Goal: Task Accomplishment & Management: Manage account settings

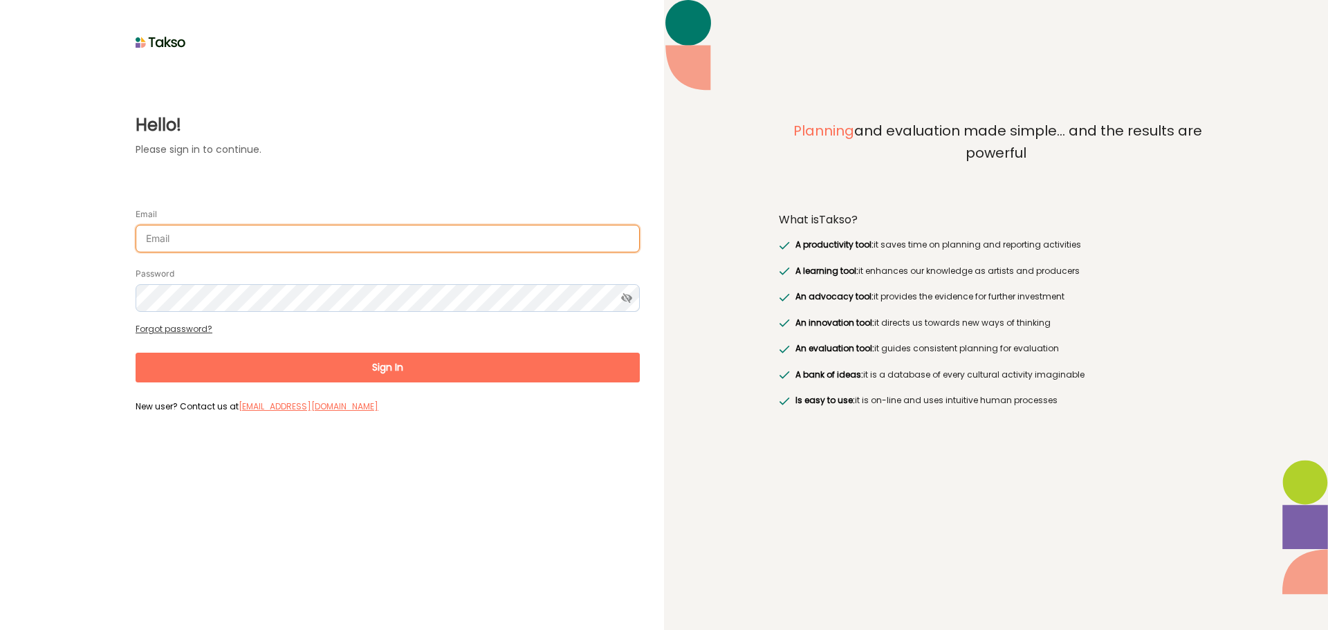
type input "[EMAIL_ADDRESS][DOMAIN_NAME]"
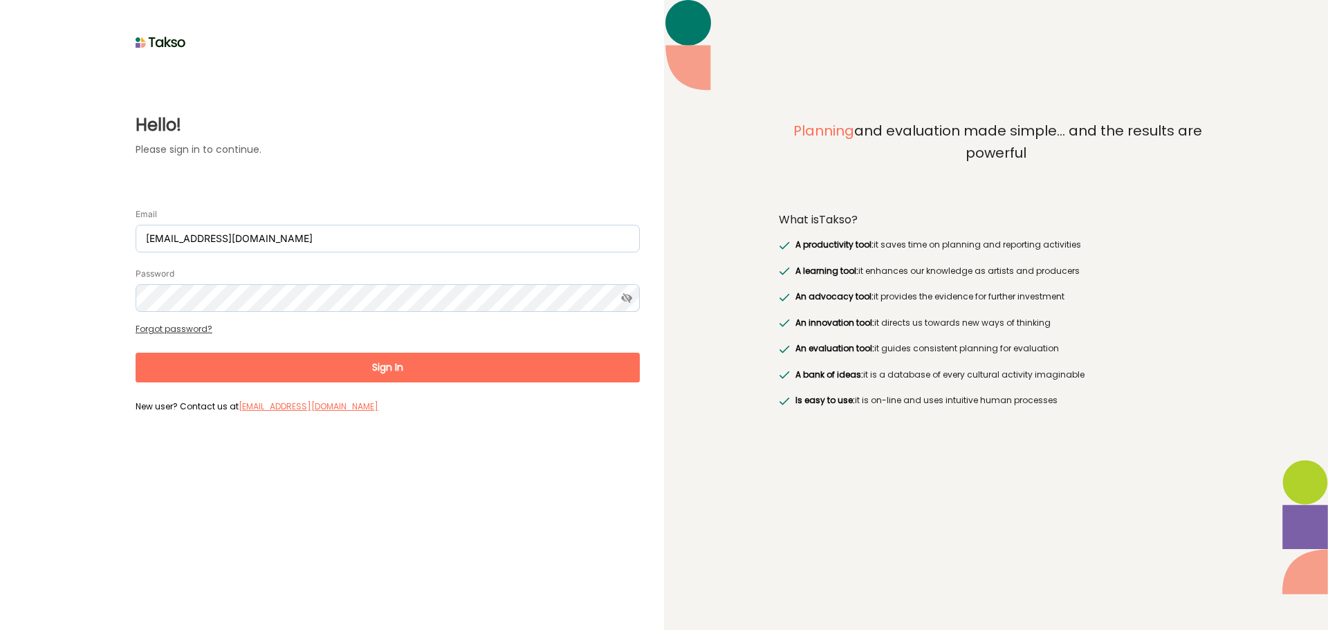
click at [349, 362] on button "Sign In" at bounding box center [388, 368] width 504 height 30
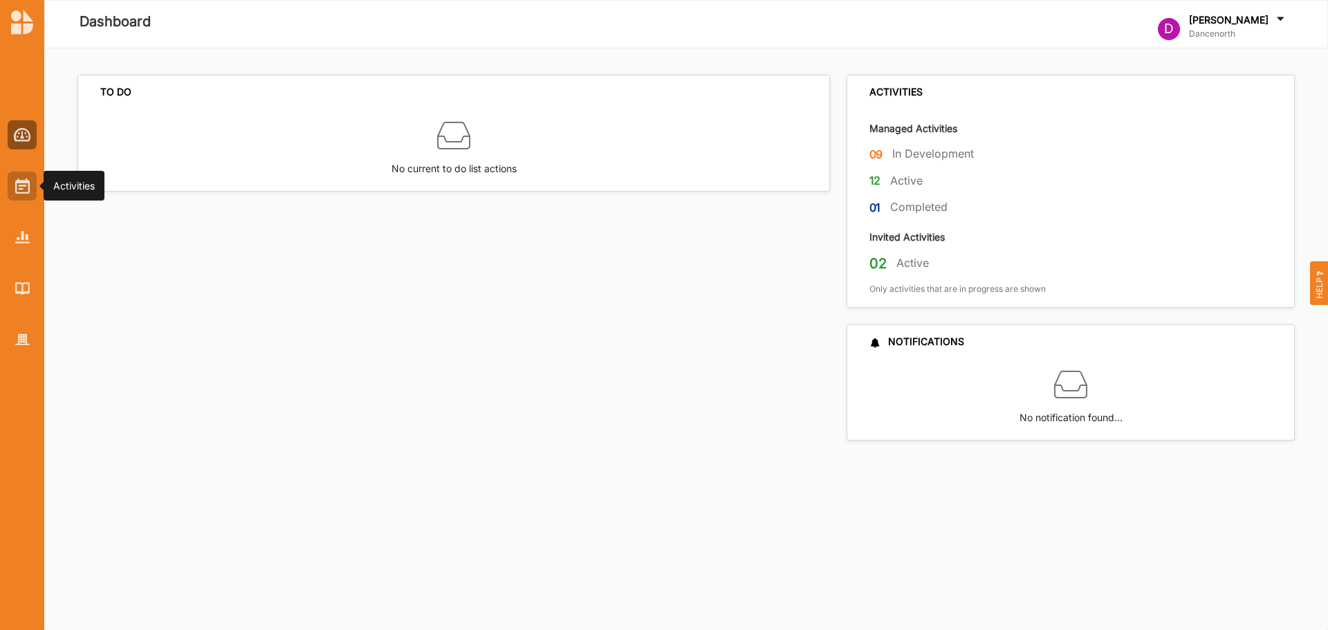
click at [14, 193] on div at bounding box center [22, 186] width 29 height 29
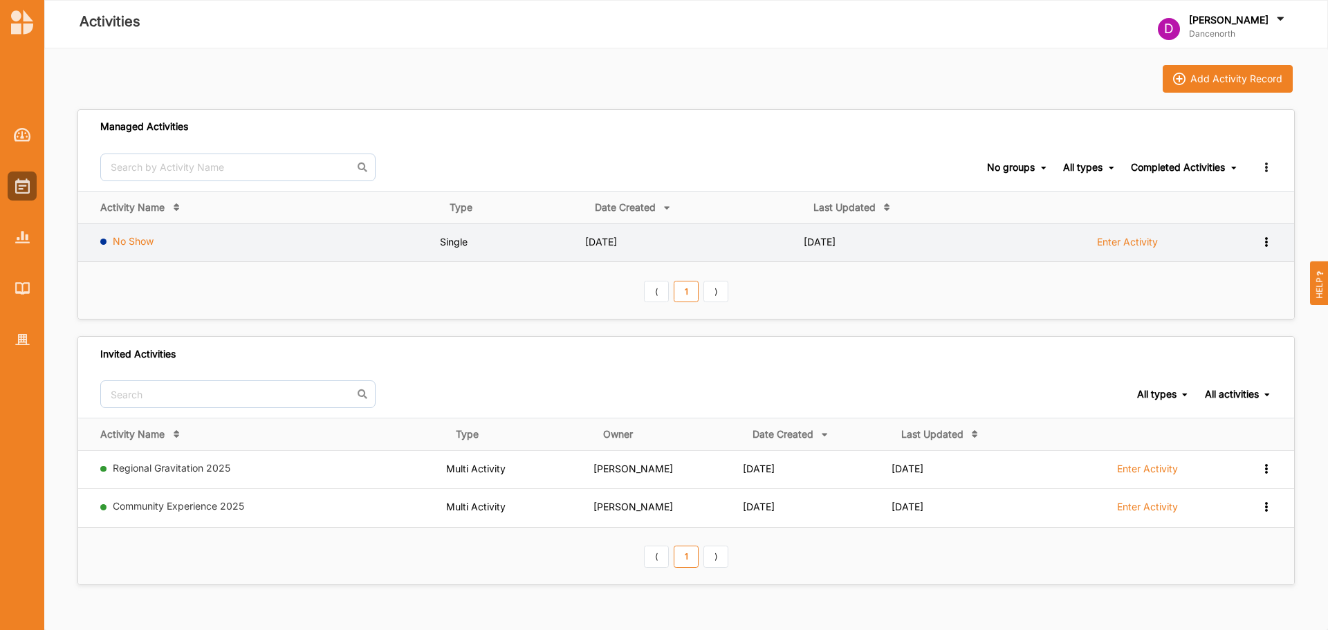
click at [134, 243] on link "No Show" at bounding box center [133, 241] width 41 height 12
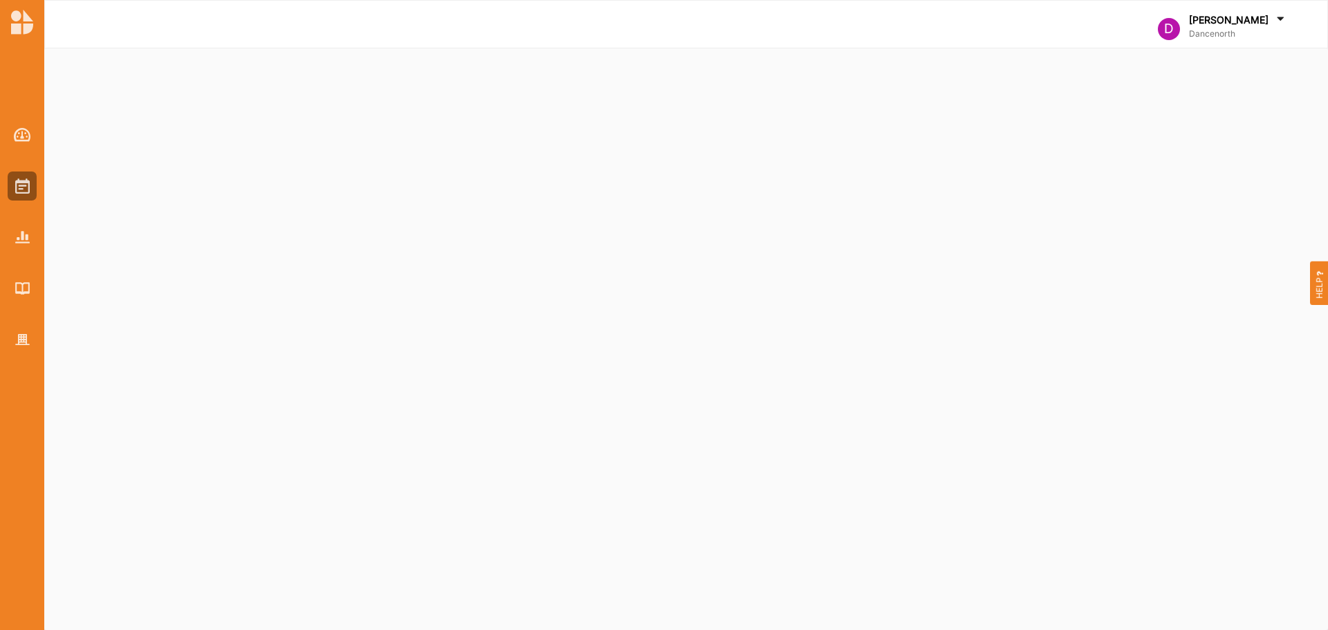
select select "1"
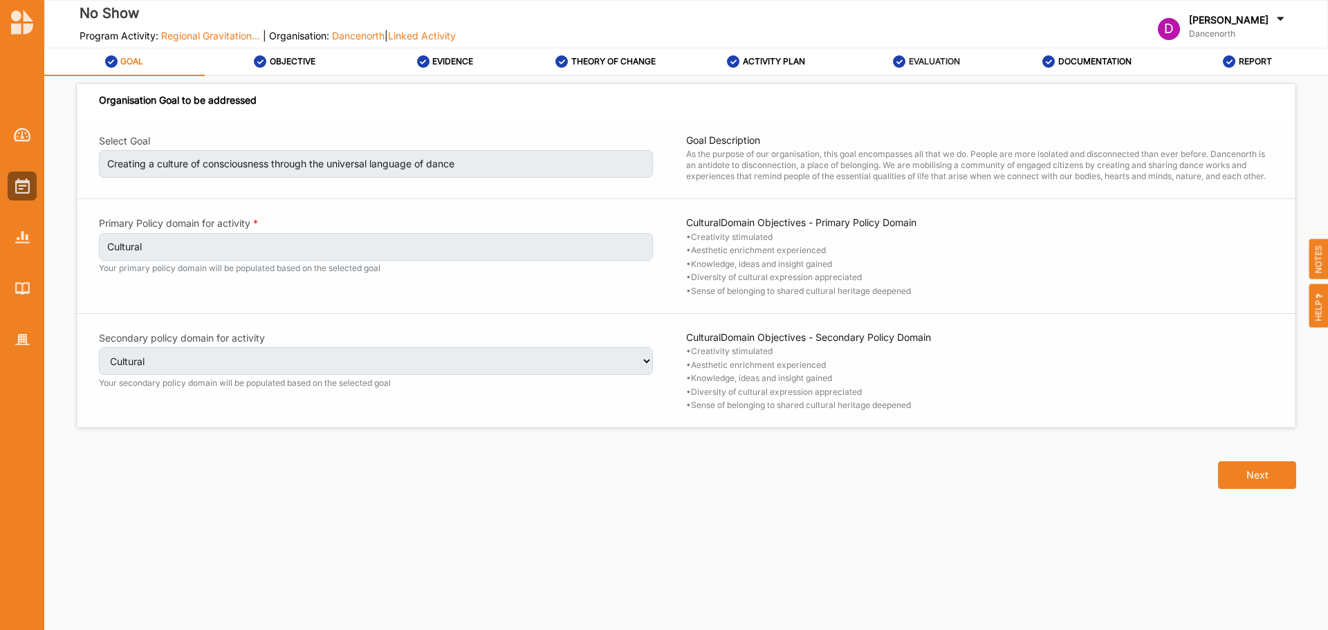
click at [960, 62] on label "EVALUATION" at bounding box center [934, 61] width 51 height 11
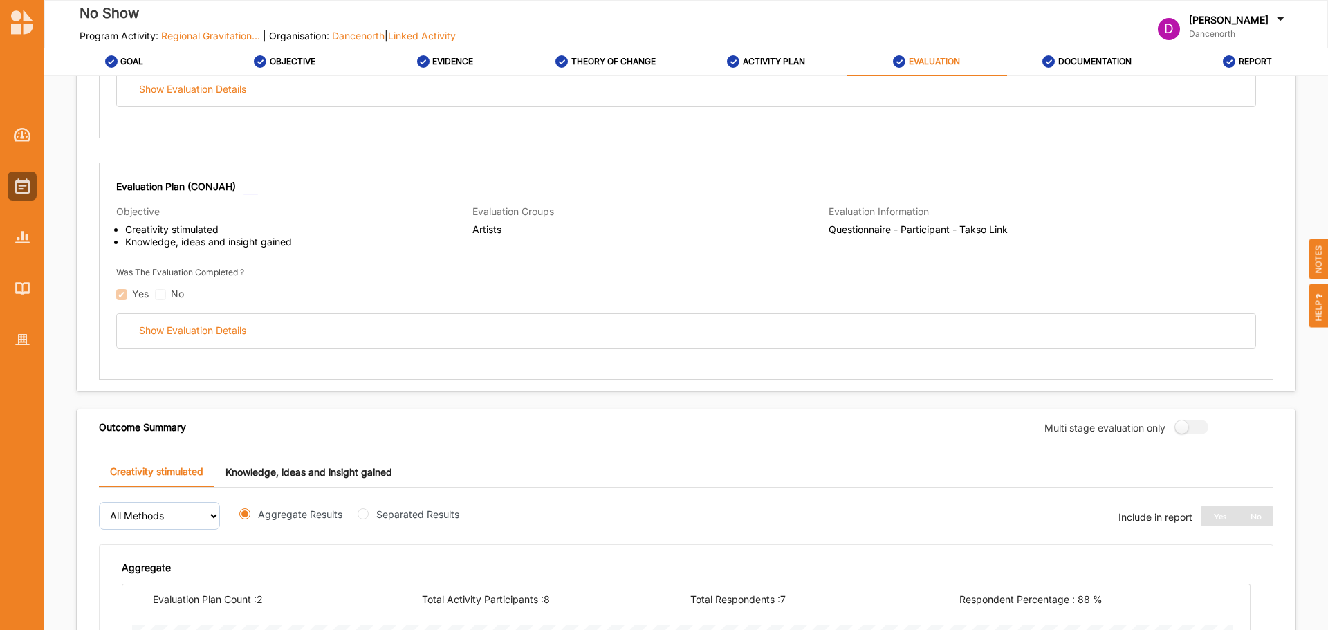
scroll to position [346, 0]
click at [1277, 308] on div "Evaluation Plan (Ensemble) Objective Creativity stimulated Knowledge, ideas and…" at bounding box center [686, 137] width 1219 height 507
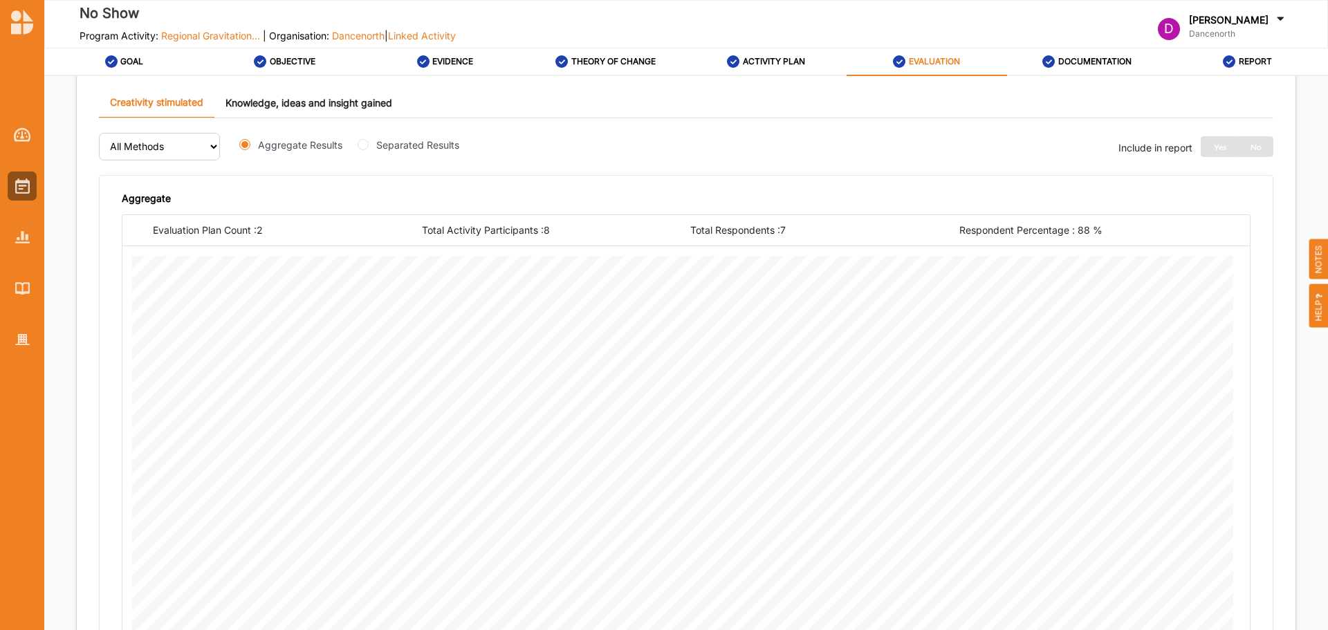
scroll to position [705, 0]
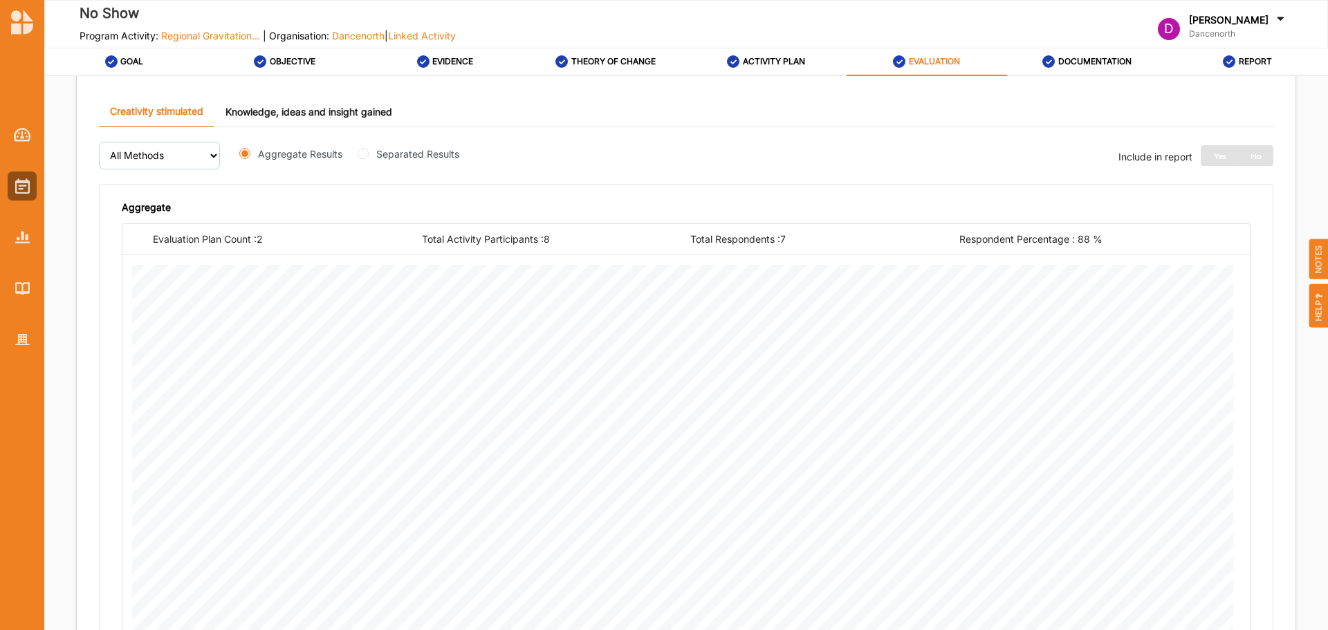
click at [337, 106] on link "Knowledge, ideas and insight gained" at bounding box center [308, 112] width 189 height 30
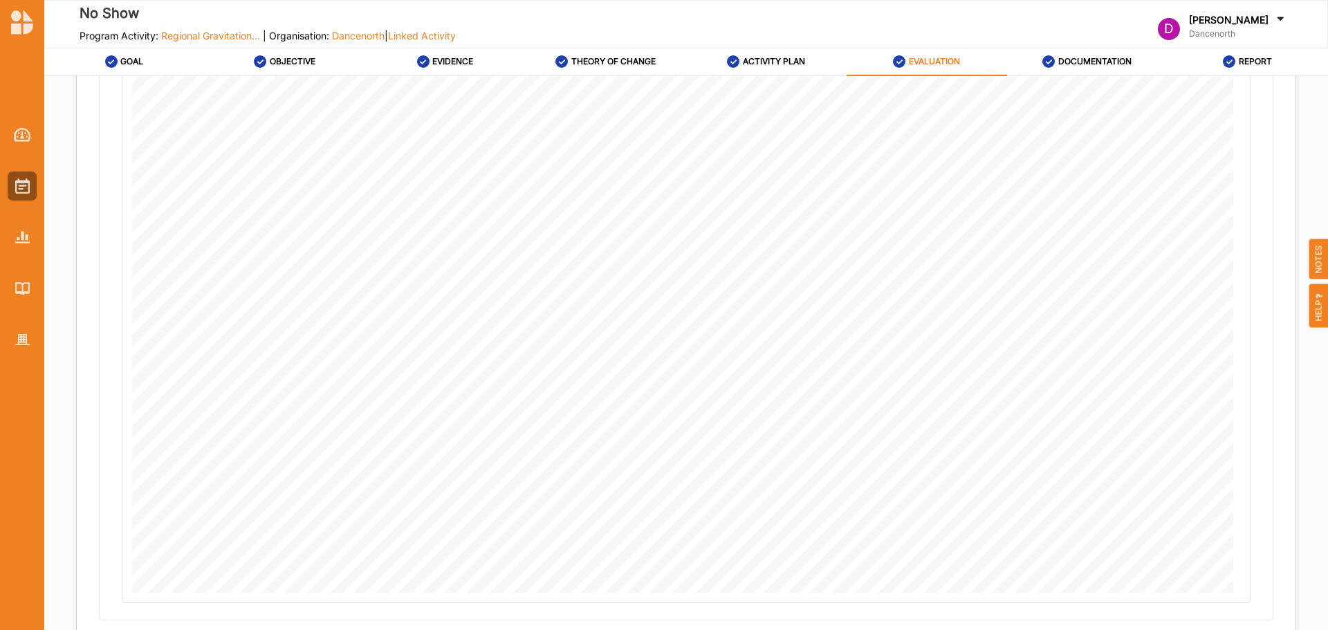
scroll to position [497, 0]
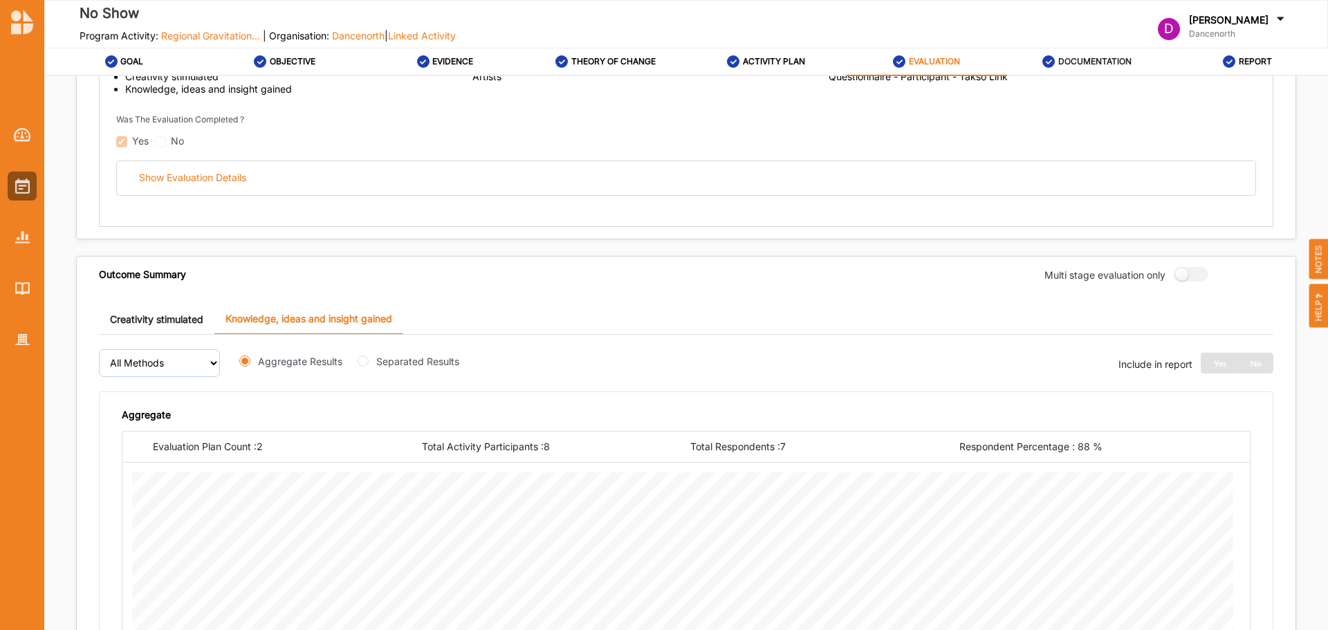
click at [1059, 65] on label "DOCUMENTATION" at bounding box center [1094, 61] width 73 height 11
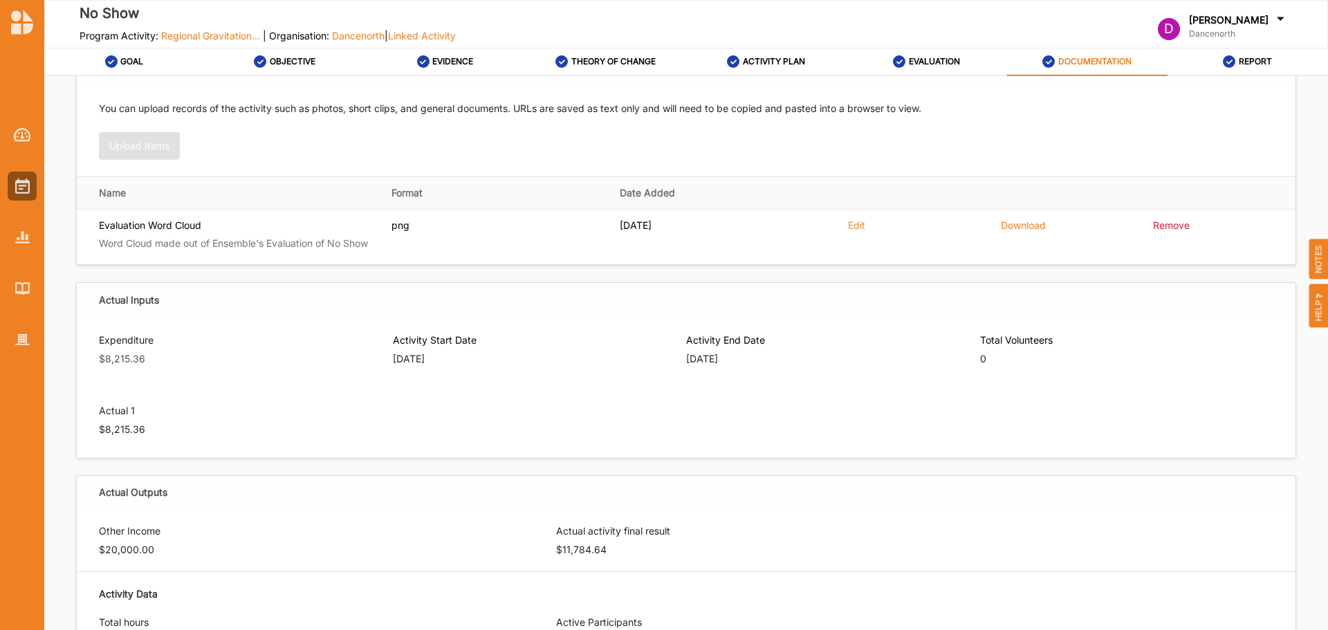
scroll to position [152, 0]
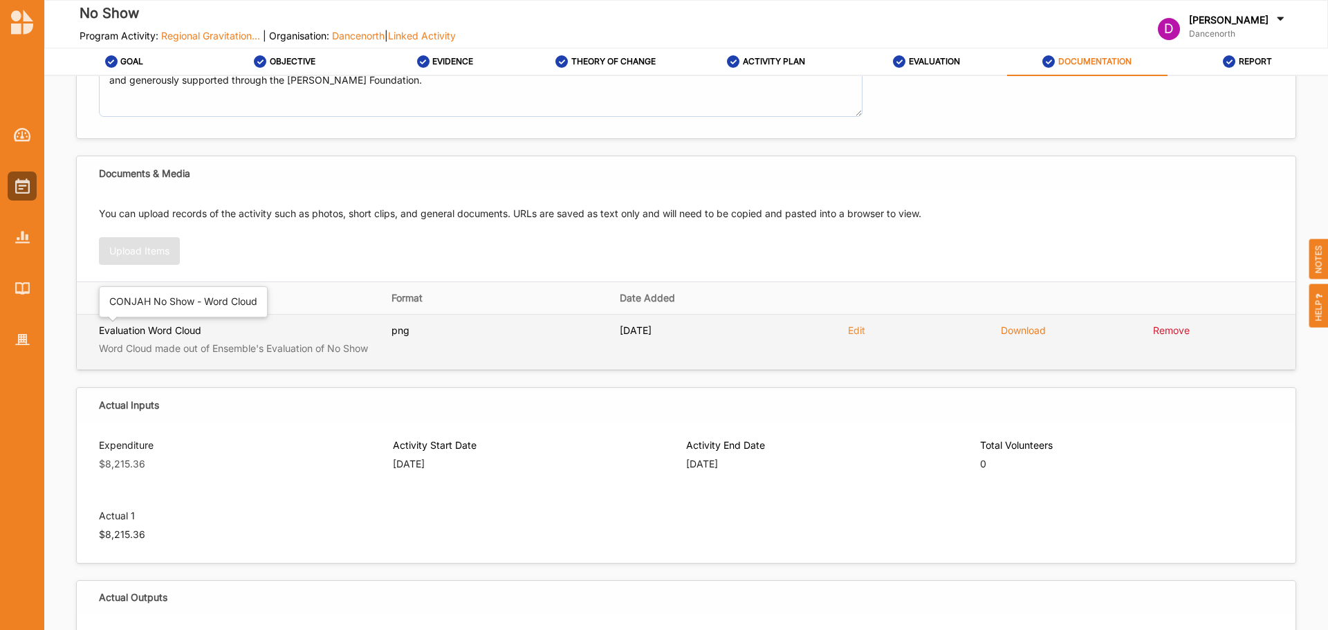
click at [153, 337] on div "Evaluation Word Cloud" at bounding box center [150, 330] width 102 height 12
click at [163, 328] on div "Evaluation Word Cloud" at bounding box center [150, 330] width 102 height 12
click at [1021, 328] on link "Download" at bounding box center [1023, 330] width 45 height 12
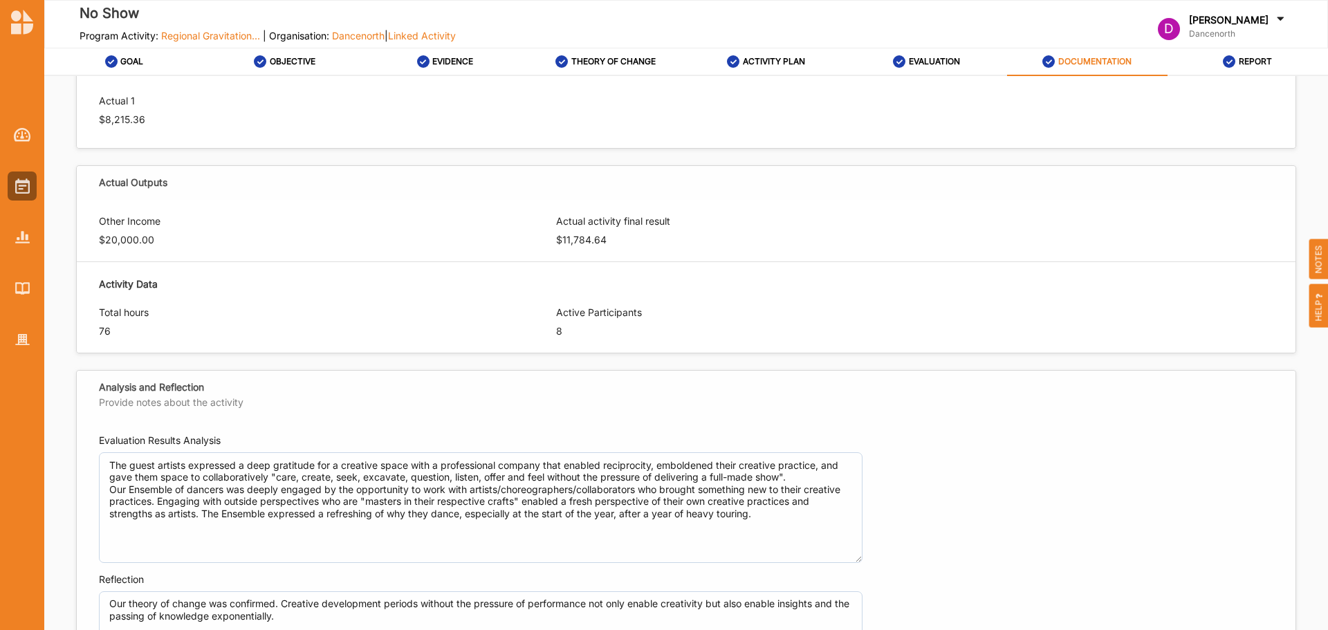
scroll to position [636, 0]
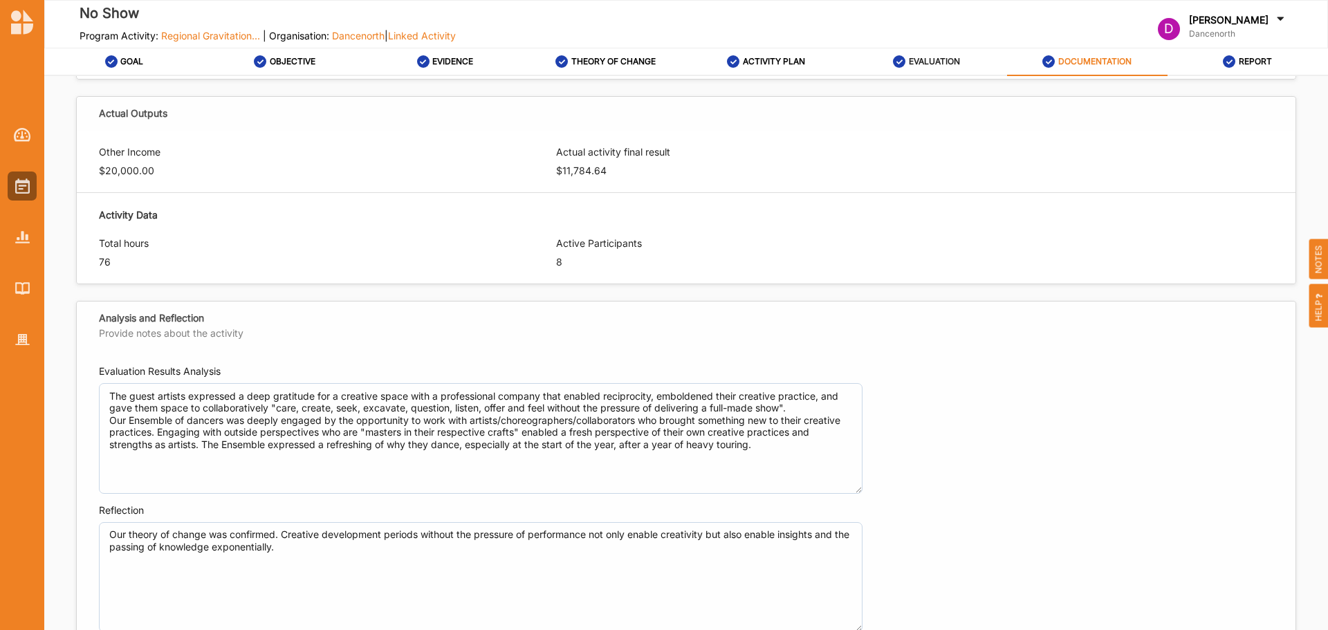
click at [946, 68] on div "EVALUATION" at bounding box center [926, 61] width 67 height 25
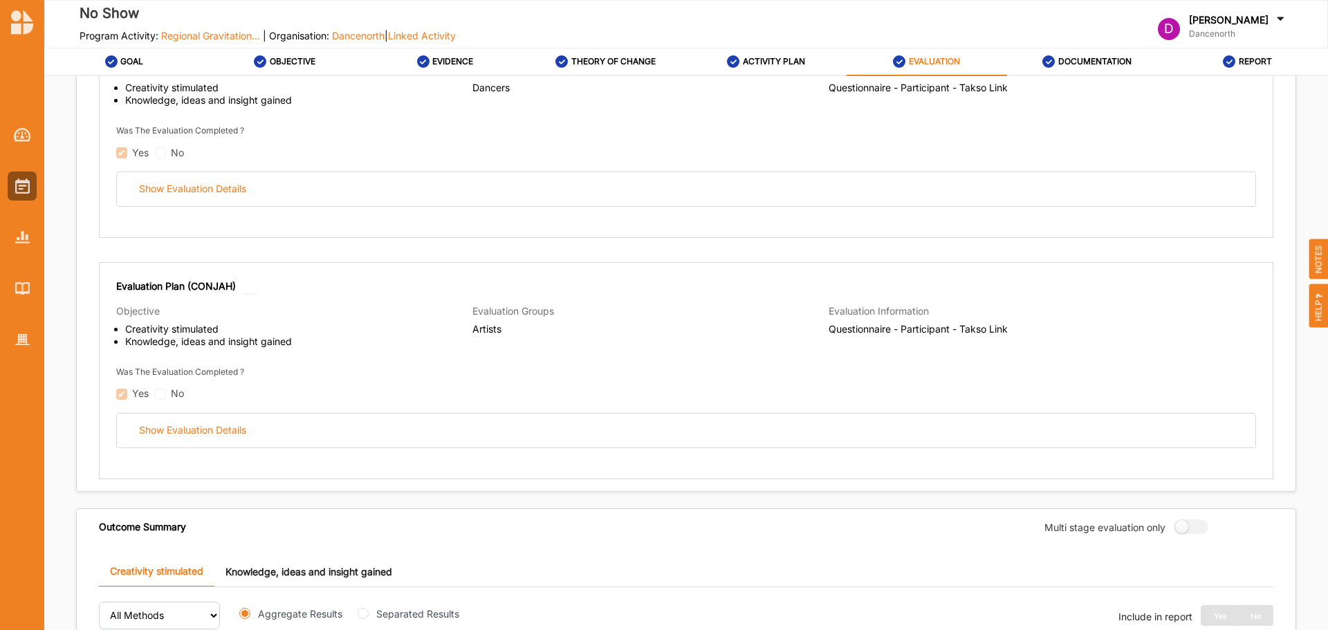
scroll to position [221, 0]
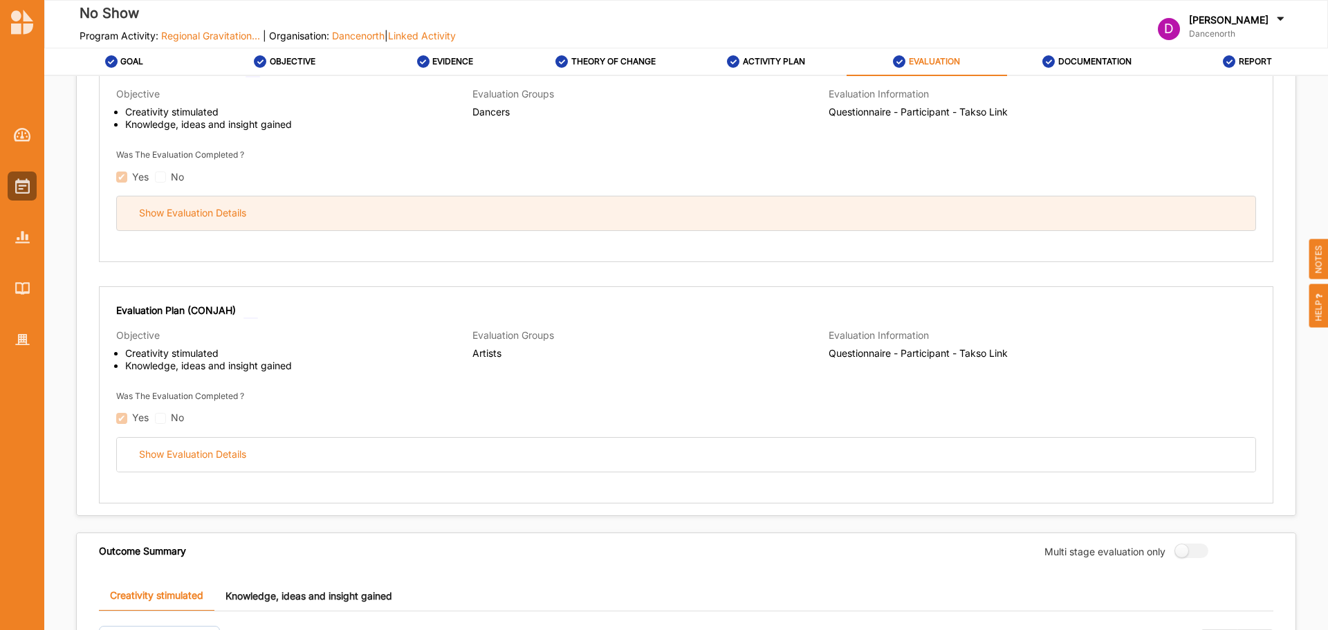
click at [226, 221] on div "Show Evaluation Details" at bounding box center [686, 213] width 1139 height 34
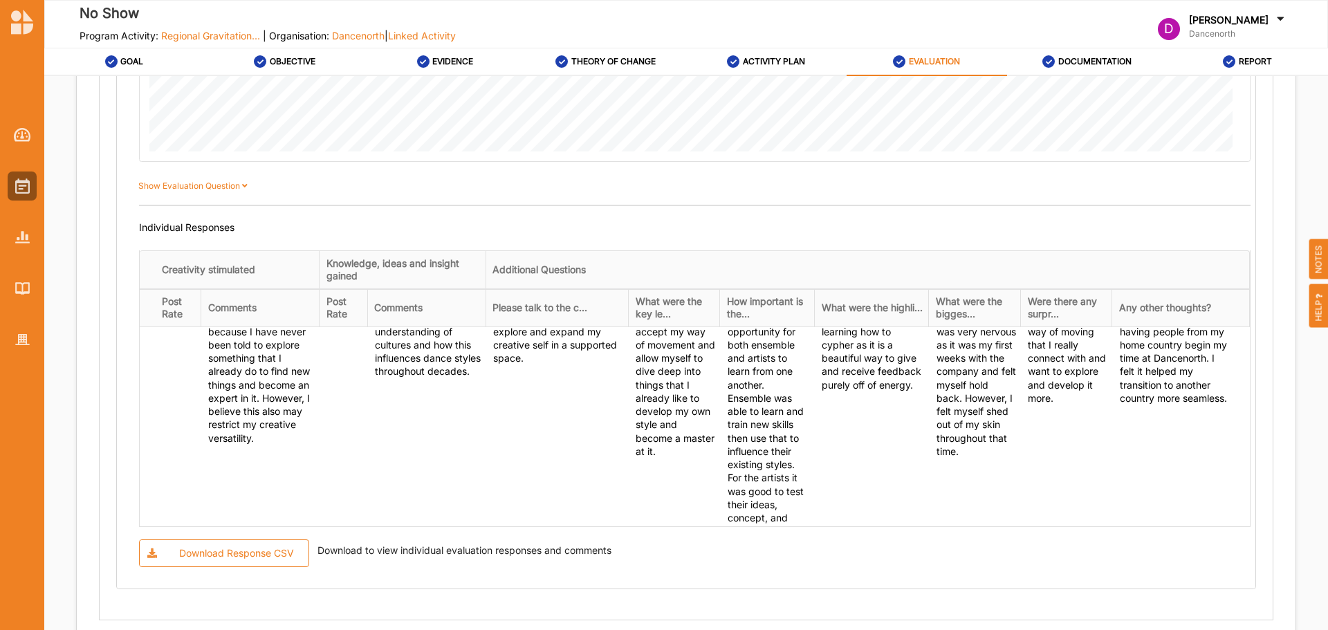
scroll to position [0, 0]
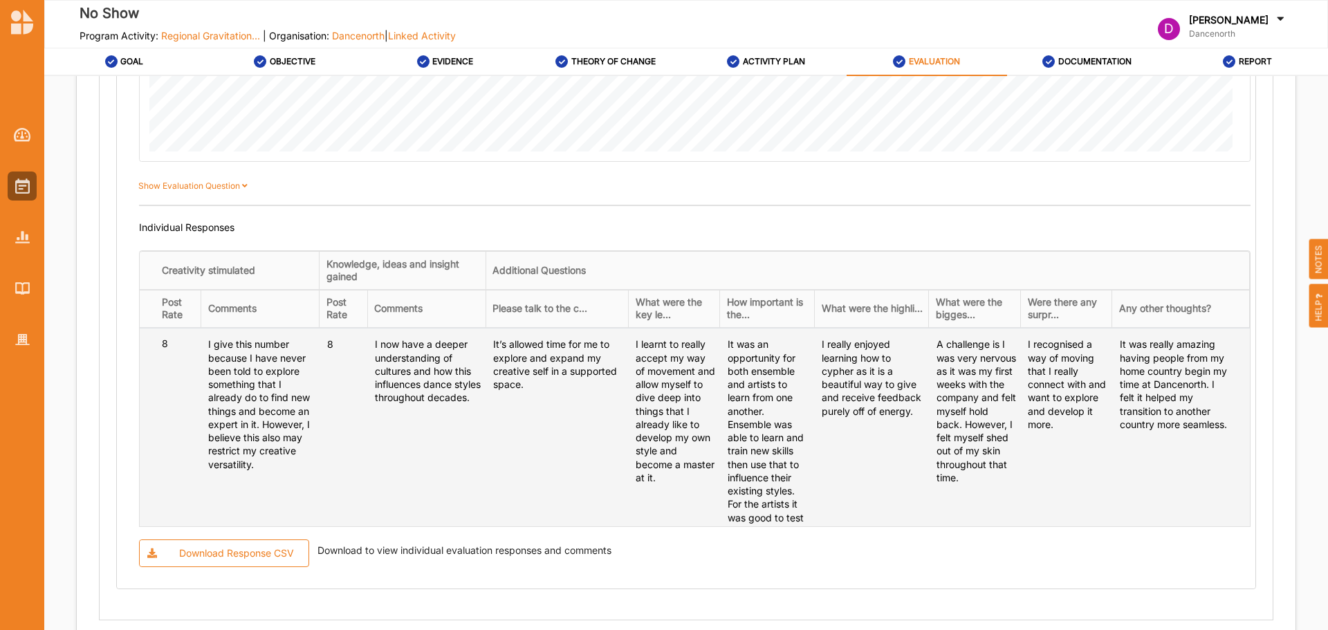
click at [930, 448] on td "I really enjoyed learning how to cypher as it is a beautiful way to give and re…" at bounding box center [872, 470] width 115 height 285
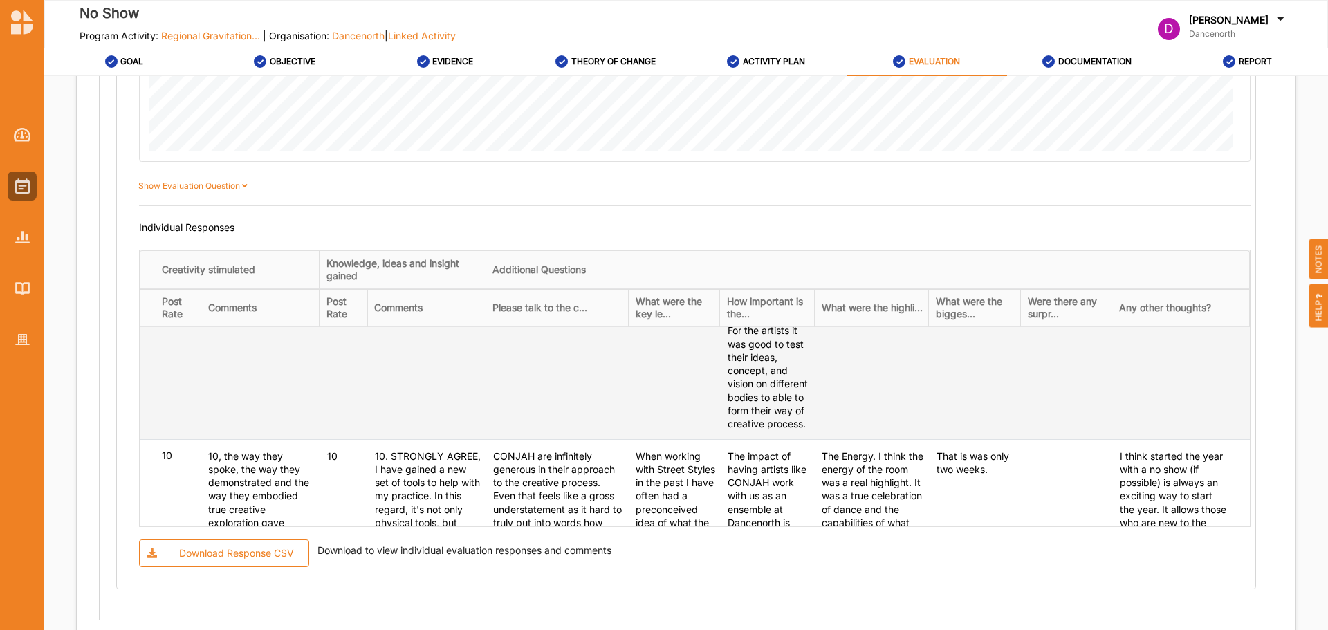
scroll to position [277, 0]
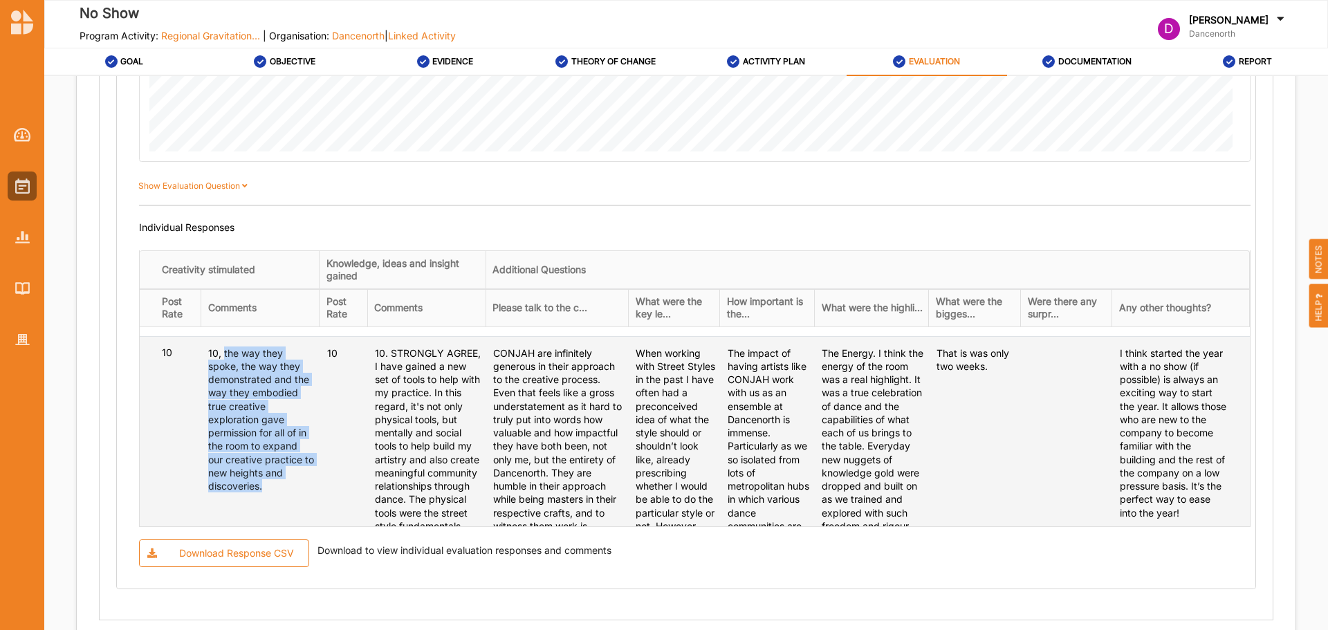
drag, startPoint x: 285, startPoint y: 474, endPoint x: 242, endPoint y: 378, distance: 104.7
click at [242, 378] on div "10, the way they spoke, the way they demonstrated and the way they embodied tru…" at bounding box center [261, 420] width 107 height 147
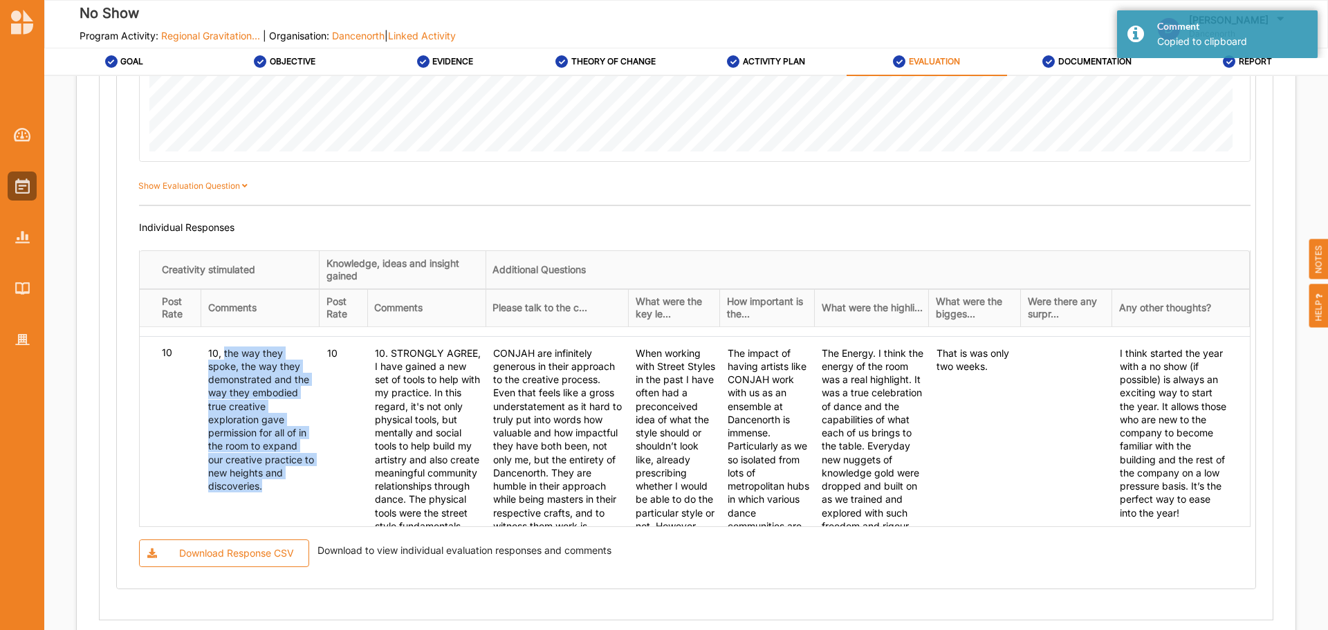
copy div "the way they spoke, the way they demonstrated and the way they embodied true cr…"
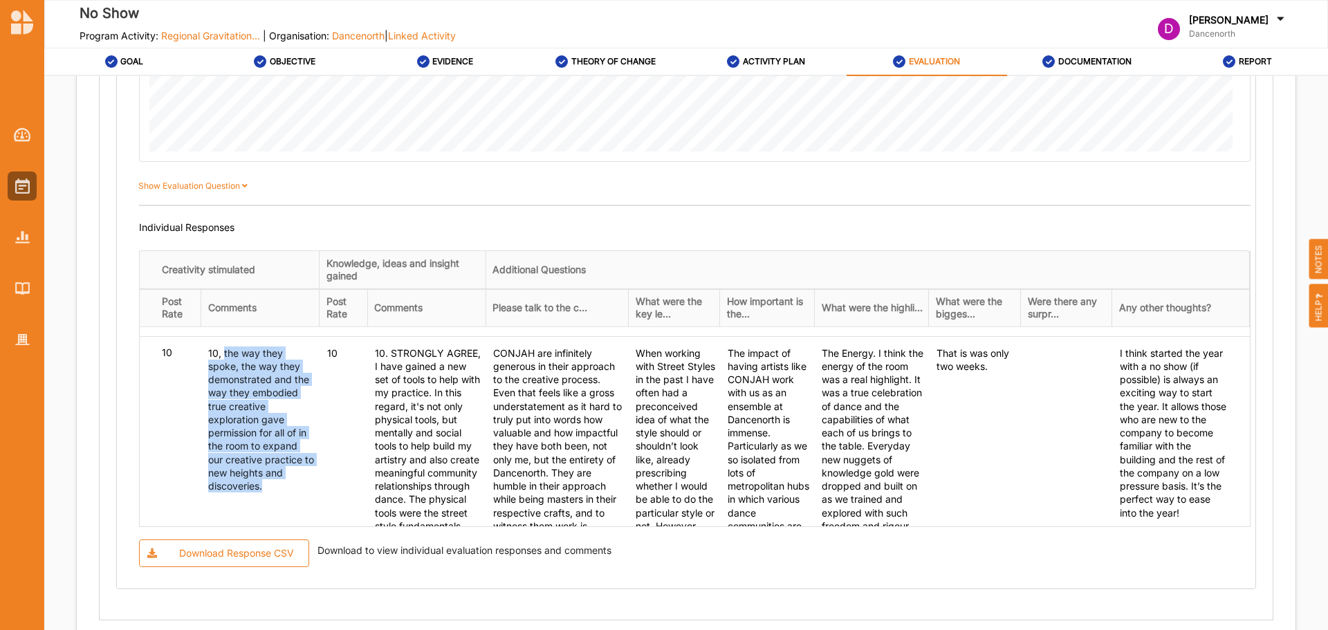
click at [800, 553] on div "Download Response CSV Download to view individual evaluation responses and comm…" at bounding box center [695, 554] width 1112 height 28
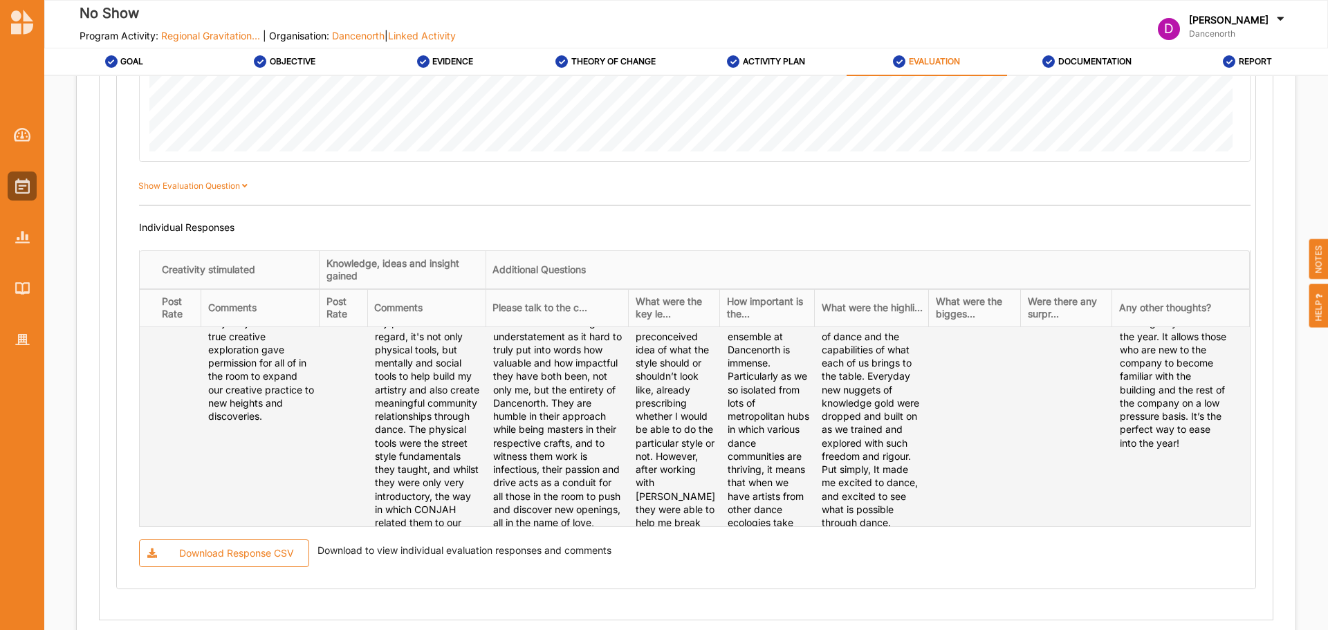
scroll to position [346, 0]
drag, startPoint x: 473, startPoint y: 348, endPoint x: 506, endPoint y: 421, distance: 80.2
click at [481, 421] on div "10. STRONGLY AGREE, I have gained a new set of tools to help with my practice. …" at bounding box center [428, 603] width 107 height 652
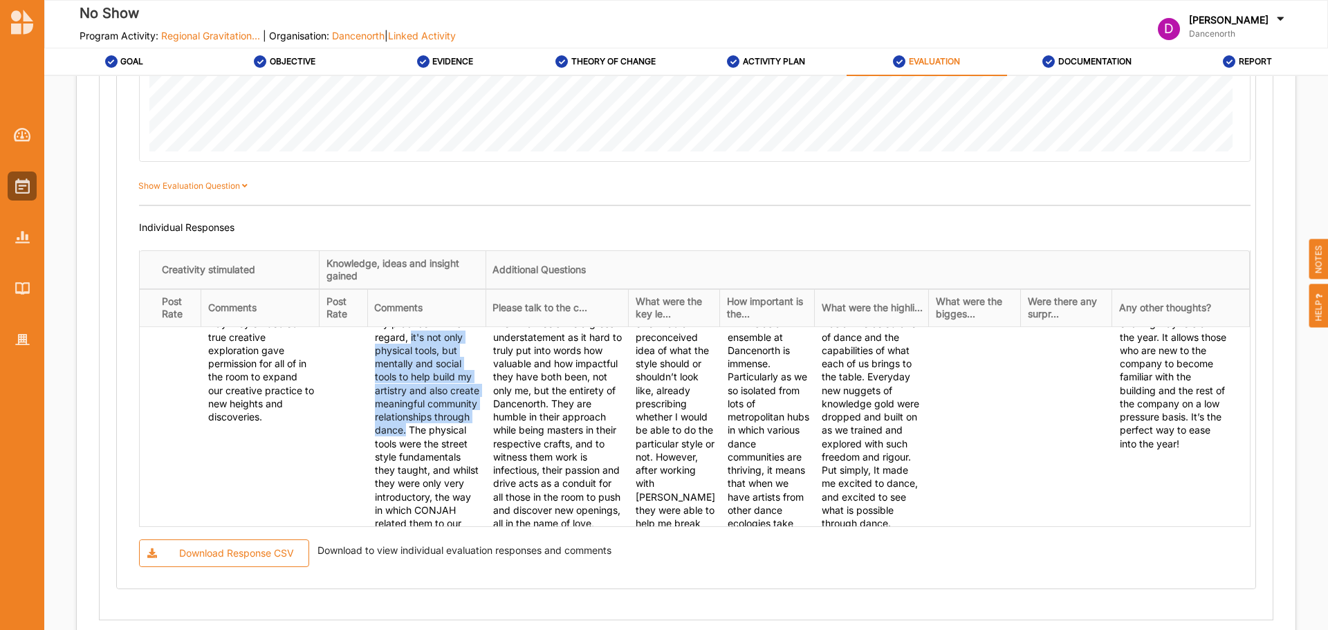
drag, startPoint x: 769, startPoint y: 562, endPoint x: 771, endPoint y: 553, distance: 8.6
click at [769, 562] on div "Download Response CSV Download to view individual evaluation responses and comm…" at bounding box center [695, 554] width 1112 height 28
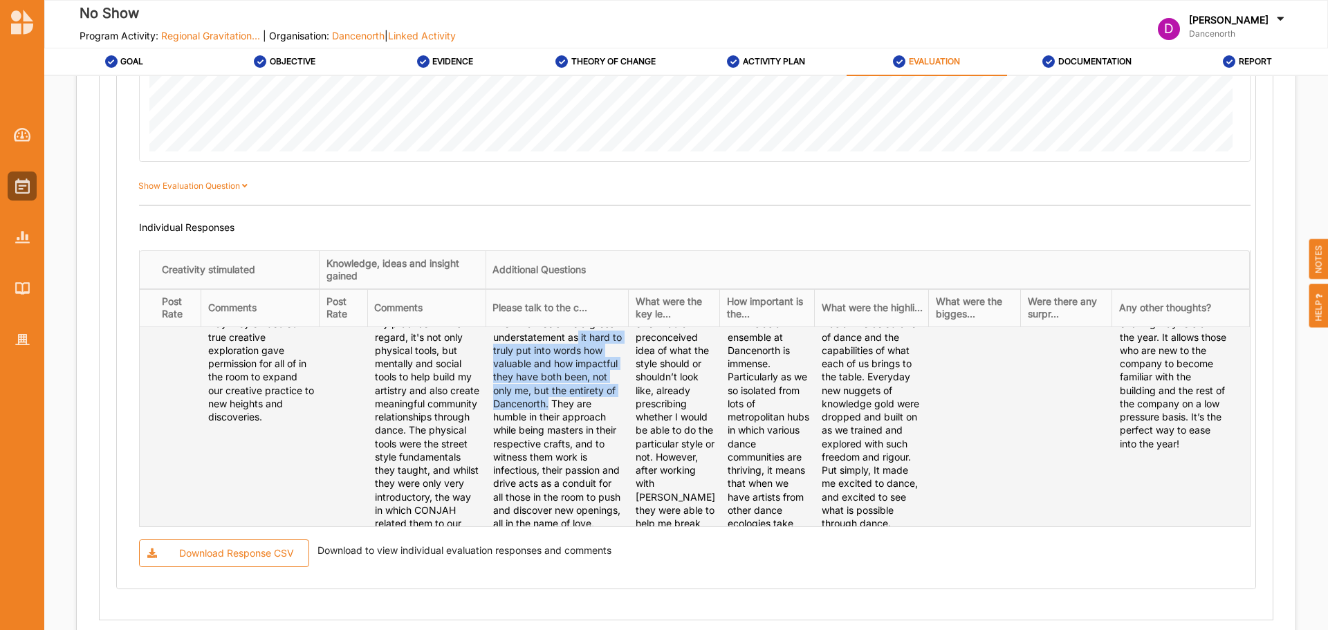
drag, startPoint x: 671, startPoint y: 361, endPoint x: 641, endPoint y: 434, distance: 79.1
click at [624, 434] on div "CONJAH are infinitely generous in their approach to the creative process. Even …" at bounding box center [558, 530] width 131 height 506
copy div "it hard to truly put into words how valuable and how impactful they have both b…"
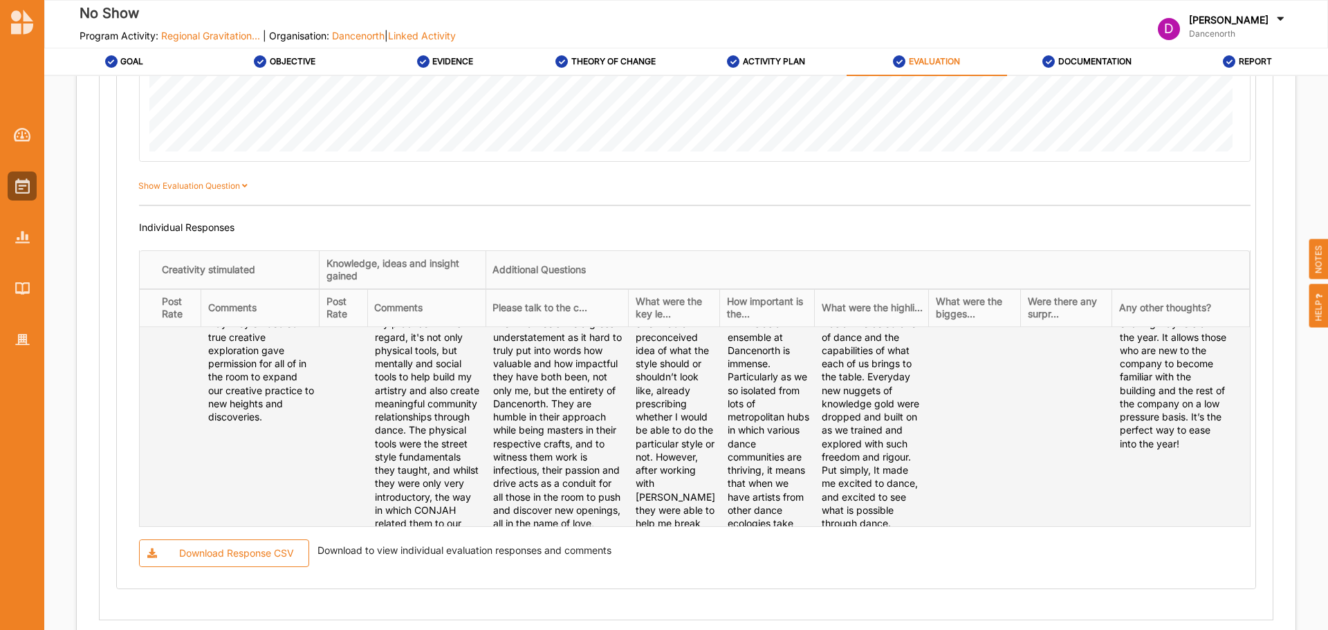
scroll to position [277, 0]
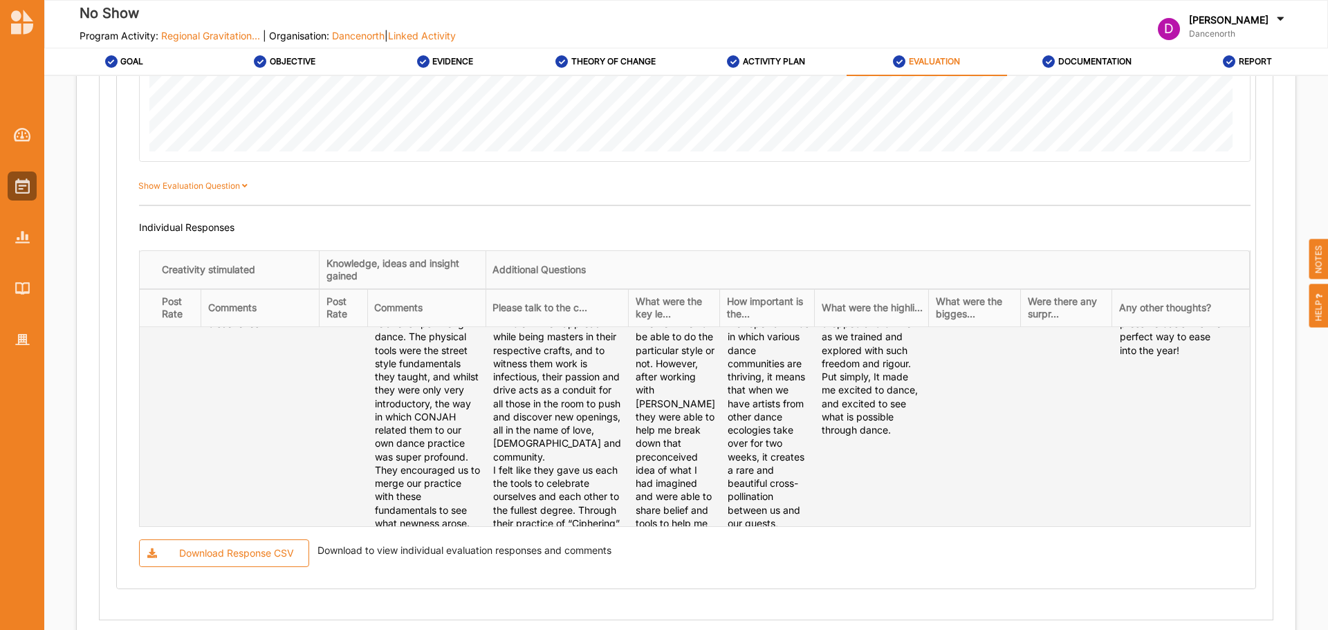
scroll to position [415, 0]
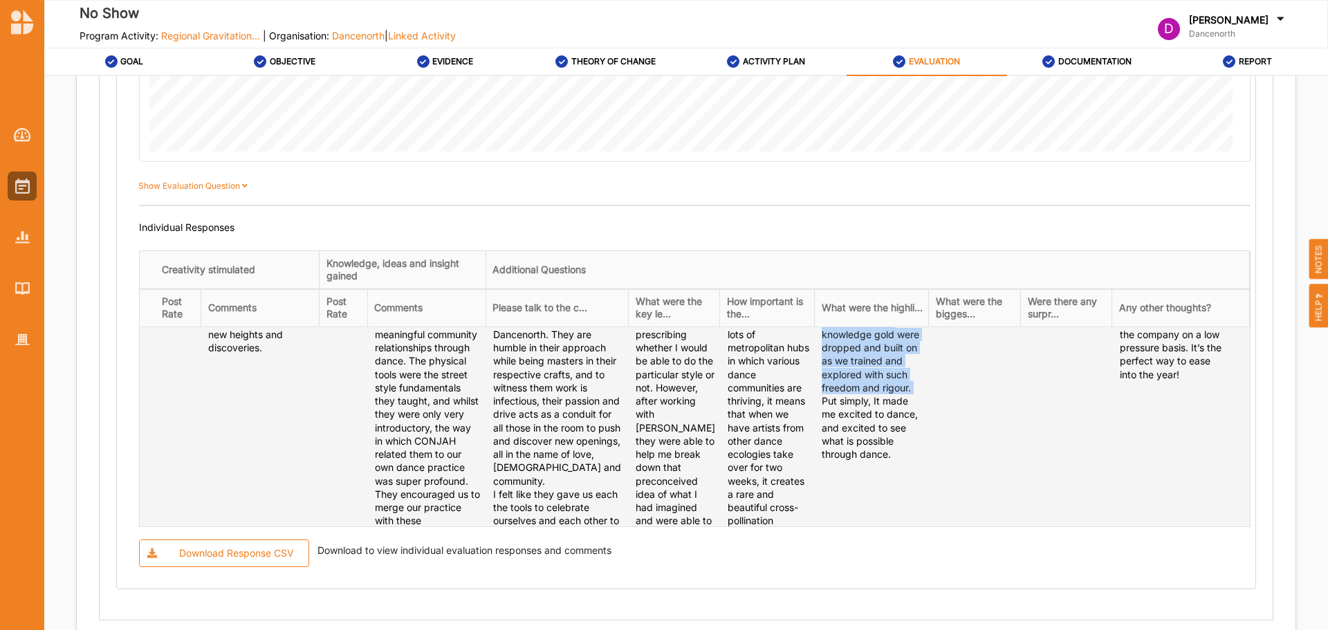
drag, startPoint x: 927, startPoint y: 371, endPoint x: 932, endPoint y: 483, distance: 111.5
click at [924, 461] on div "The Energy. I think the energy of the room was a real highlight. It was a true …" at bounding box center [873, 334] width 102 height 253
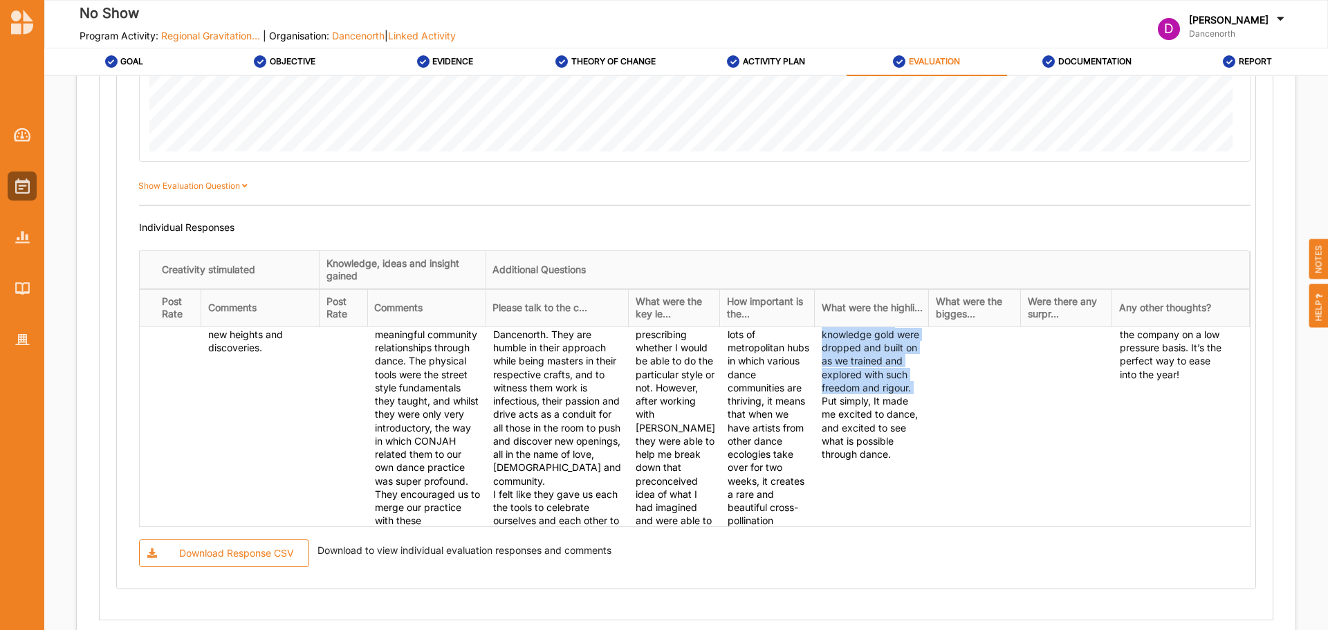
copy div "Everyday new nuggets of knowledge gold were dropped and built on as we trained …"
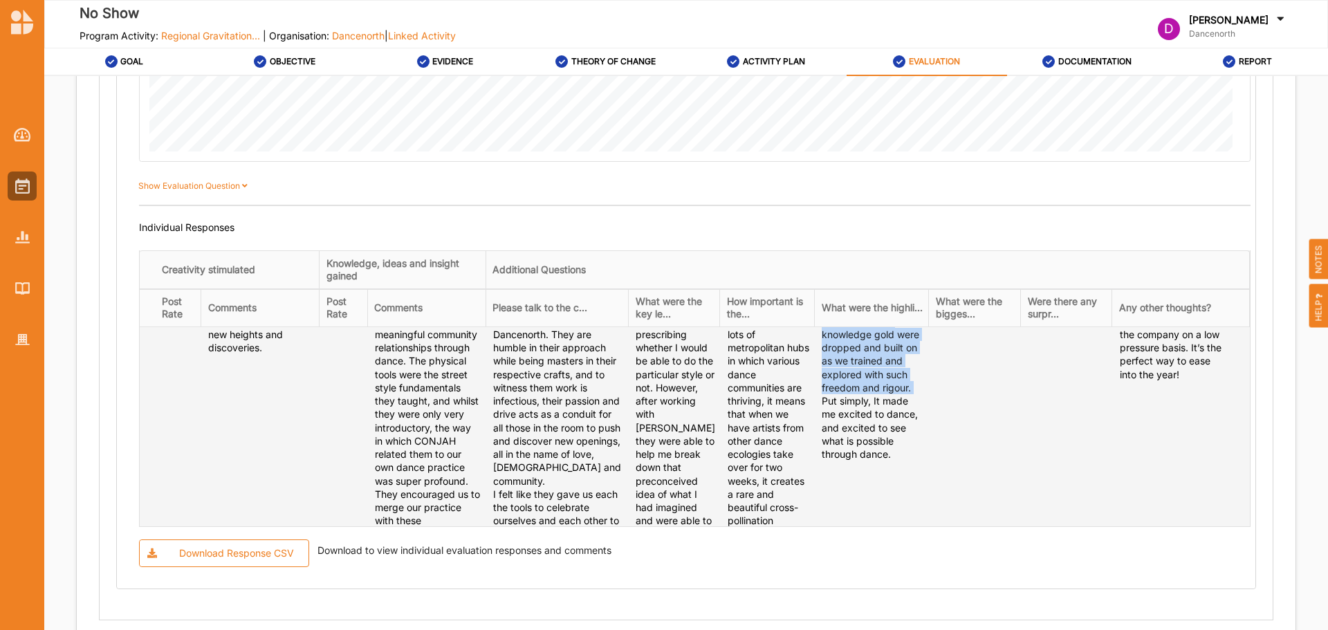
click at [1076, 423] on td at bounding box center [1067, 534] width 92 height 672
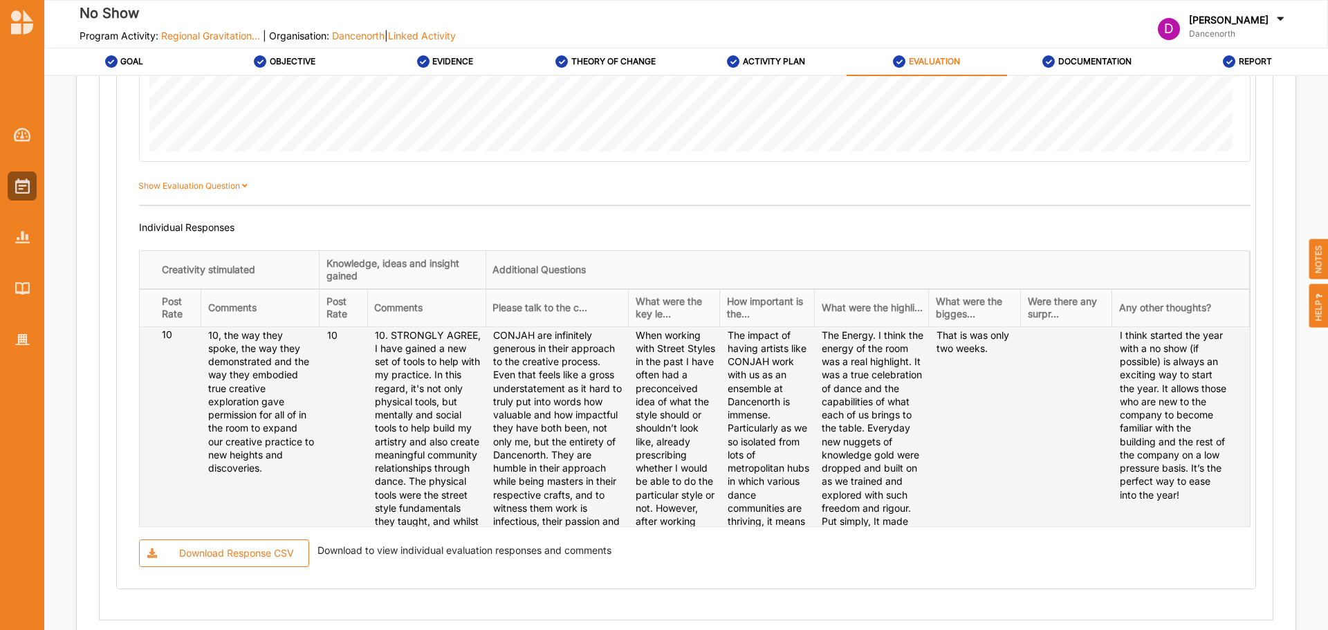
scroll to position [277, 0]
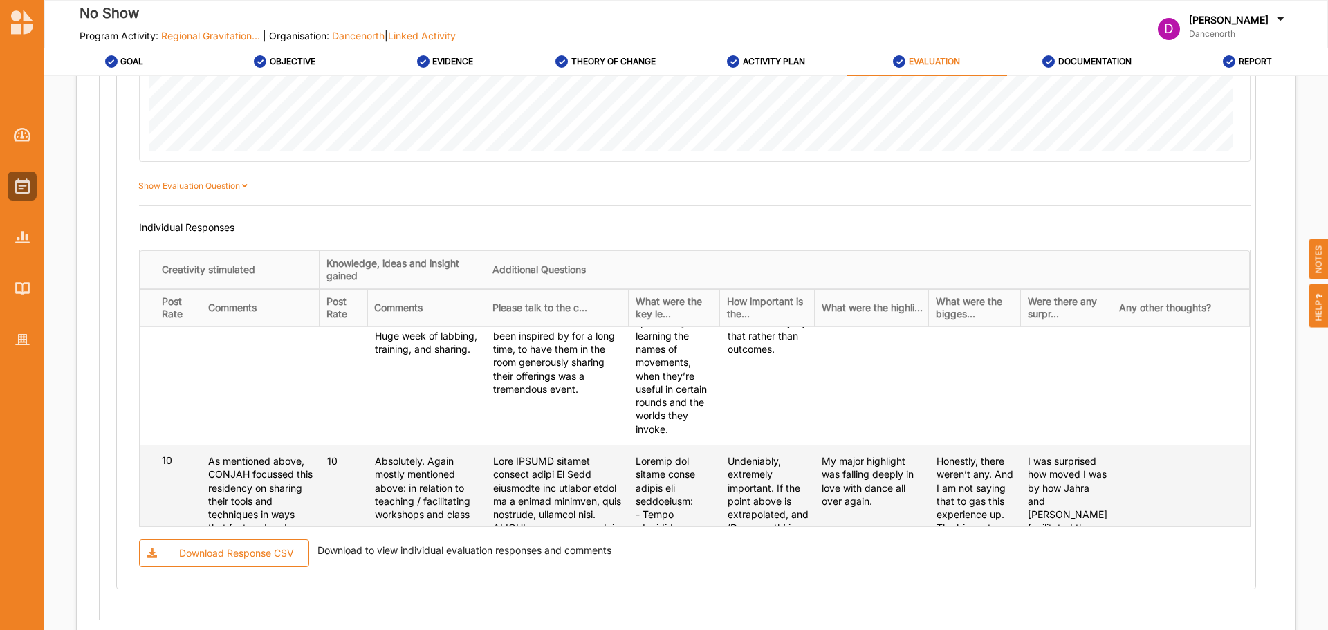
scroll to position [1038, 0]
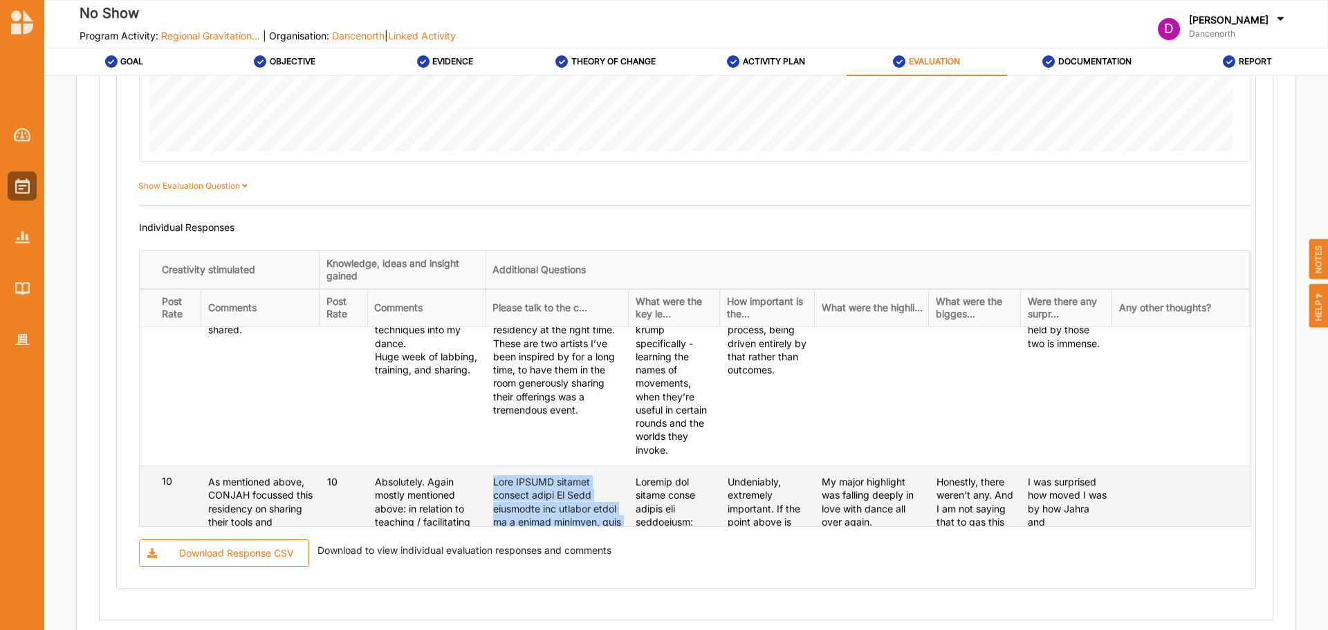
drag, startPoint x: 689, startPoint y: 443, endPoint x: 589, endPoint y: 389, distance: 113.6
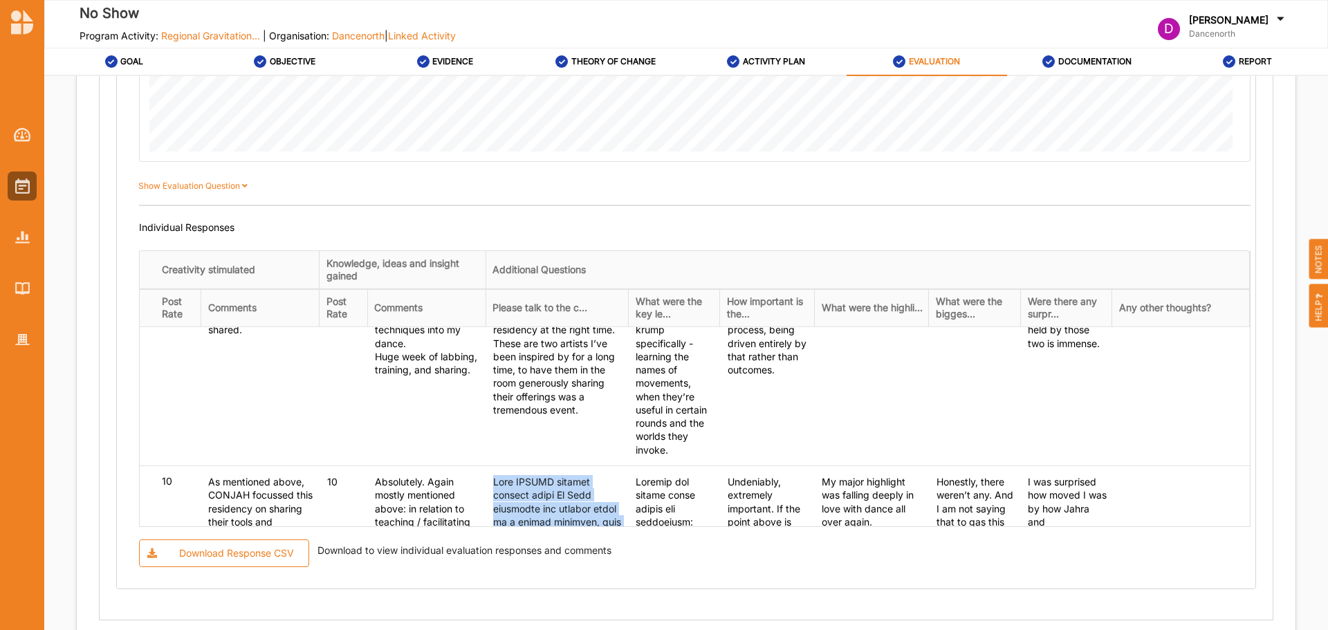
copy div "What CONJAH offered through their No Show residency was nothing short of a care…"
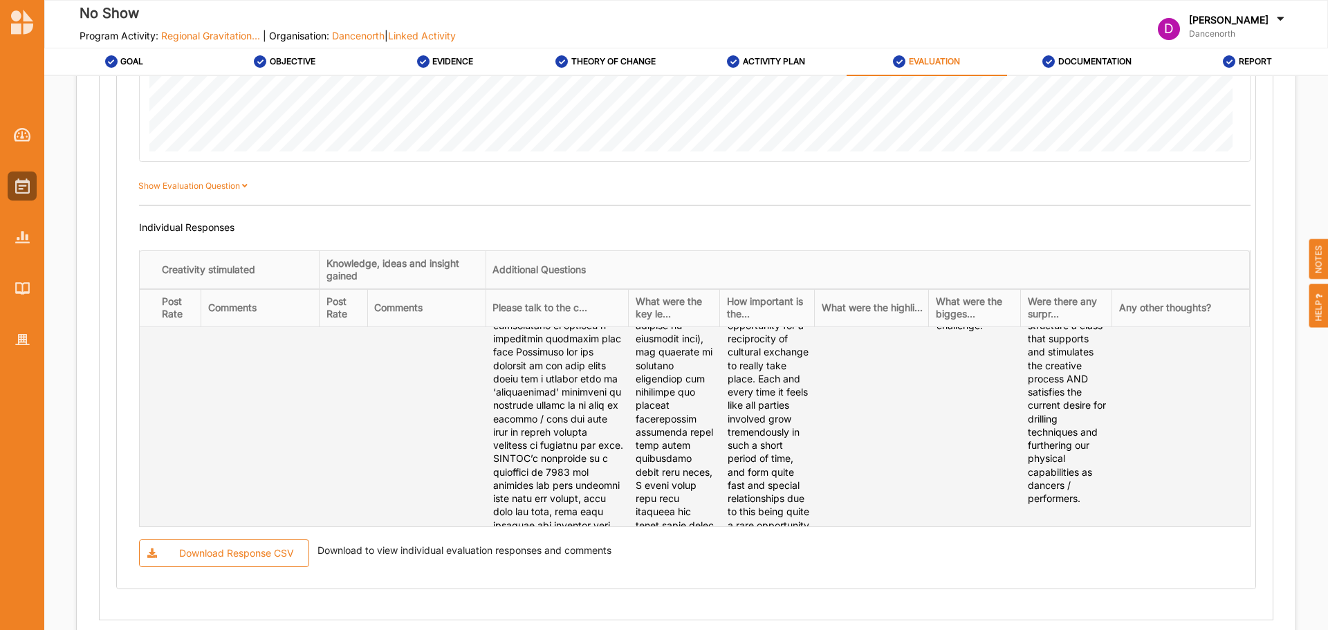
scroll to position [1729, 0]
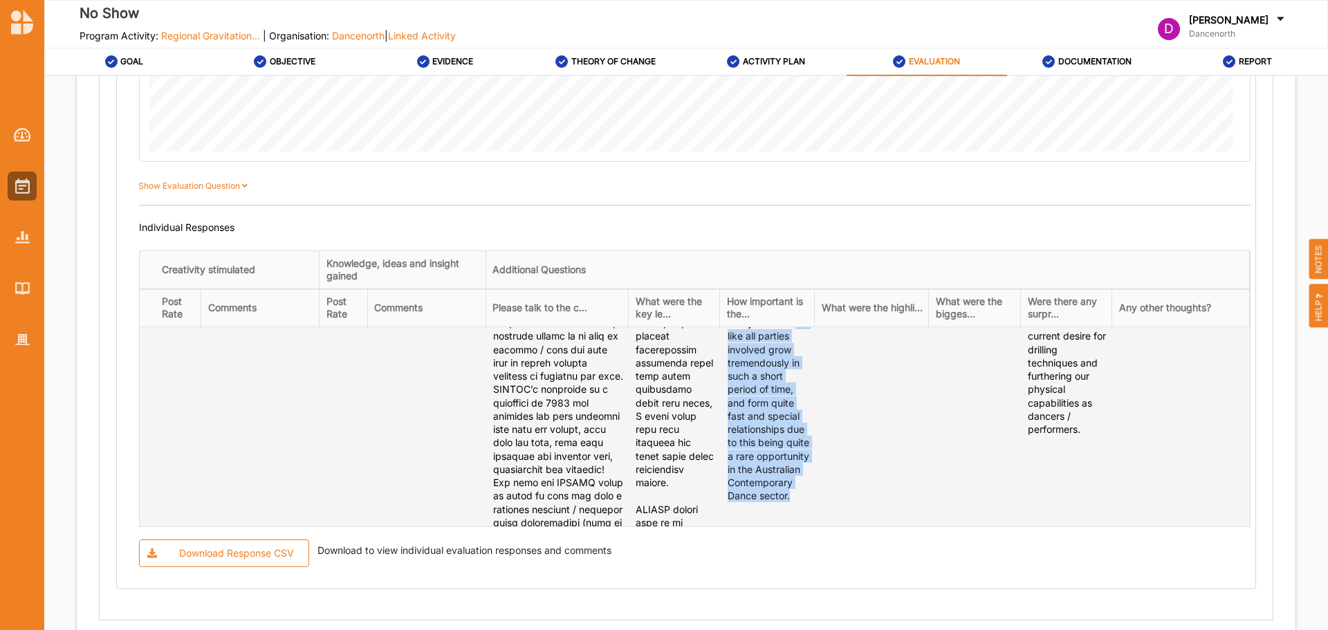
drag, startPoint x: 883, startPoint y: 508, endPoint x: 908, endPoint y: 381, distance: 129.7
click at [810, 319] on div "Undeniably, extremely important. If the point above is extrapolated, and ‘Dance…" at bounding box center [769, 142] width 82 height 719
click at [810, 386] on div "Undeniably, extremely important. If the point above is extrapolated, and ‘Dance…" at bounding box center [769, 142] width 82 height 719
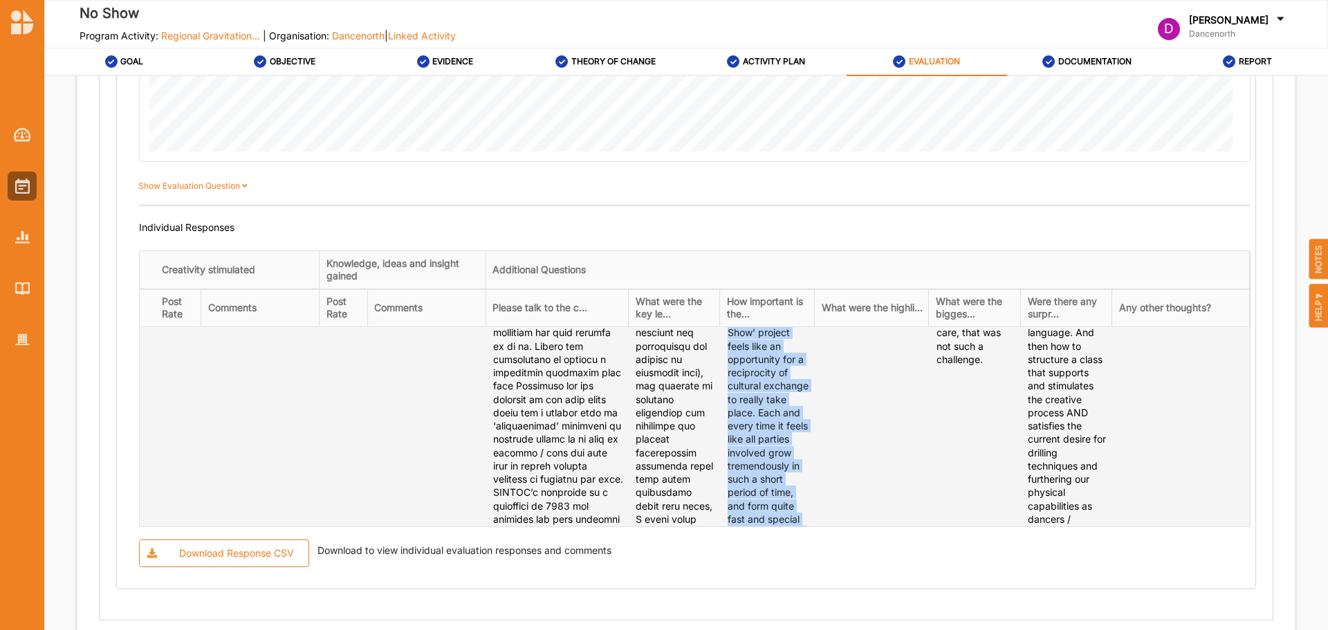
scroll to position [1739, 0]
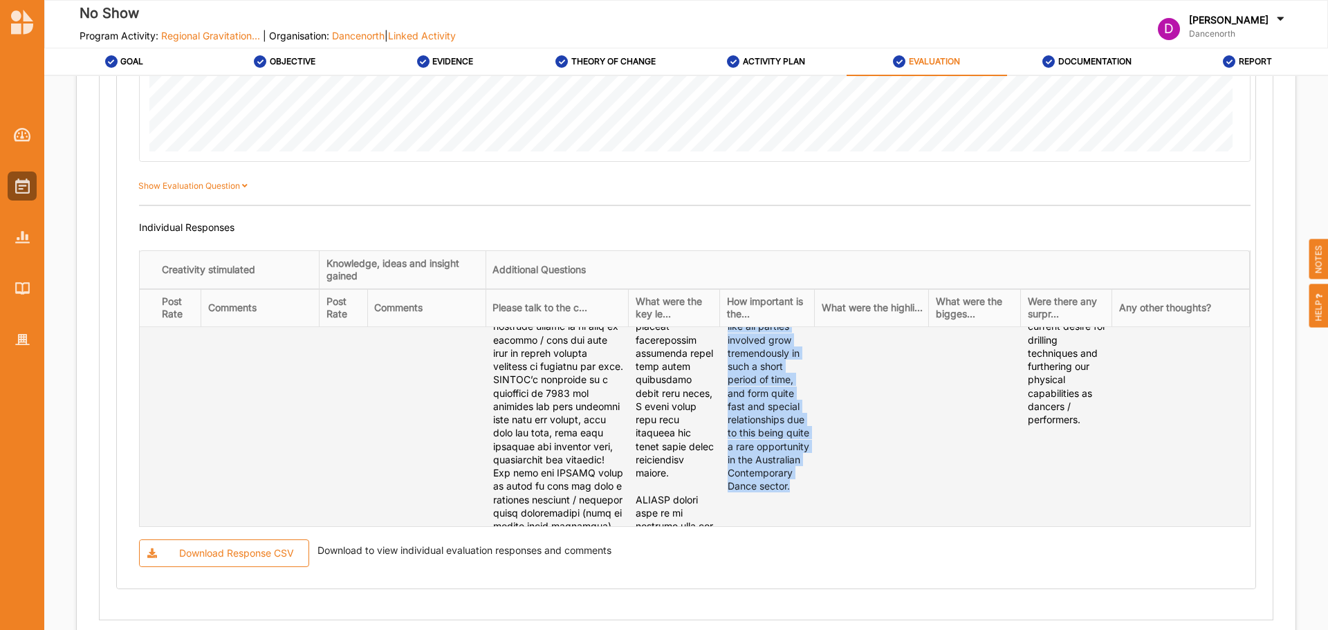
drag, startPoint x: 814, startPoint y: 390, endPoint x: 880, endPoint y: 504, distance: 131.1
click at [810, 493] on div "Undeniably, extremely important. If the point above is extrapolated, and ‘Dance…" at bounding box center [769, 133] width 82 height 719
copy div "Dancenorth is fueled, moulded, inspired and nurtured by many many humans, both …"
click at [1097, 519] on td "I was surprised how moved I was by how Jahra and Oosh facilitated the residency…" at bounding box center [1067, 612] width 92 height 1697
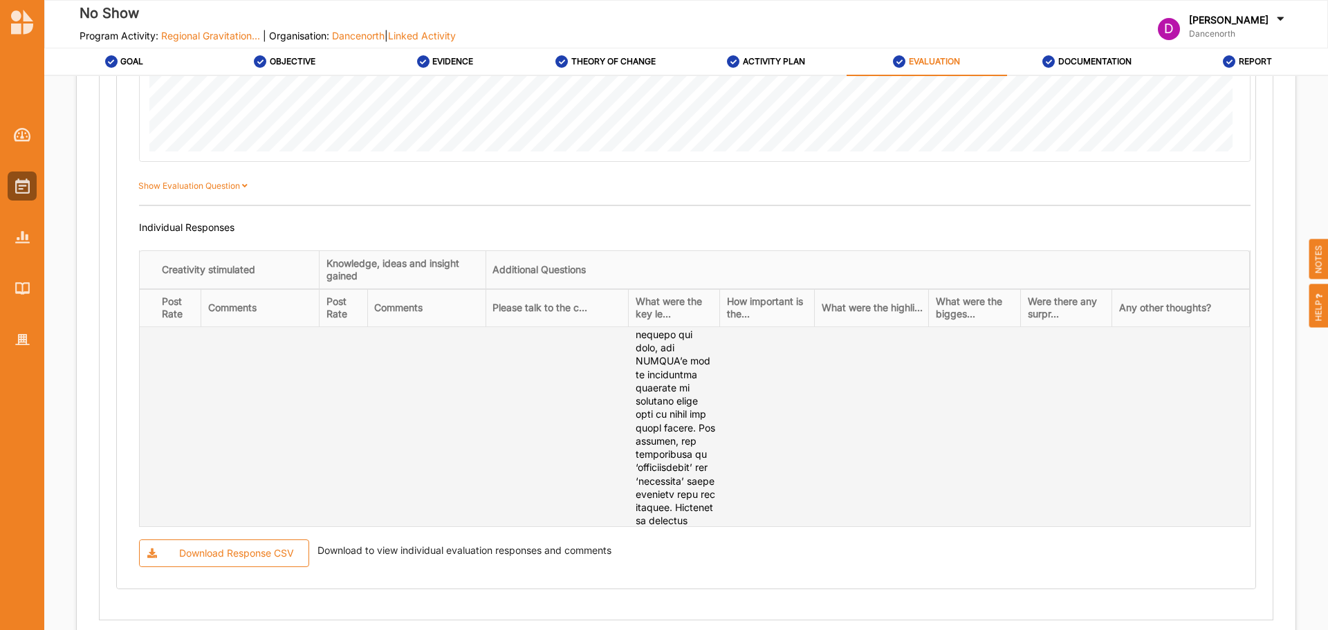
scroll to position [4091, 0]
drag, startPoint x: 1034, startPoint y: 362, endPoint x: 1052, endPoint y: 460, distance: 99.3
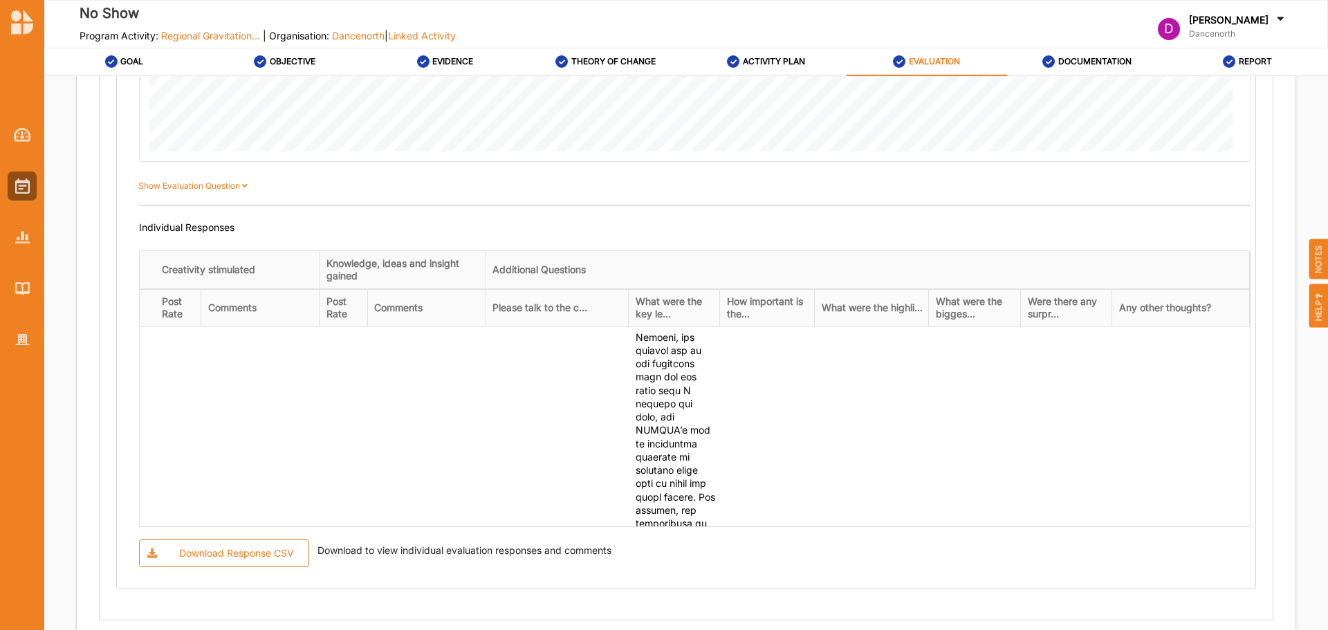
copy div "I moved through some of my self imposed limitations during the two weeks."
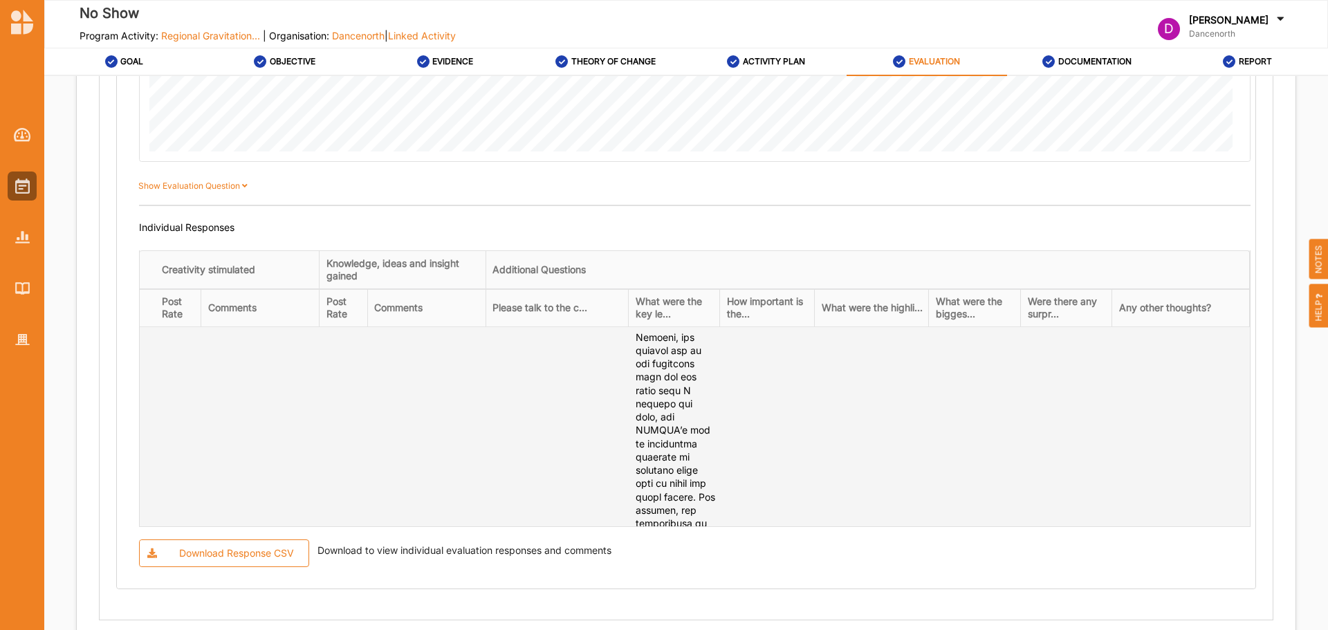
click at [930, 432] on td at bounding box center [872, 144] width 115 height 2070
drag, startPoint x: 865, startPoint y: 365, endPoint x: 843, endPoint y: 417, distance: 57.0
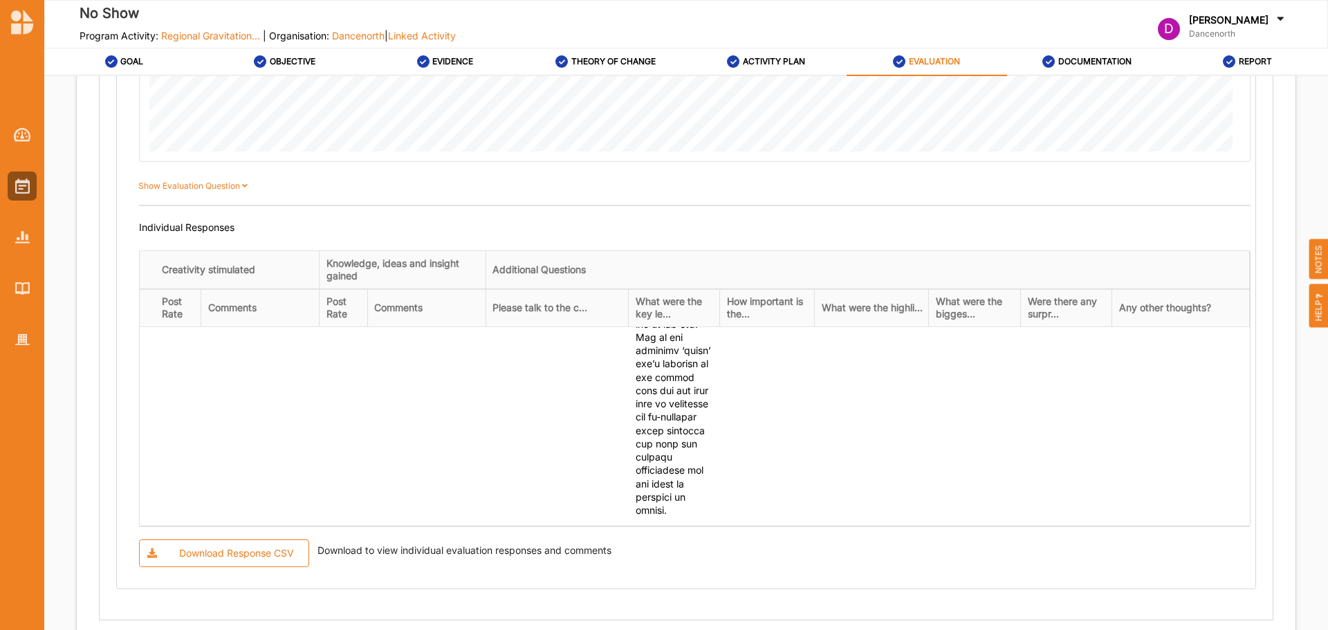
copy div "The creative exchange that happens between both is incredibly beneficial and ma…"
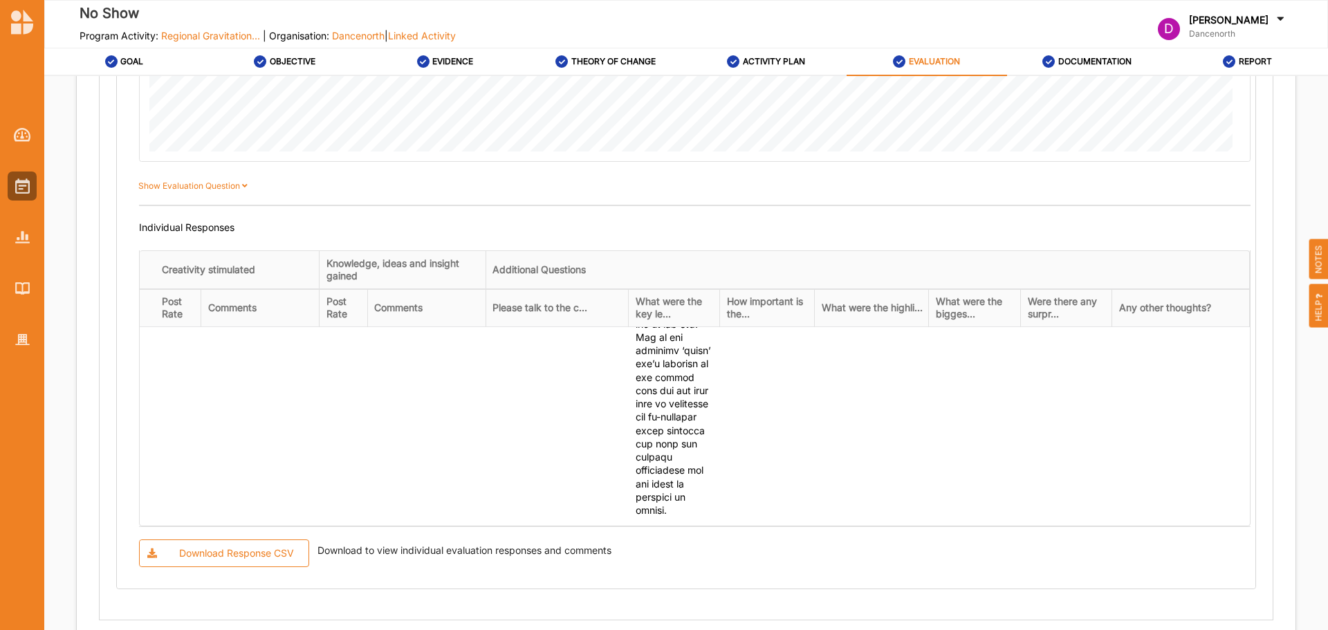
click at [237, 191] on label "Show Evaluation Question" at bounding box center [195, 186] width 114 height 12
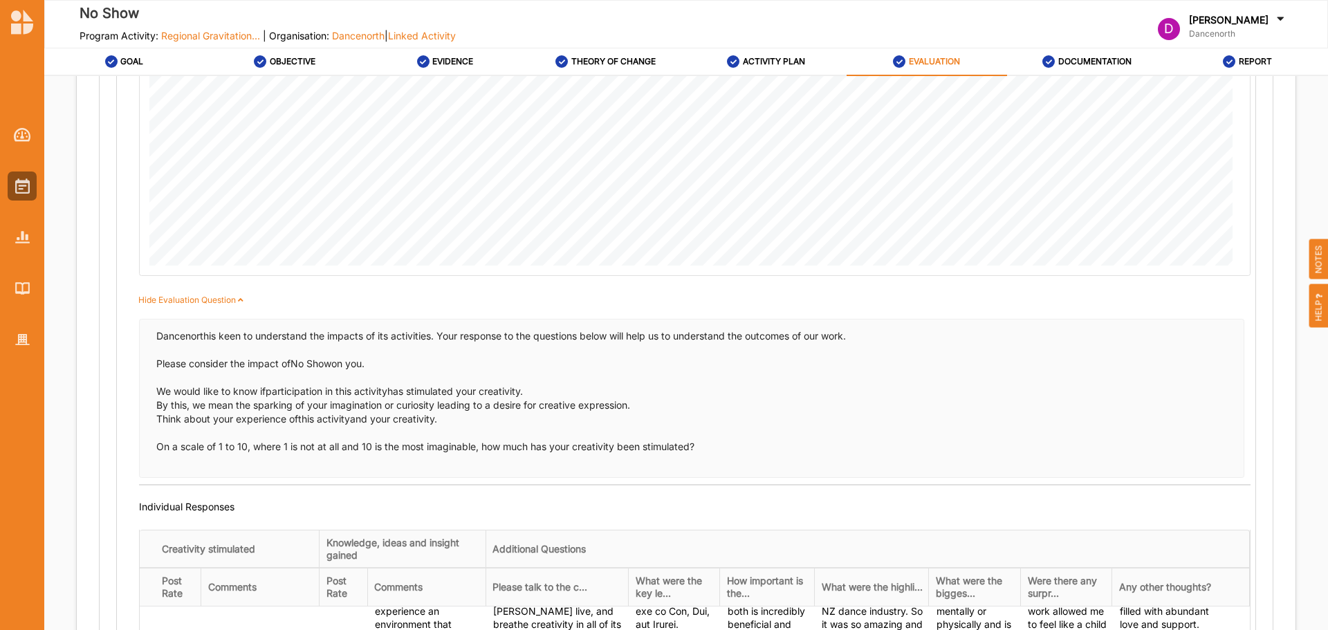
scroll to position [982, 0]
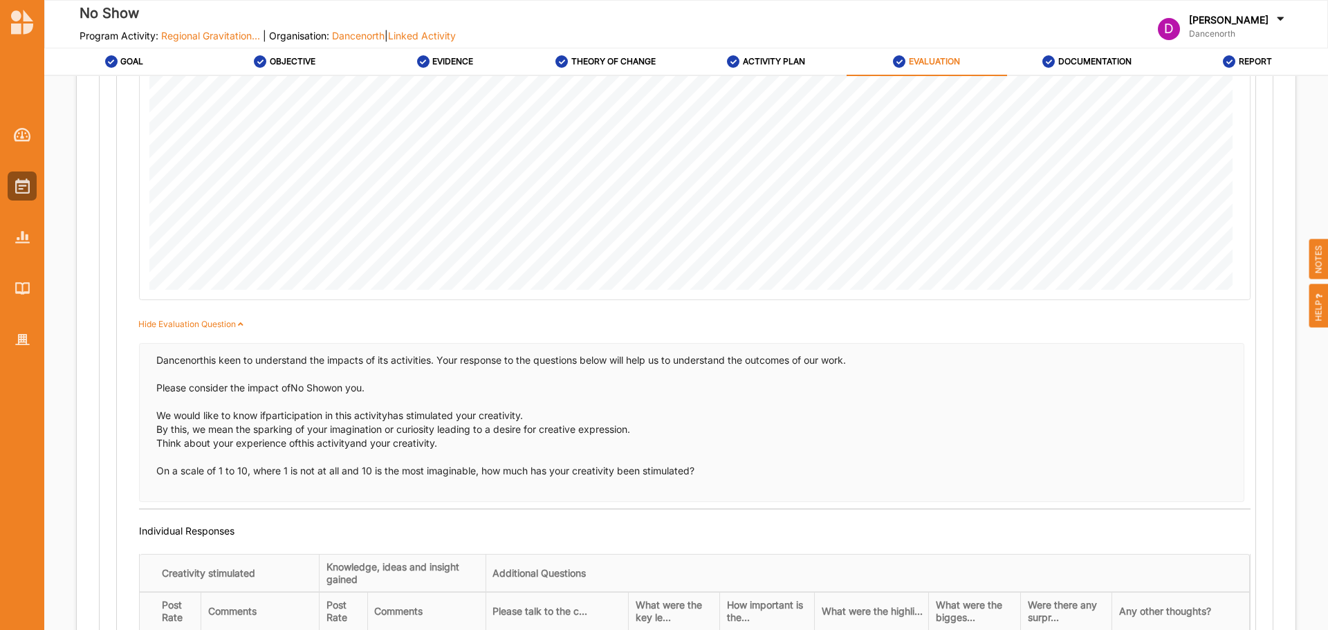
click at [237, 329] on label "Hide Evaluation Question" at bounding box center [193, 324] width 110 height 12
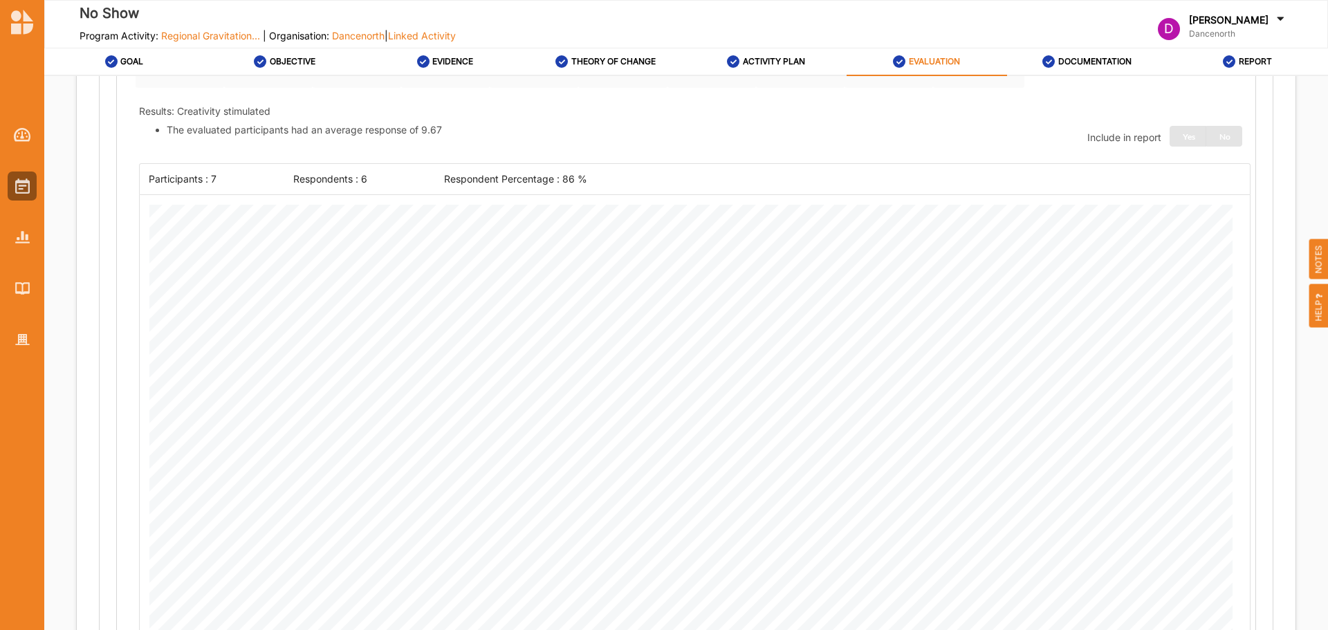
scroll to position [290, 0]
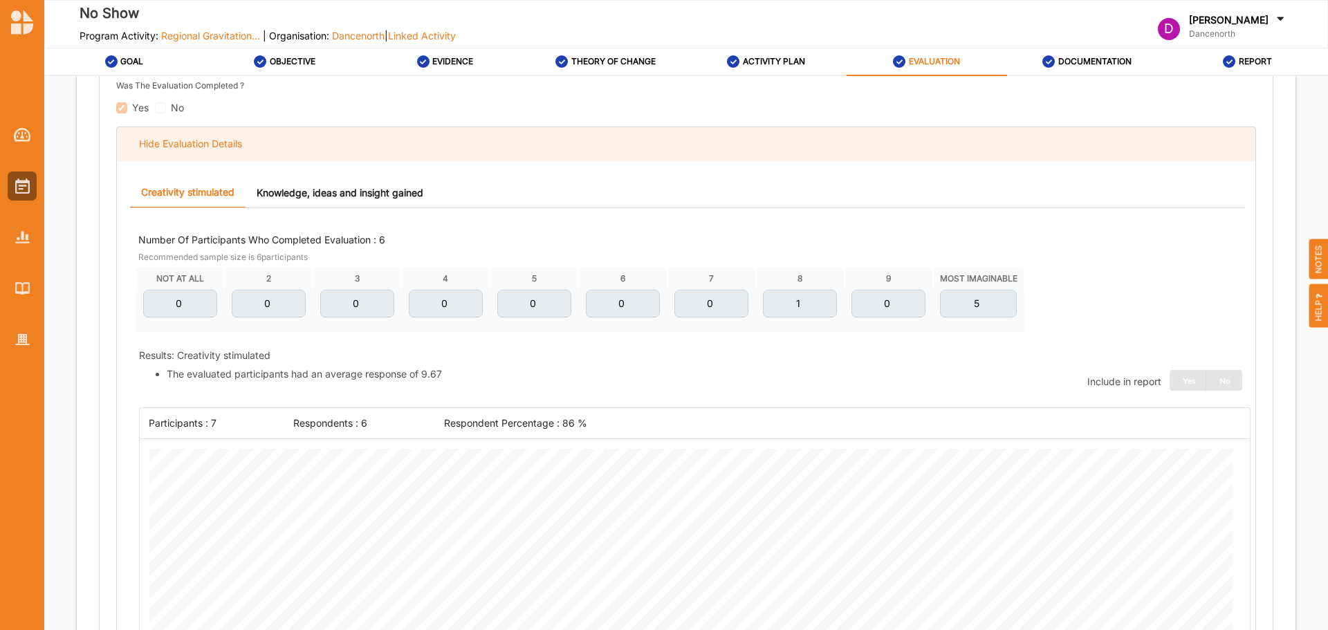
click at [191, 143] on div "Hide Evaluation Details" at bounding box center [190, 144] width 103 height 12
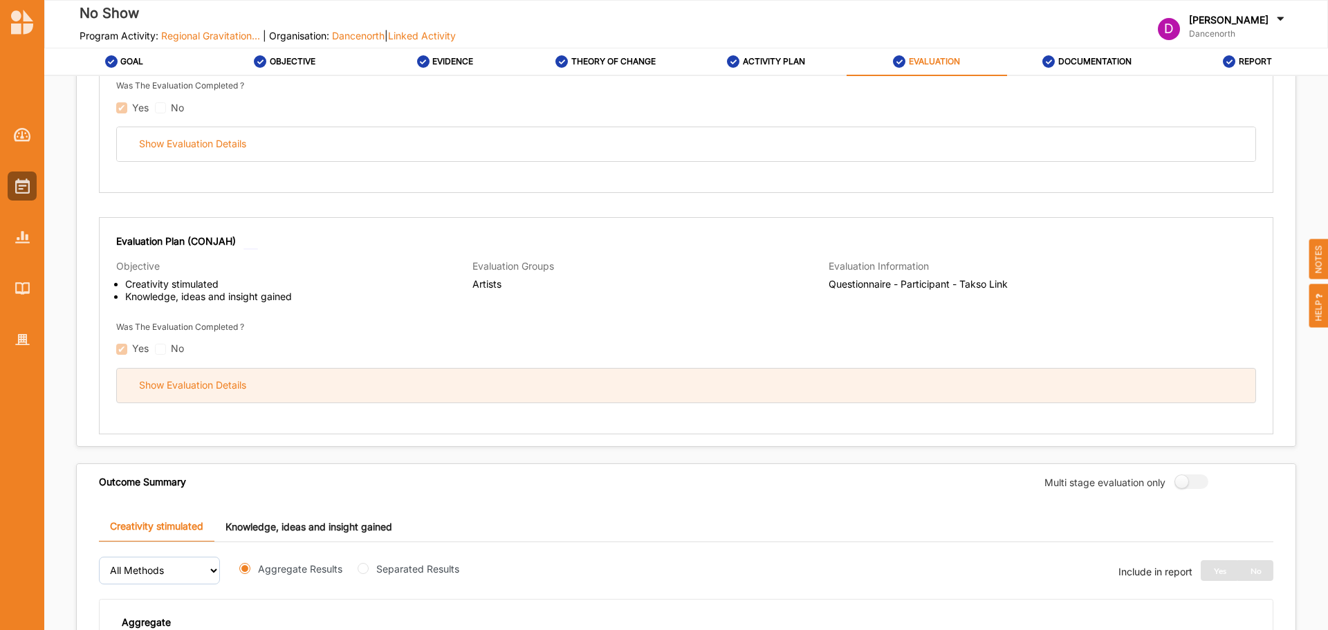
click at [210, 377] on div "Show Evaluation Details" at bounding box center [686, 386] width 1139 height 34
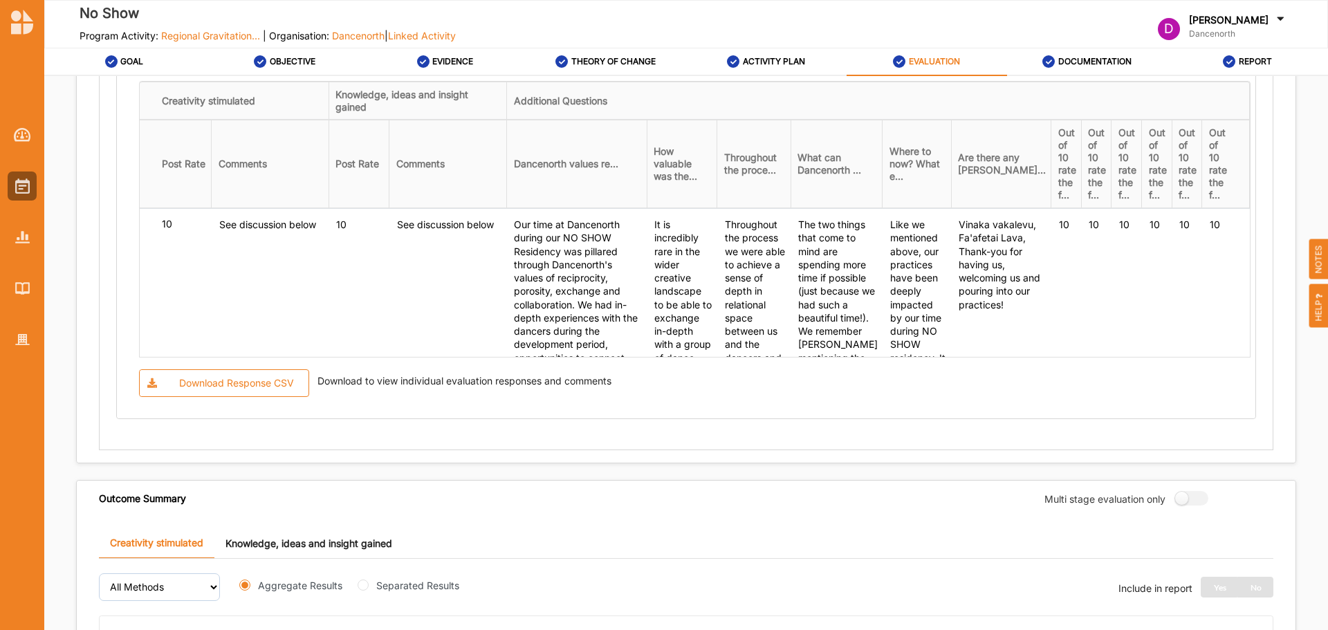
scroll to position [1535, 0]
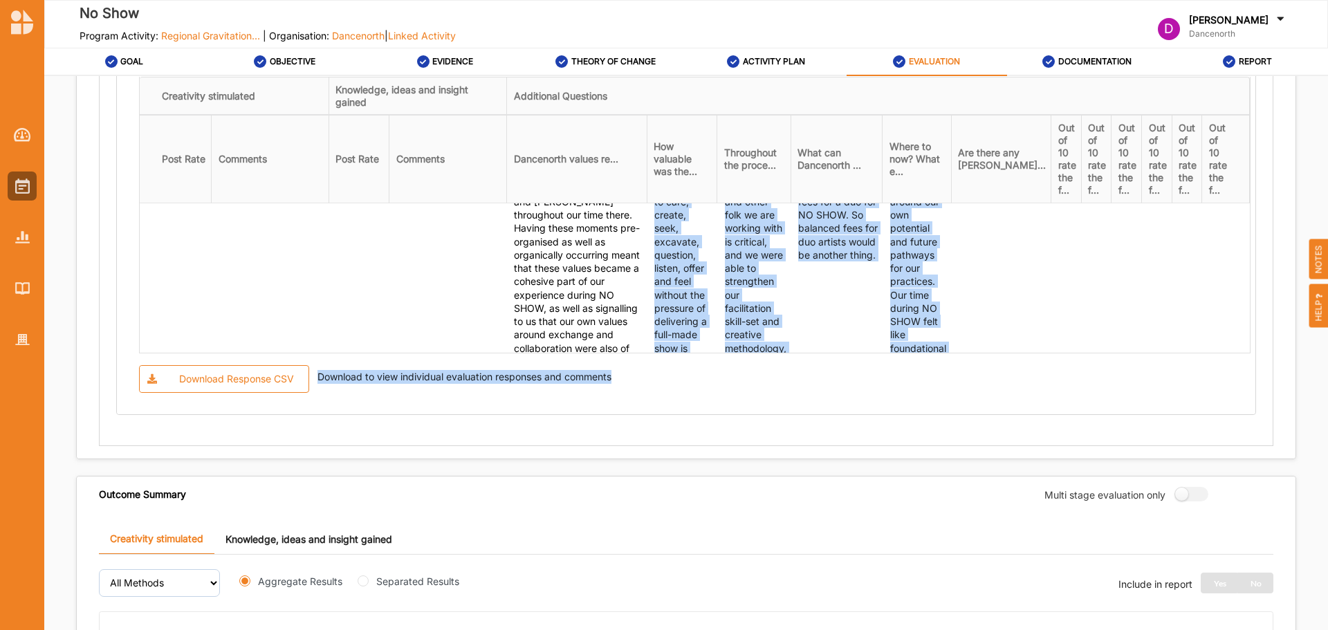
scroll to position [479, 0]
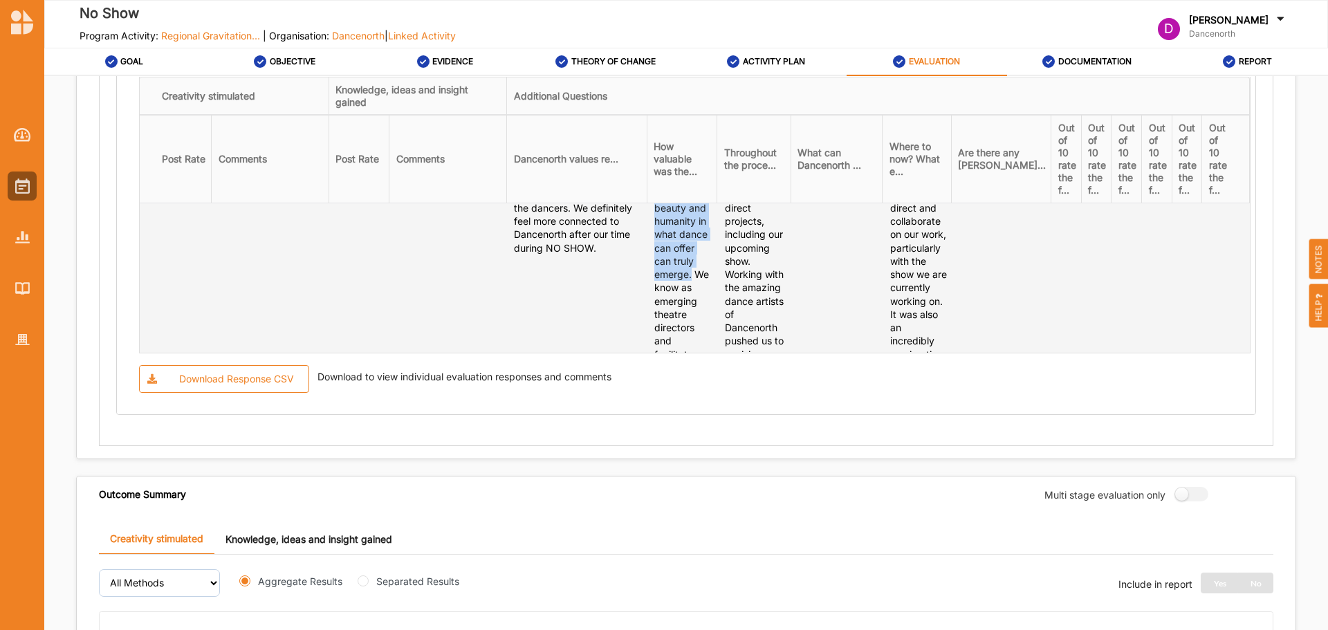
drag, startPoint x: 701, startPoint y: 238, endPoint x: 742, endPoint y: 246, distance: 42.2
click at [718, 246] on td "It is incredibly rare in the wider creative landscape to be able to exchange in…" at bounding box center [683, 247] width 71 height 1045
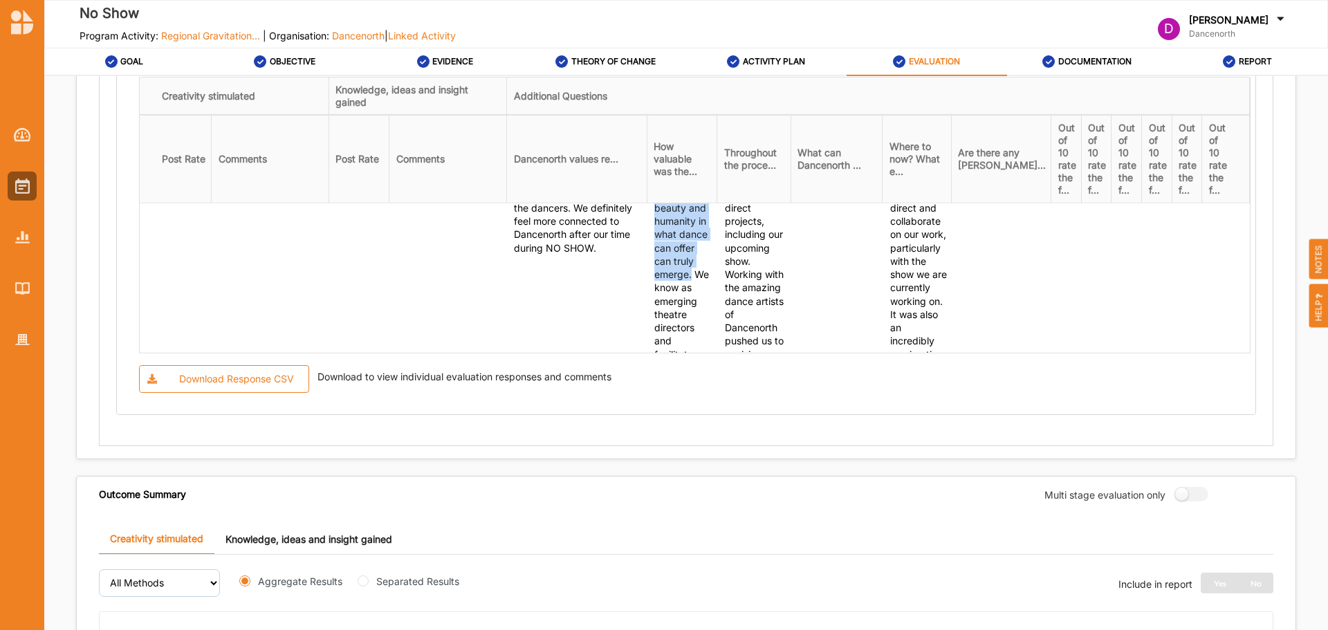
copy div "Being able to care, create, seek, excavate, question, listen, offer and feel wi…"
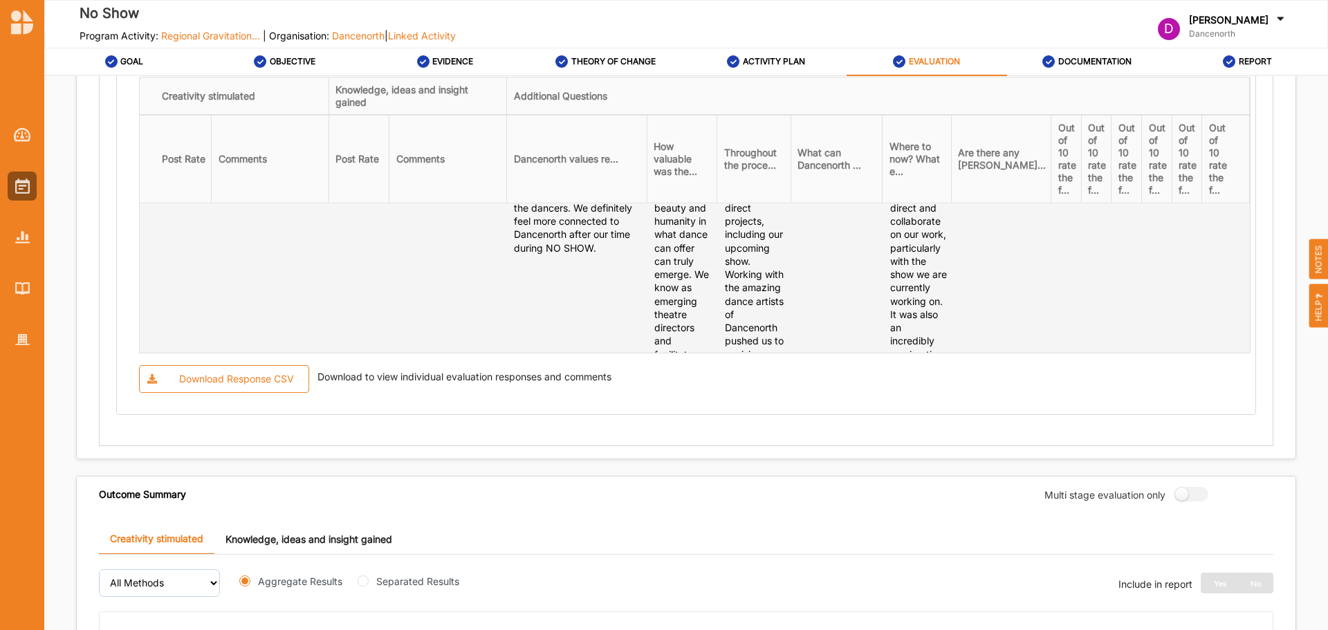
click at [718, 257] on td "It is incredibly rare in the wider creative landscape to be able to exchange in…" at bounding box center [683, 247] width 71 height 1045
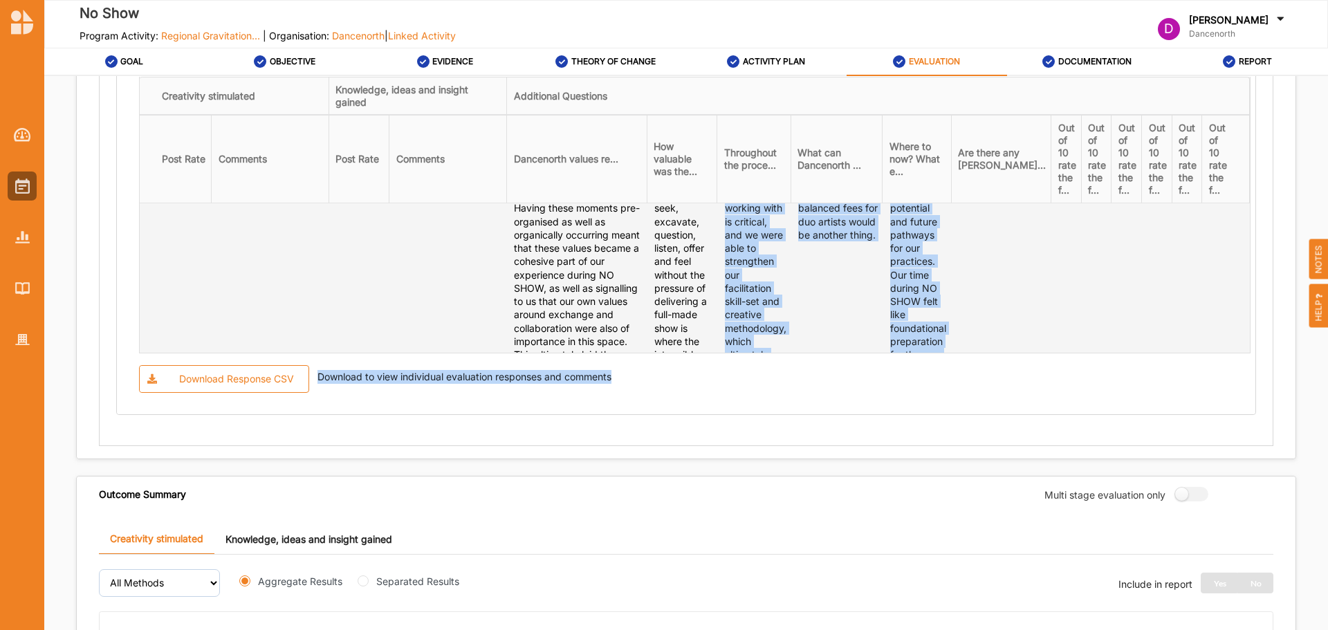
scroll to position [416, 0]
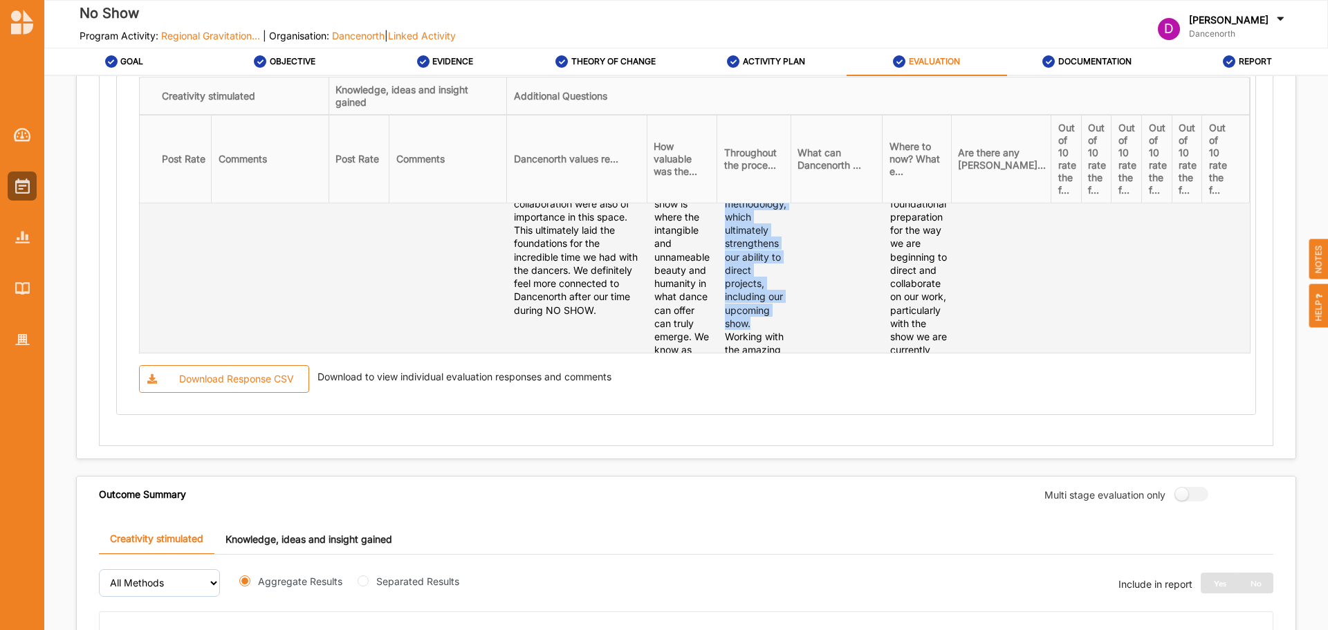
drag, startPoint x: 823, startPoint y: 228, endPoint x: 804, endPoint y: 306, distance: 80.5
click at [787, 306] on div "Throughout the process we were able to achieve a sense of depth in relational s…" at bounding box center [756, 263] width 62 height 933
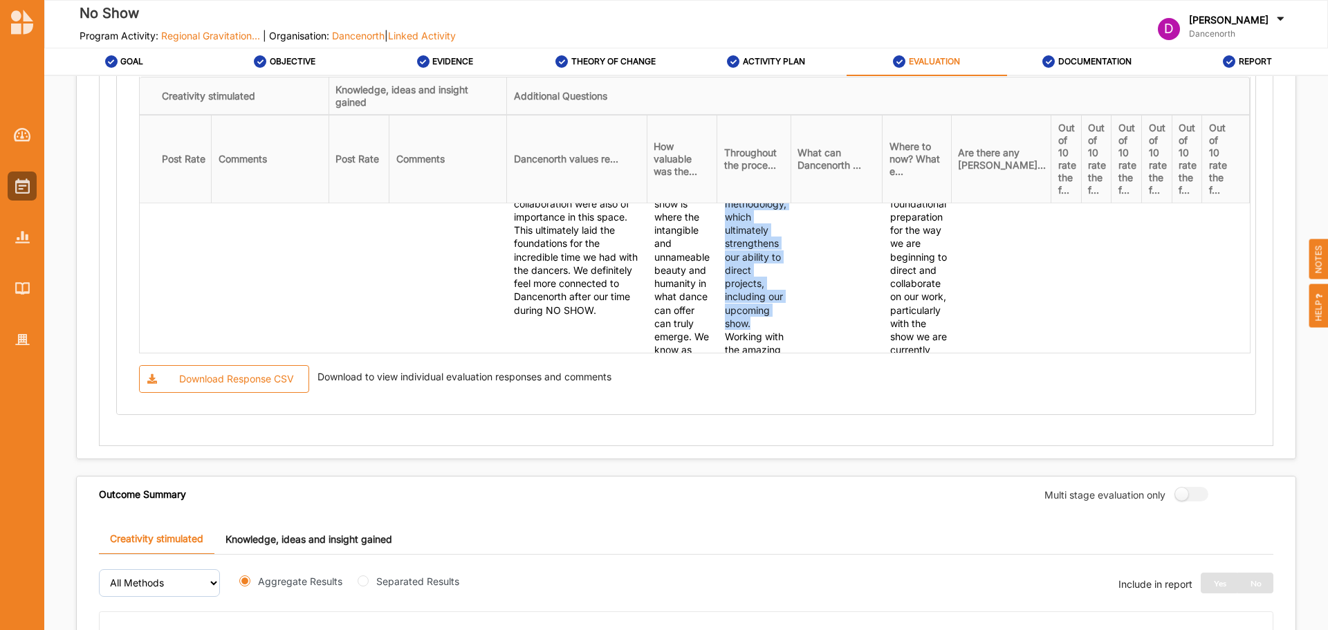
copy div "As Tagata Moana artists, being able to hold the space between us and other folk…"
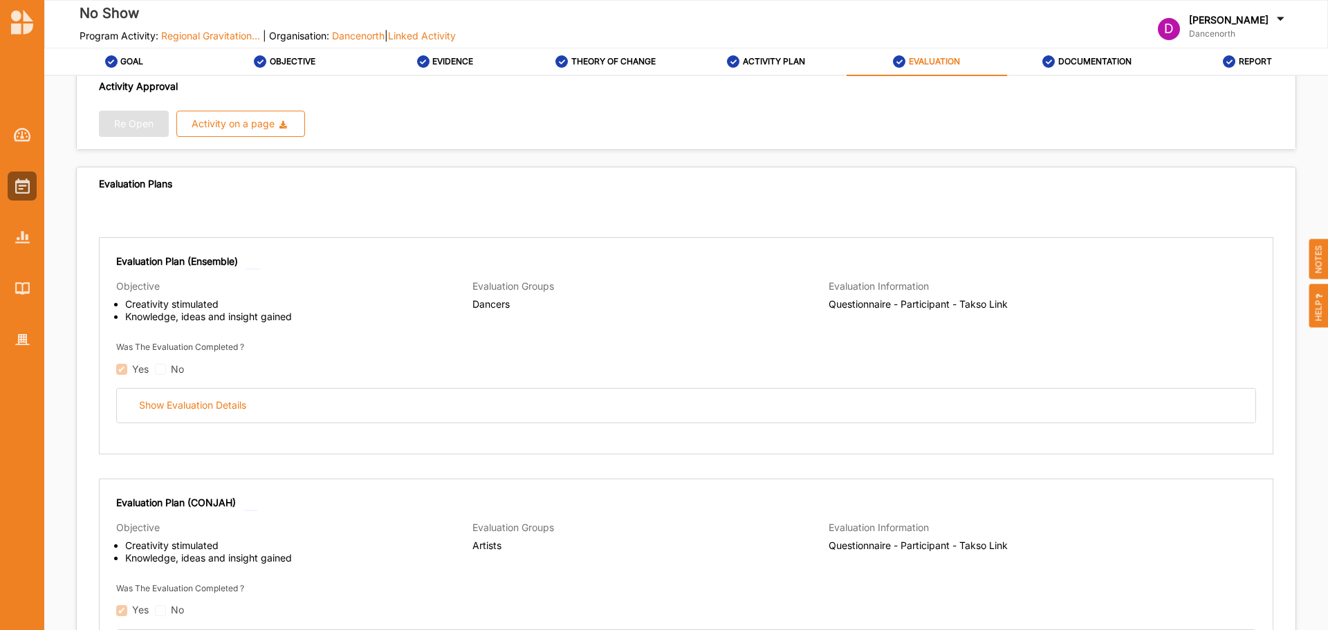
scroll to position [0, 0]
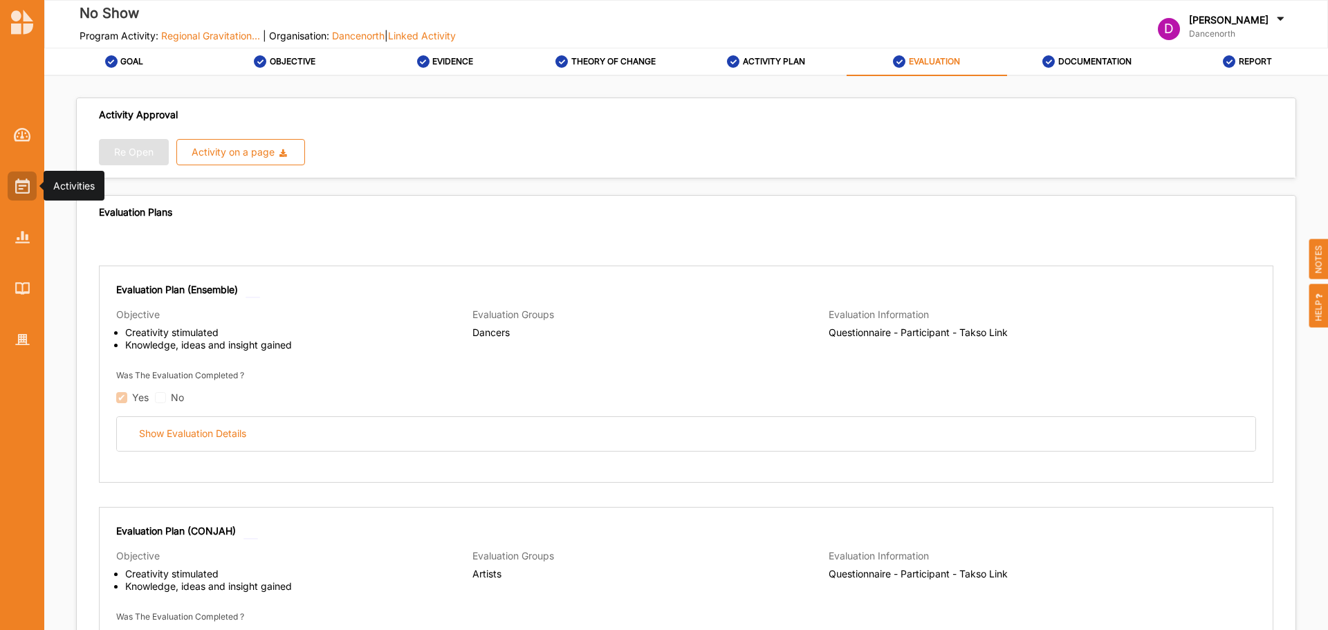
click at [17, 182] on img at bounding box center [22, 185] width 15 height 15
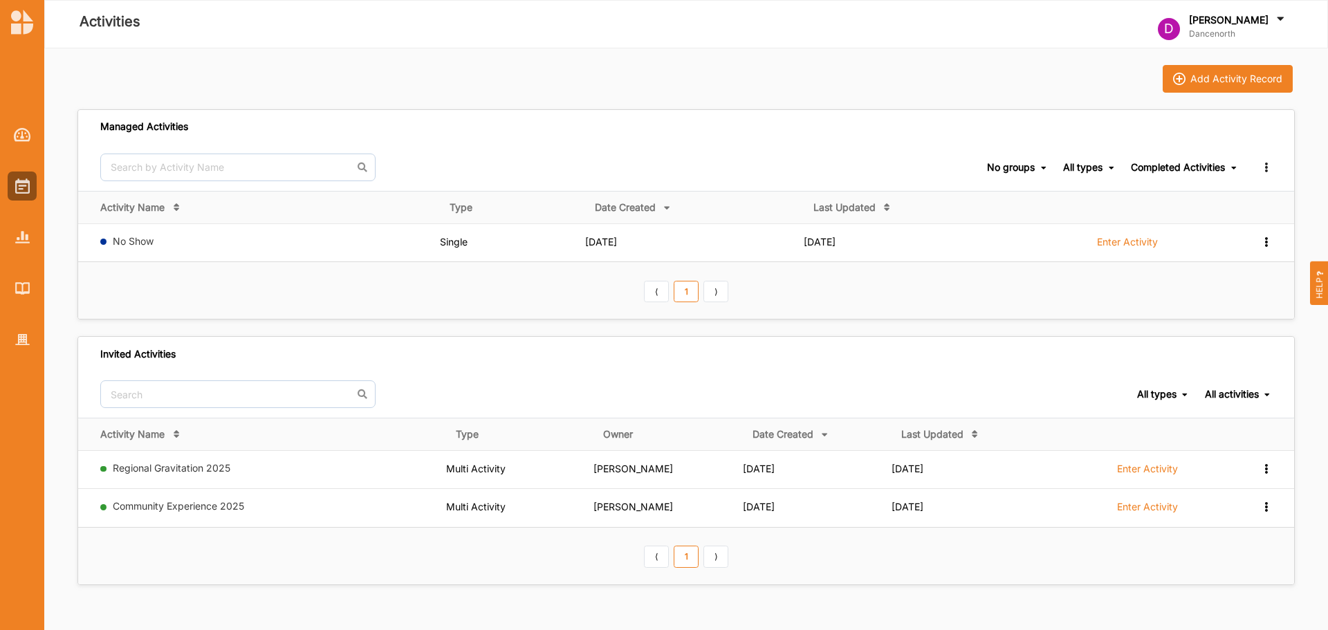
click at [1156, 167] on div "Completed Activities" at bounding box center [1178, 167] width 94 height 12
click at [1147, 182] on div "Ongoing Activities" at bounding box center [1179, 188] width 116 height 25
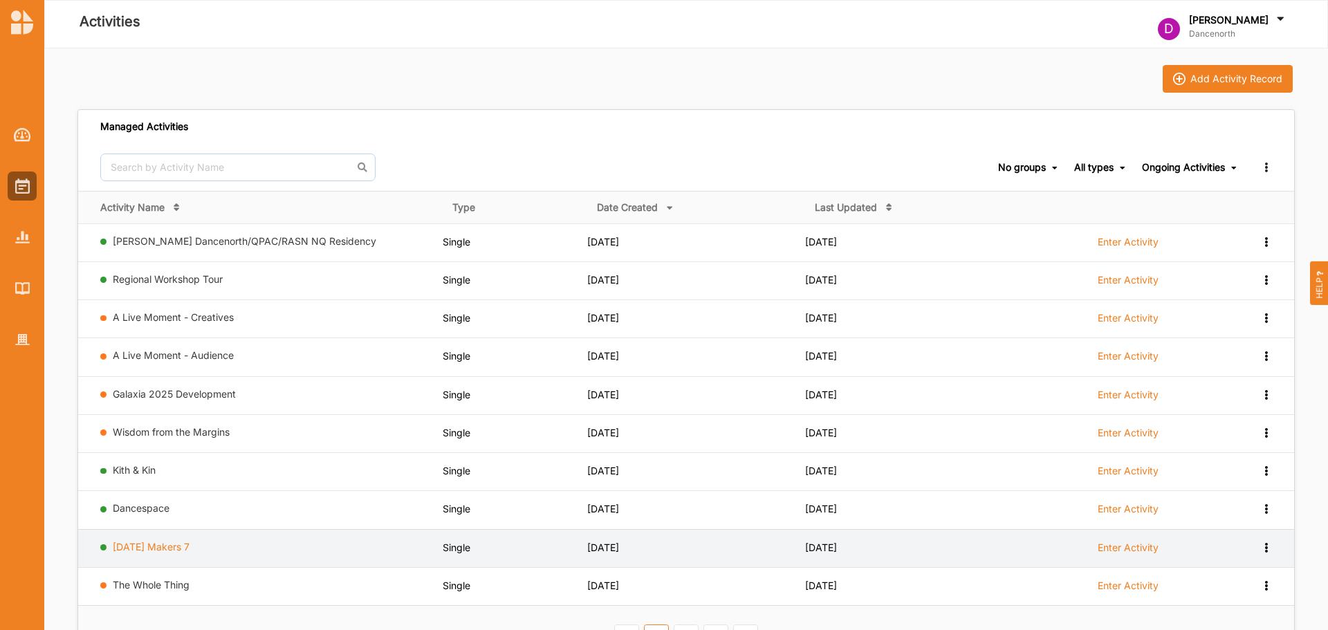
click at [172, 544] on link "[DATE] Makers 7" at bounding box center [151, 547] width 77 height 12
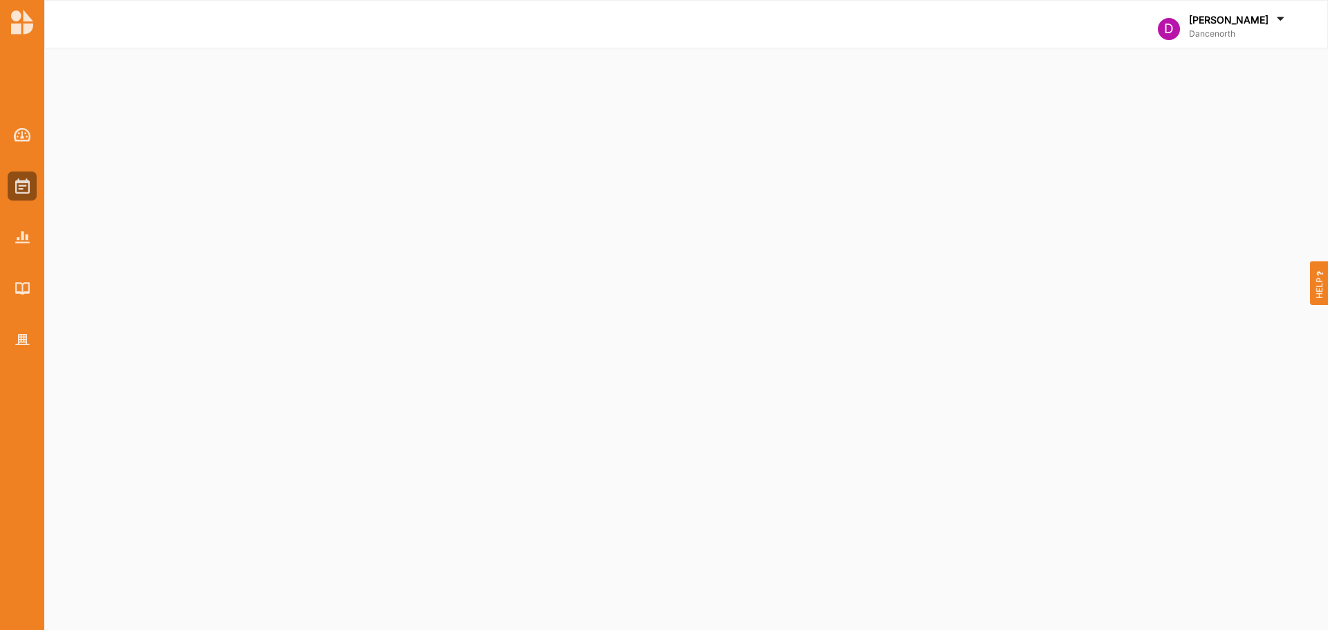
select select "1"
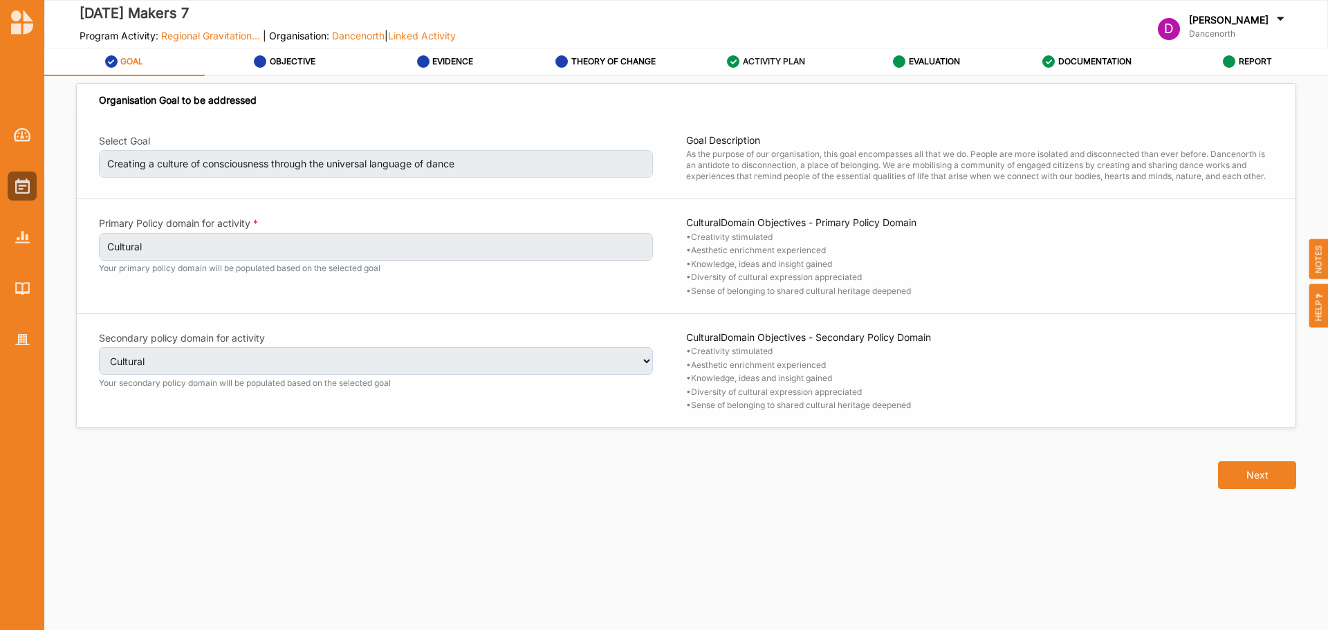
click at [769, 51] on div "ACTIVITY PLAN" at bounding box center [766, 61] width 78 height 25
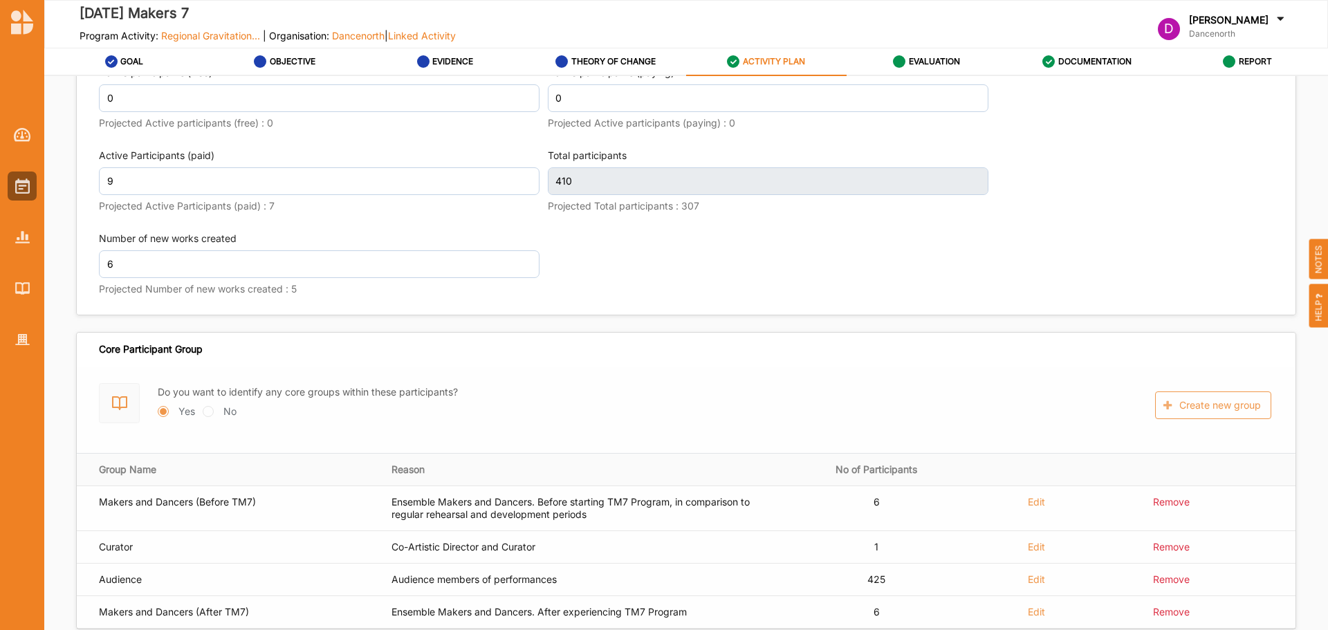
scroll to position [2075, 0]
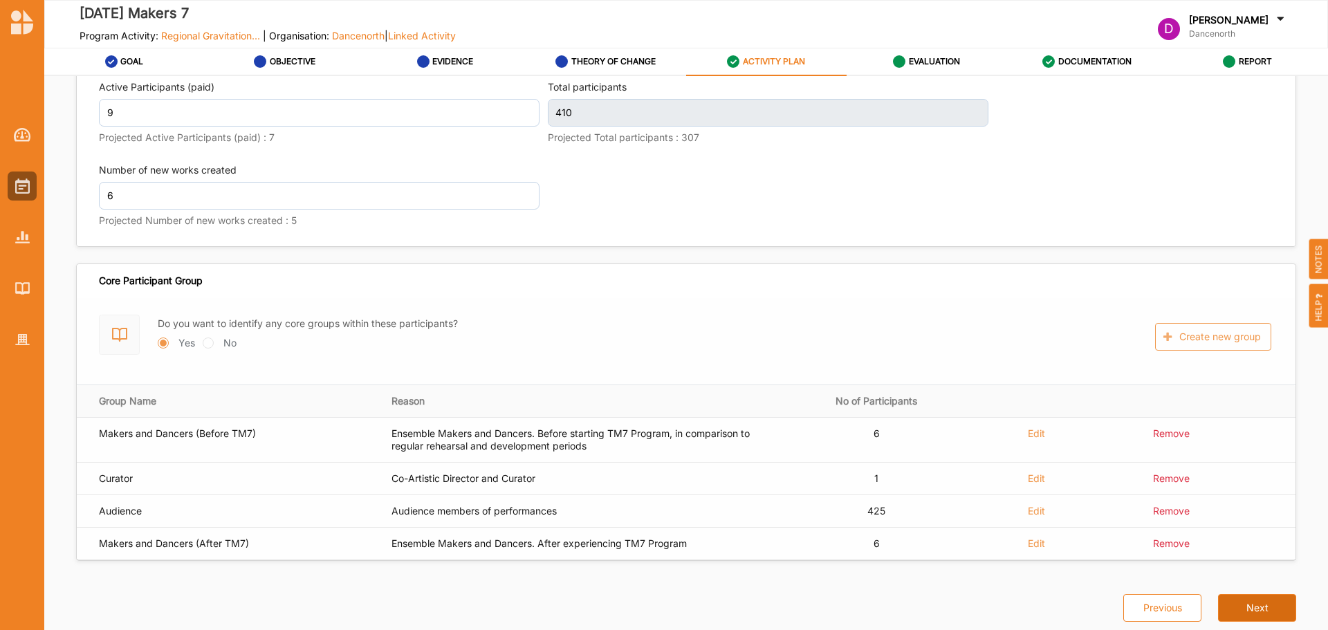
click at [1243, 607] on button "Next" at bounding box center [1257, 608] width 78 height 28
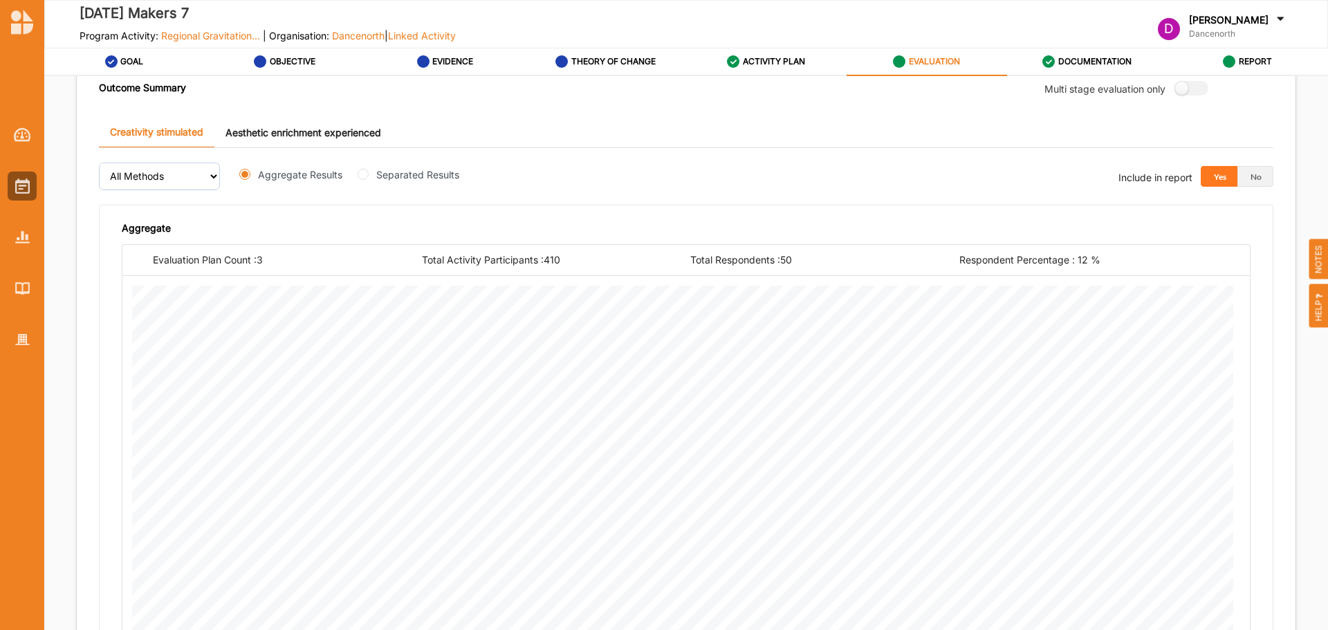
scroll to position [968, 0]
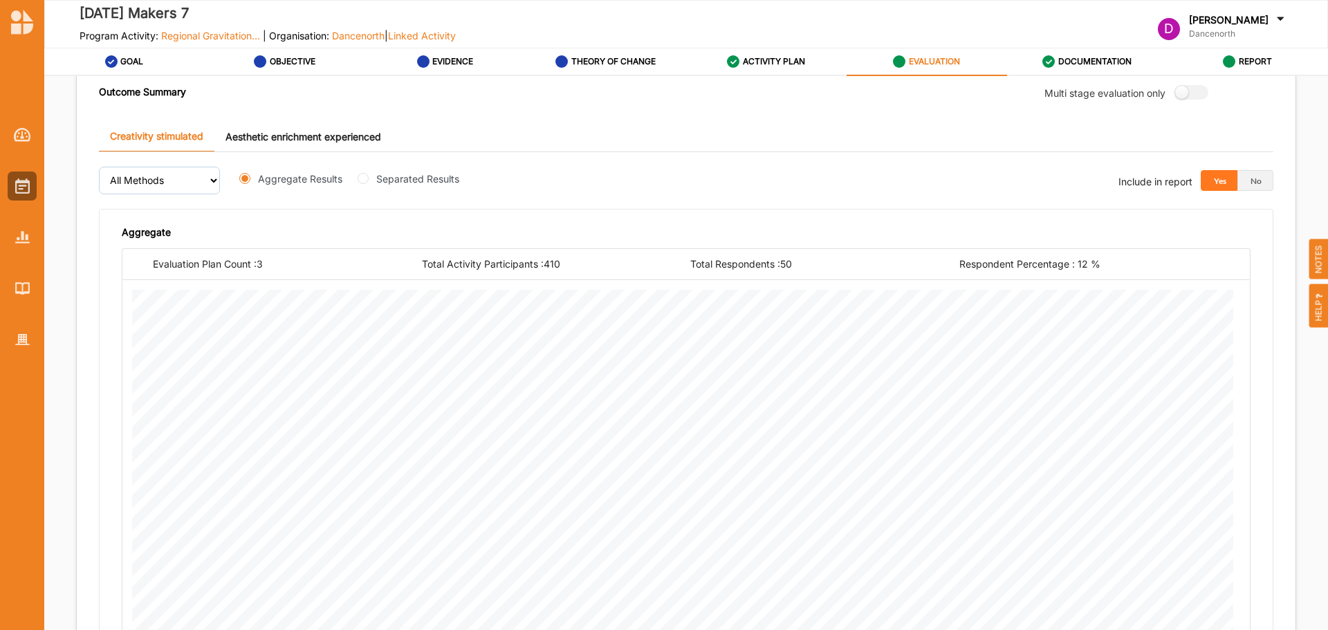
click at [431, 173] on label "Separated Results" at bounding box center [417, 179] width 83 height 15
click at [369, 173] on input "Separated Results" at bounding box center [363, 178] width 11 height 11
radio input "true"
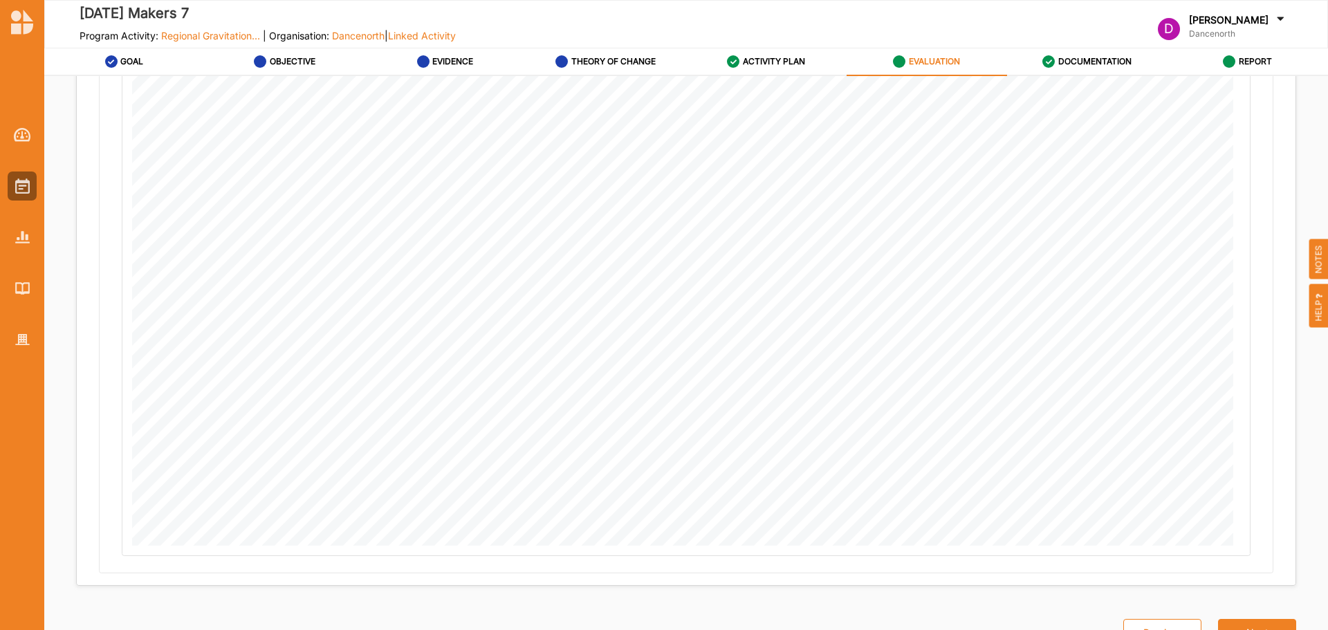
scroll to position [761, 0]
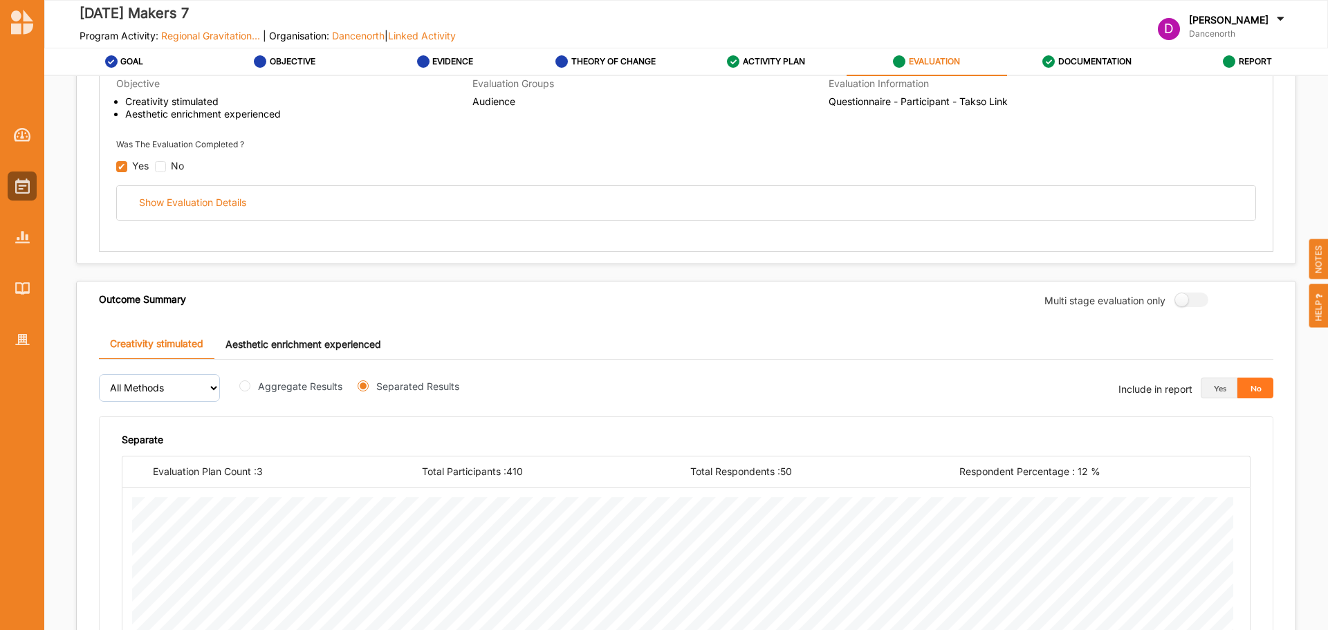
click at [309, 390] on label "Aggregate Results" at bounding box center [300, 386] width 84 height 15
click at [250, 390] on input "Aggregate Results" at bounding box center [244, 385] width 11 height 11
radio input "true"
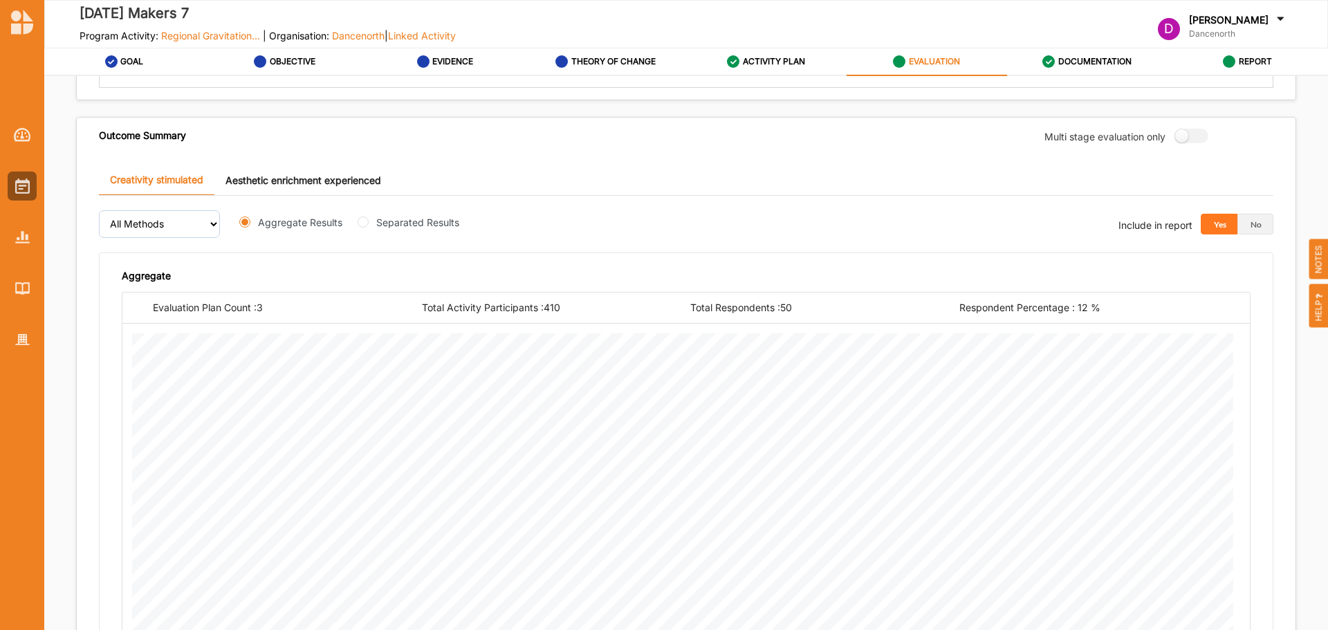
scroll to position [924, 0]
click at [318, 187] on link "Aesthetic enrichment experienced" at bounding box center [303, 181] width 178 height 30
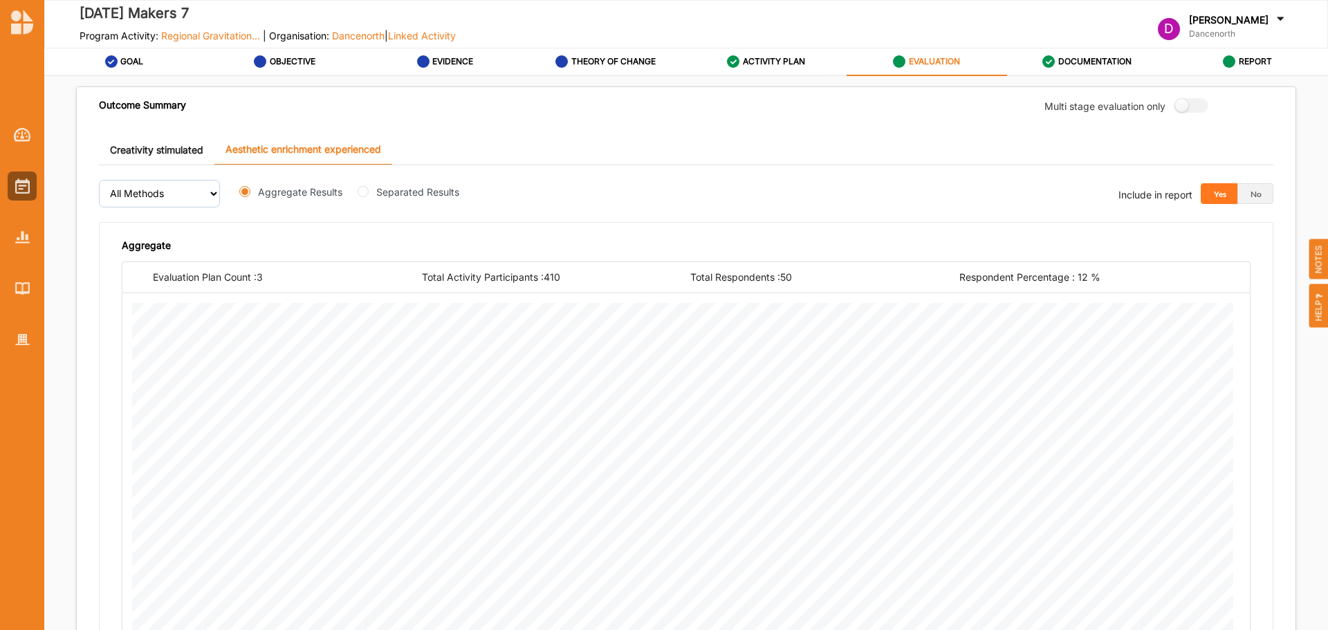
scroll to position [993, 0]
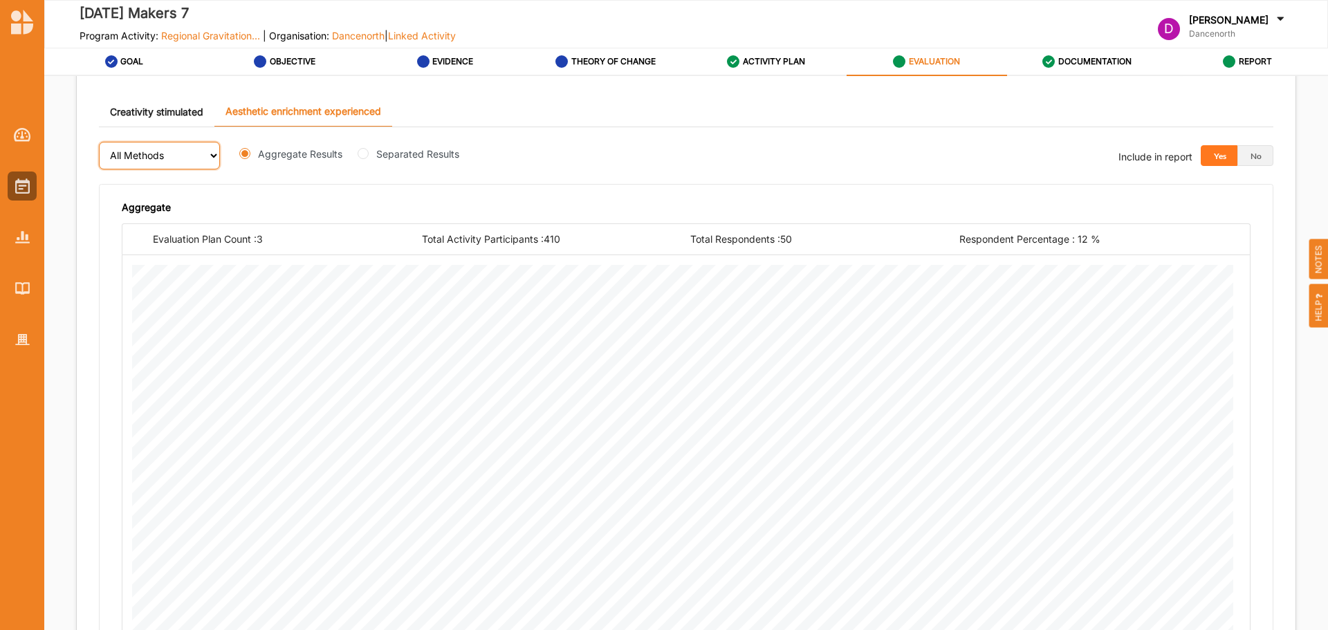
click at [189, 161] on select "All Methods" at bounding box center [159, 156] width 121 height 28
click at [372, 157] on div "Separated Results" at bounding box center [413, 154] width 110 height 15
click at [358, 152] on input "Separated Results" at bounding box center [363, 153] width 11 height 11
radio input "true"
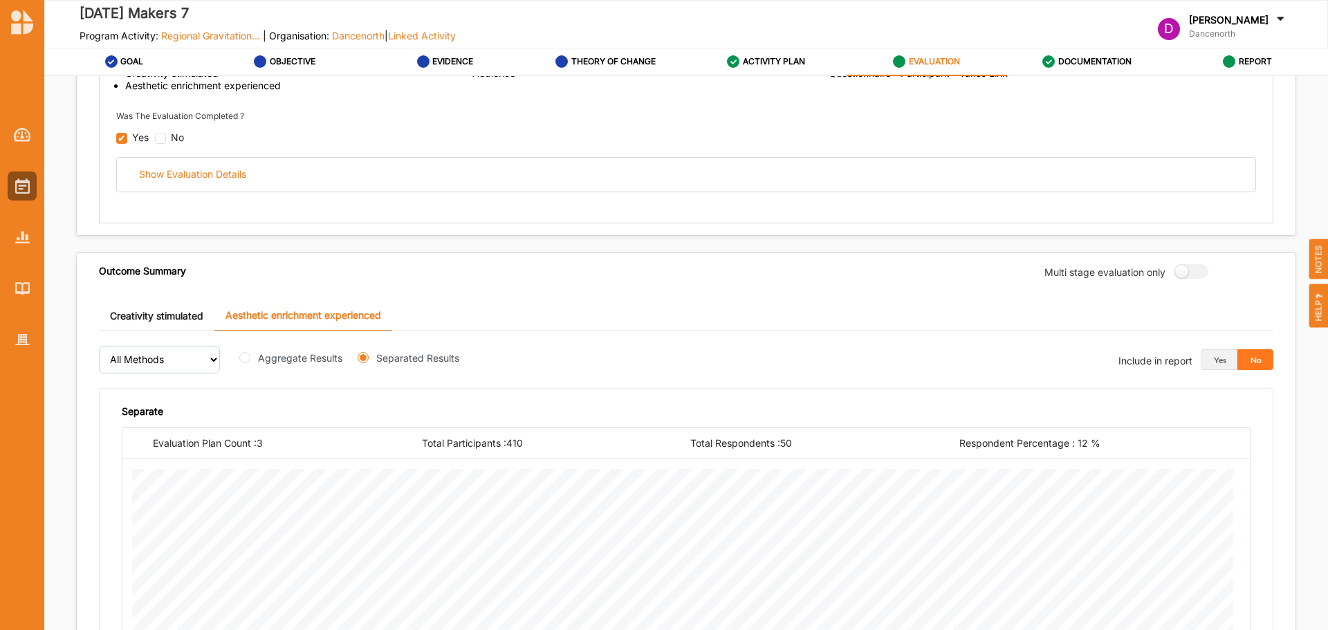
scroll to position [786, 0]
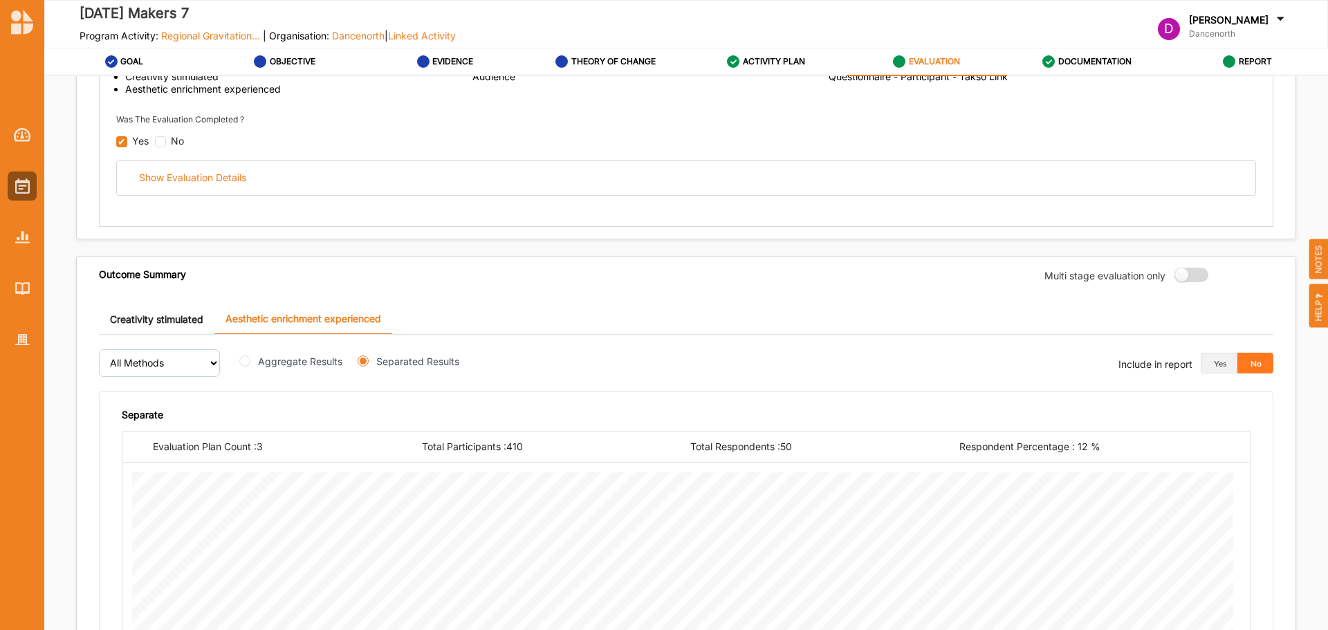
click at [1182, 277] on label at bounding box center [1187, 275] width 25 height 15
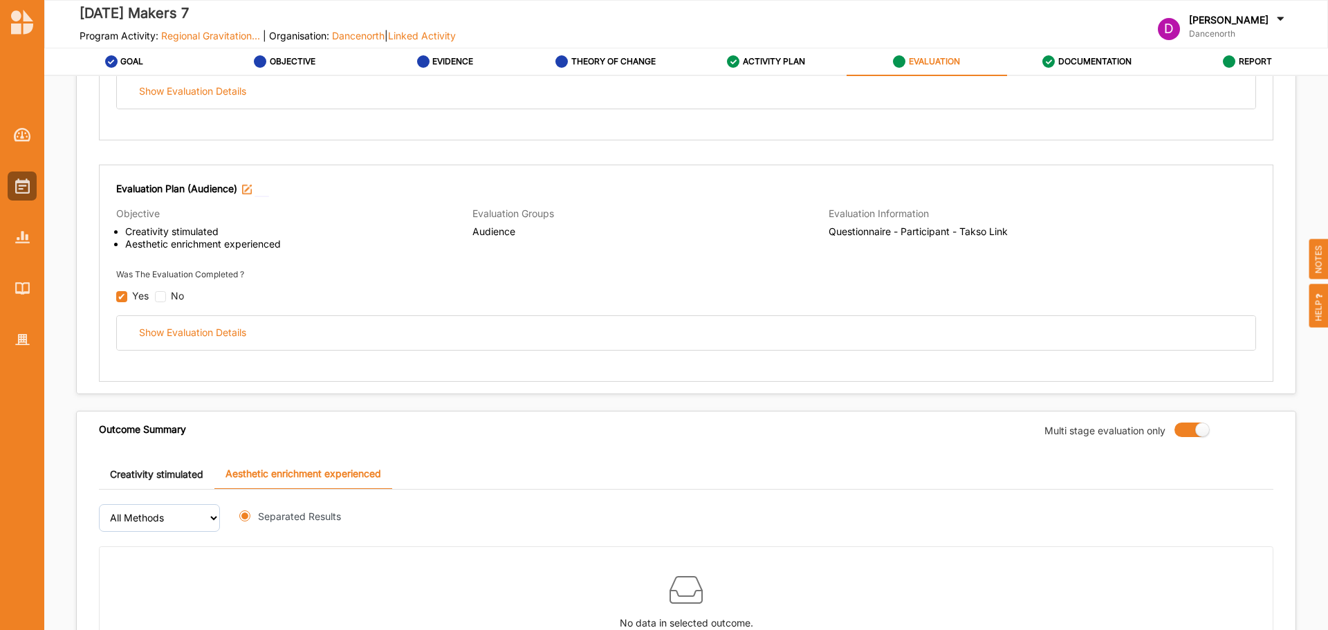
scroll to position [745, 0]
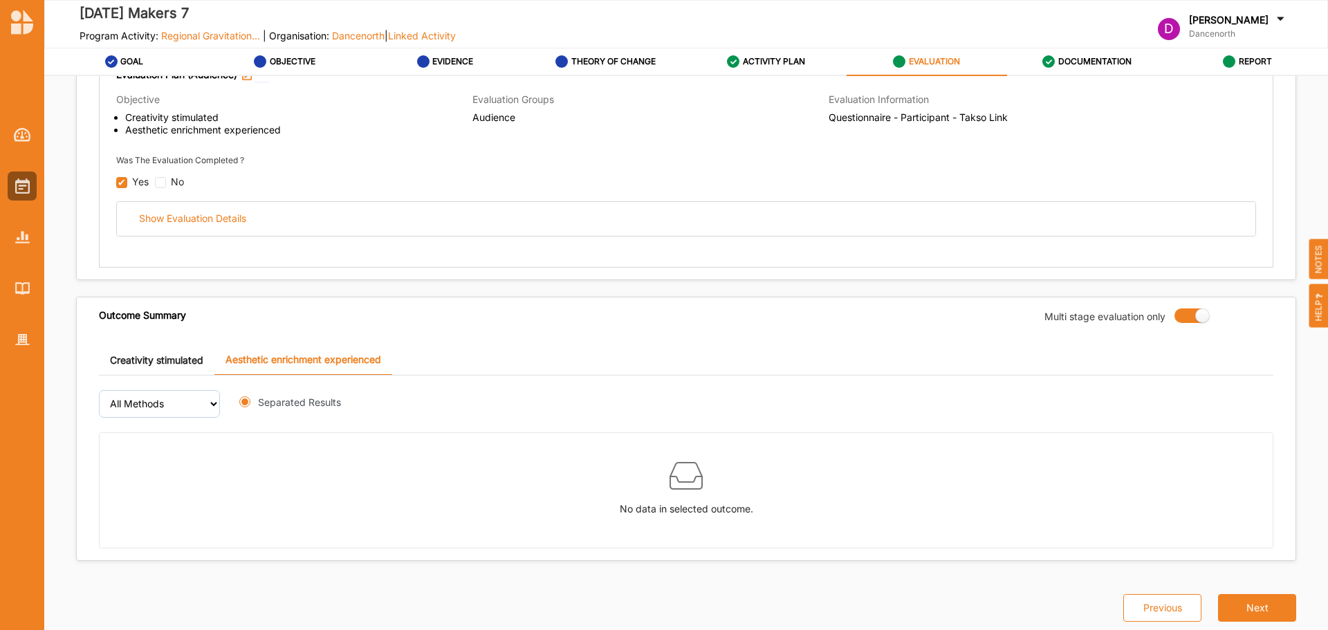
click at [1183, 320] on label at bounding box center [1187, 316] width 25 height 15
radio input "false"
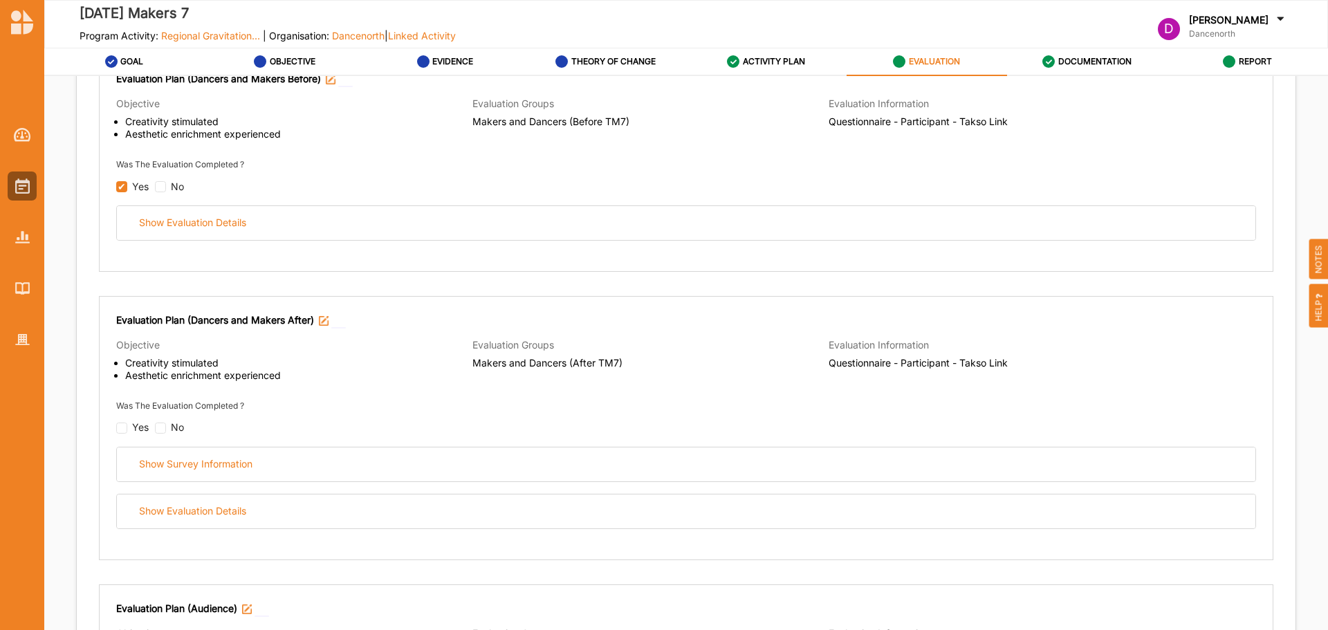
scroll to position [94, 0]
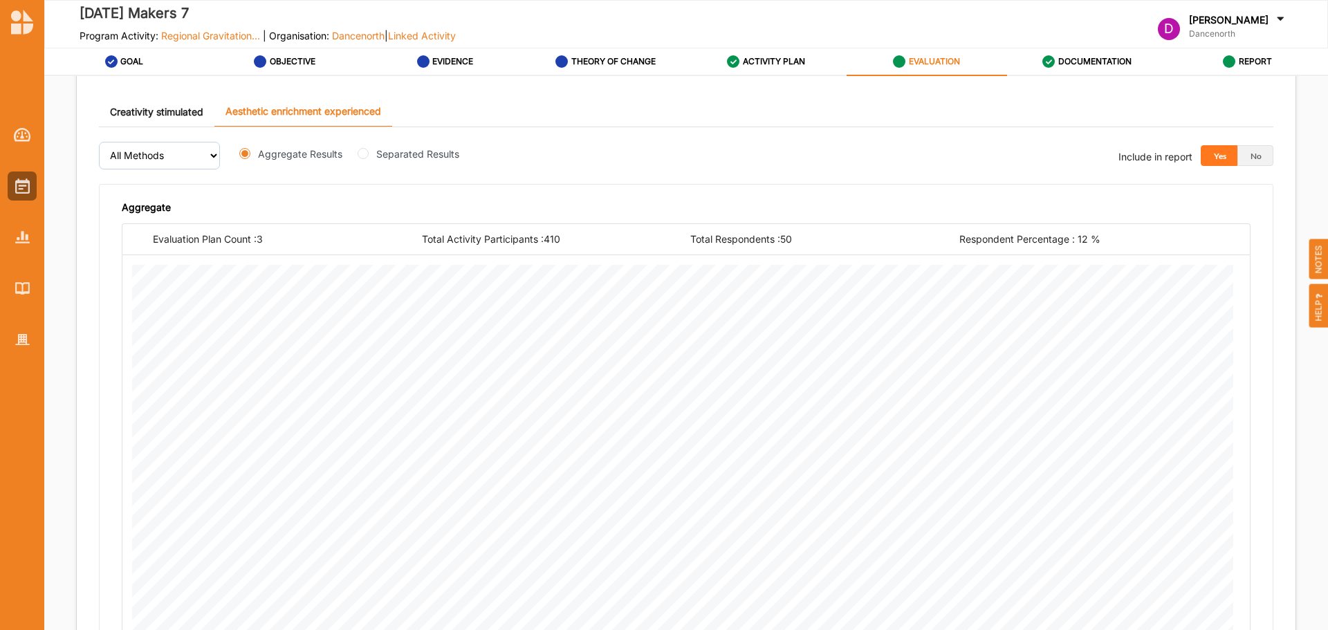
click at [181, 101] on link "Creativity stimulated" at bounding box center [157, 112] width 116 height 30
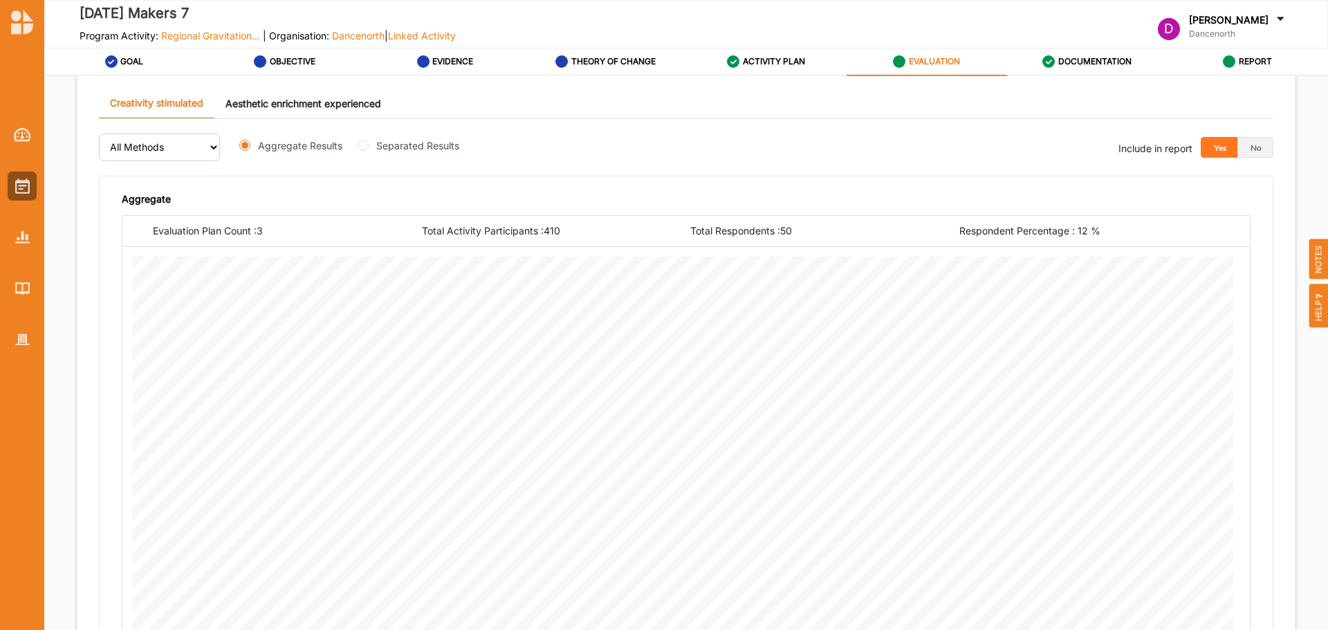
scroll to position [993, 0]
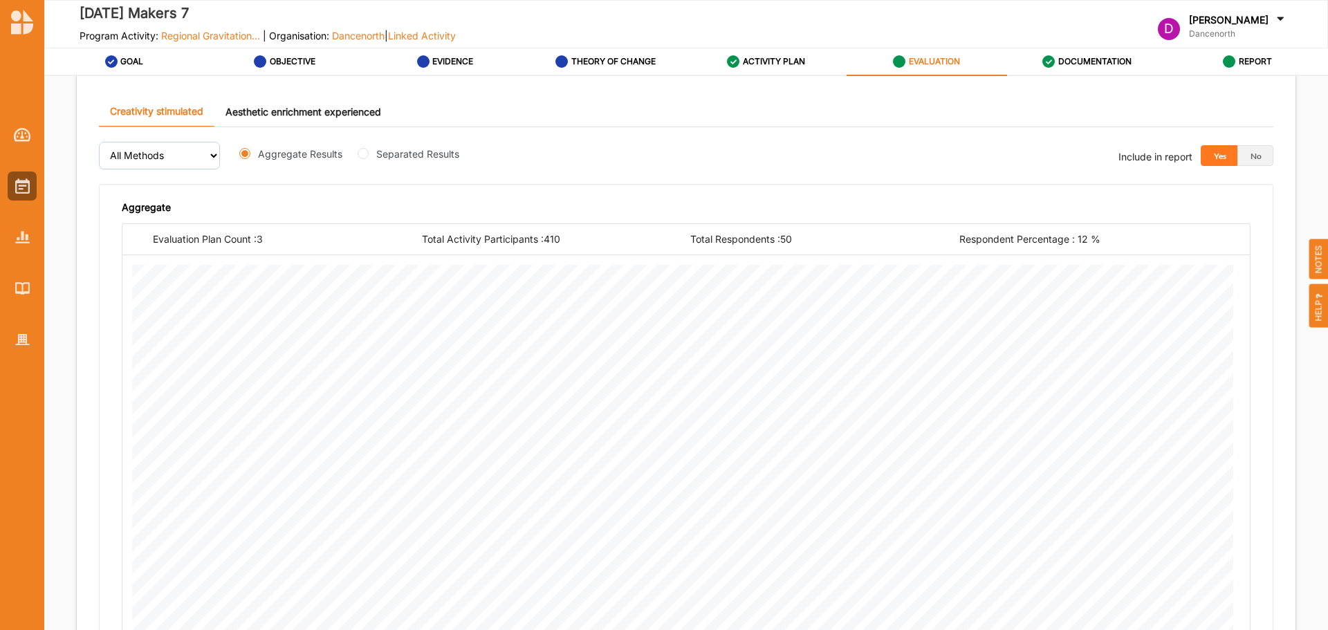
click at [304, 105] on link "Aesthetic enrichment experienced" at bounding box center [303, 112] width 178 height 30
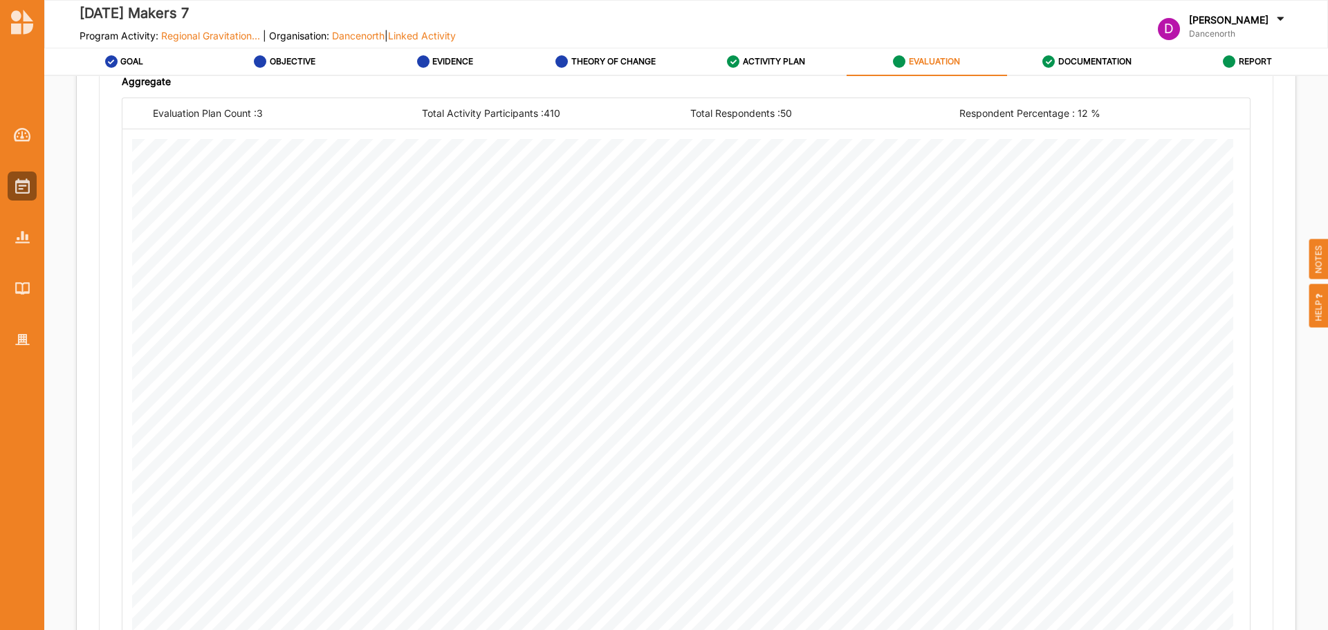
scroll to position [1270, 0]
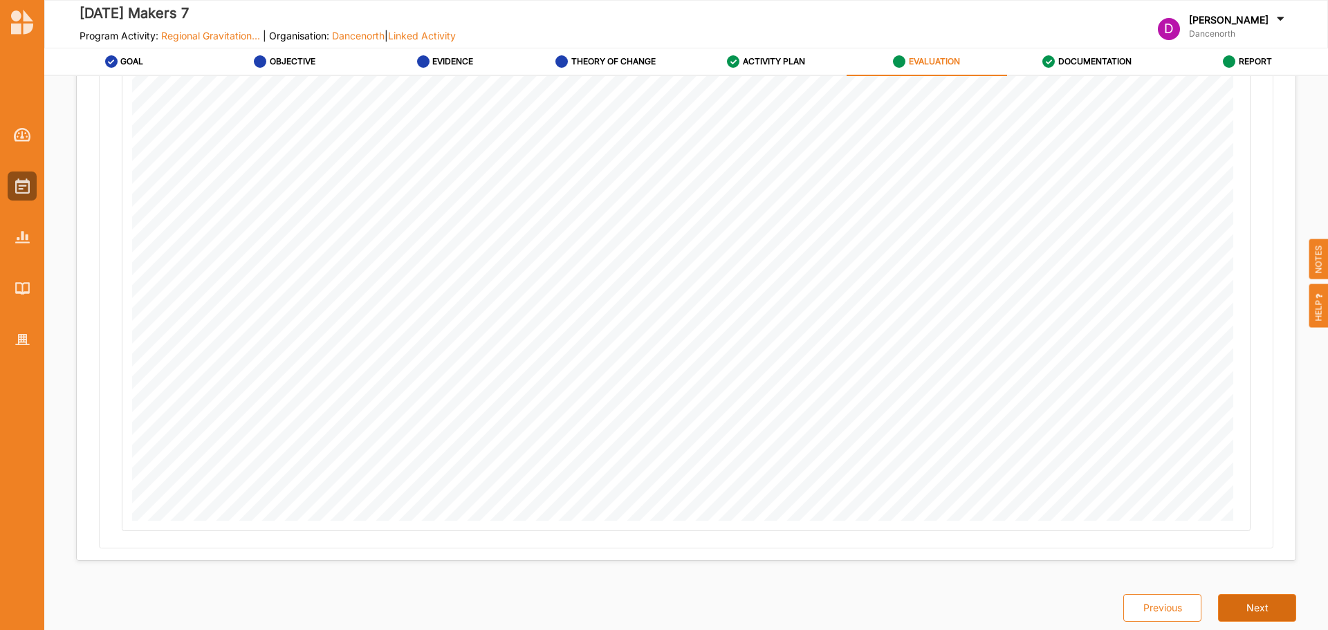
click at [1242, 604] on button "Next" at bounding box center [1257, 608] width 78 height 28
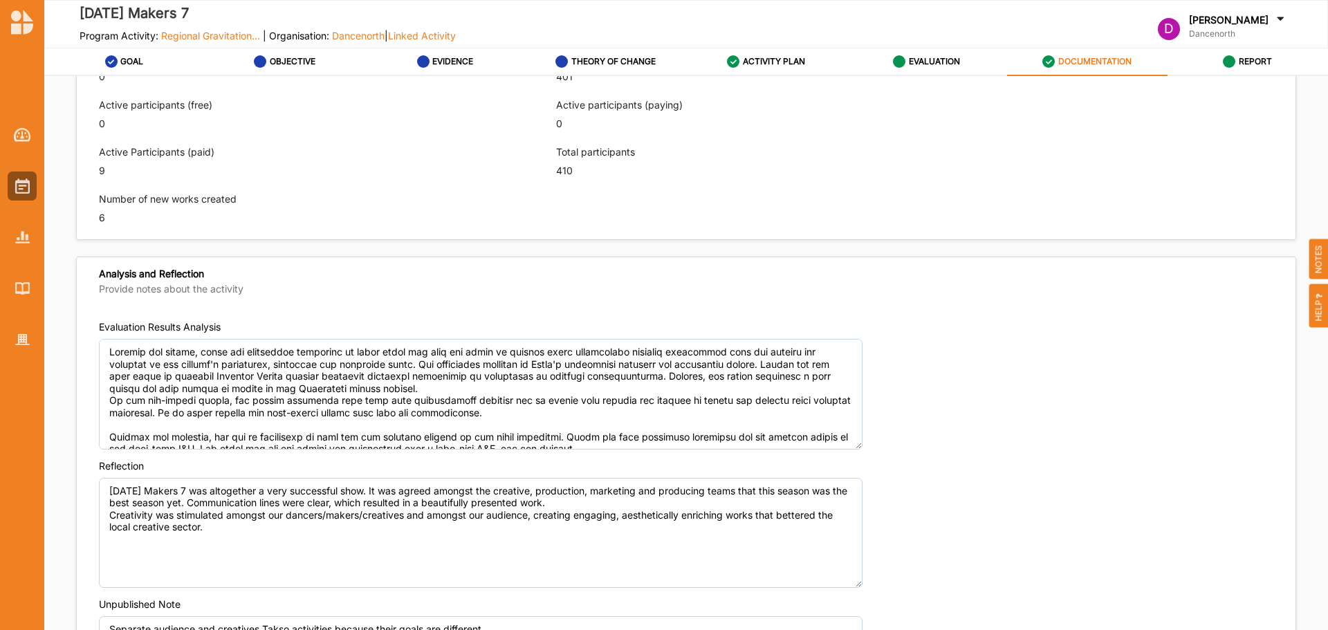
scroll to position [1038, 0]
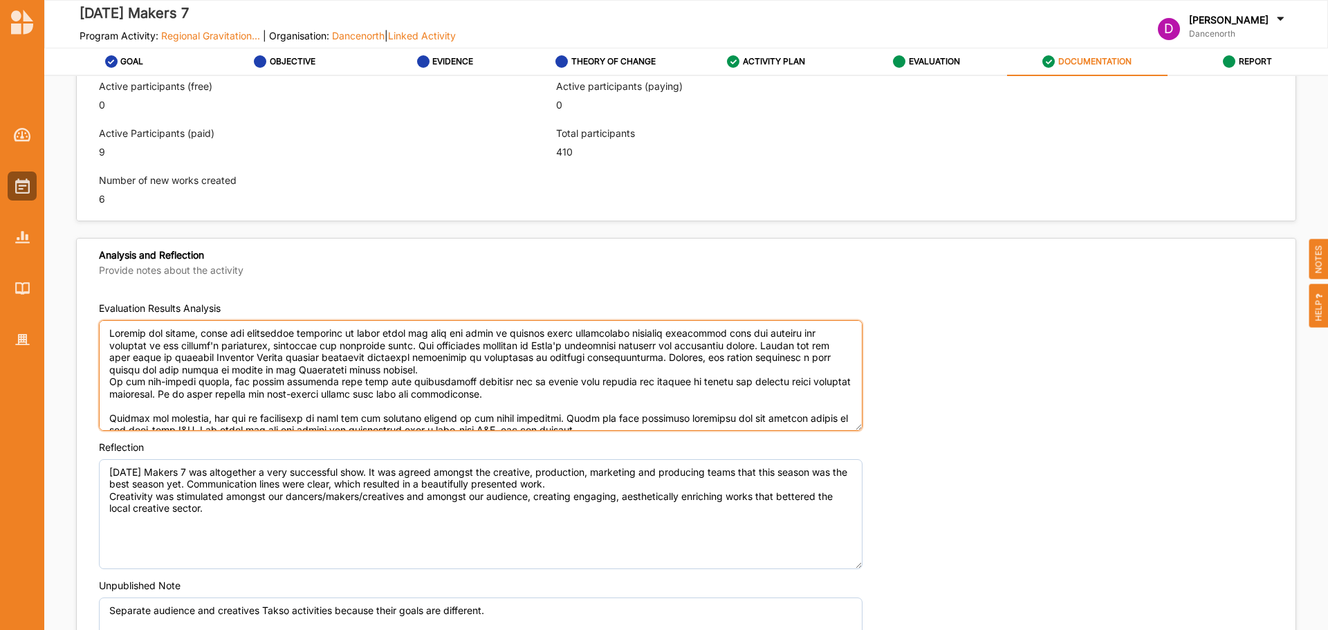
click at [586, 392] on textarea "Evaluation Results Analysis" at bounding box center [481, 375] width 764 height 111
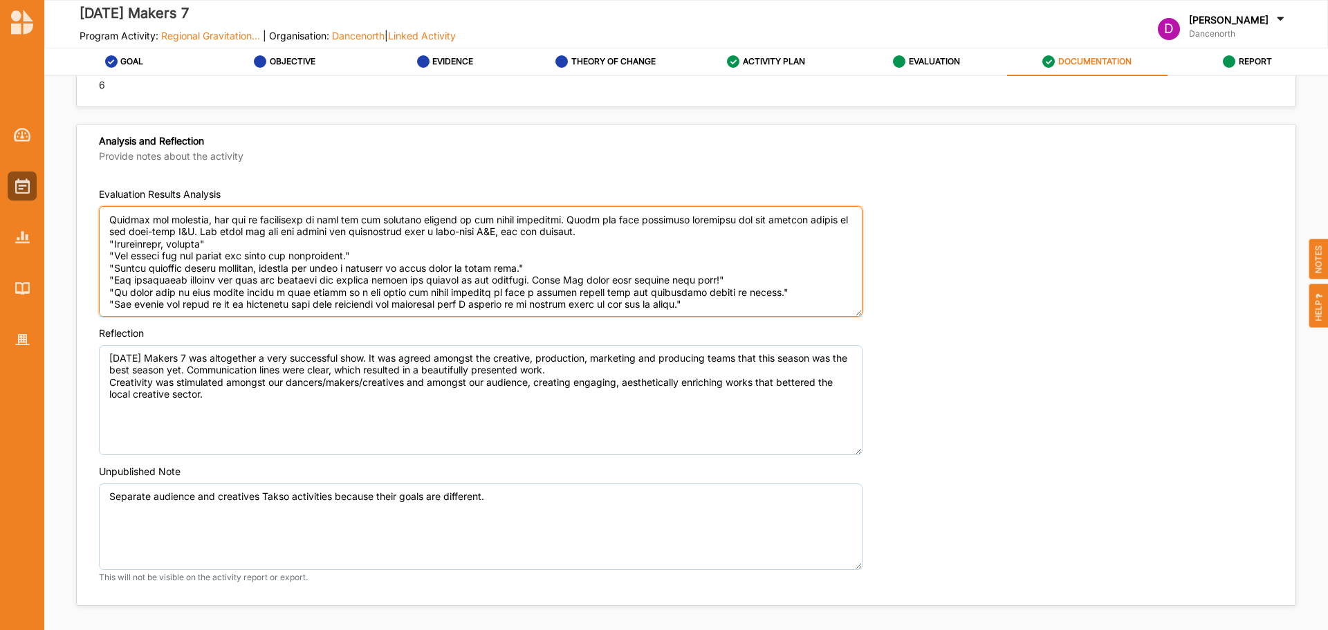
scroll to position [1176, 0]
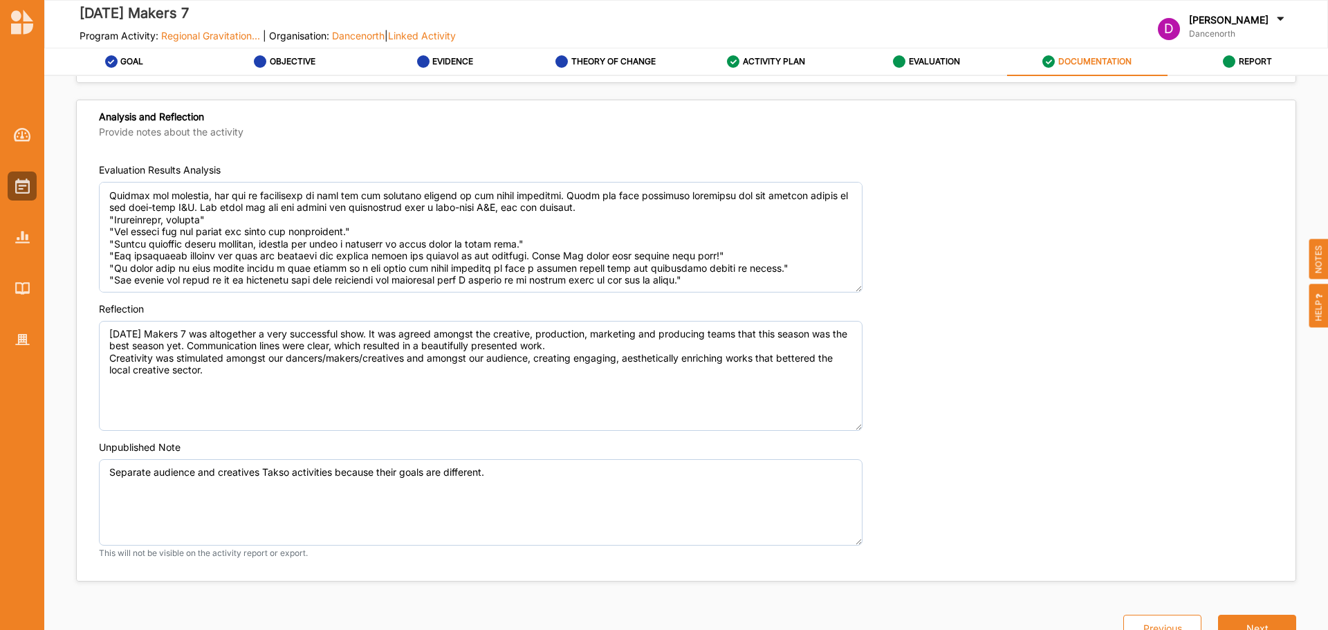
click at [1055, 387] on div "Reflection Tomorrow Makers 7 was altogether a very successful show. It was agre…" at bounding box center [686, 366] width 1175 height 129
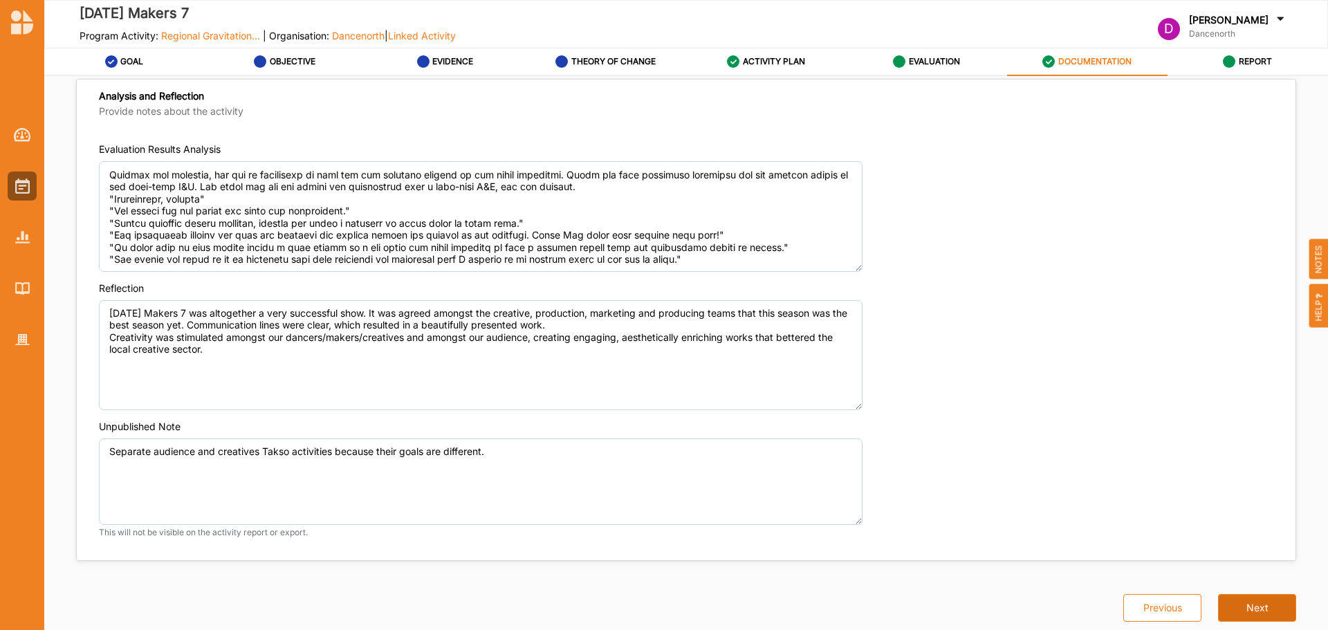
click at [1245, 608] on button "Next" at bounding box center [1257, 608] width 78 height 28
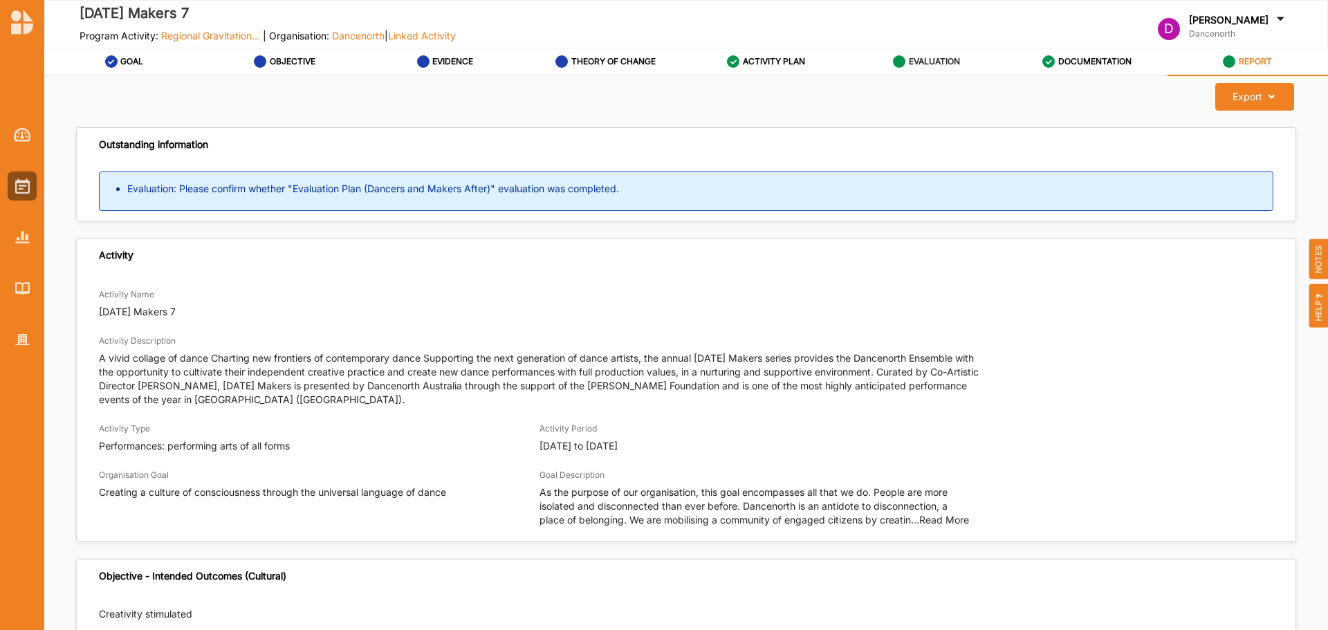
click at [960, 65] on label "EVALUATION" at bounding box center [934, 61] width 51 height 11
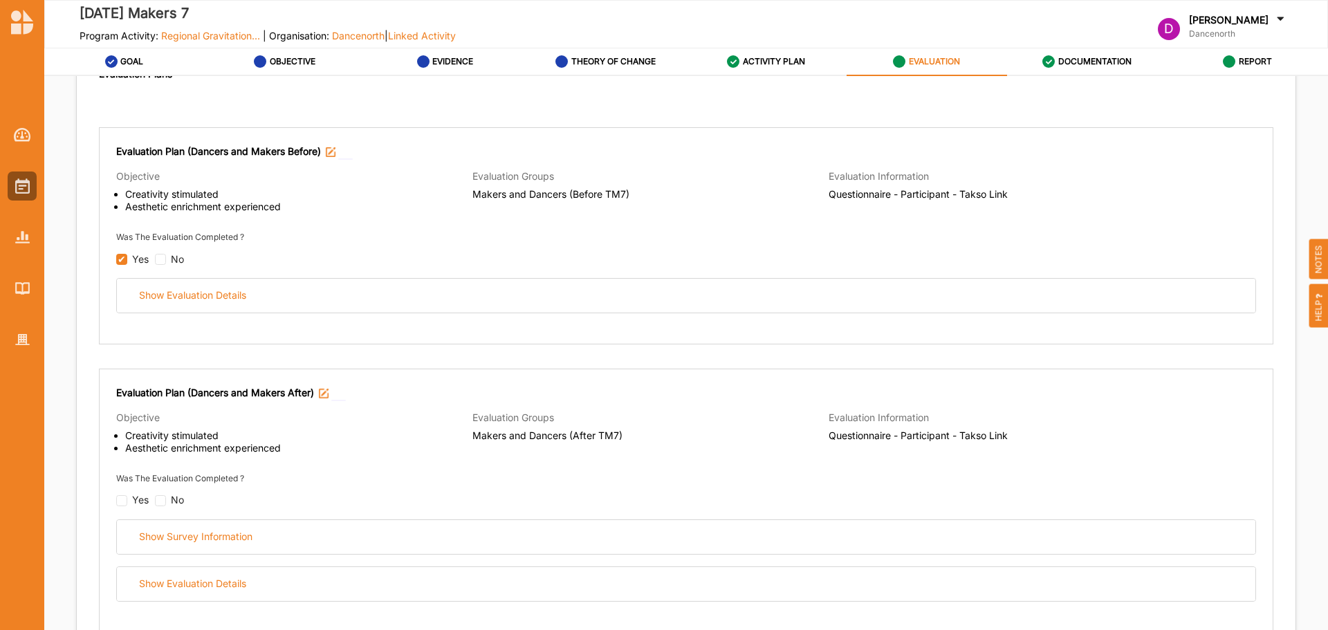
scroll to position [277, 0]
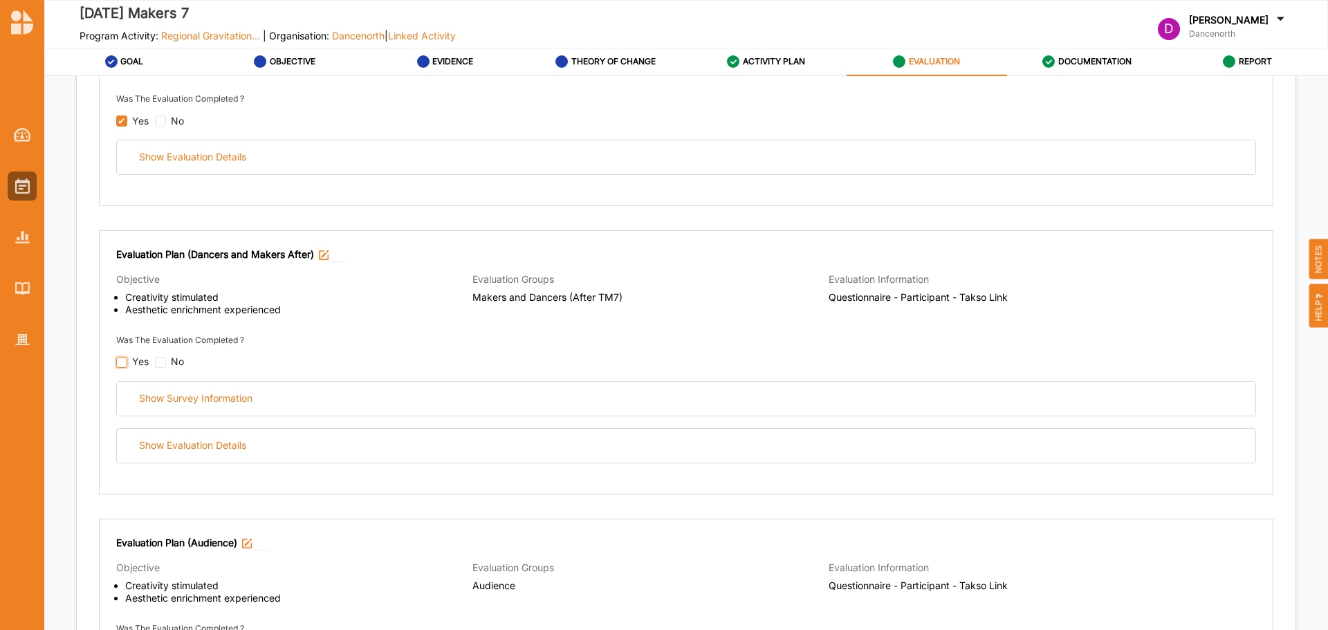
click at [123, 365] on input "checkbox" at bounding box center [121, 362] width 11 height 11
checkbox input "false"
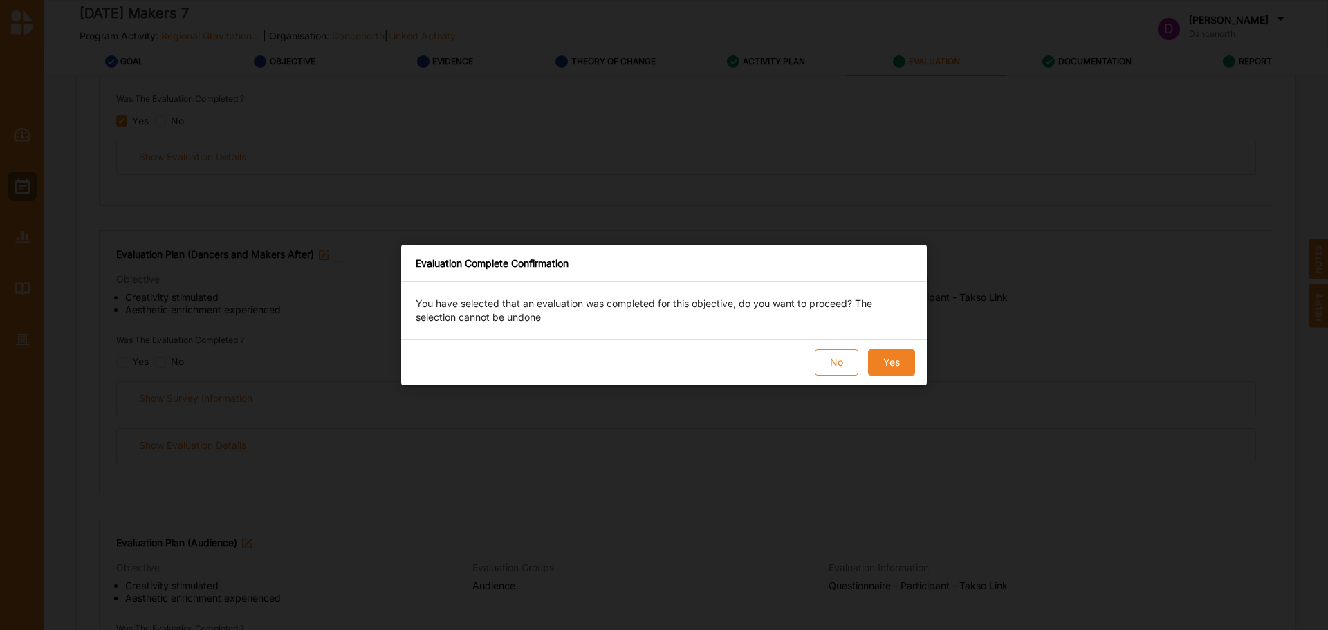
click at [907, 362] on button "Yes" at bounding box center [891, 362] width 47 height 26
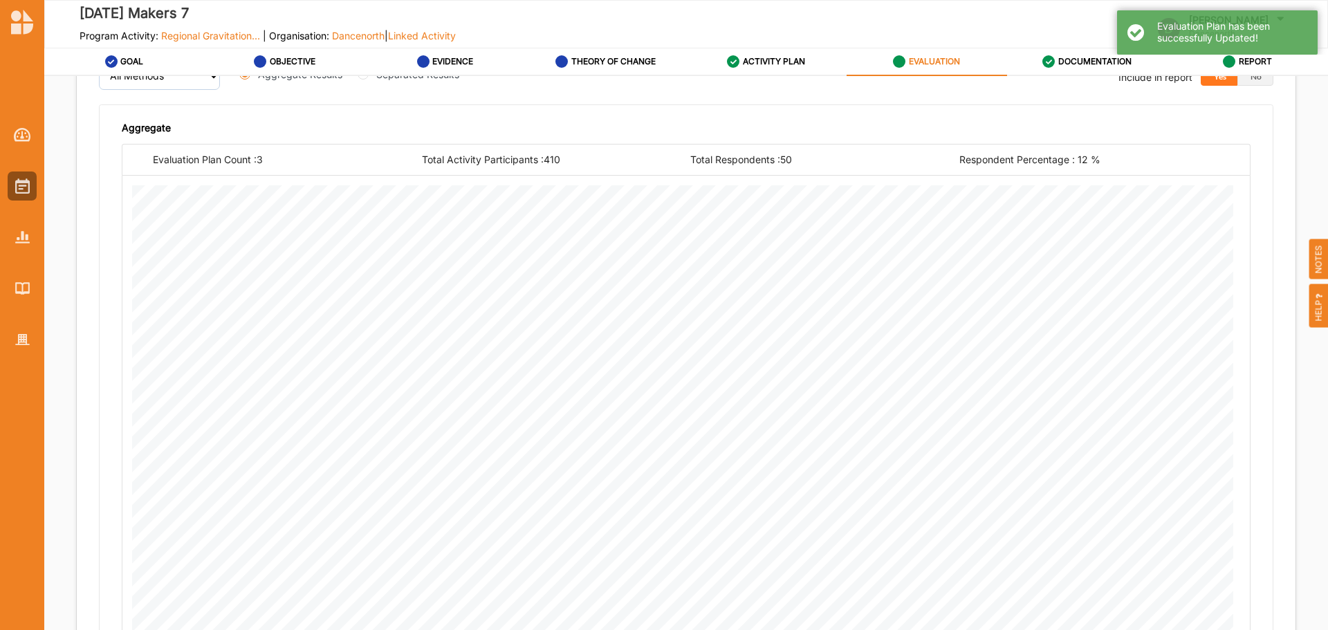
scroll to position [1038, 0]
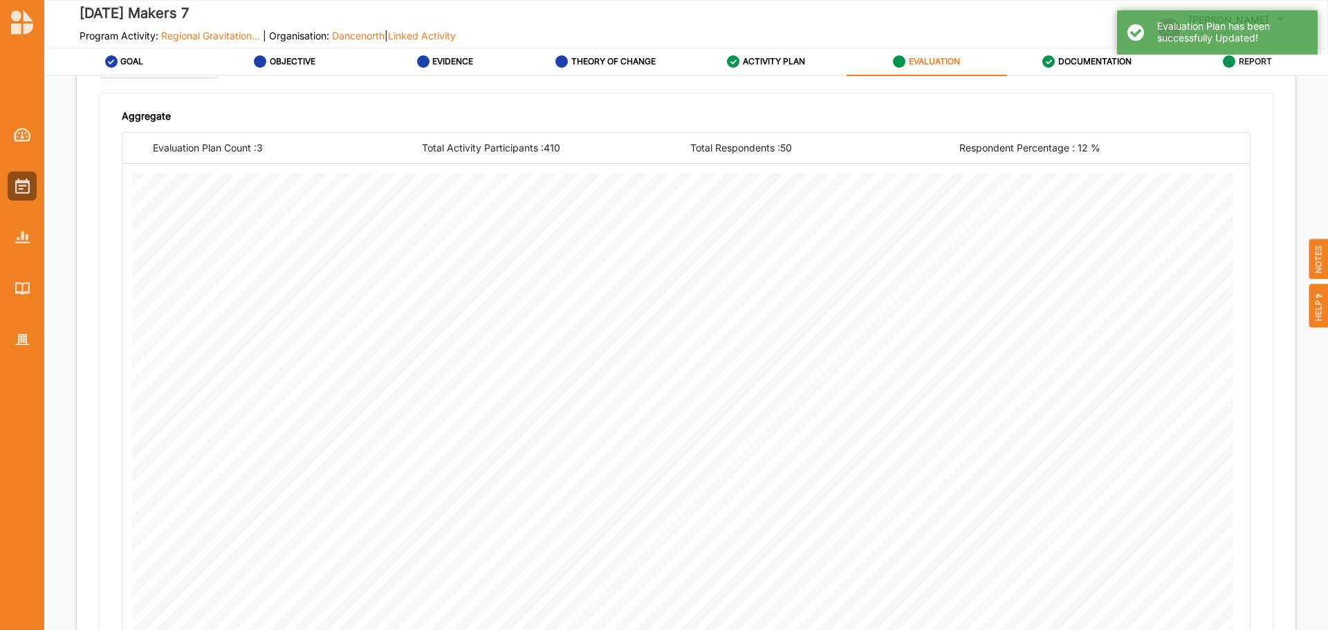
click at [1249, 65] on label "REPORT" at bounding box center [1255, 61] width 33 height 11
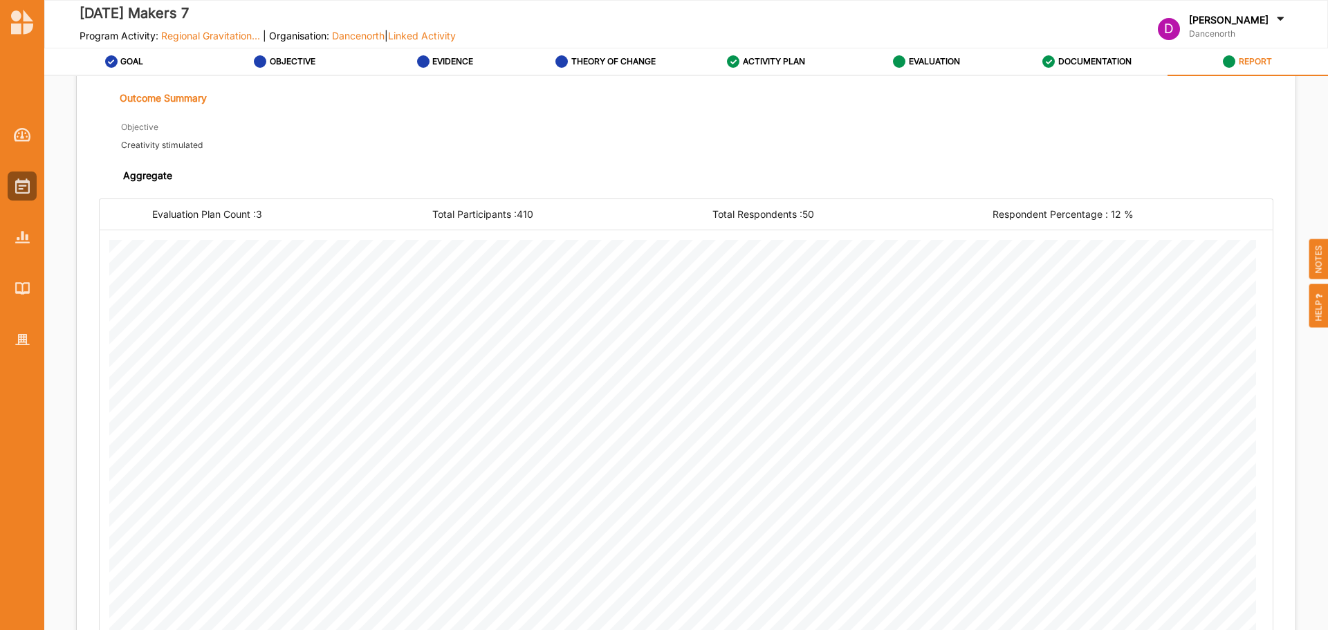
scroll to position [1019, 0]
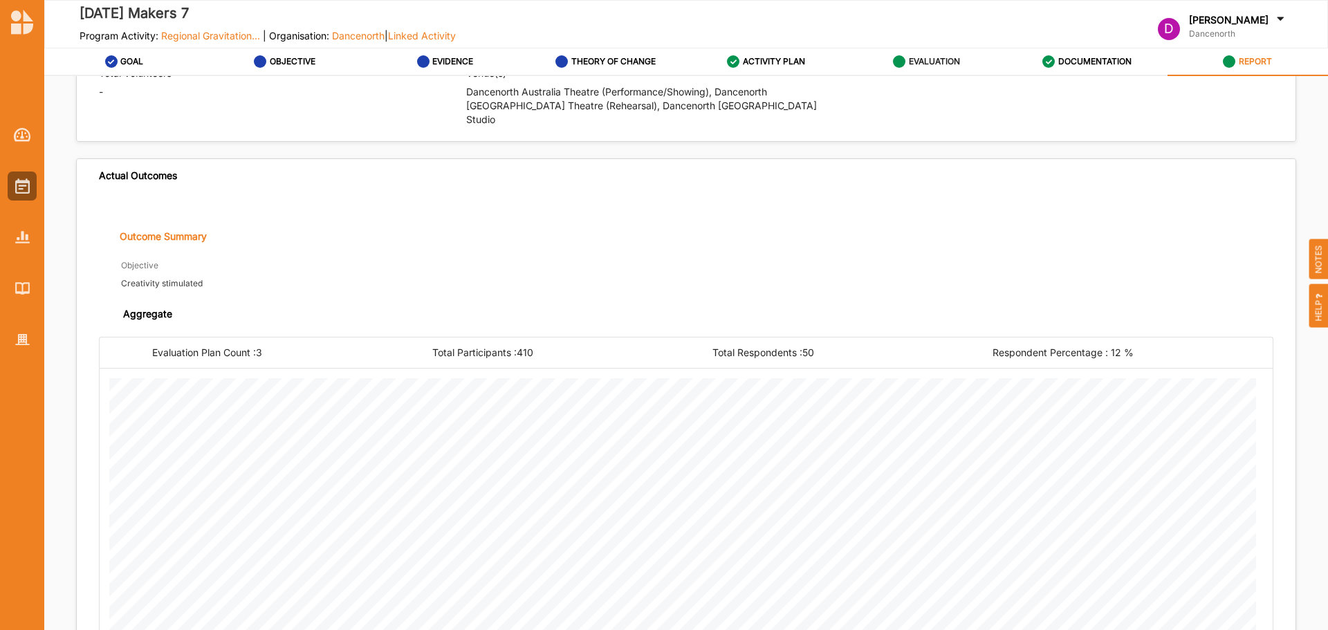
click at [944, 57] on label "EVALUATION" at bounding box center [934, 61] width 51 height 11
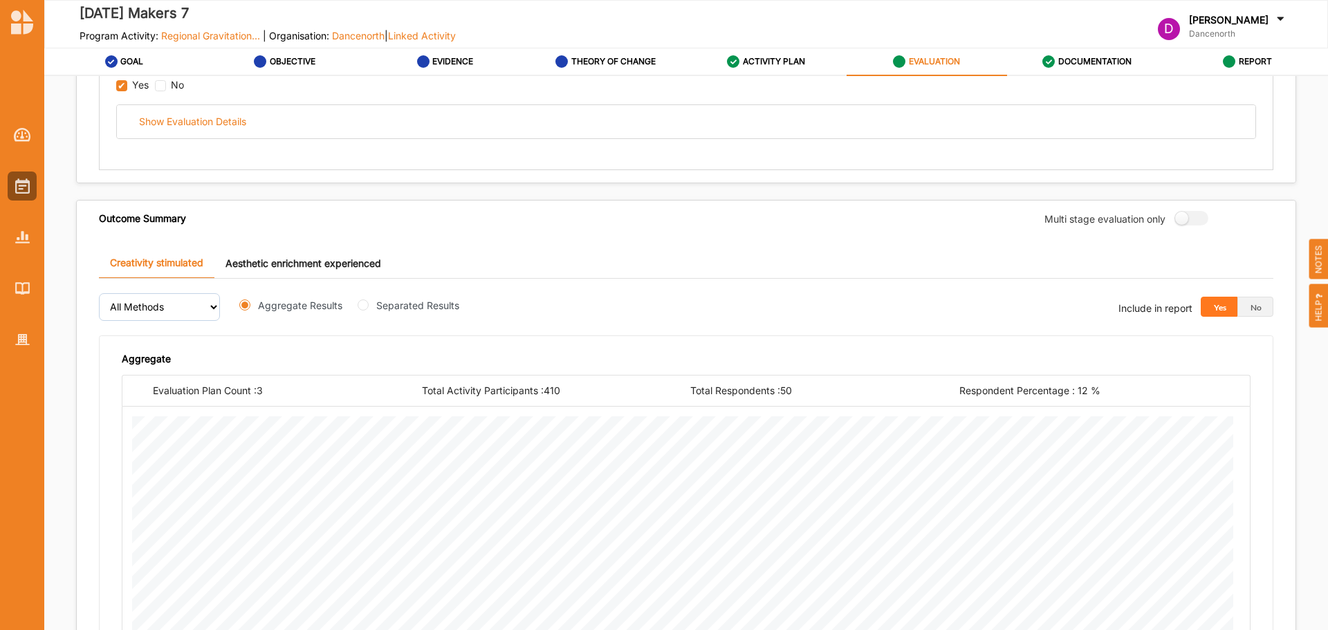
scroll to position [784, 0]
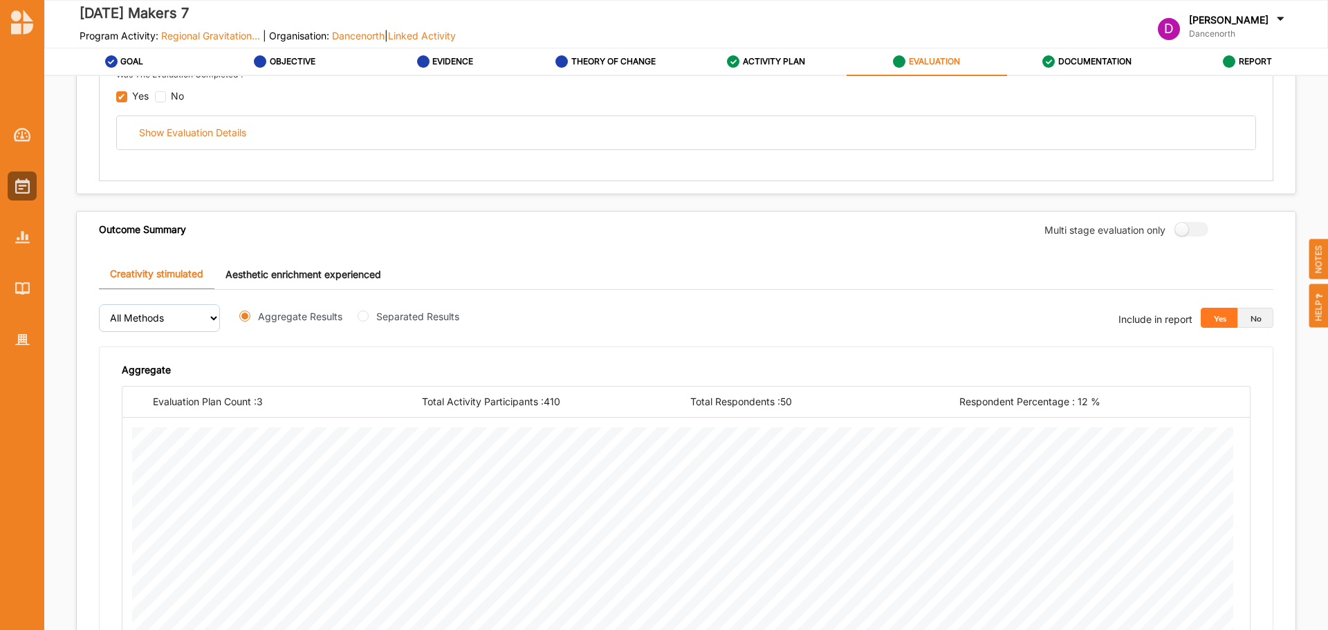
click at [1255, 313] on button "No" at bounding box center [1256, 318] width 37 height 21
click at [319, 268] on link "Aesthetic enrichment experienced" at bounding box center [303, 274] width 178 height 30
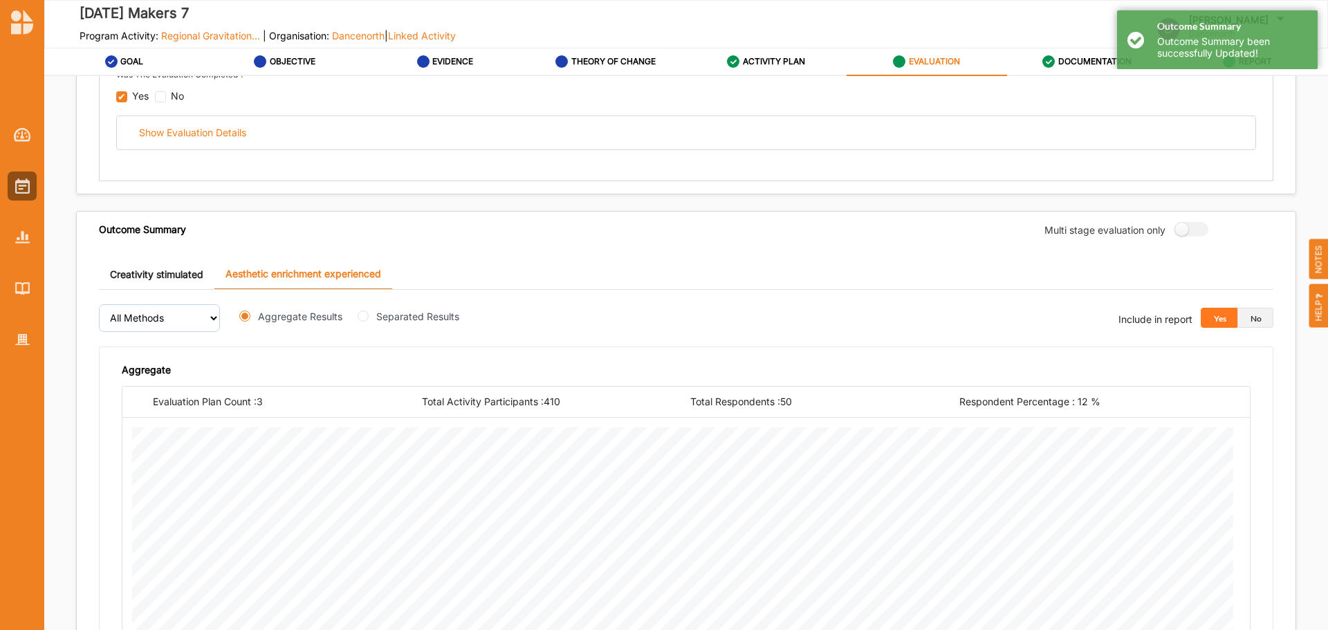
click at [1256, 322] on button "No" at bounding box center [1256, 318] width 37 height 21
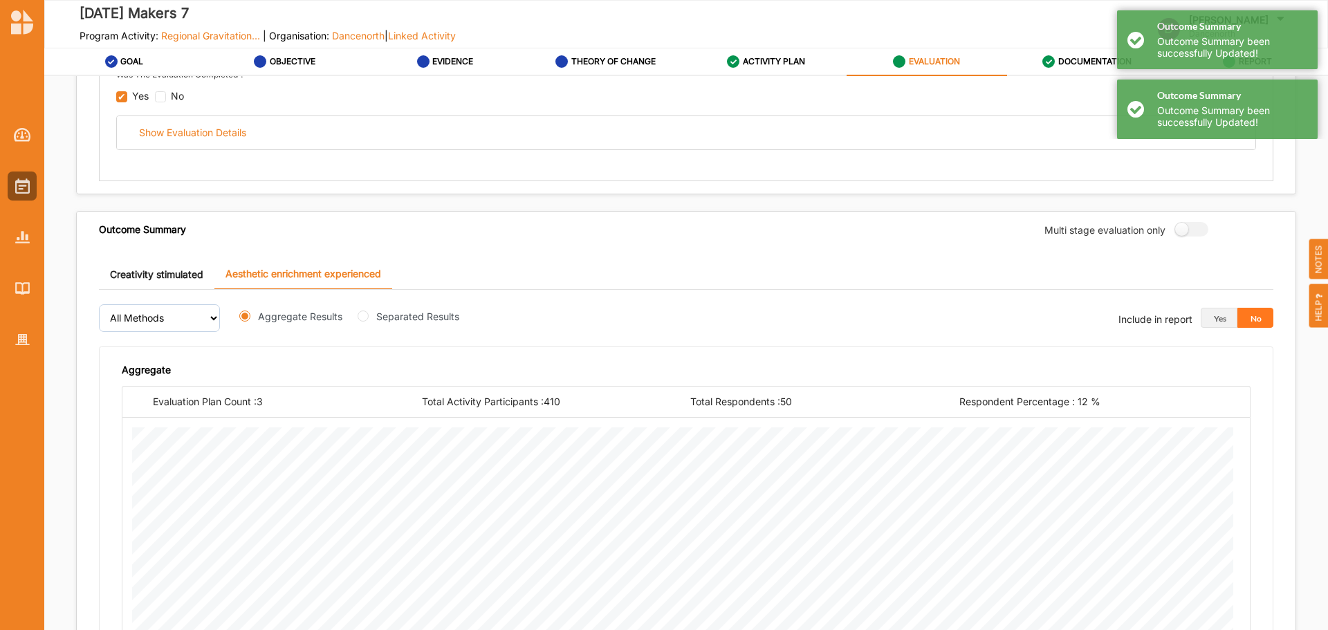
click at [165, 264] on link "Creativity stimulated" at bounding box center [157, 274] width 116 height 30
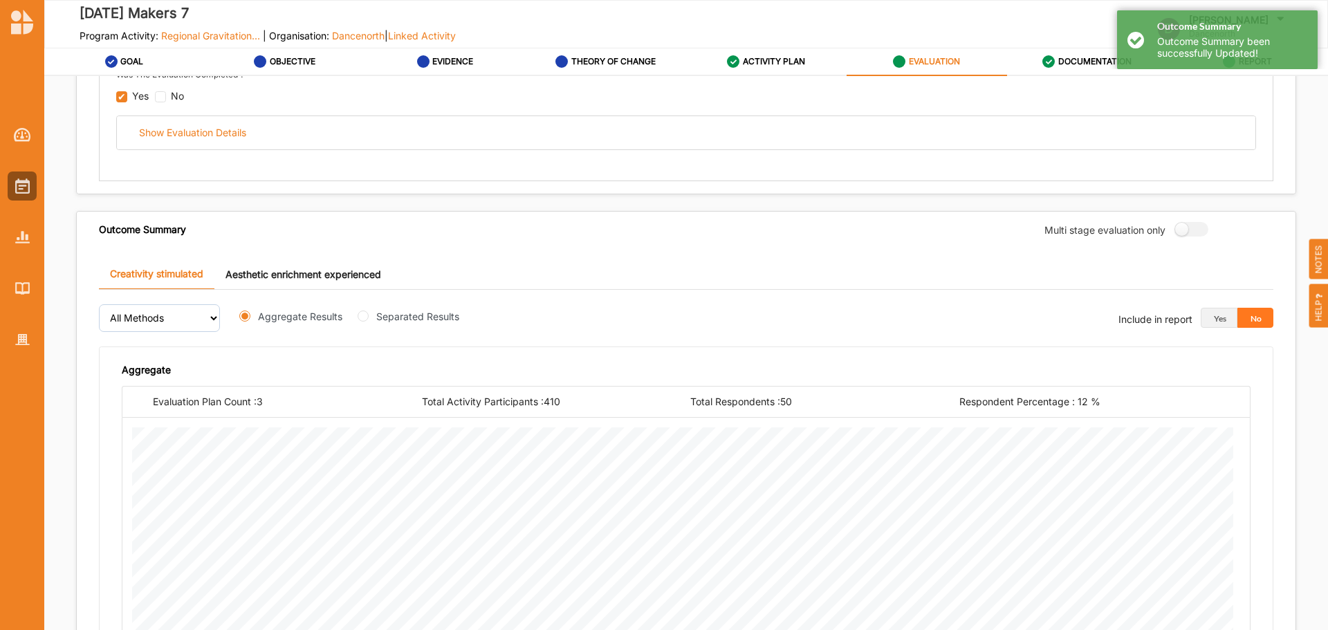
click at [399, 318] on label "Separated Results" at bounding box center [417, 316] width 83 height 15
click at [369, 318] on input "Separated Results" at bounding box center [363, 316] width 11 height 11
radio input "true"
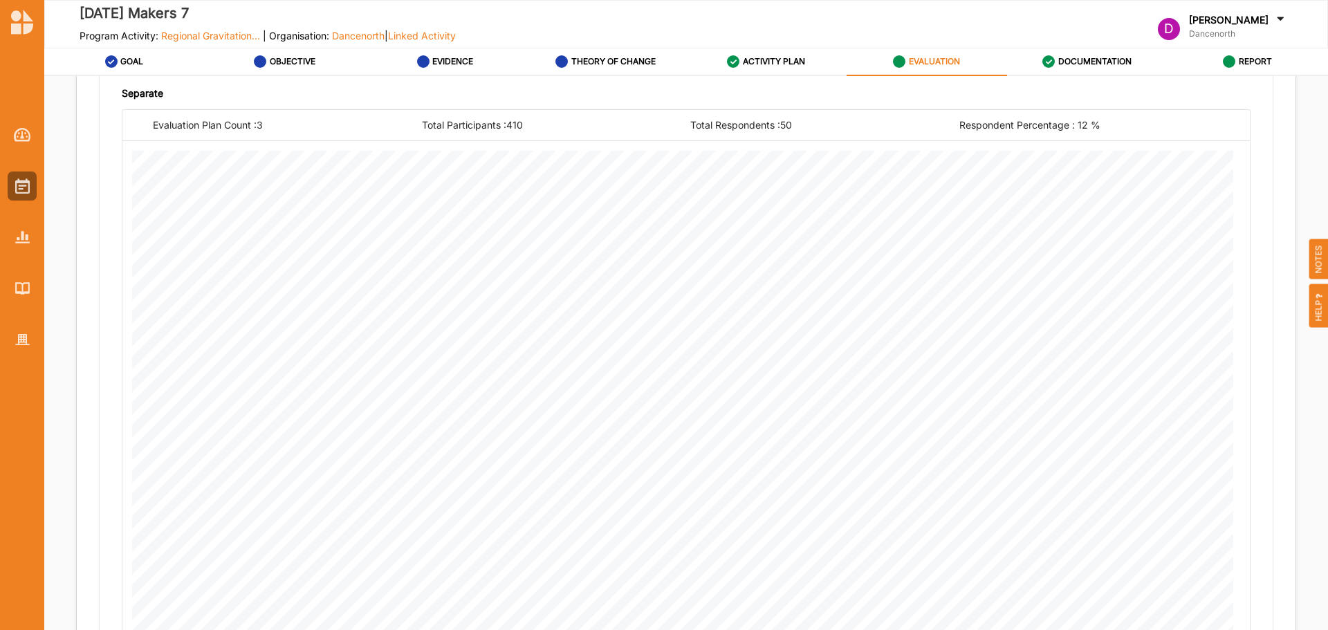
scroll to position [1223, 0]
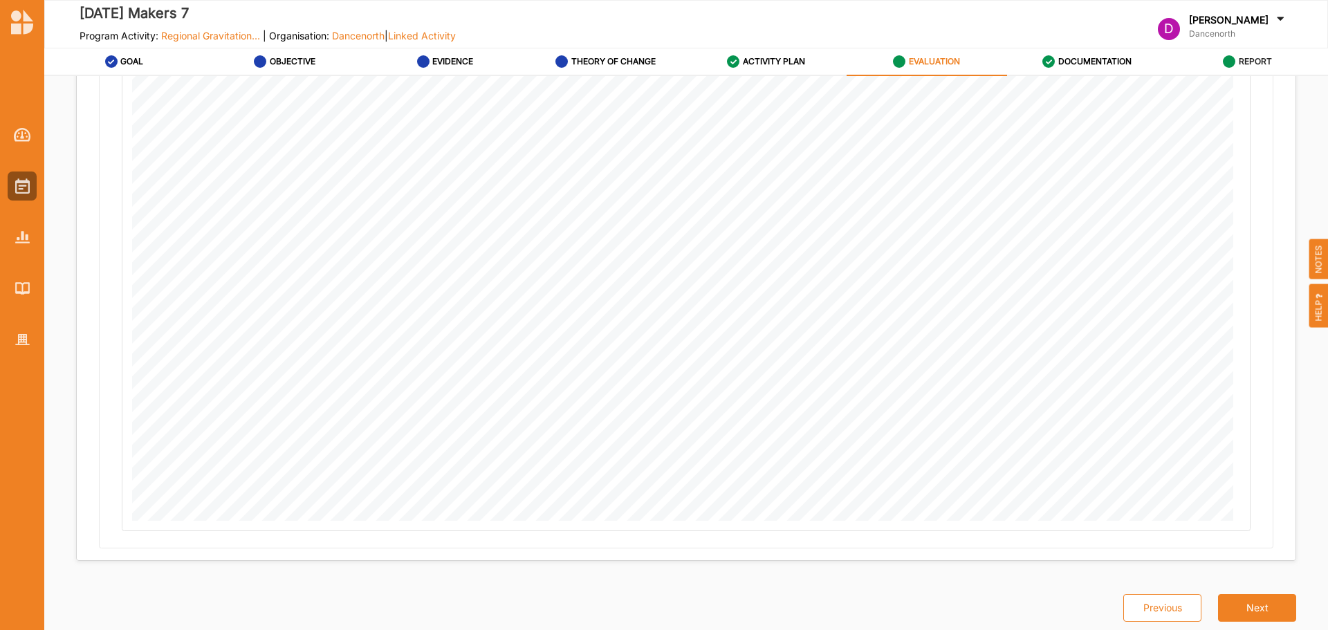
click at [1273, 71] on link "REPORT" at bounding box center [1248, 62] width 160 height 28
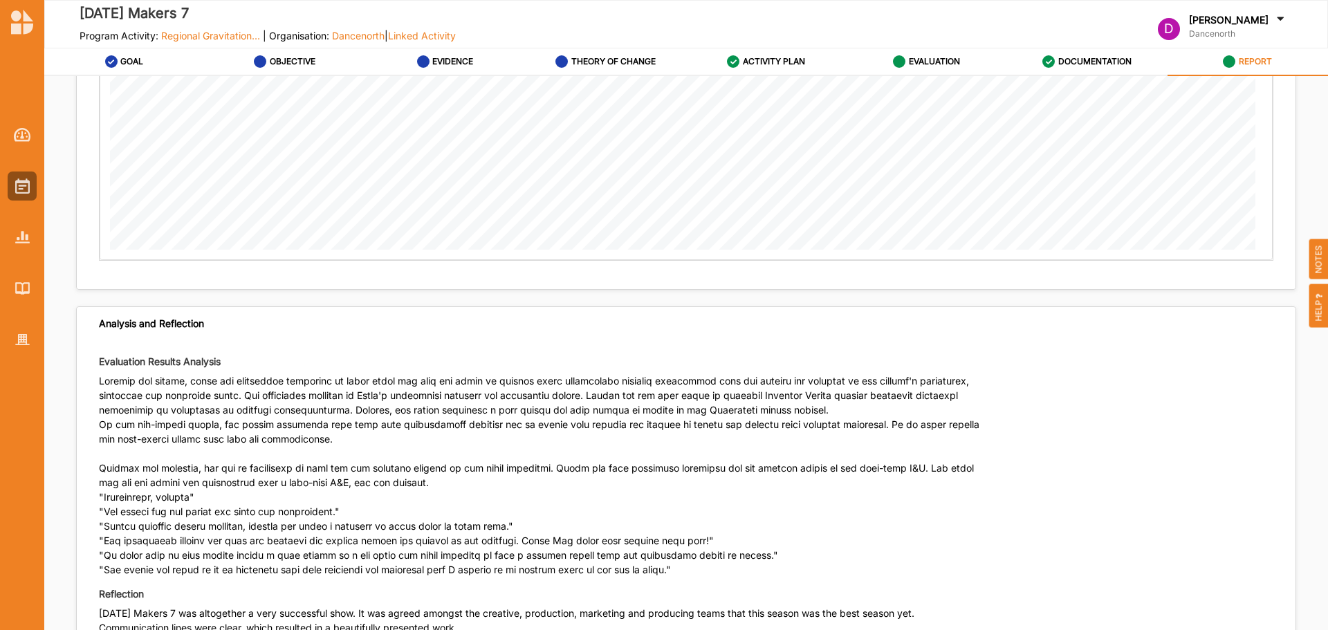
scroll to position [5364, 0]
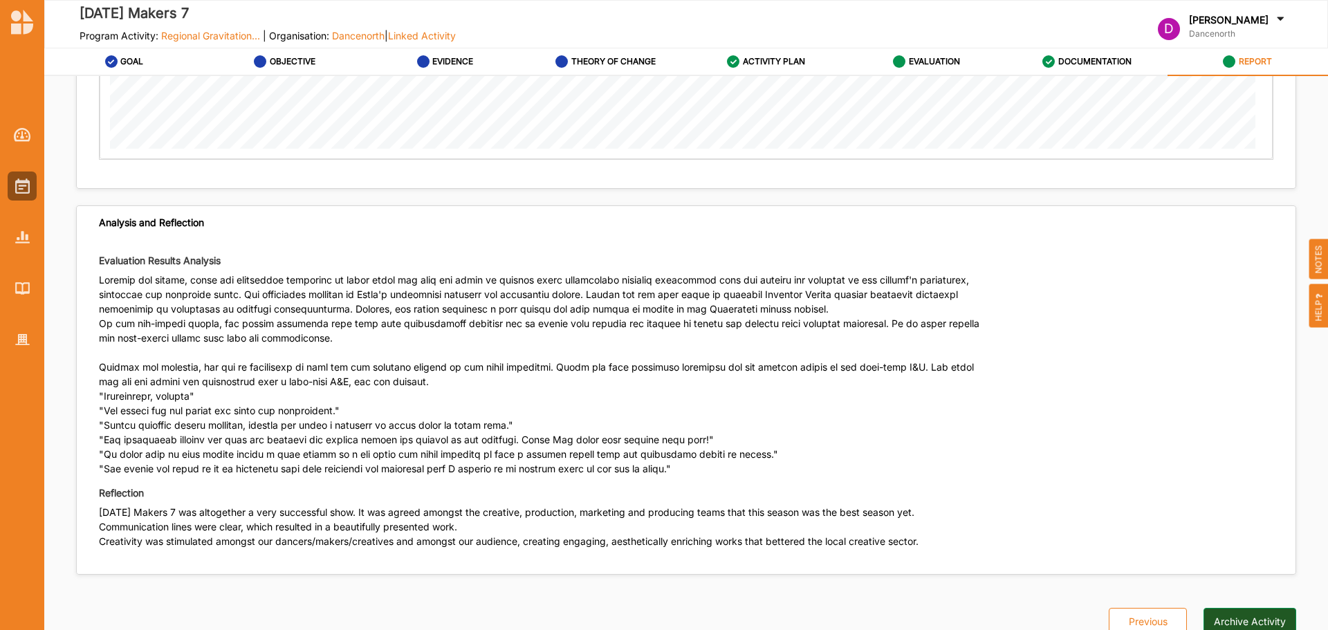
click at [1229, 608] on button "Archive Activity" at bounding box center [1250, 622] width 93 height 28
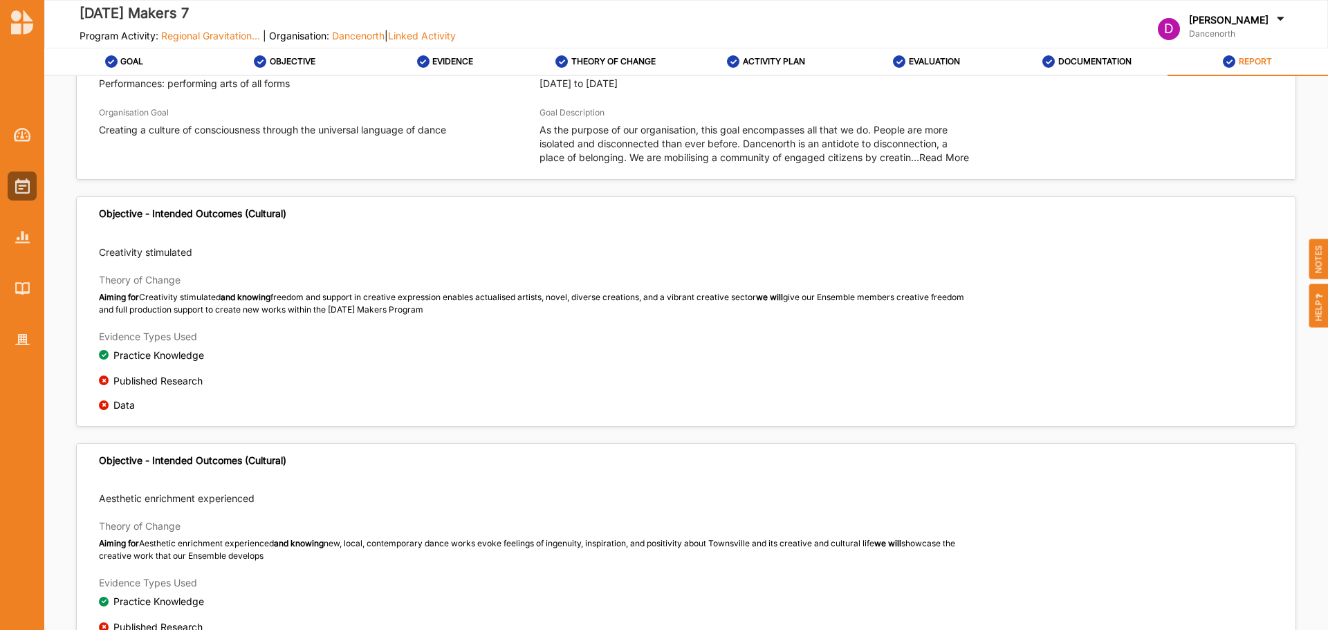
scroll to position [0, 0]
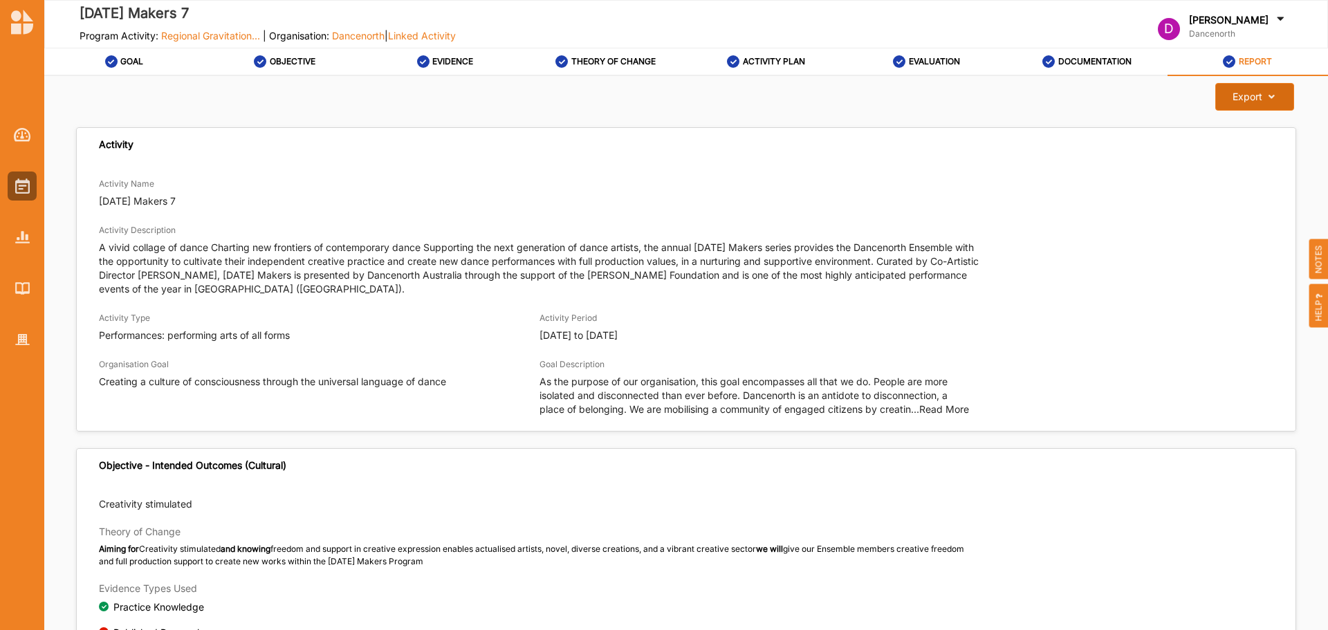
click at [1254, 93] on div "Export" at bounding box center [1248, 97] width 30 height 12
click at [1253, 134] on div "Download Report" at bounding box center [1243, 128] width 100 height 30
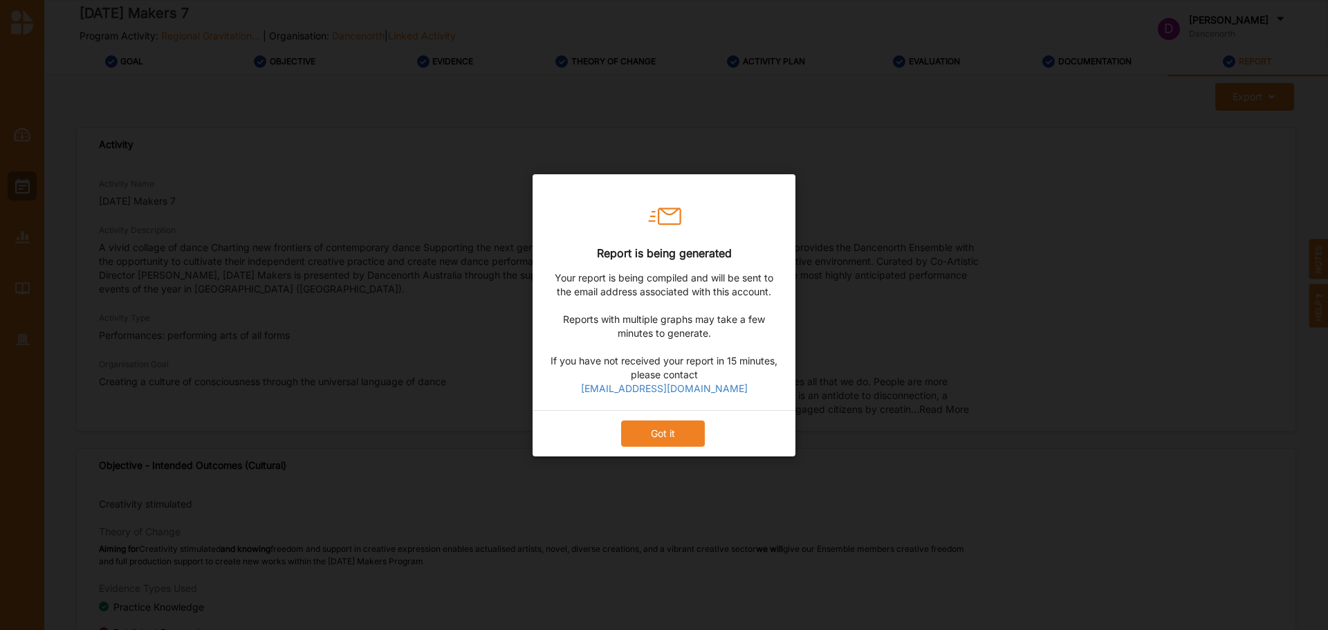
click at [662, 439] on button "Got it" at bounding box center [663, 433] width 84 height 26
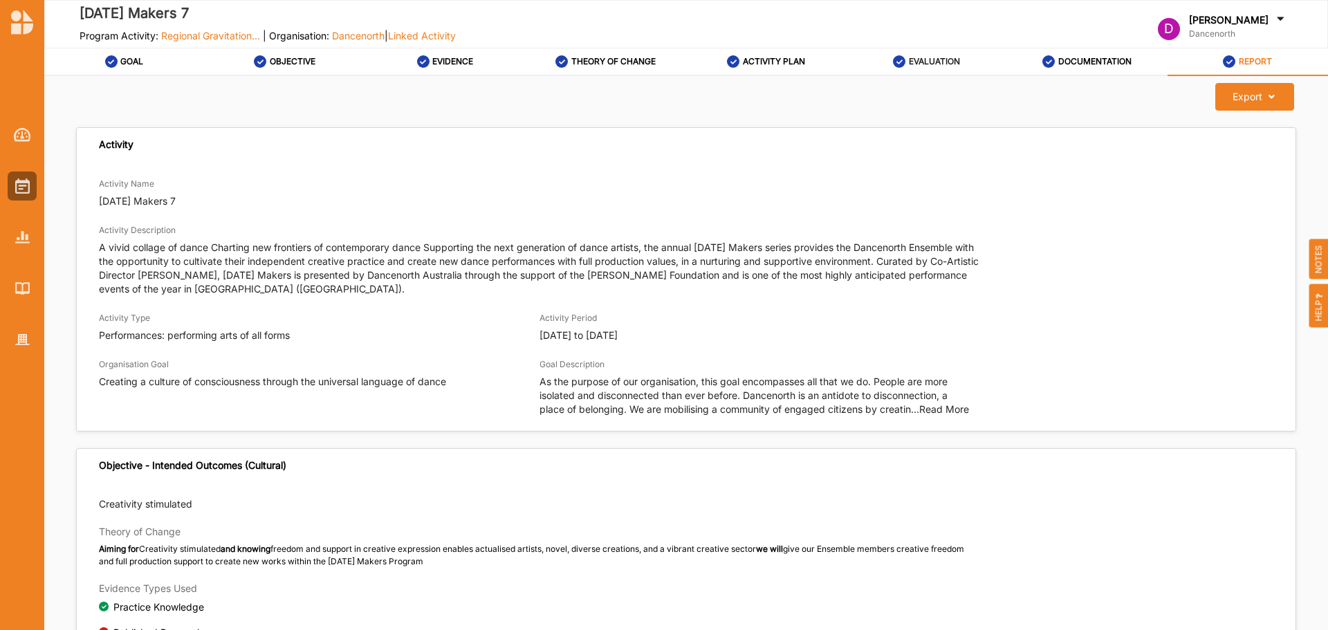
click at [919, 60] on label "EVALUATION" at bounding box center [934, 61] width 51 height 11
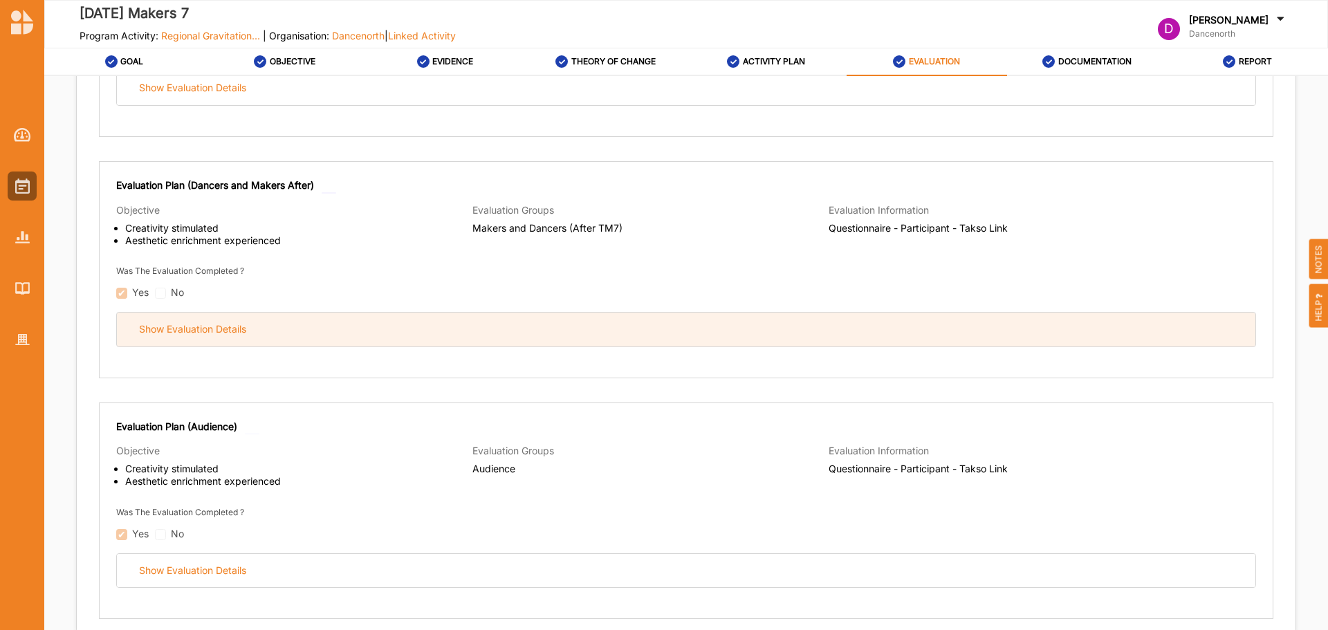
click at [149, 324] on div "Show Evaluation Details" at bounding box center [192, 329] width 107 height 12
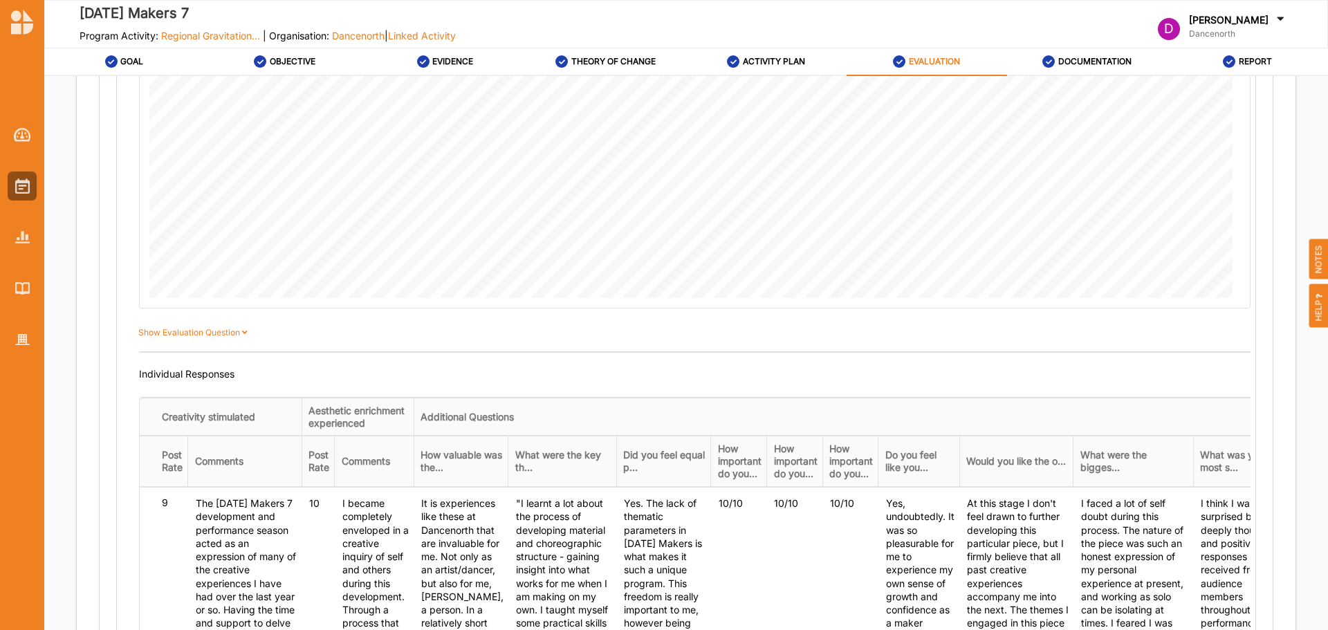
scroll to position [1522, 0]
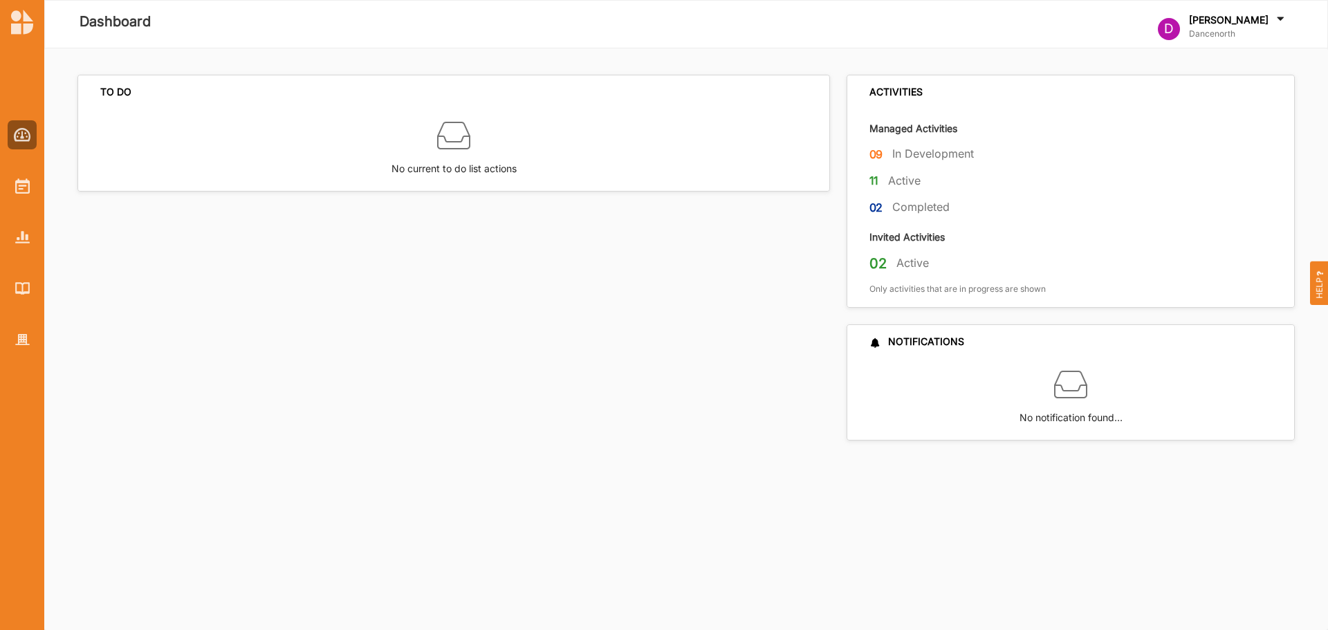
click at [625, 395] on div "TO DO No current to do list actions" at bounding box center [457, 258] width 761 height 366
click at [24, 185] on img at bounding box center [22, 185] width 15 height 15
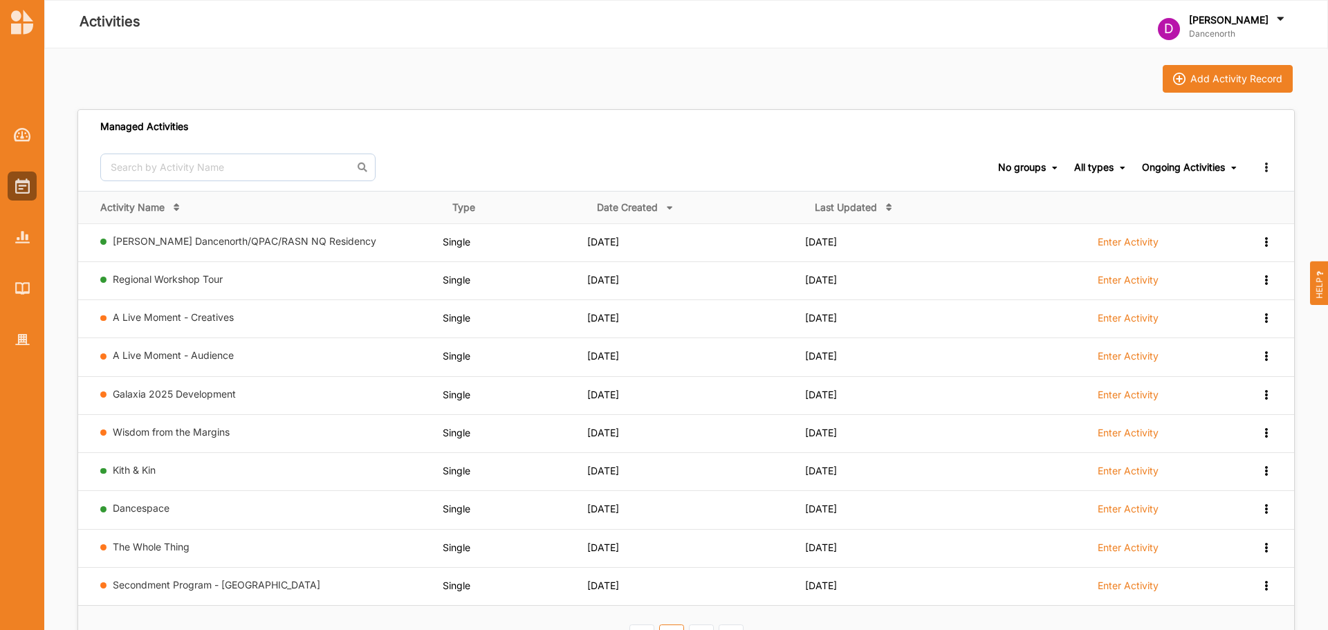
click at [1200, 164] on div "Ongoing Activities" at bounding box center [1183, 167] width 83 height 12
click at [904, 134] on div "Managed Activities" at bounding box center [686, 127] width 1216 height 34
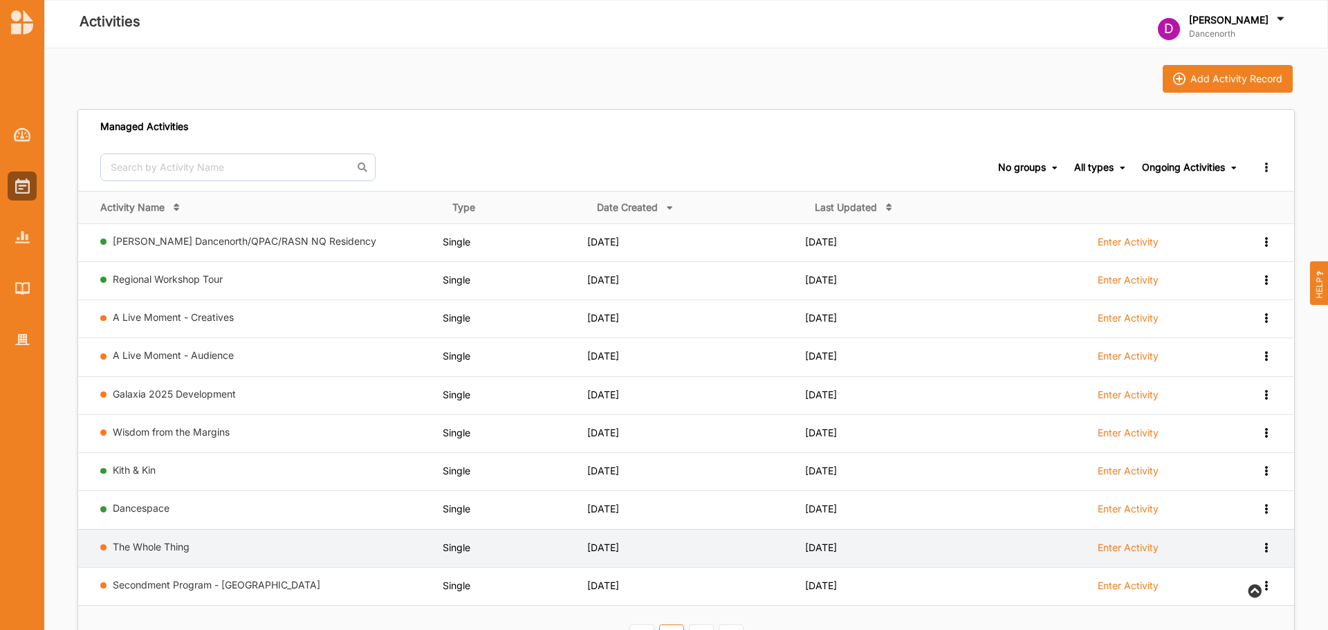
scroll to position [138, 0]
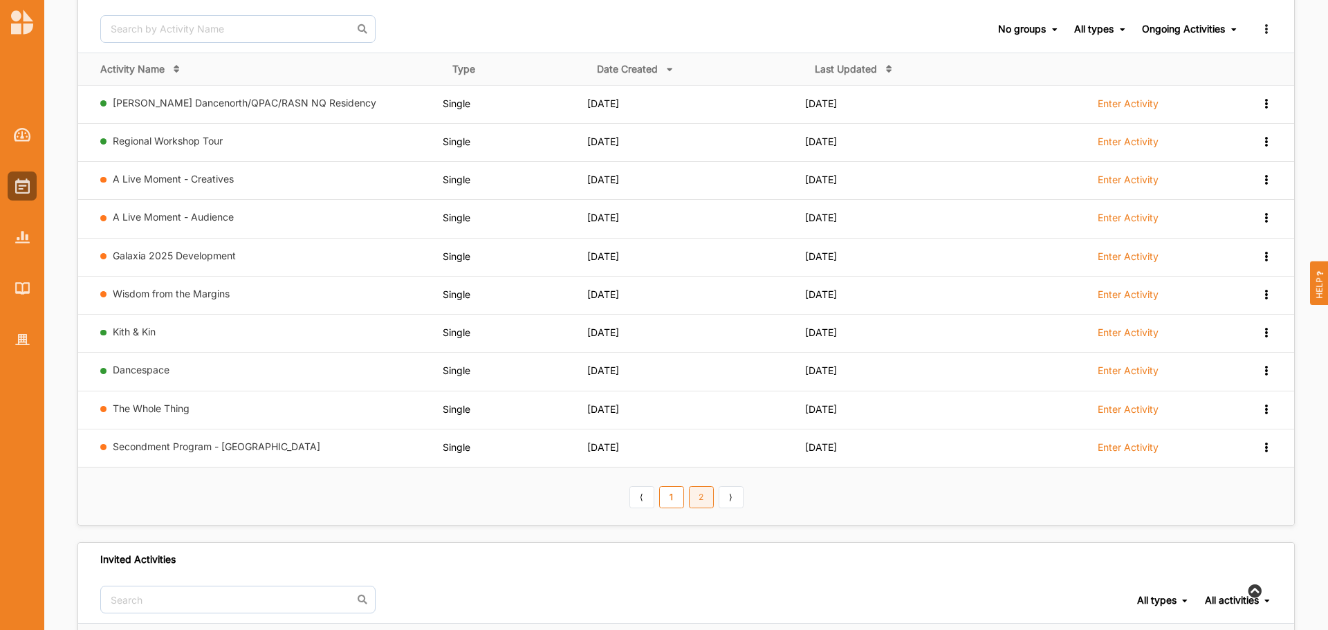
click at [705, 500] on link "2" at bounding box center [701, 497] width 25 height 22
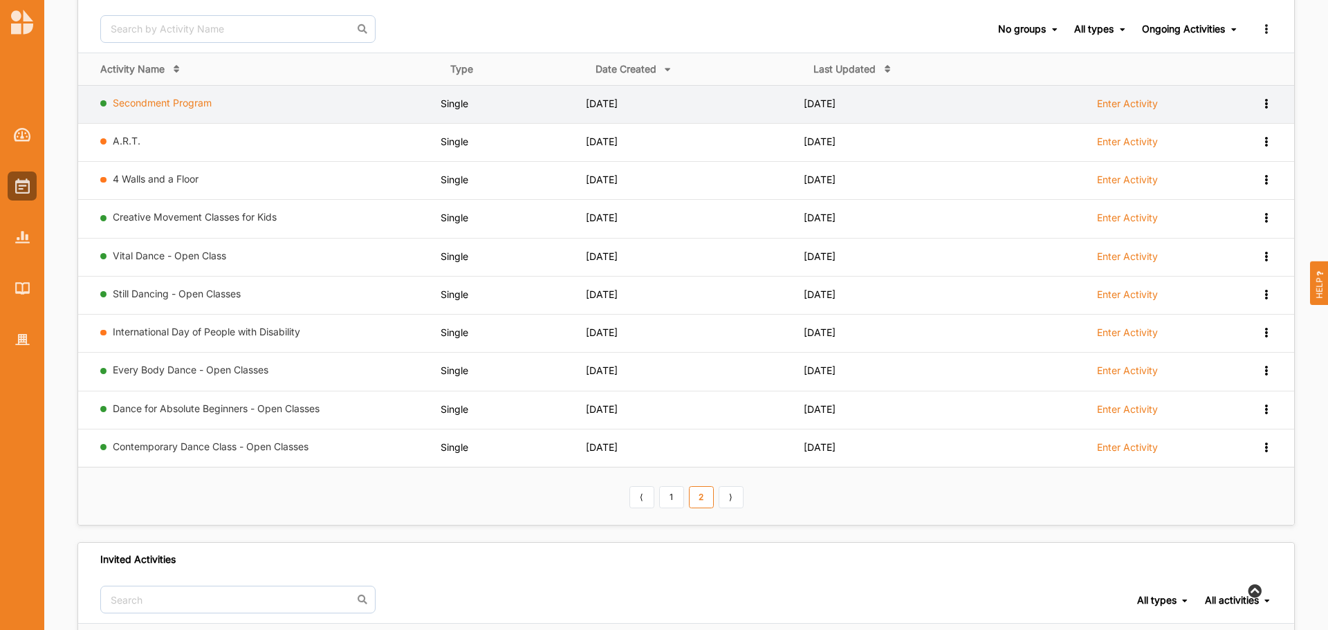
click at [159, 107] on link "Secondment Program" at bounding box center [162, 103] width 99 height 12
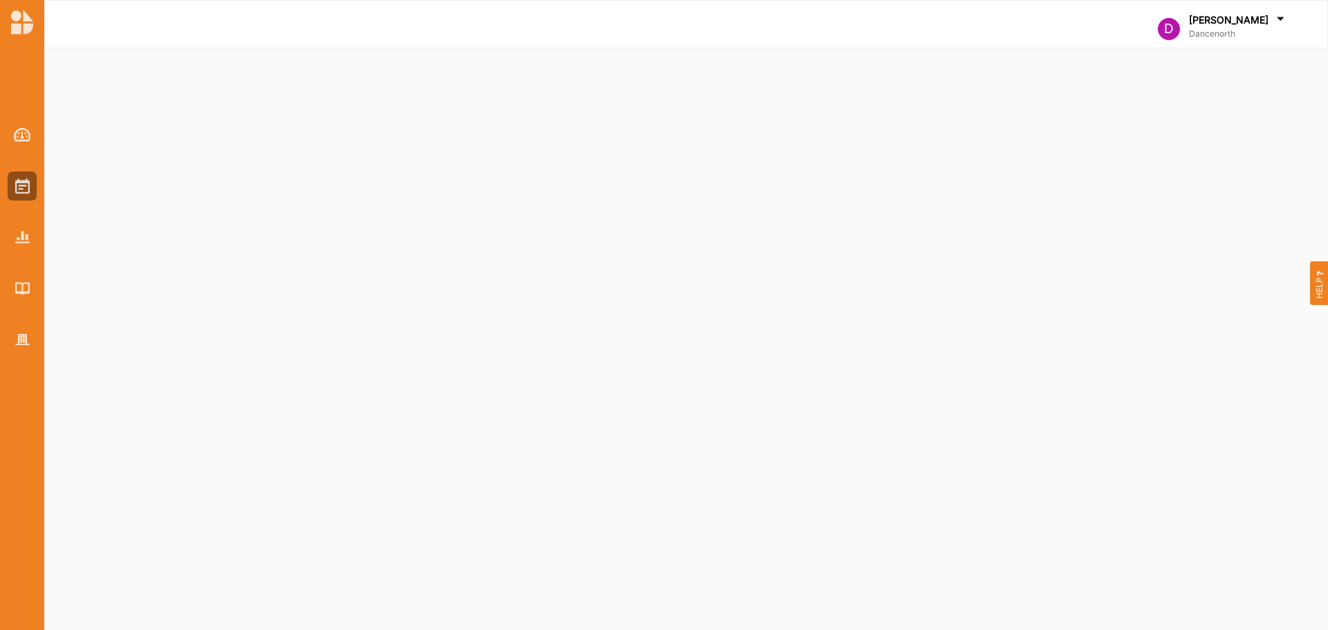
select select "3"
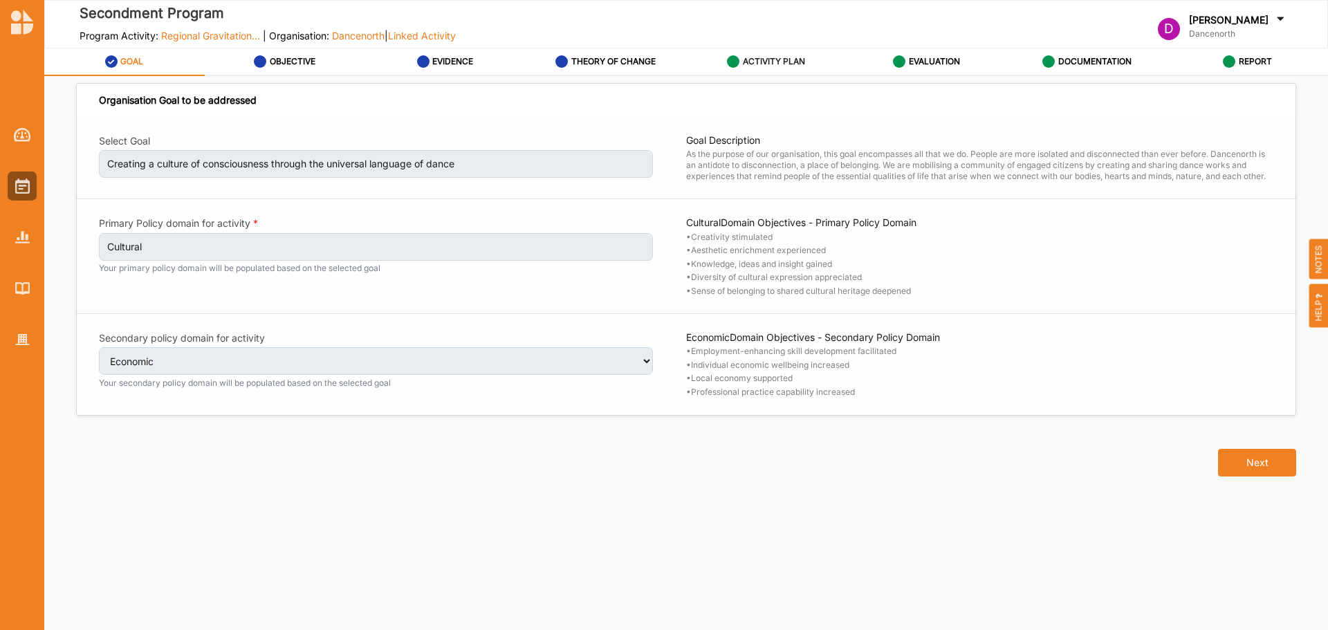
click at [755, 62] on label "ACTIVITY PLAN" at bounding box center [774, 61] width 62 height 11
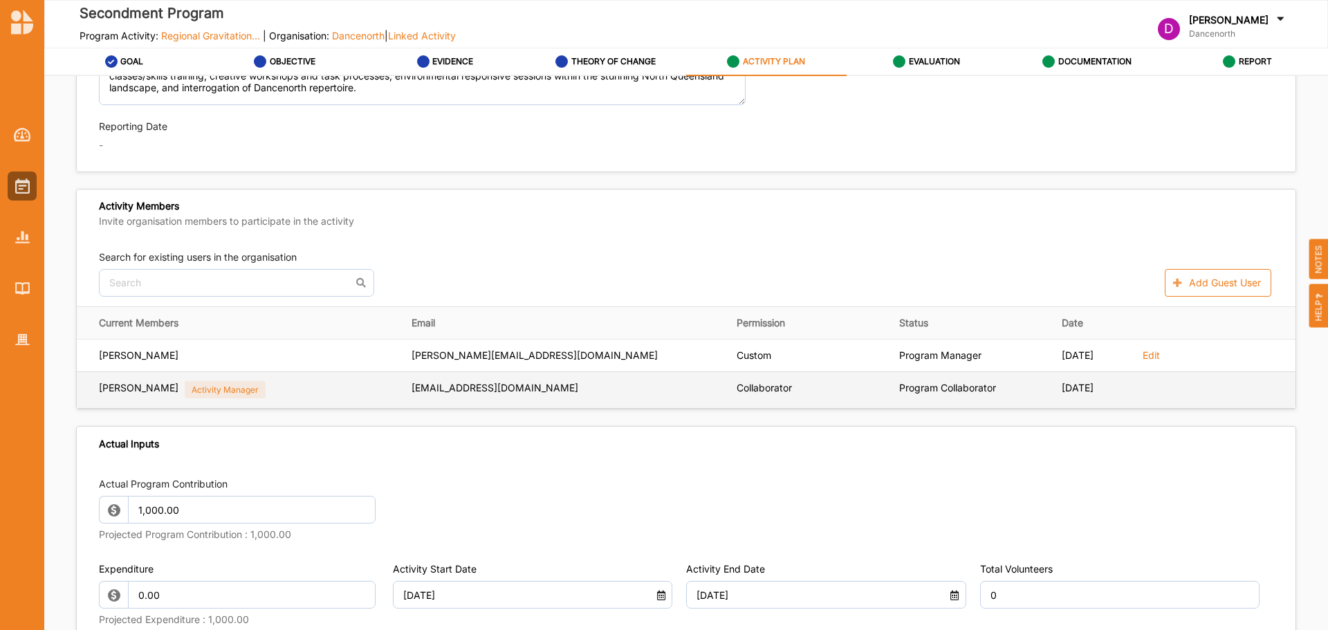
scroll to position [623, 0]
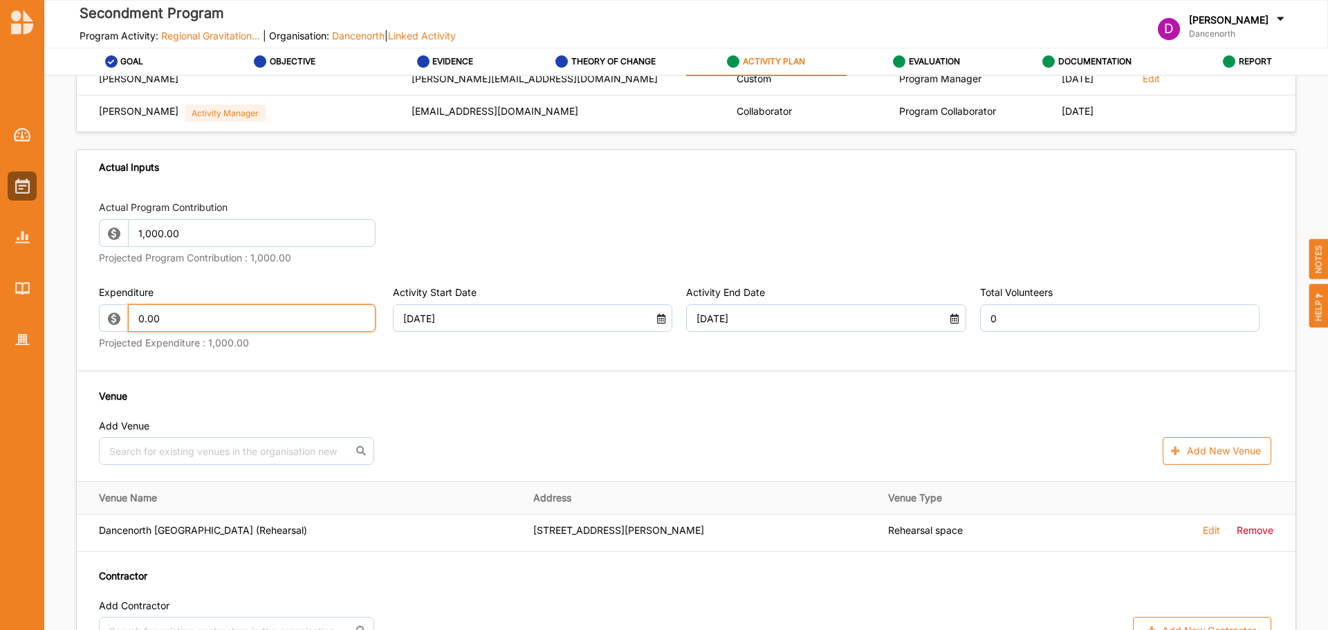
click at [268, 322] on input "0.00" at bounding box center [252, 318] width 248 height 28
click at [555, 223] on div "Actual Program Contribution 1,000.00 Projected Program Contribution : 1,000.00" at bounding box center [686, 235] width 1175 height 68
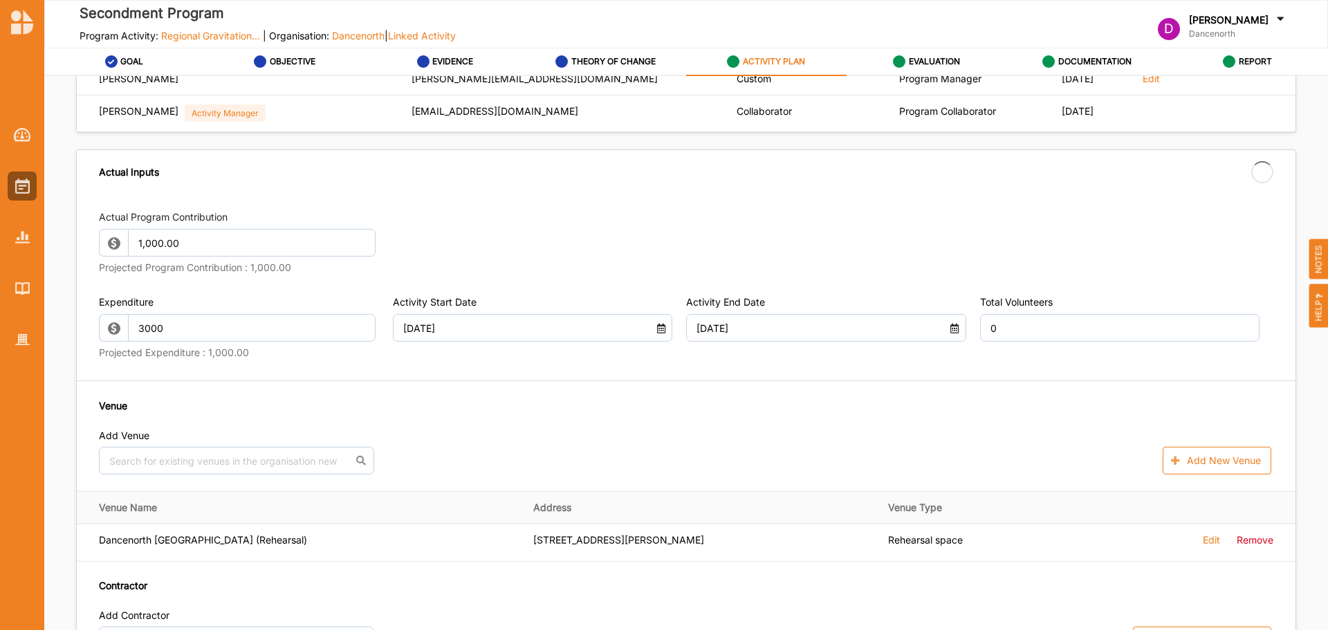
type input "3,000.00"
type input "-3,000.00"
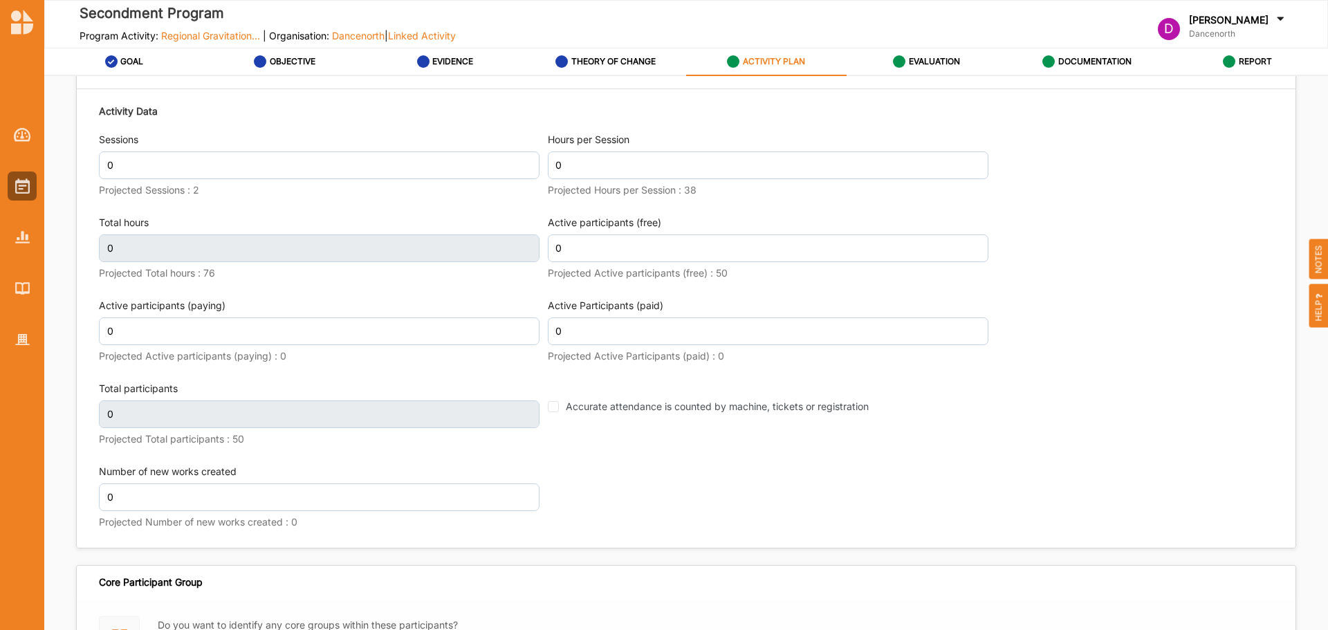
scroll to position [1729, 0]
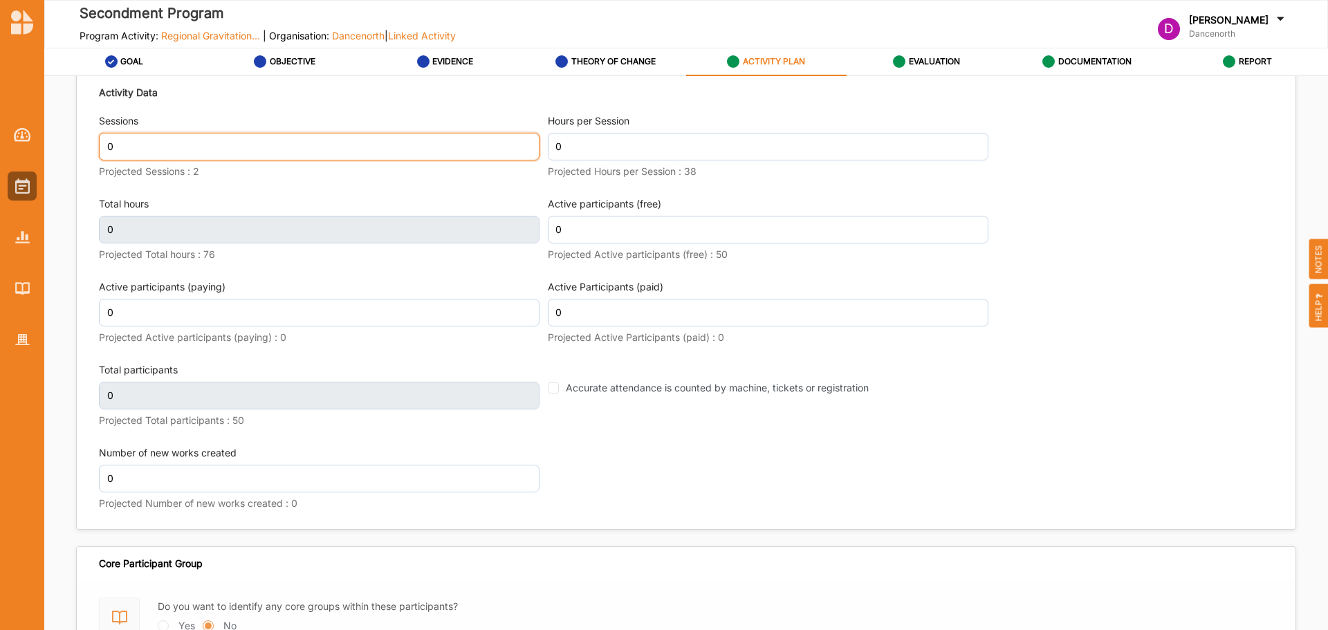
click at [259, 143] on input "0" at bounding box center [319, 147] width 441 height 28
type input "2"
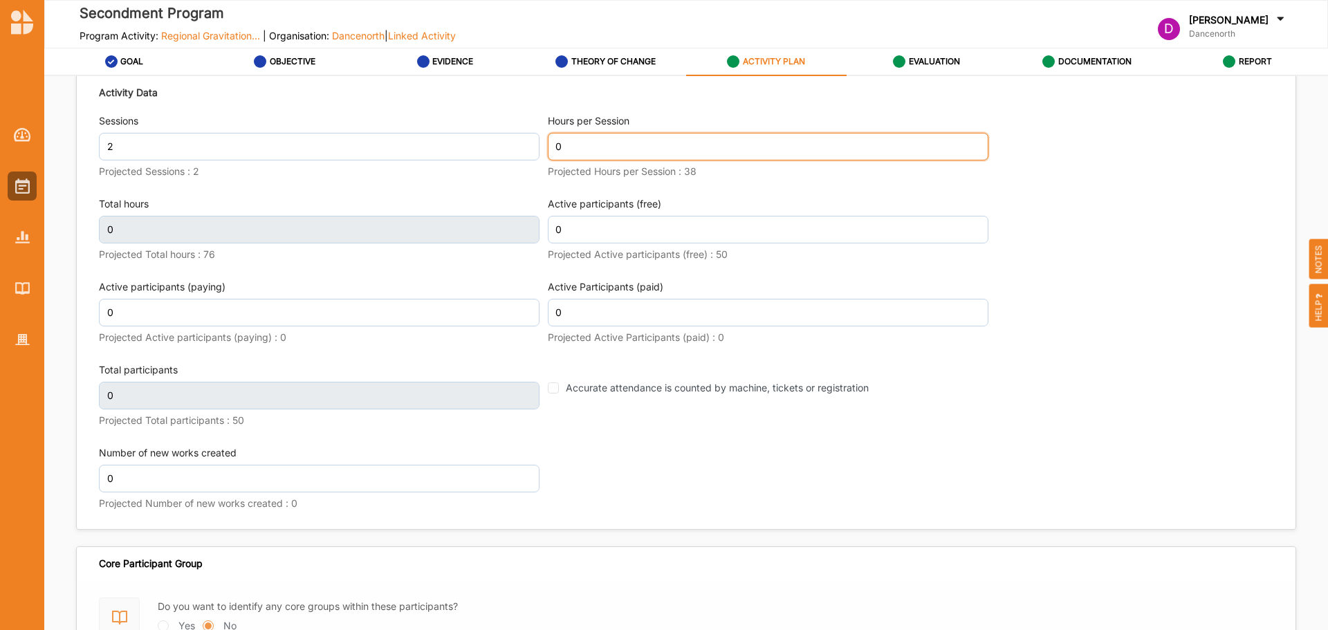
scroll to position [1739, 0]
type input "38"
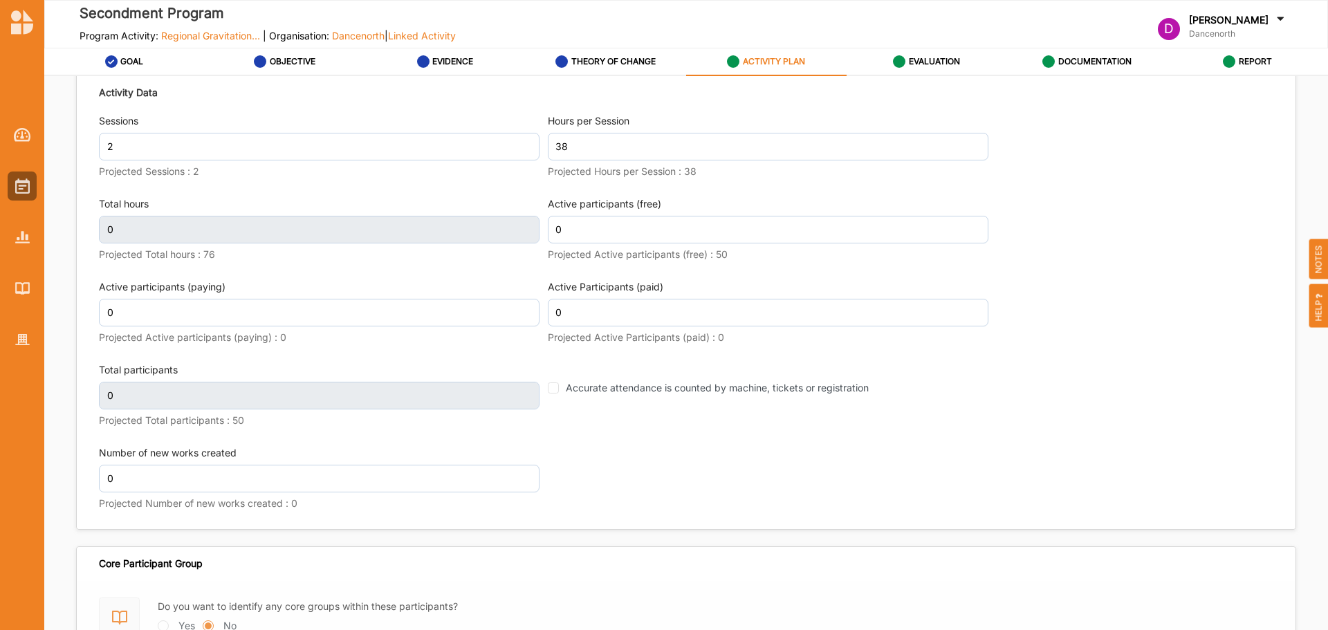
click at [1052, 235] on div "Activity Data Sessions 2 Projected Sessions : 2 Hours per Session 38 Projected …" at bounding box center [686, 299] width 1175 height 443
type input "76"
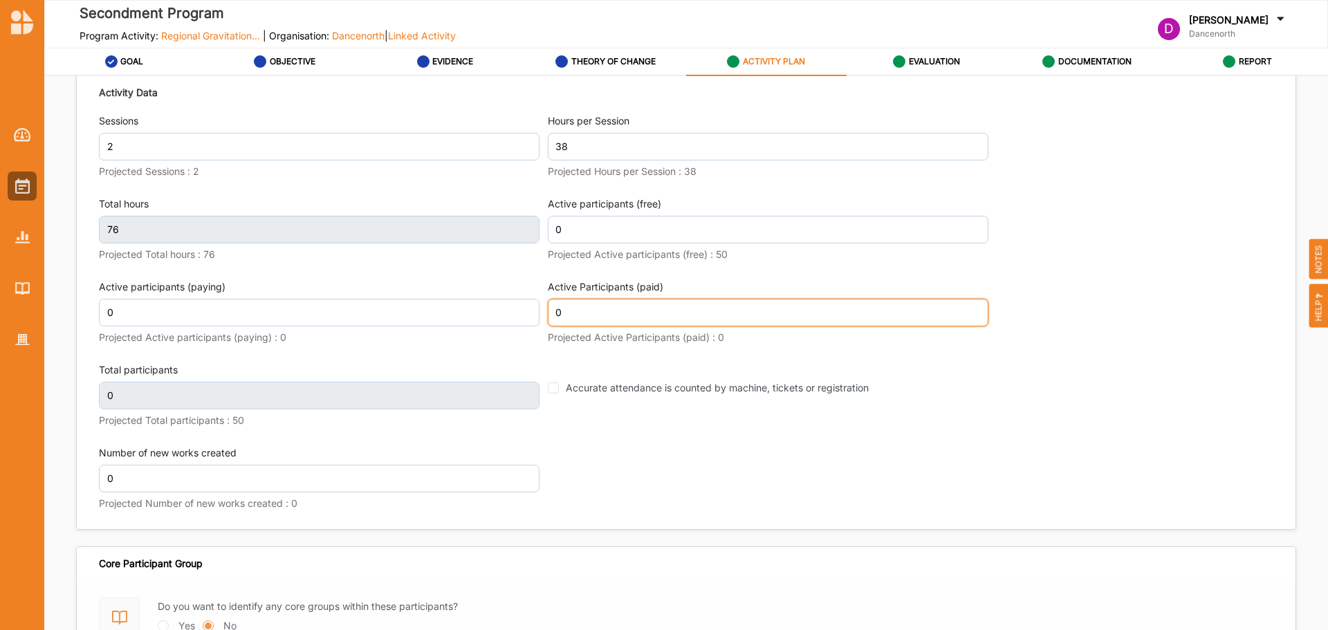
click at [646, 319] on input "0" at bounding box center [768, 313] width 441 height 28
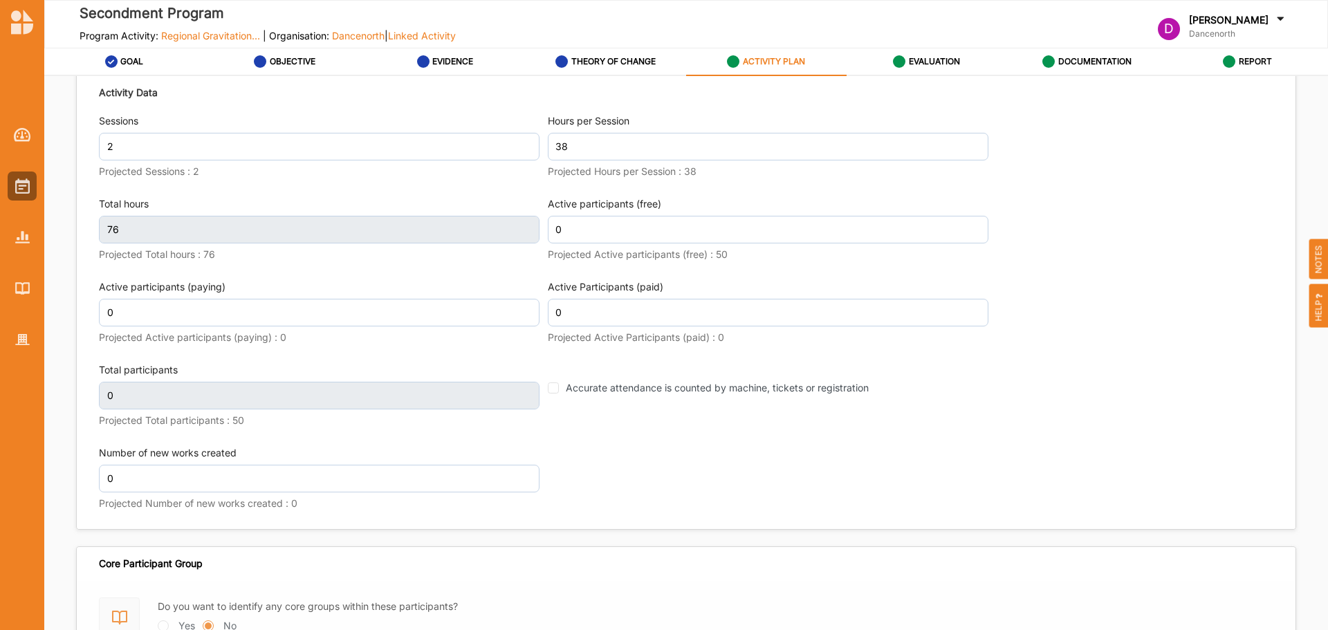
click at [1224, 306] on div "Activity Data Sessions 2 Projected Sessions : 2 Hours per Session 38 Projected …" at bounding box center [686, 299] width 1175 height 443
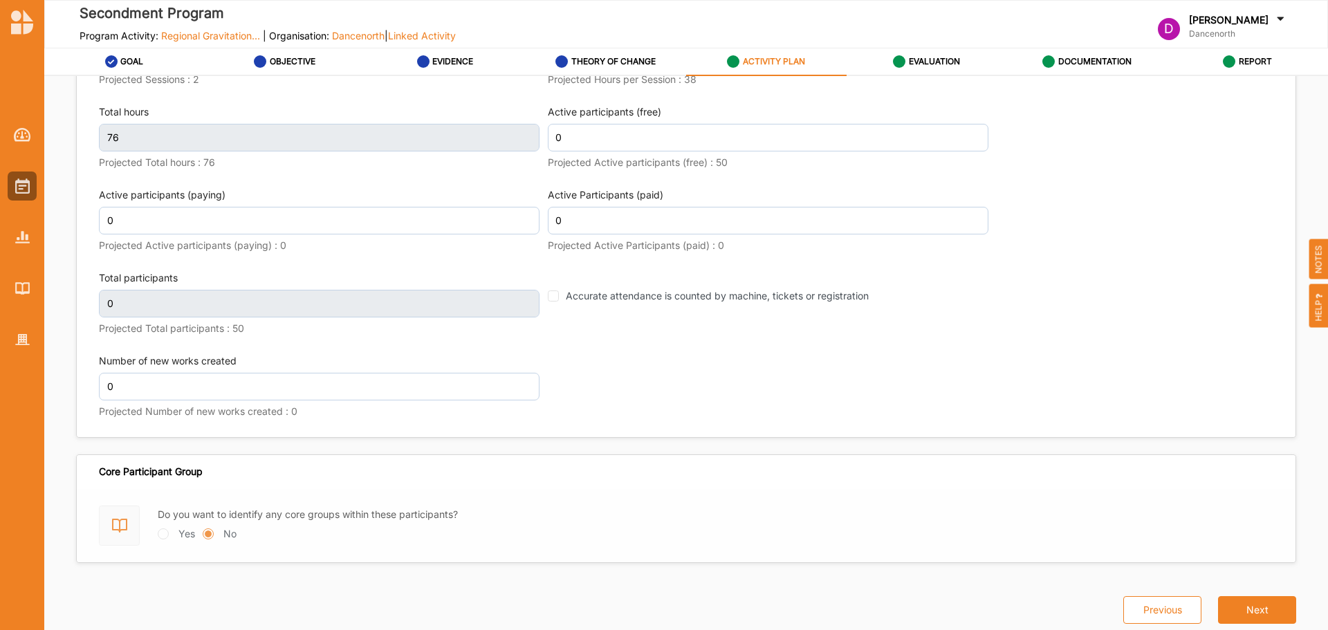
scroll to position [1824, 0]
click at [887, 66] on link "EVALUATION" at bounding box center [927, 62] width 160 height 28
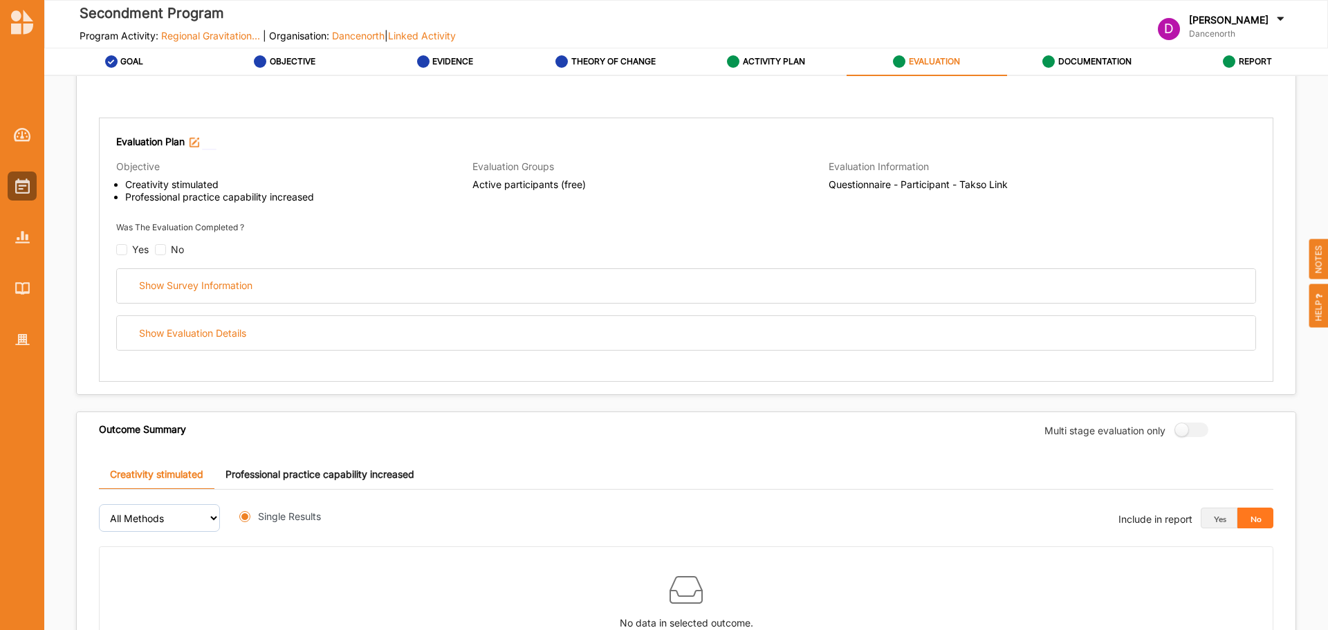
radio input "true"
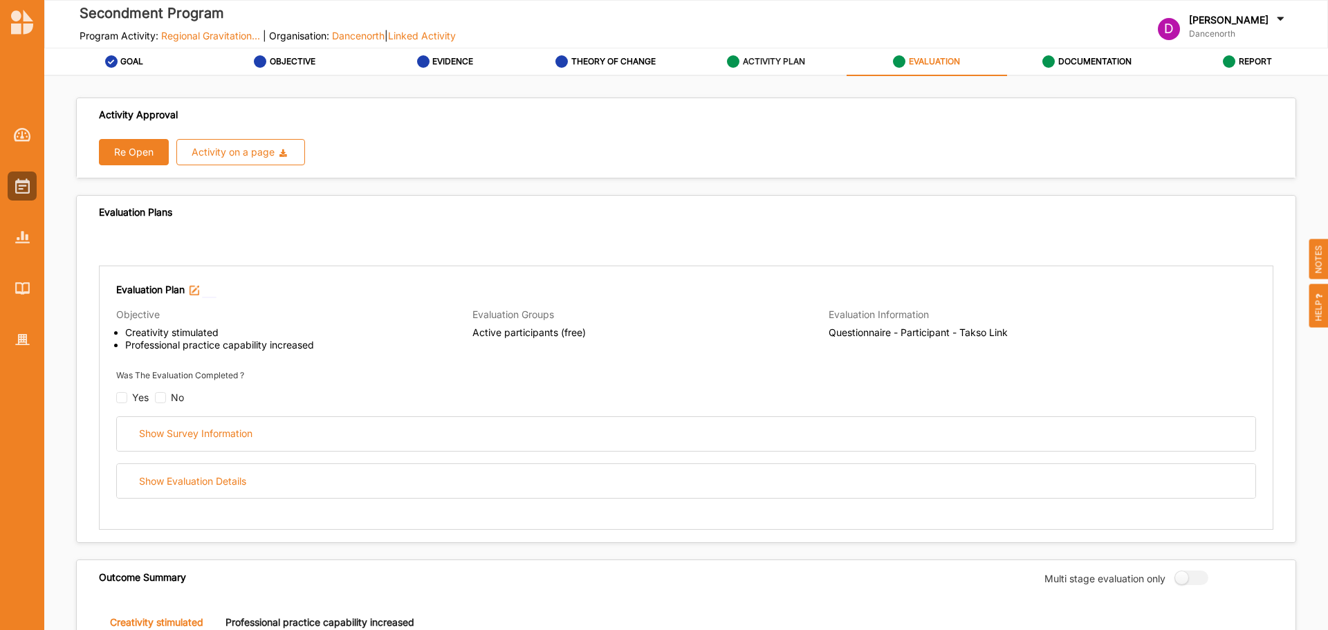
click at [745, 51] on div "ACTIVITY PLAN" at bounding box center [766, 61] width 78 height 25
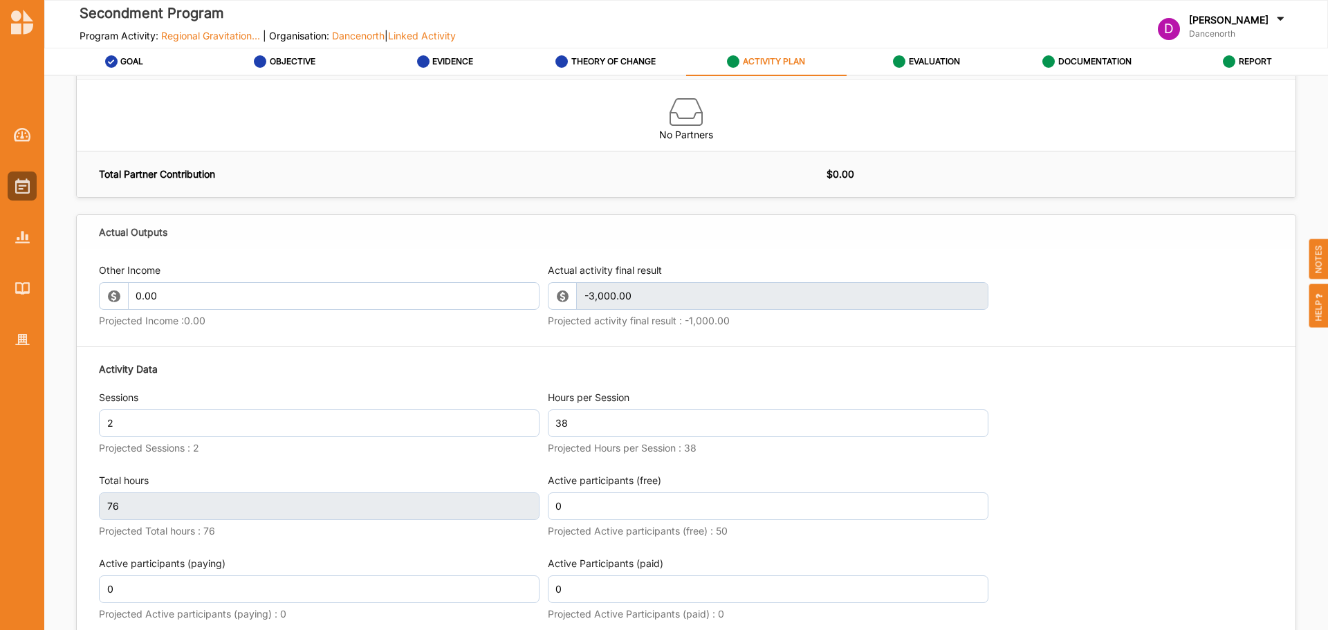
scroll to position [1824, 0]
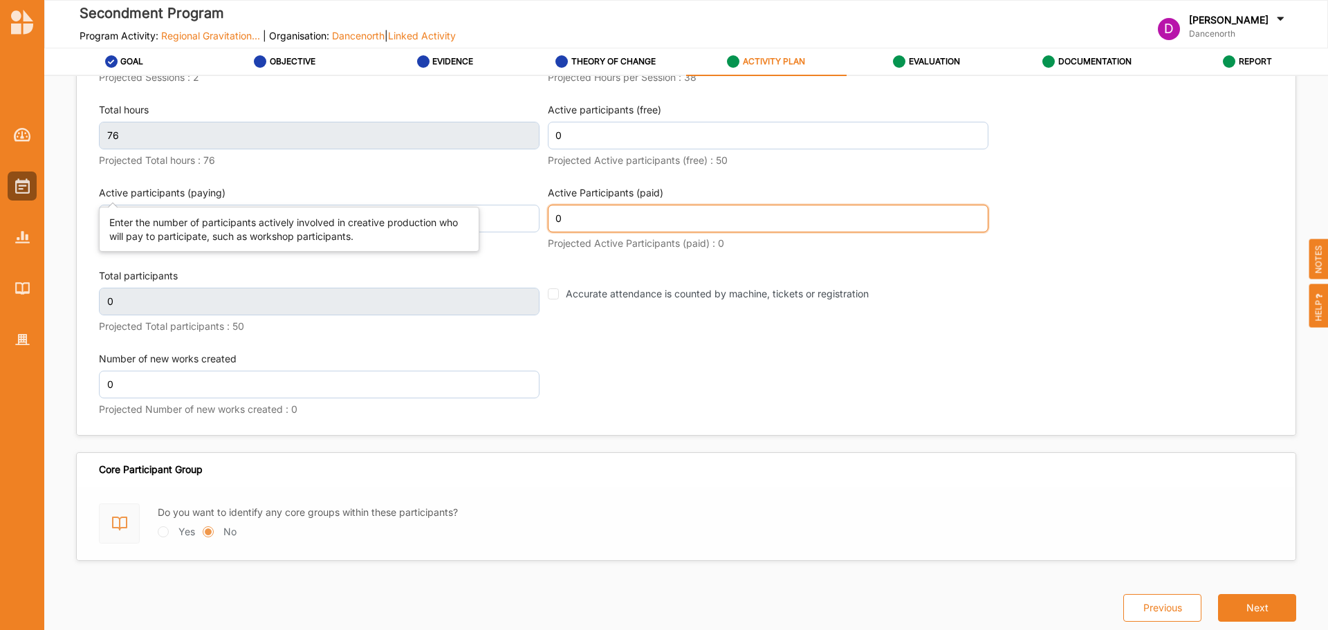
click at [584, 212] on input "0" at bounding box center [768, 219] width 441 height 28
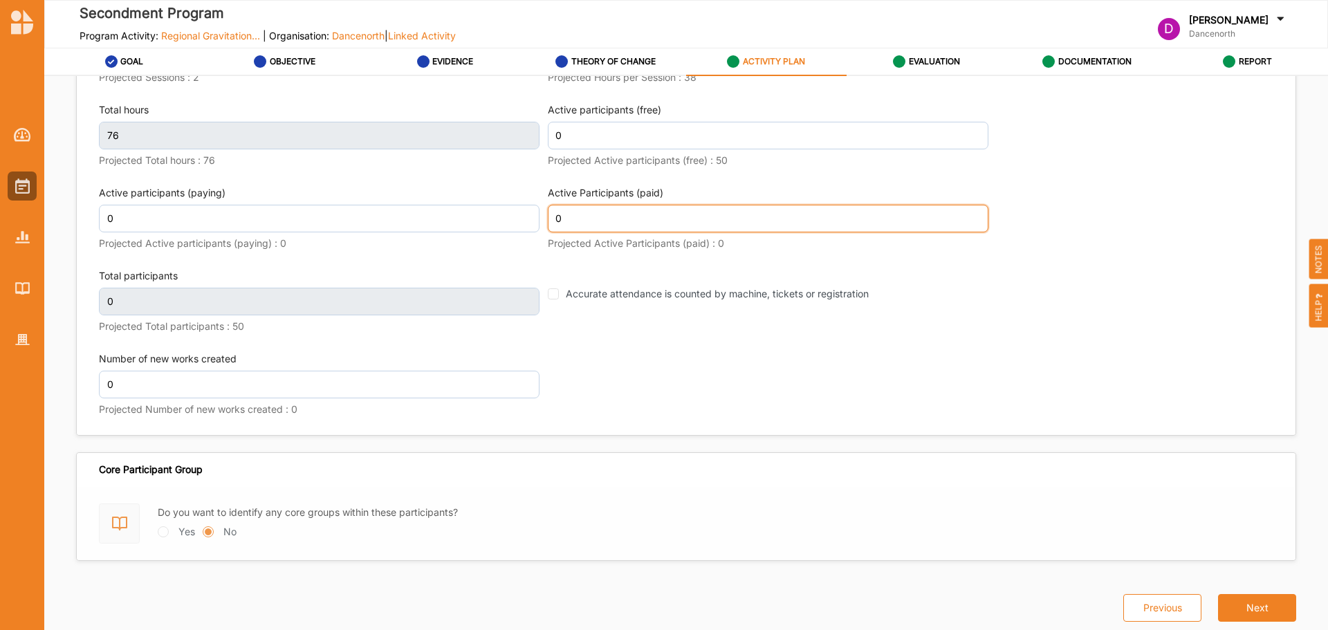
click at [584, 212] on input "0" at bounding box center [768, 219] width 441 height 28
type input "7"
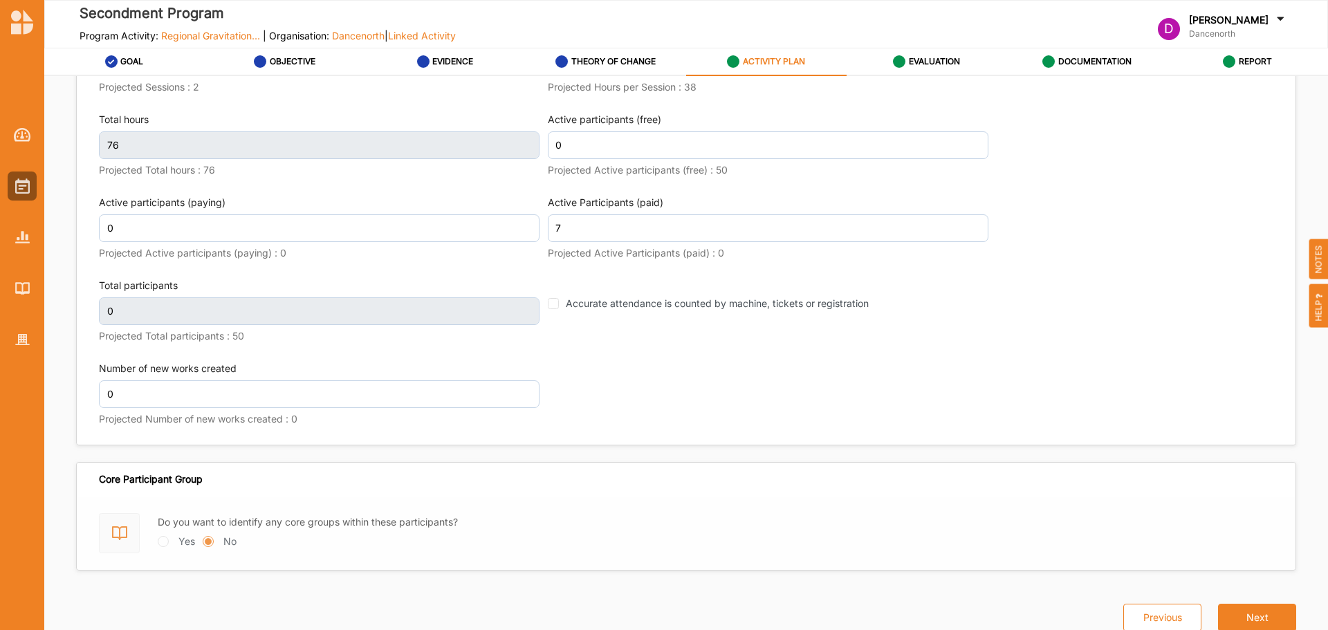
scroll to position [1833, 0]
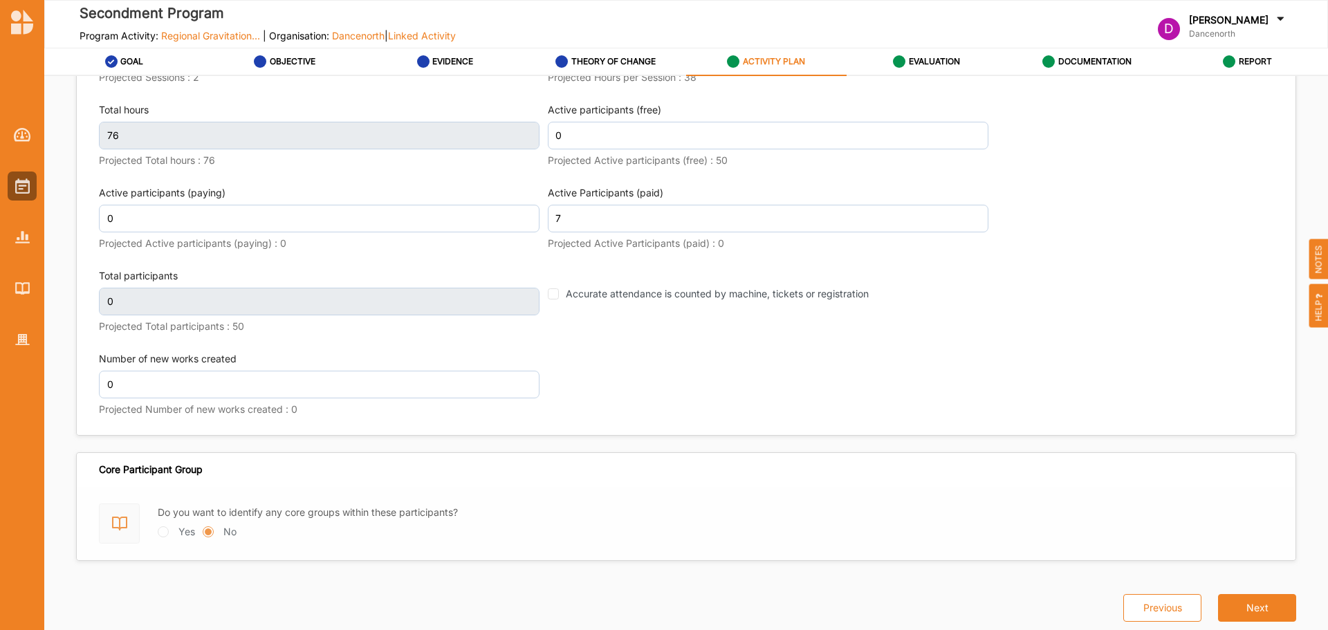
type input "7"
click at [1110, 239] on div "Activity Data Sessions 2 Projected Sessions : 2 Hours per Session 38 Projected …" at bounding box center [686, 205] width 1175 height 443
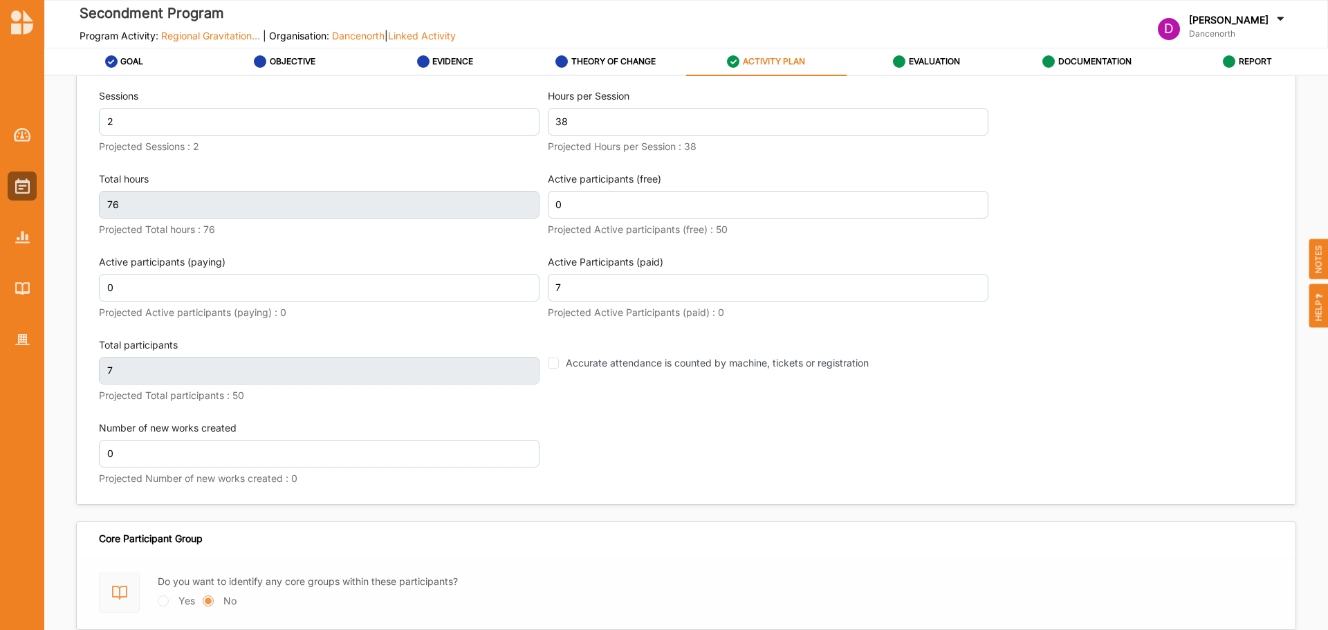
scroll to position [1685, 0]
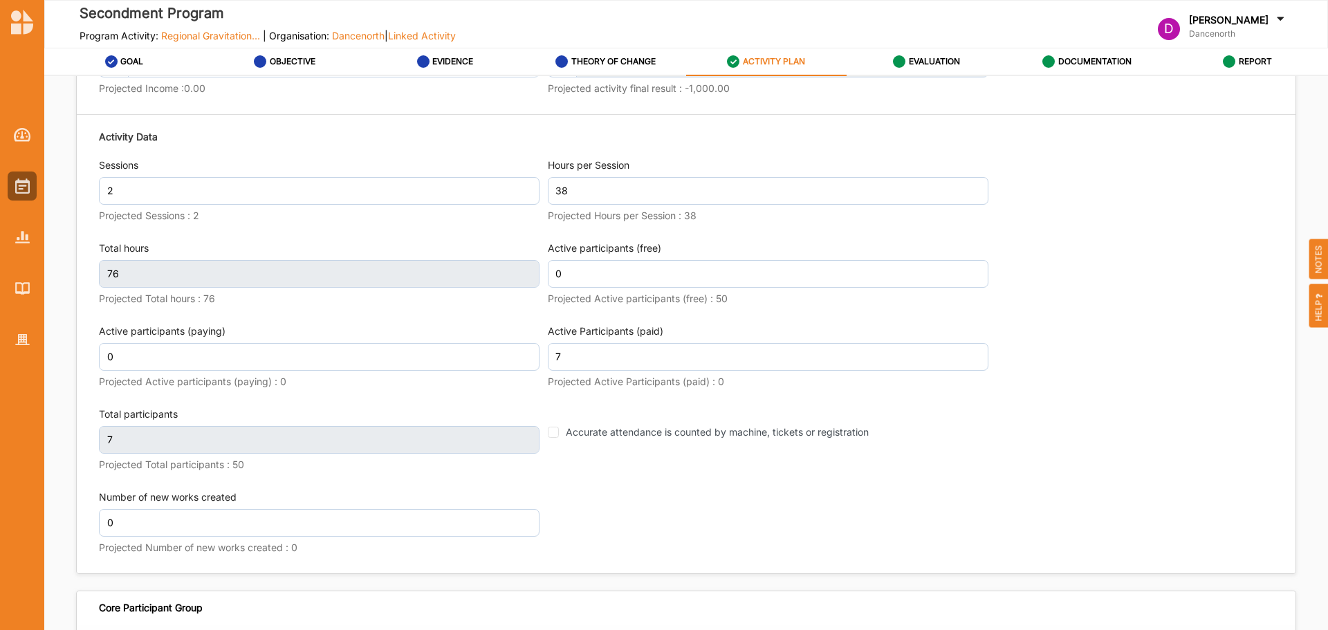
click at [1149, 225] on div "Activity Data Sessions 2 Projected Sessions : 2 Hours per Session 38 Projected …" at bounding box center [686, 343] width 1175 height 443
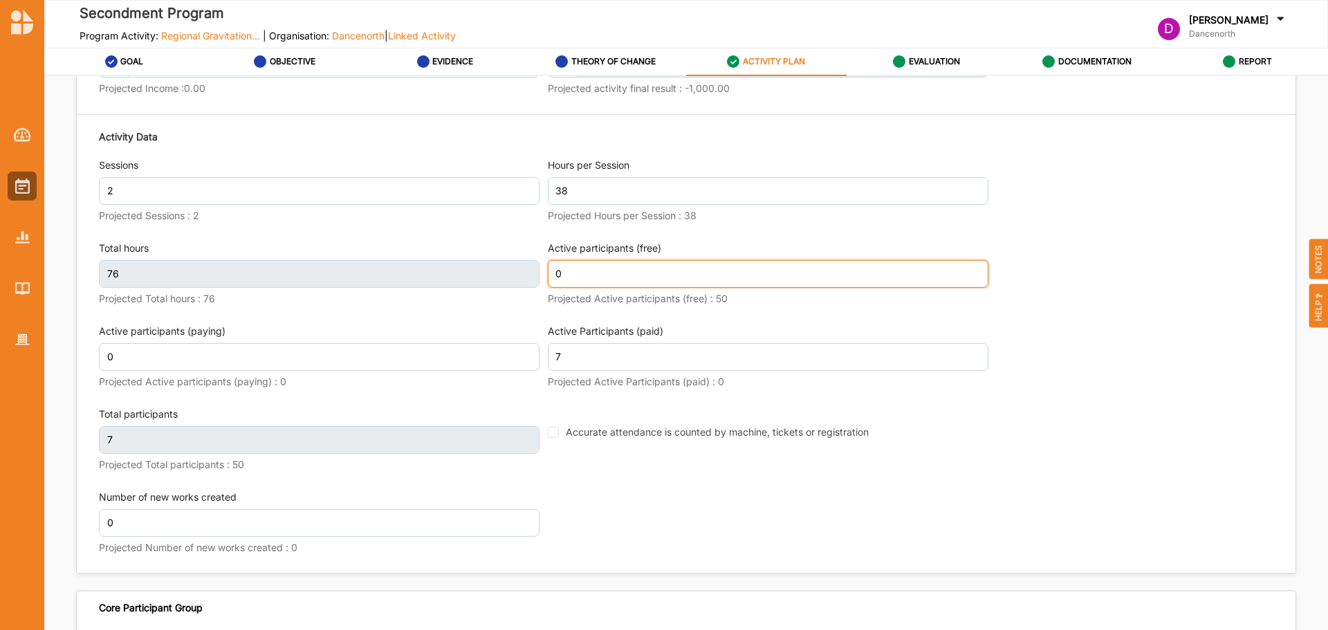
click at [609, 271] on input "0" at bounding box center [768, 274] width 441 height 28
type input "48"
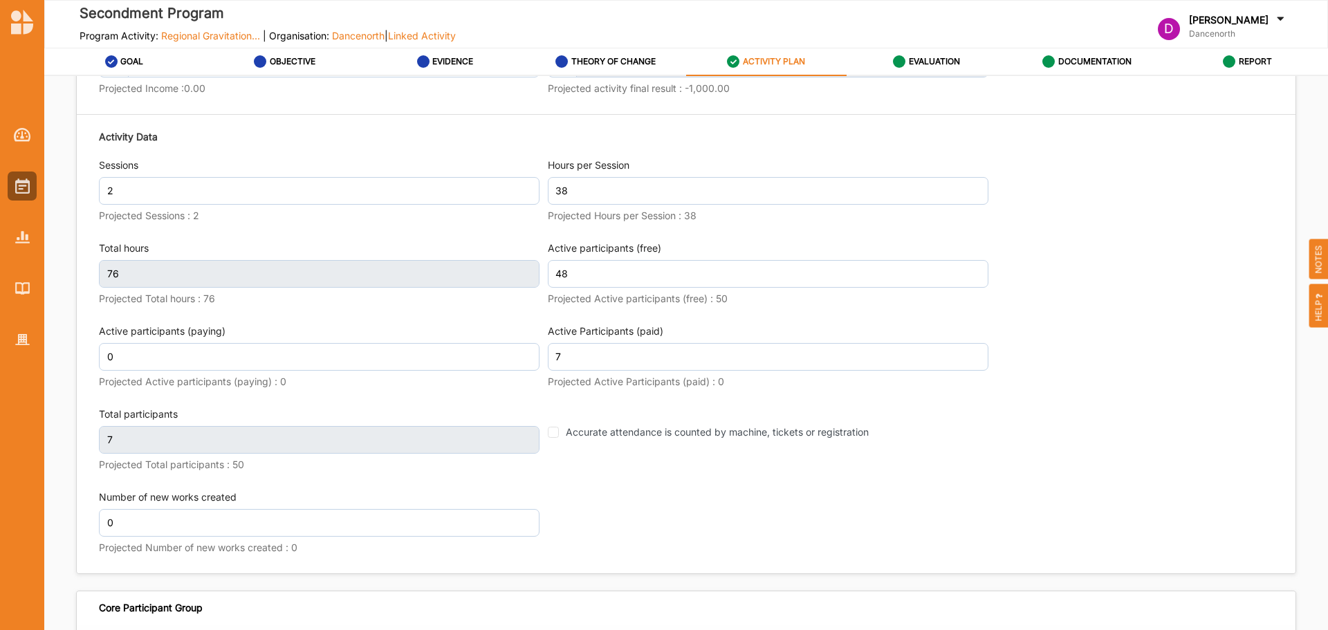
click at [1165, 277] on div "Activity Data Sessions 2 Projected Sessions : 2 Hours per Session 38 Projected …" at bounding box center [686, 343] width 1175 height 443
type input "55"
click at [1099, 360] on div "Activity Data Sessions 2 Projected Sessions : 2 Hours per Session 38 Projected …" at bounding box center [686, 343] width 1175 height 443
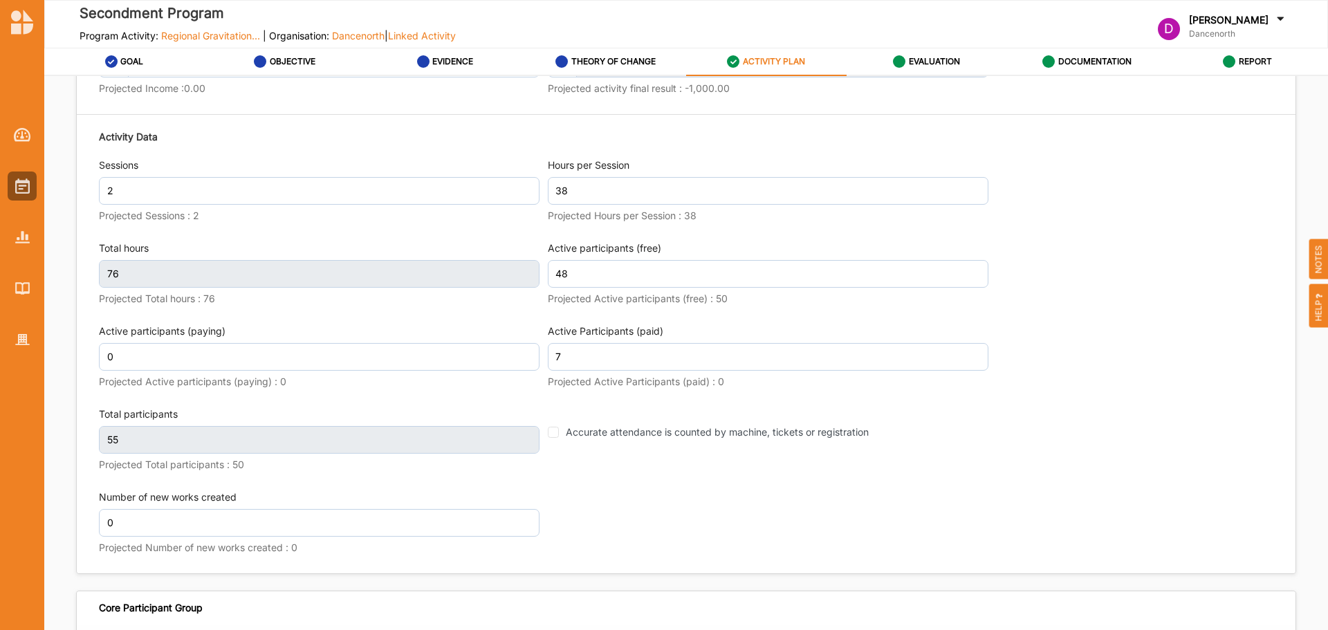
scroll to position [1824, 0]
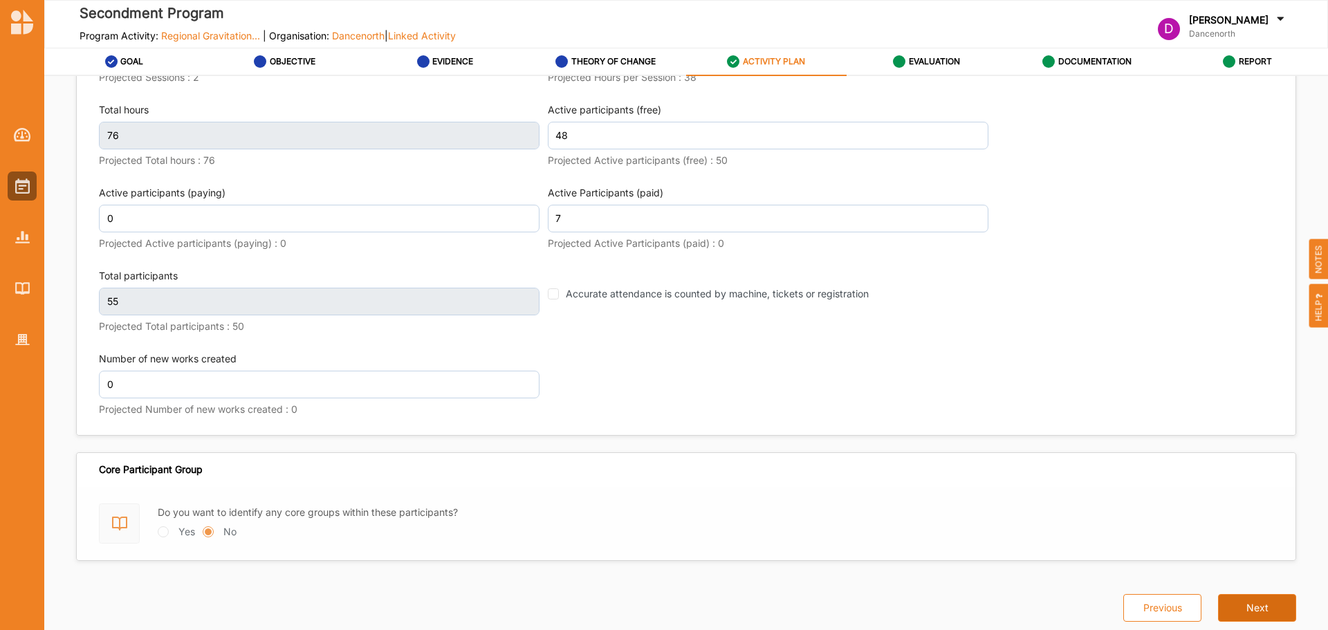
click at [1254, 609] on button "Next" at bounding box center [1257, 608] width 78 height 28
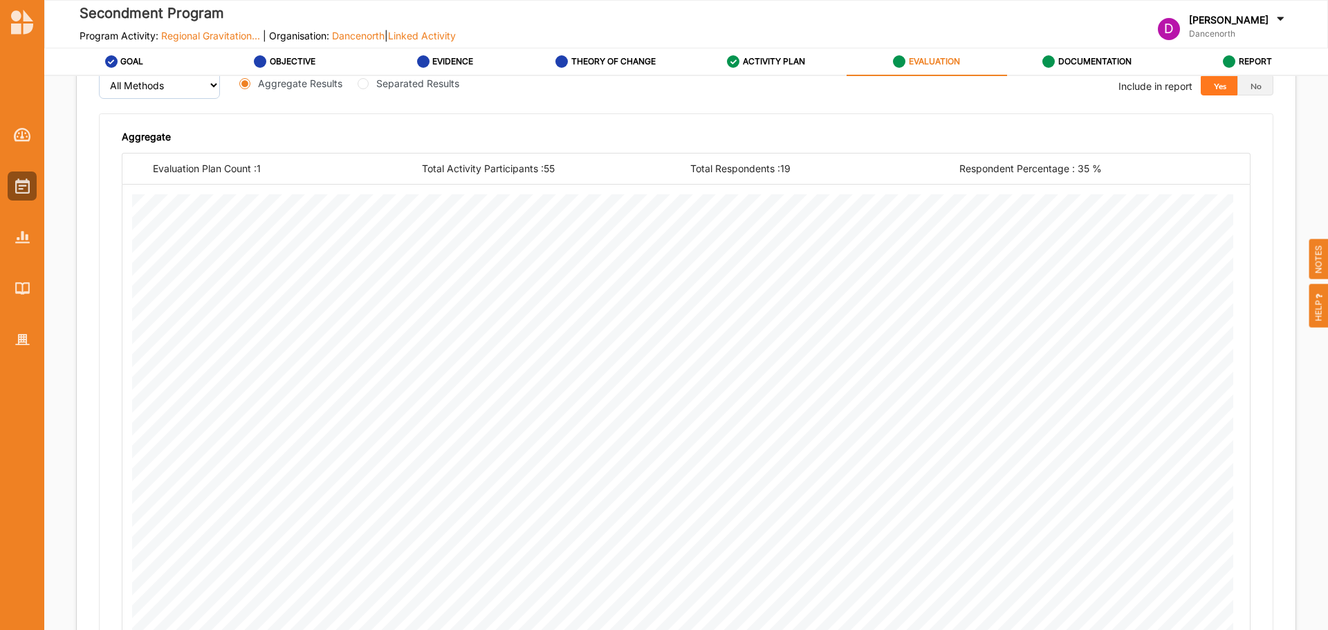
scroll to position [580, 0]
click at [413, 84] on label "Separated Results" at bounding box center [417, 84] width 83 height 15
click at [369, 84] on input "Separated Results" at bounding box center [363, 84] width 11 height 11
radio input "true"
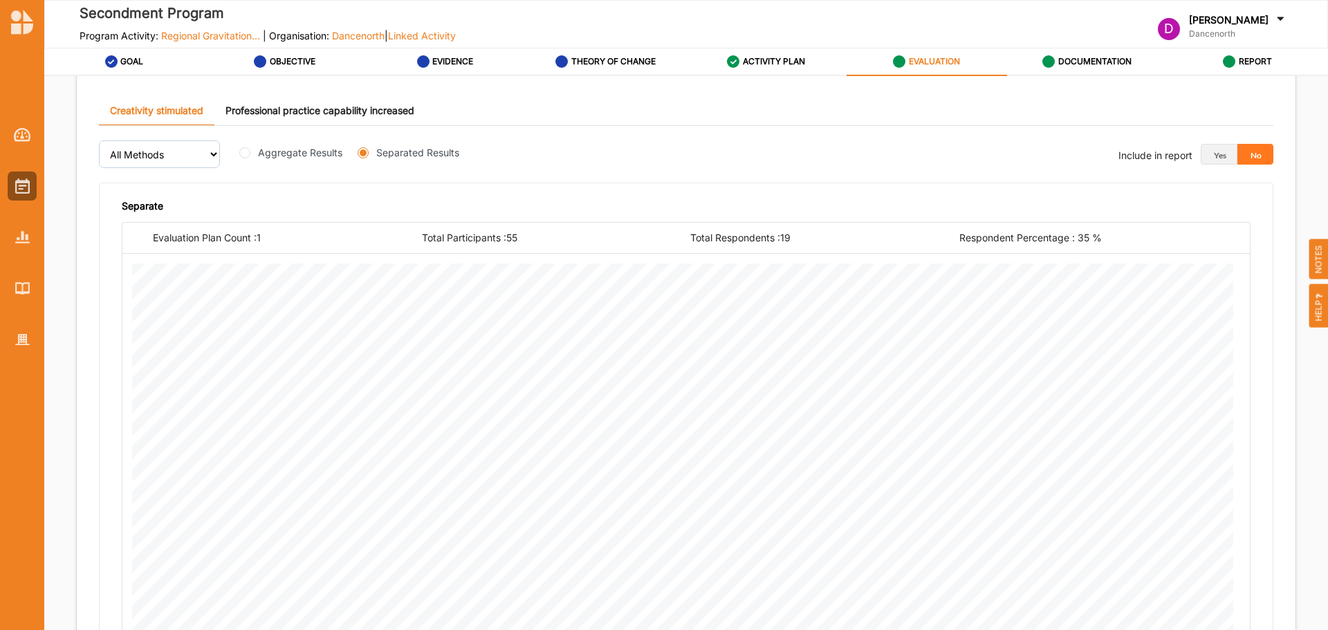
scroll to position [511, 0]
click at [296, 160] on label "Aggregate Results" at bounding box center [300, 153] width 84 height 15
click at [250, 159] on input "Aggregate Results" at bounding box center [244, 153] width 11 height 11
radio input "true"
click at [338, 104] on link "Professional practice capability increased" at bounding box center [319, 112] width 211 height 30
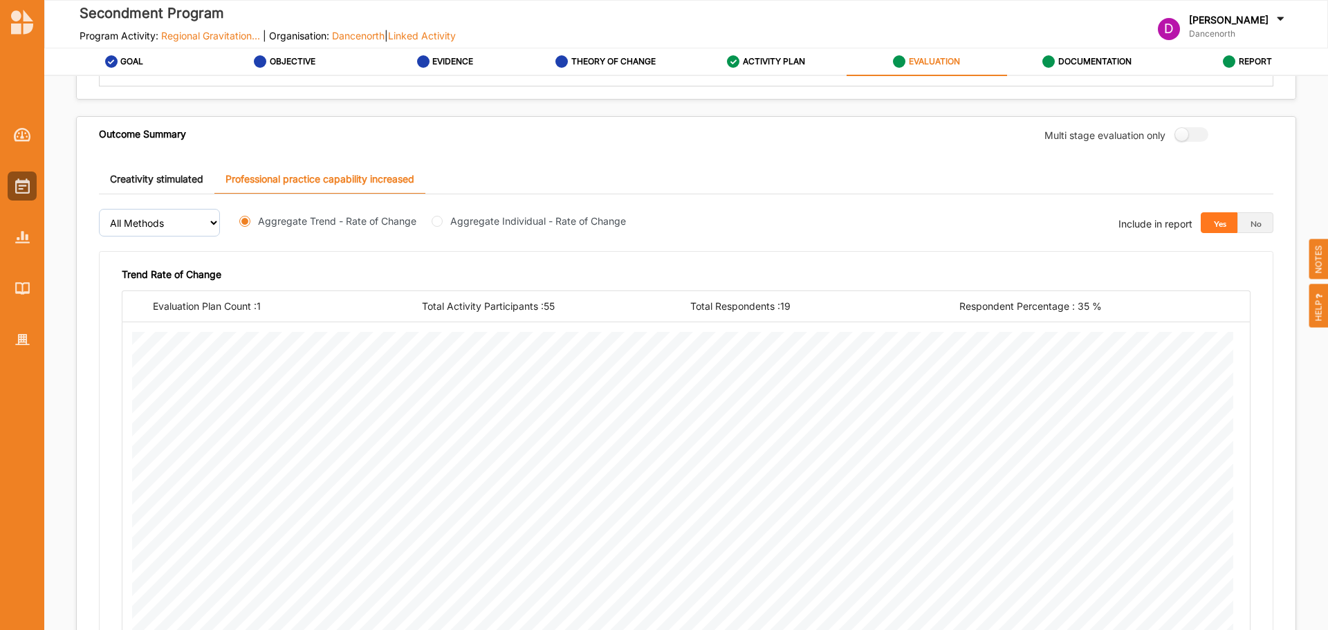
scroll to position [442, 0]
click at [494, 228] on label "Aggregate Individual - Rate of Change" at bounding box center [538, 222] width 176 height 15
click at [443, 228] on input "Aggregate Individual - Rate of Change" at bounding box center [437, 222] width 11 height 11
radio input "true"
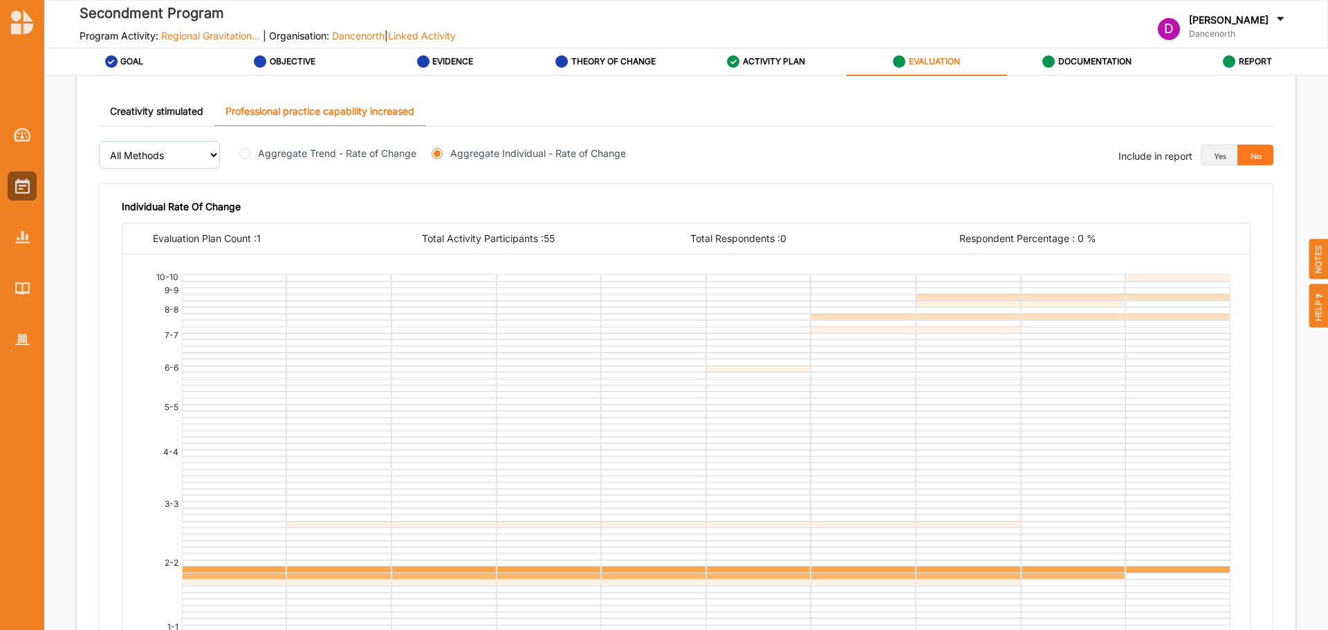
scroll to position [499, 0]
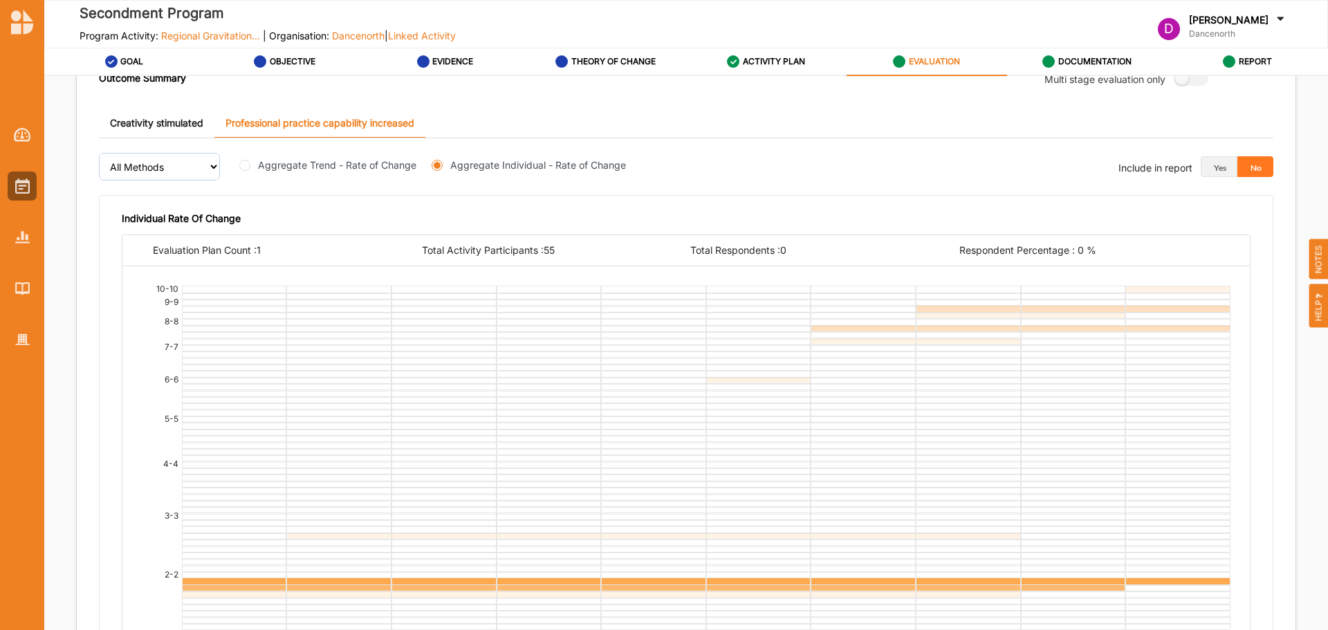
click at [337, 162] on label "Aggregate Trend - Rate of Change" at bounding box center [337, 165] width 158 height 15
click at [250, 162] on input "Aggregate Trend - Rate of Change" at bounding box center [244, 165] width 11 height 11
radio input "true"
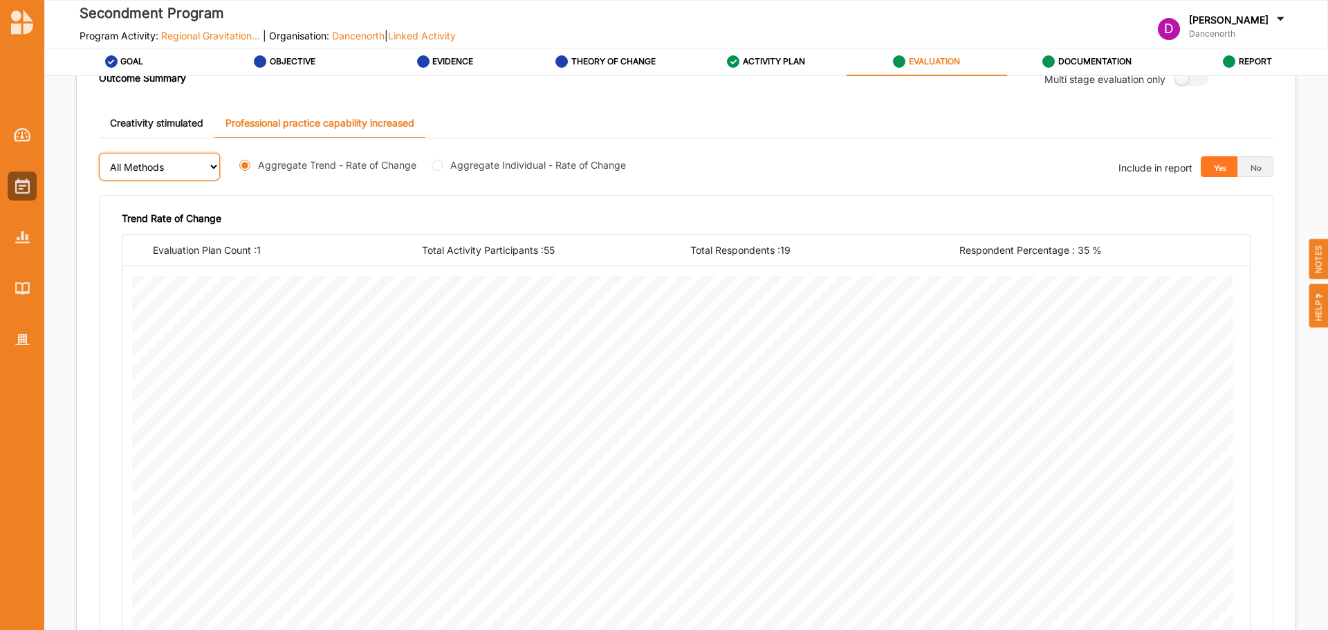
click at [210, 167] on select "All Methods" at bounding box center [159, 167] width 121 height 28
click at [778, 181] on div "All Methods Aggregate Trend - Rate of Change Aggregate Individual - Rate of Cha…" at bounding box center [686, 166] width 1175 height 57
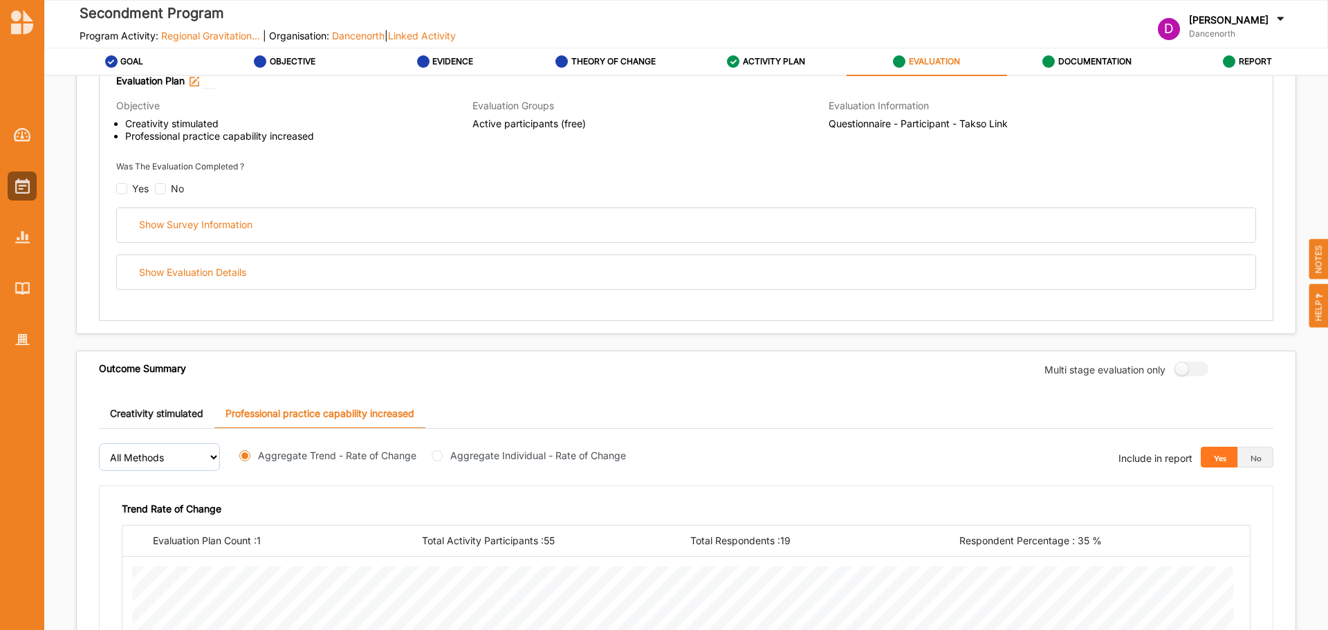
scroll to position [84, 0]
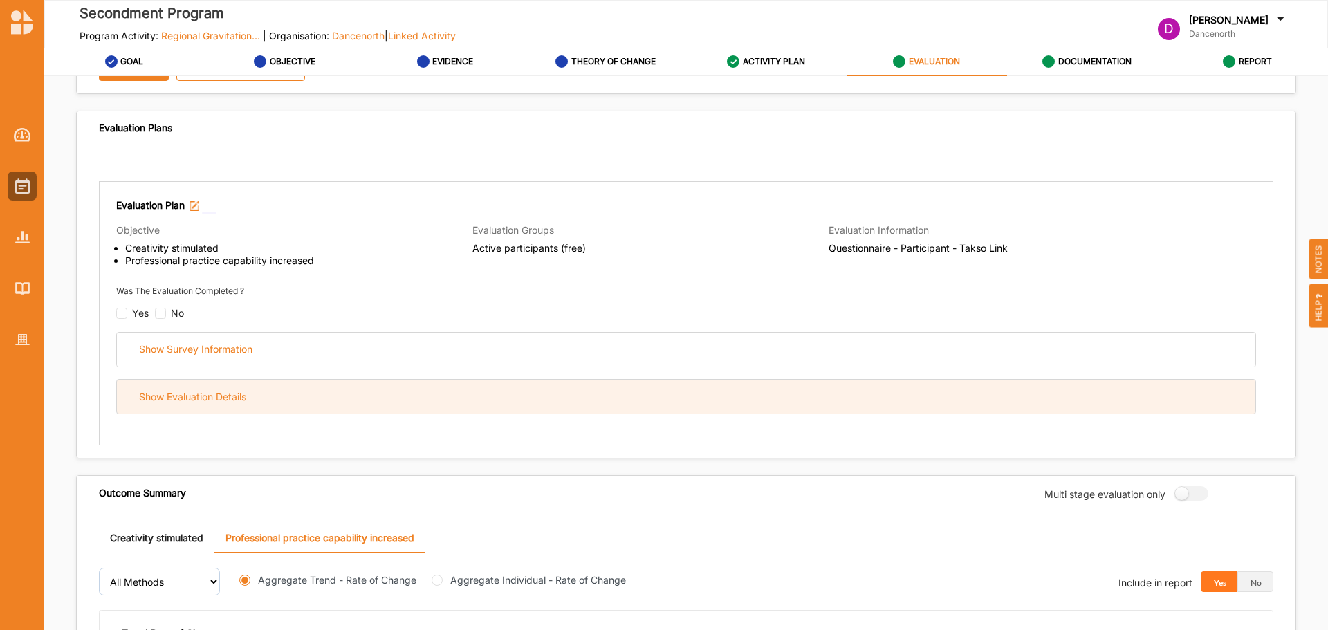
click at [249, 398] on div "Show Evaluation Details" at bounding box center [686, 397] width 1139 height 34
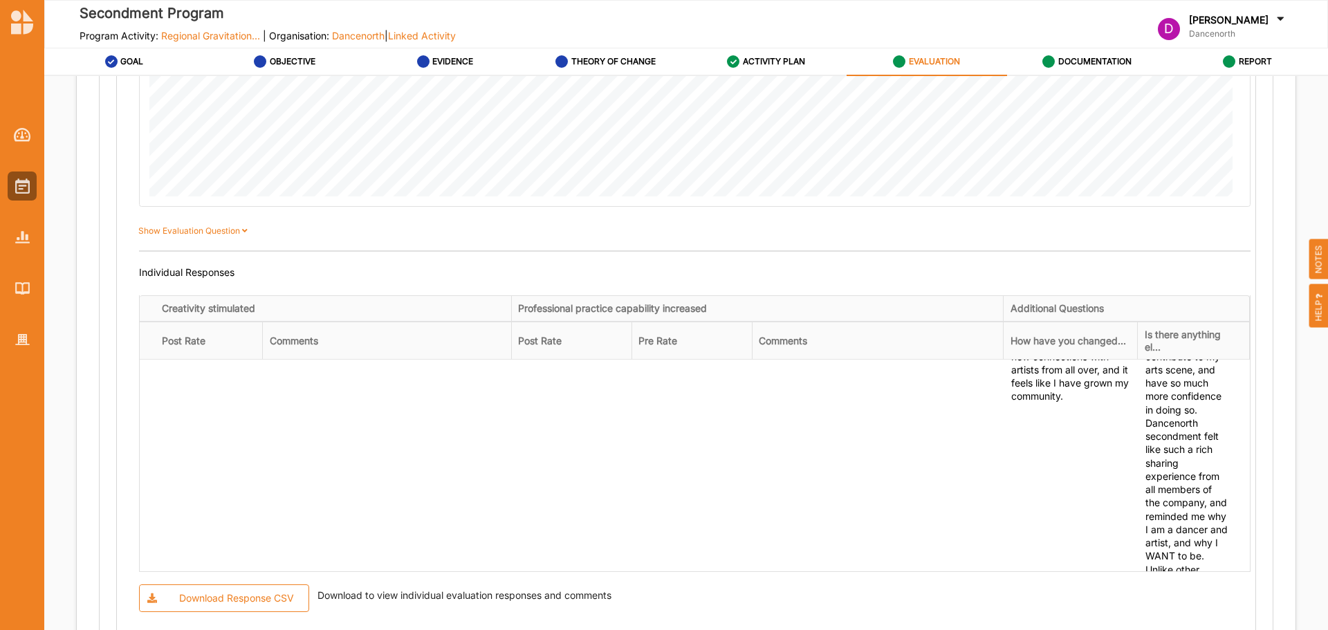
scroll to position [0, 0]
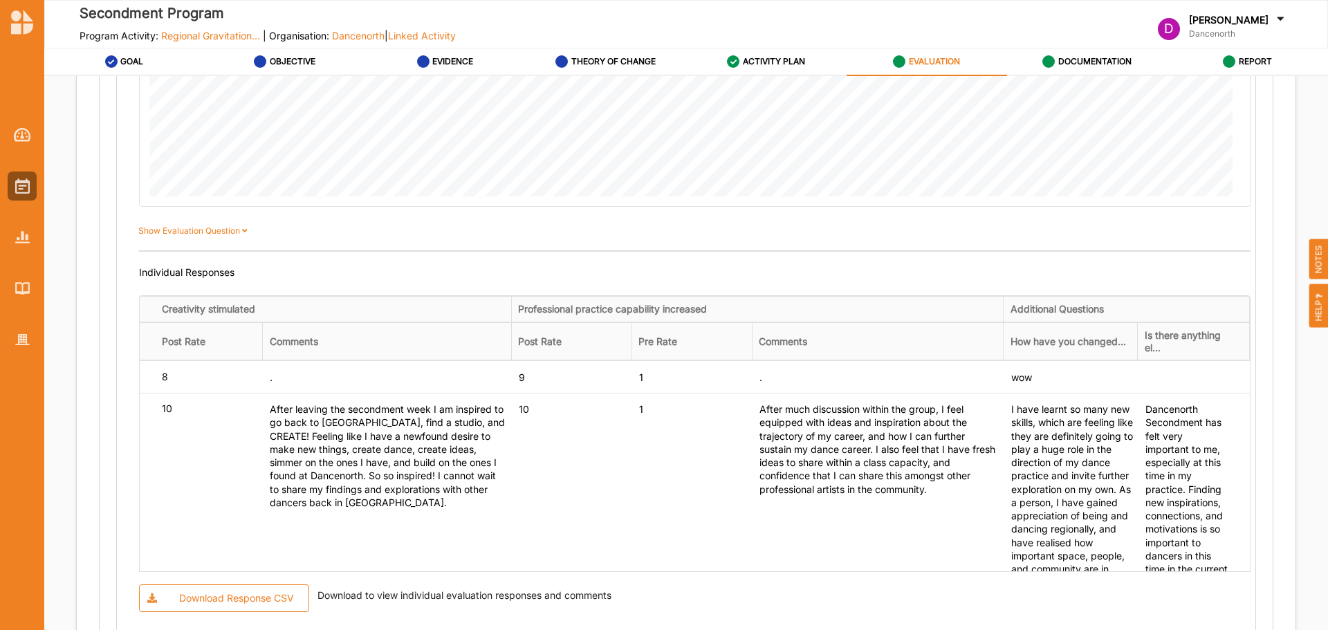
click at [1008, 239] on div "Show Evaluation Question" at bounding box center [686, 229] width 1129 height 44
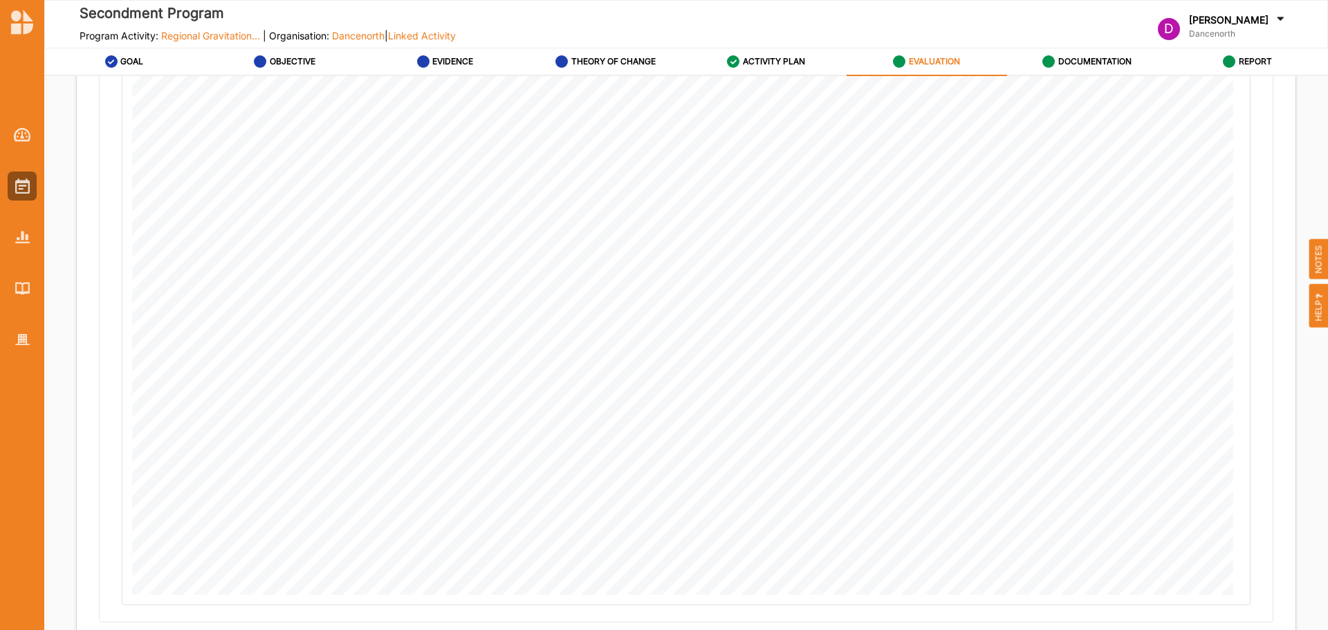
scroll to position [2046, 0]
click at [1260, 605] on button "Next" at bounding box center [1257, 608] width 78 height 28
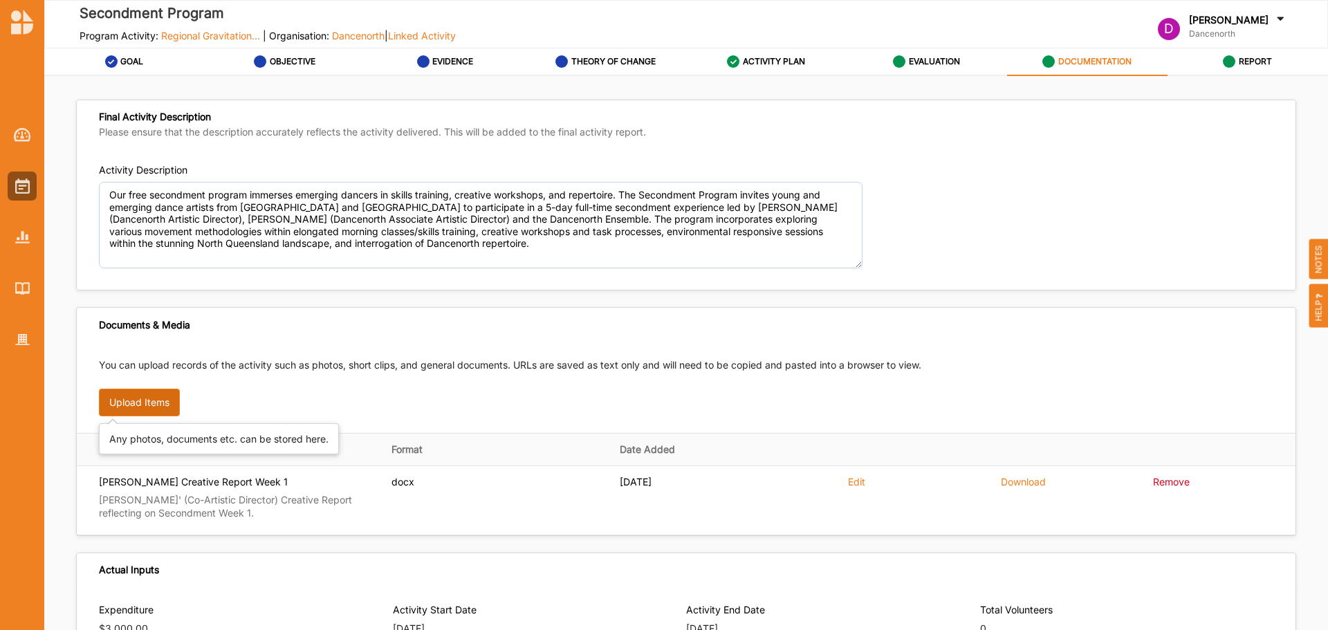
click at [126, 396] on button "Upload Items" at bounding box center [139, 403] width 81 height 28
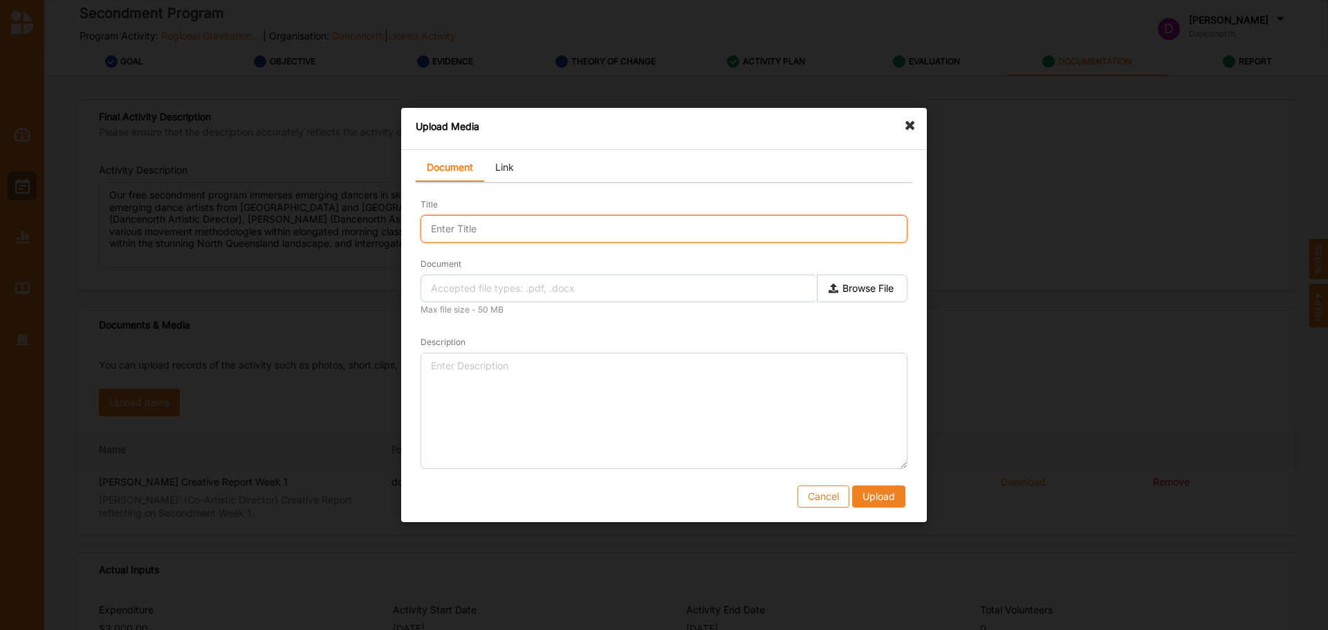
click at [520, 230] on input "Title" at bounding box center [664, 229] width 487 height 28
type input "Gratitude from Secondment Attendee"
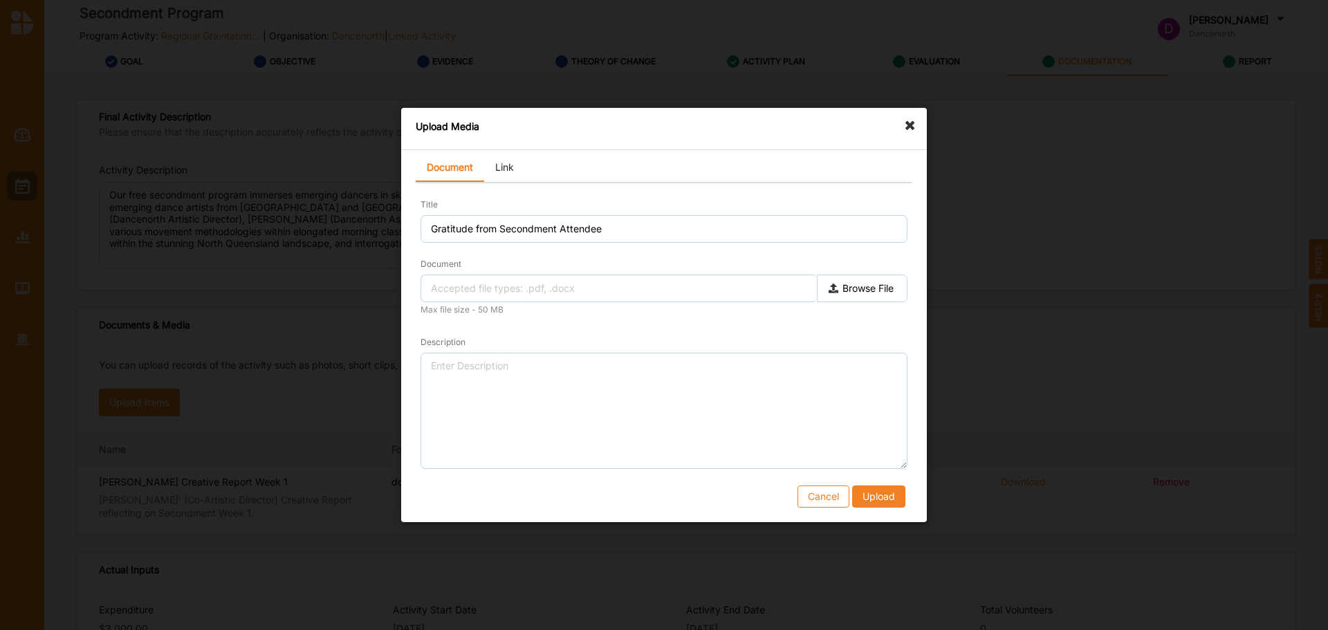
click at [865, 289] on label "Browse File" at bounding box center [862, 289] width 91 height 28
click at [0, 0] on input "Document" at bounding box center [0, 0] width 0 height 0
type input "Email from Secondment participant.pdf"
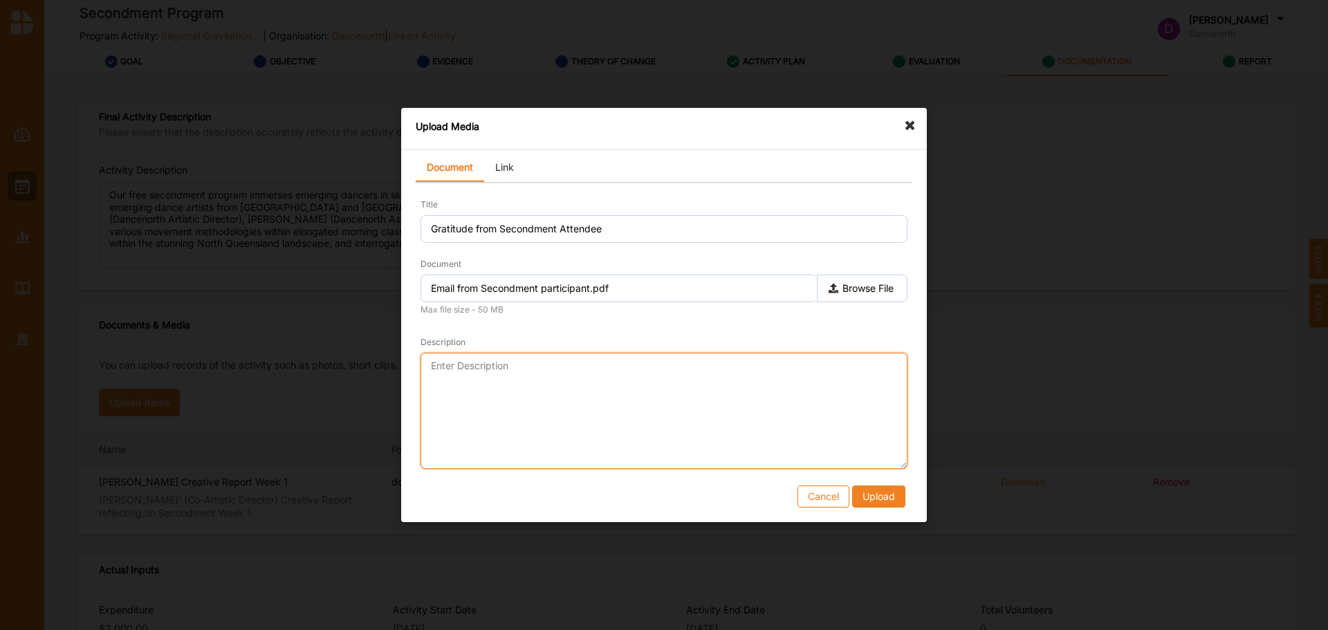
click at [530, 386] on textarea "Description" at bounding box center [664, 411] width 487 height 116
type textarea "Email received from Secondee"
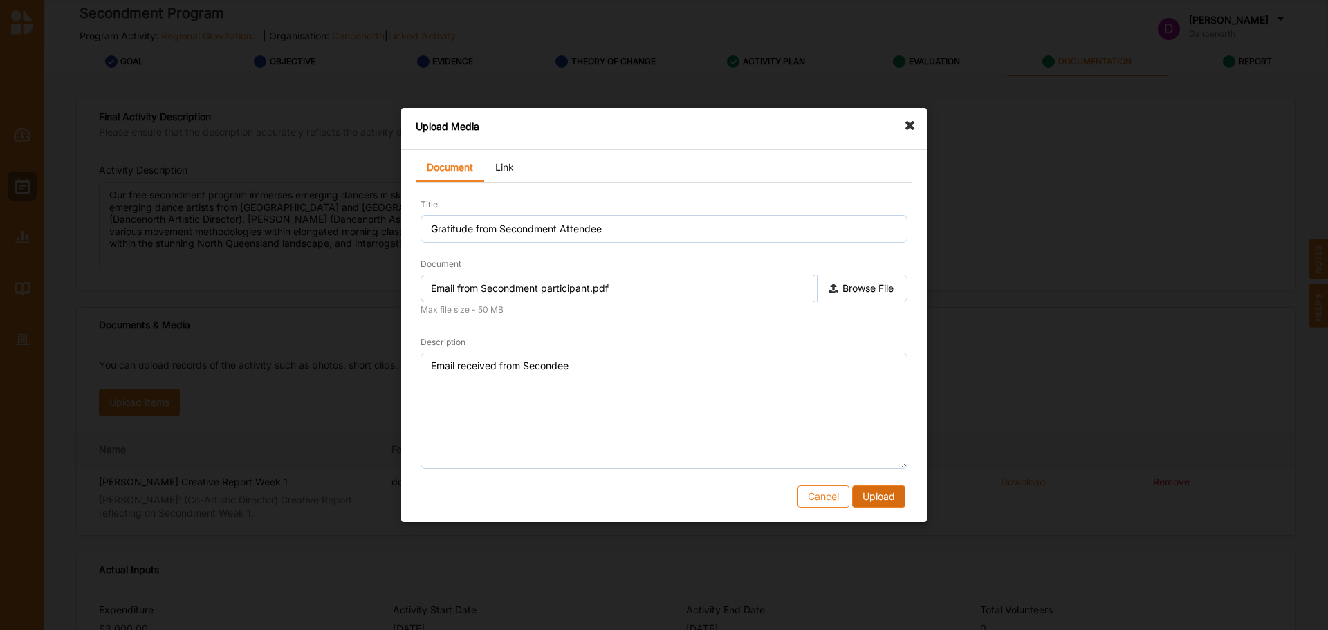
click at [881, 499] on button "Upload" at bounding box center [878, 497] width 53 height 22
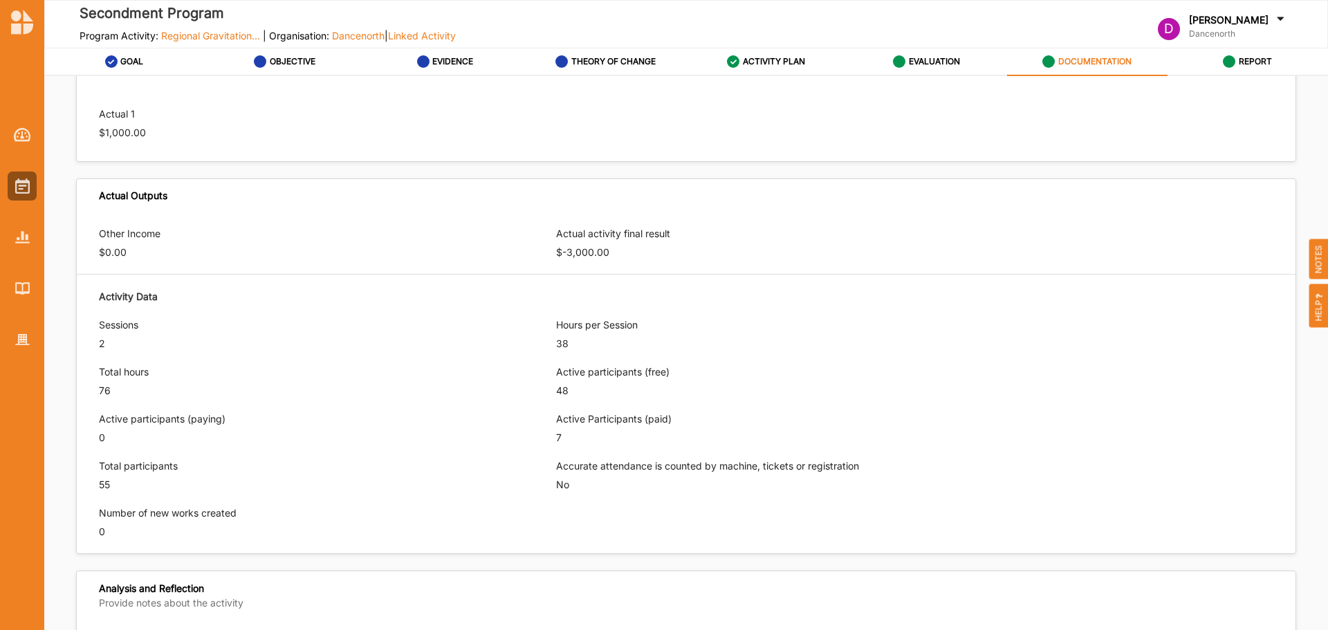
scroll to position [1038, 0]
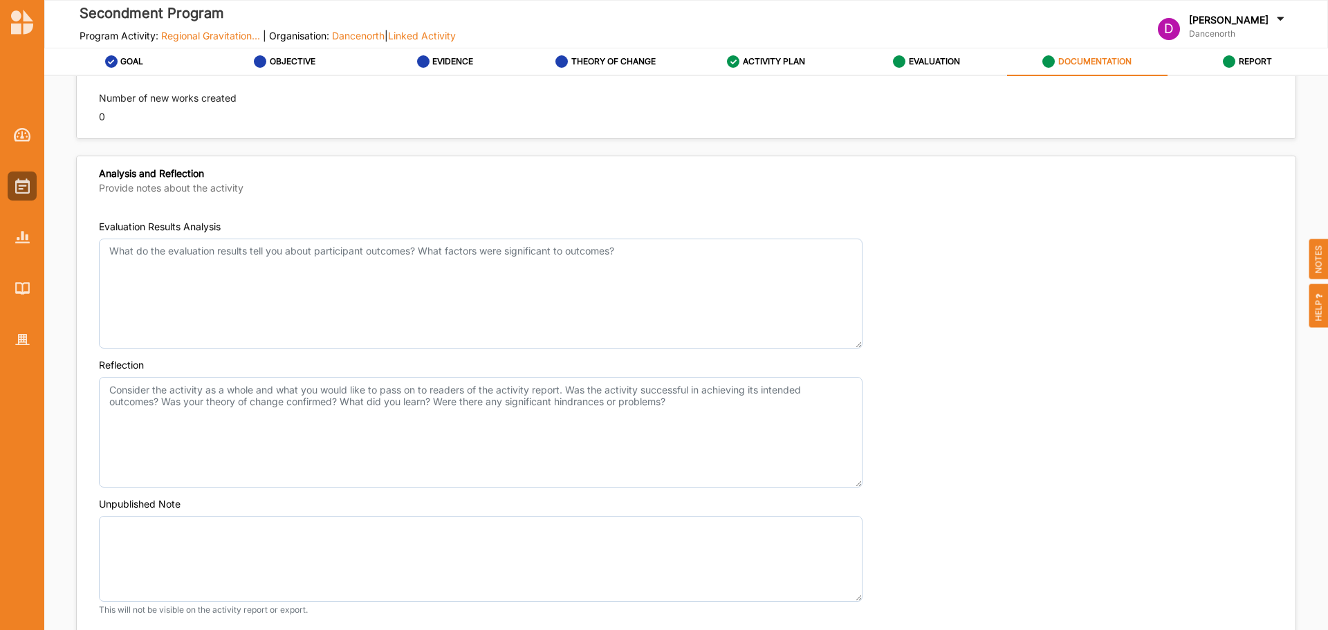
click at [1067, 407] on div "Reflection" at bounding box center [686, 422] width 1175 height 129
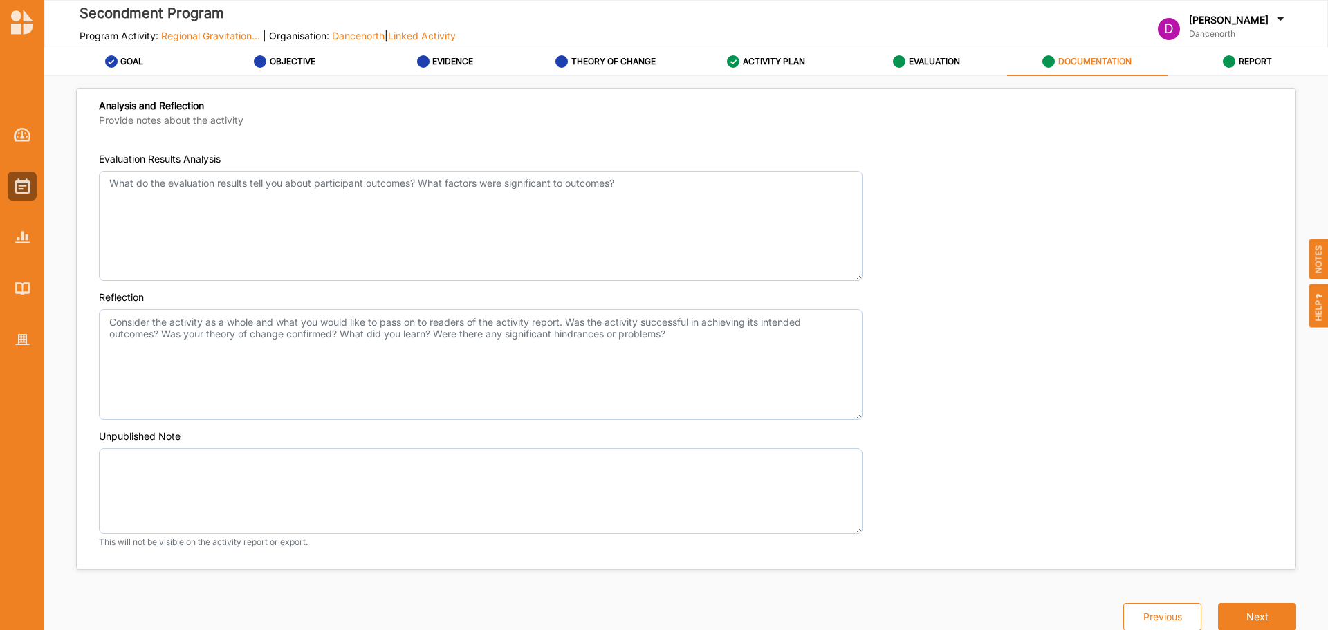
scroll to position [1107, 0]
click at [1107, 387] on div "Reflection" at bounding box center [686, 353] width 1175 height 129
click at [1005, 302] on div "Reflection" at bounding box center [686, 353] width 1175 height 129
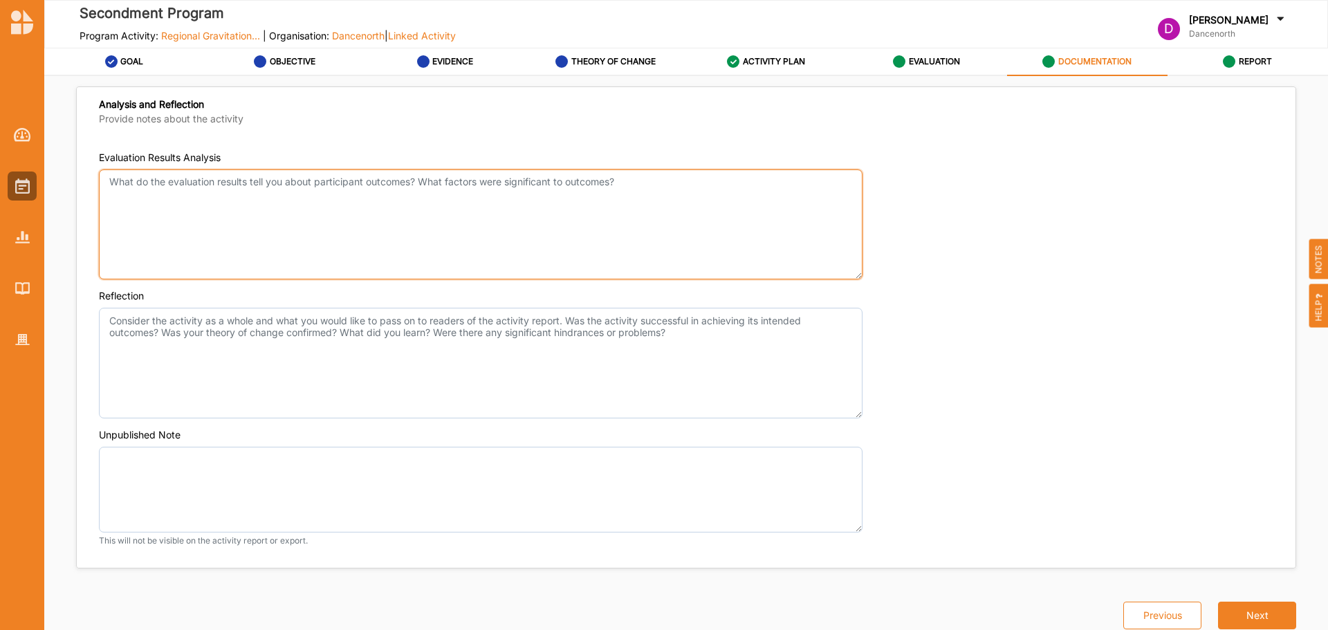
click at [526, 217] on textarea "Evaluation Results Analysis" at bounding box center [481, 224] width 764 height 111
drag, startPoint x: 678, startPoint y: 219, endPoint x: 664, endPoint y: 225, distance: 14.9
click at [678, 219] on textarea "There was an overwhelming message of gratitude from the Secondment participants." at bounding box center [481, 224] width 764 height 111
click at [571, 199] on textarea "There was an overwhelming message of gratitude from the Secondment participants." at bounding box center [481, 224] width 764 height 111
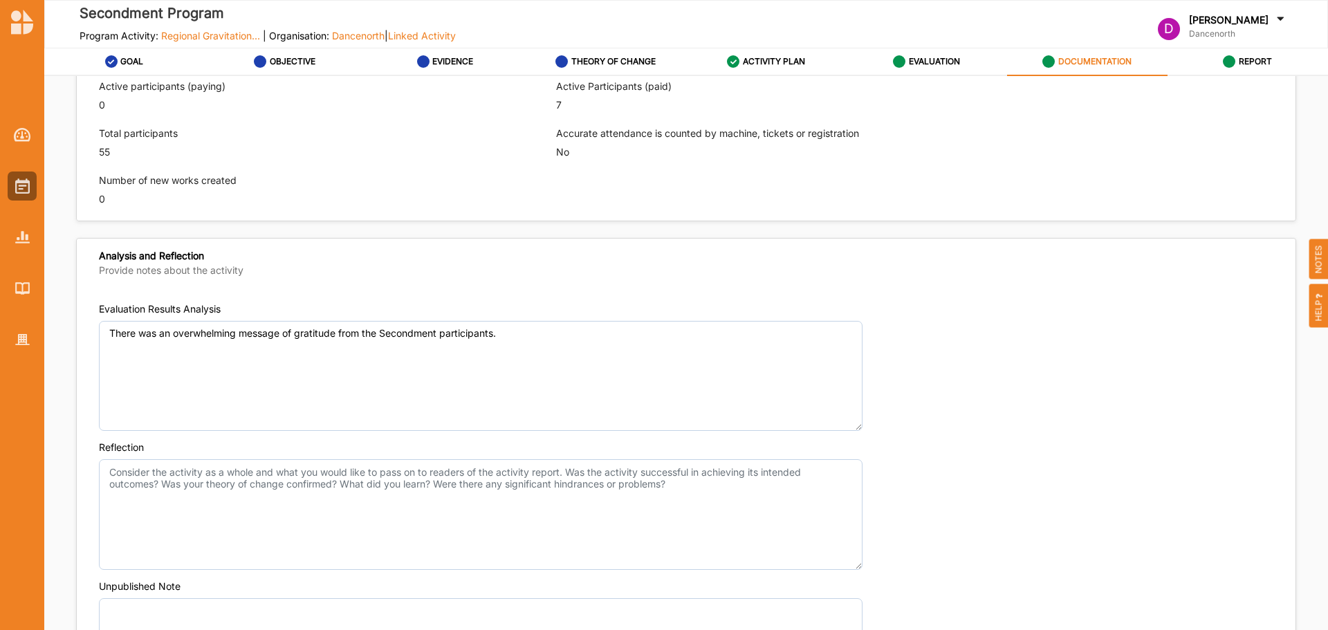
scroll to position [1114, 0]
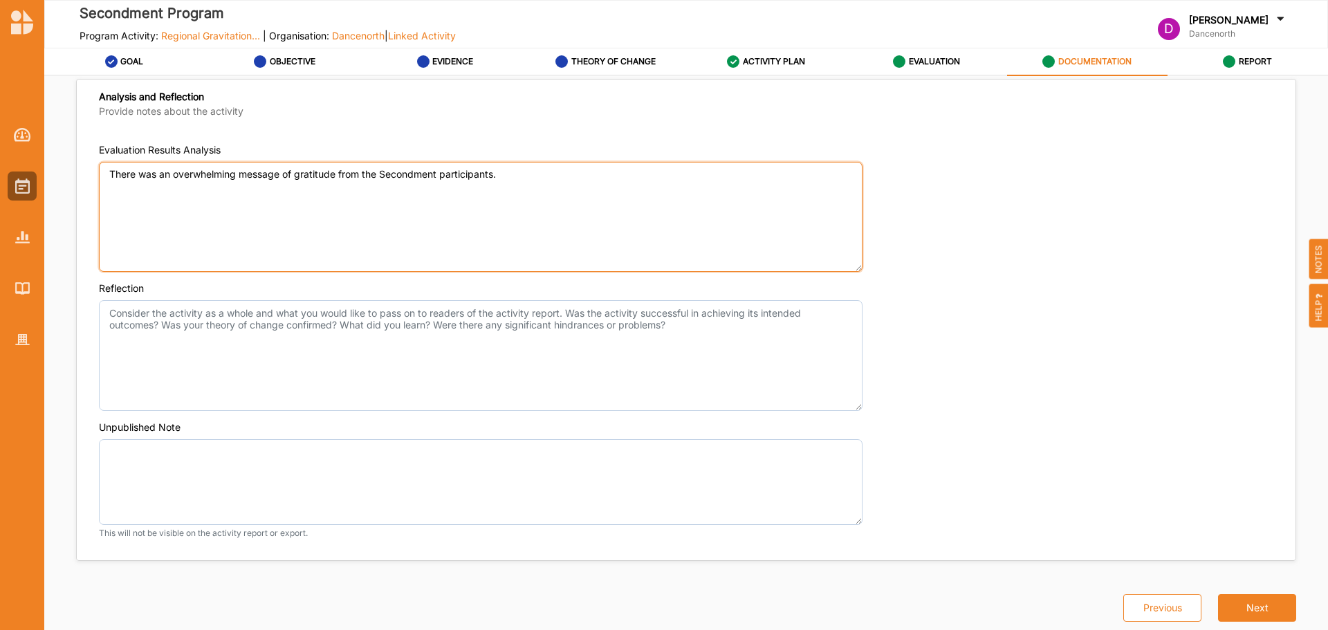
click at [591, 185] on textarea "There was an overwhelming message of gratitude from the Secondment participants." at bounding box center [481, 217] width 764 height 111
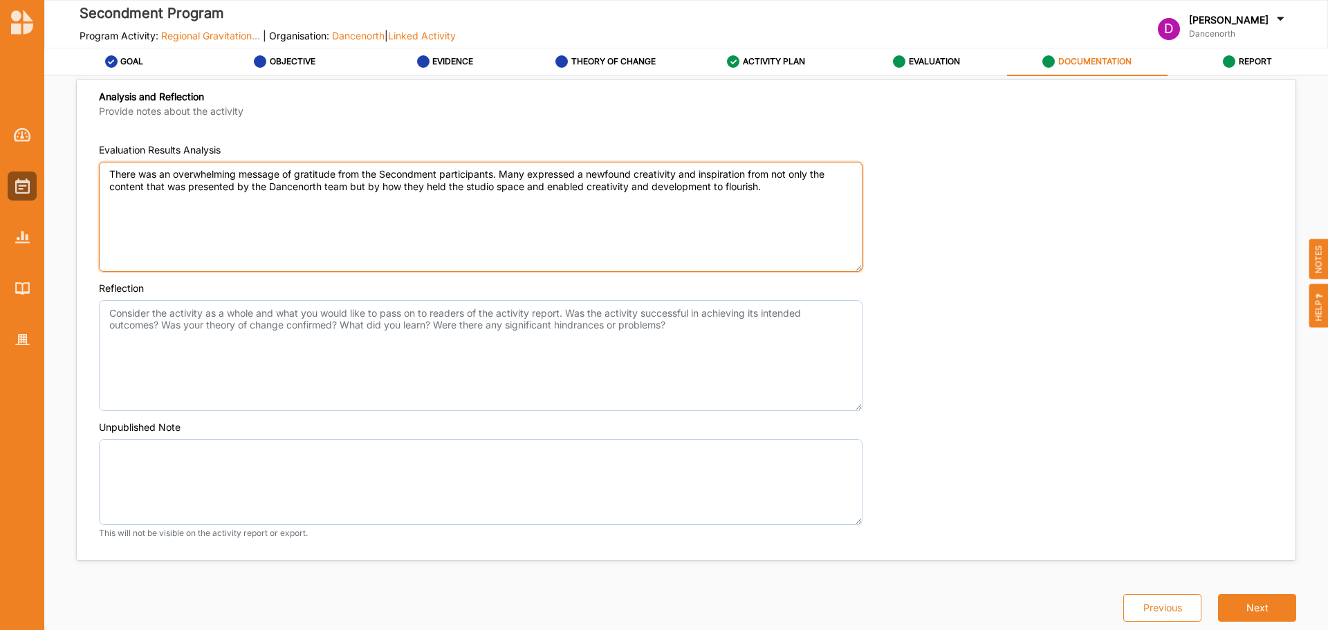
click at [833, 206] on textarea "There was an overwhelming message of gratitude from the Secondment participants…" at bounding box center [481, 217] width 764 height 111
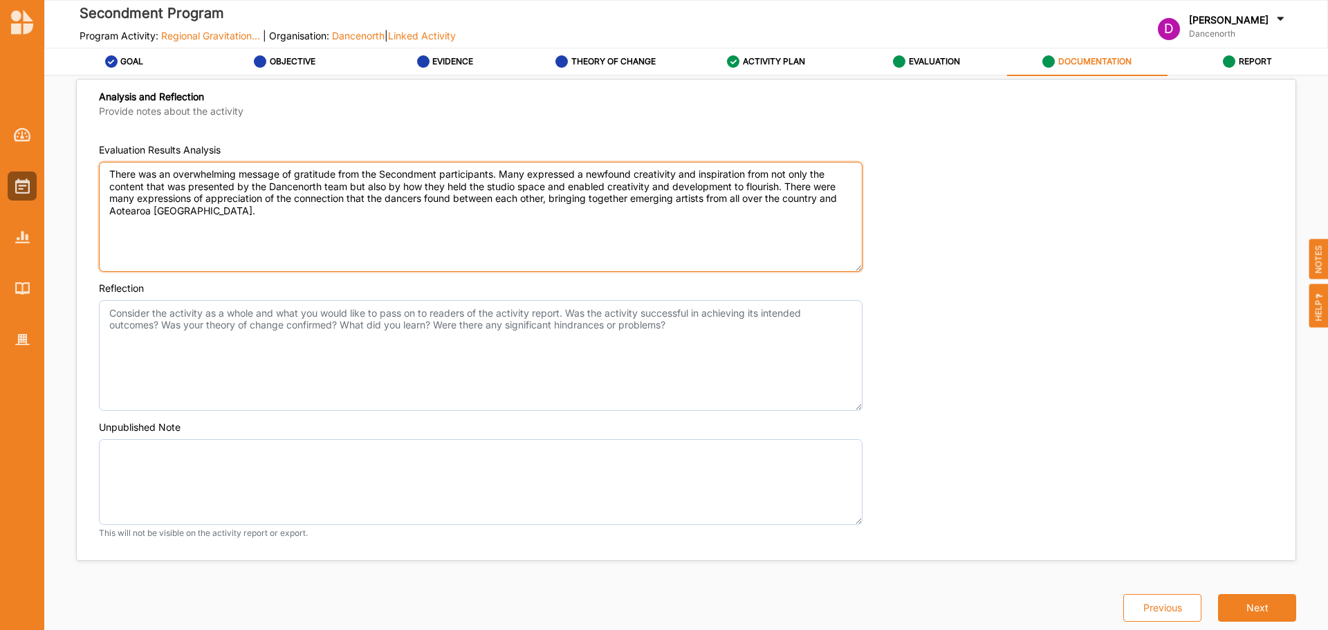
click at [264, 217] on textarea "There was an overwhelming message of gratitude from the Secondment participants…" at bounding box center [481, 217] width 764 height 111
click at [261, 212] on textarea "There was an overwhelming message of gratitude from the Secondment participants…" at bounding box center [481, 217] width 764 height 111
click at [695, 210] on textarea "There was an overwhelming message of gratitude from the Secondment participants…" at bounding box center [481, 217] width 764 height 111
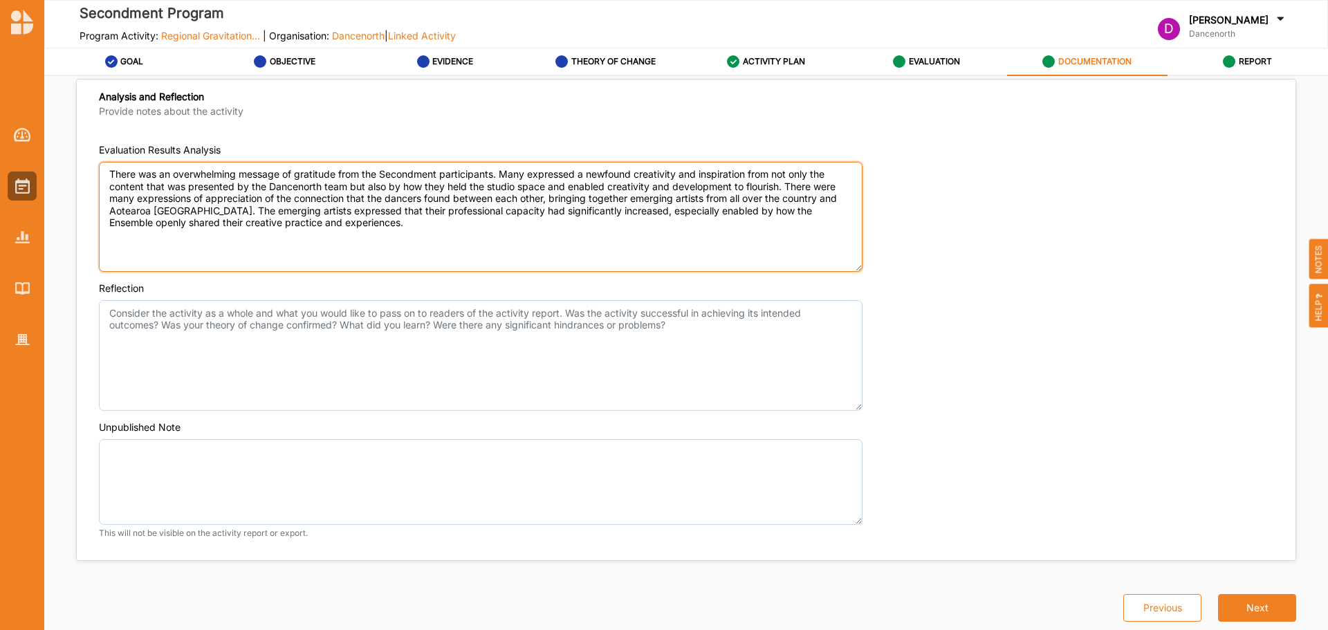
click at [670, 234] on textarea "There was an overwhelming message of gratitude from the Secondment participants…" at bounding box center [481, 217] width 764 height 111
click at [556, 239] on textarea "There was an overwhelming message of gratitude from the Secondment participants…" at bounding box center [481, 217] width 764 height 111
type textarea "There was an overwhelming message of gratitude from the Secondment participants…"
click at [431, 221] on textarea "There was an overwhelming message of gratitude from the Secondment participants…" at bounding box center [481, 217] width 764 height 111
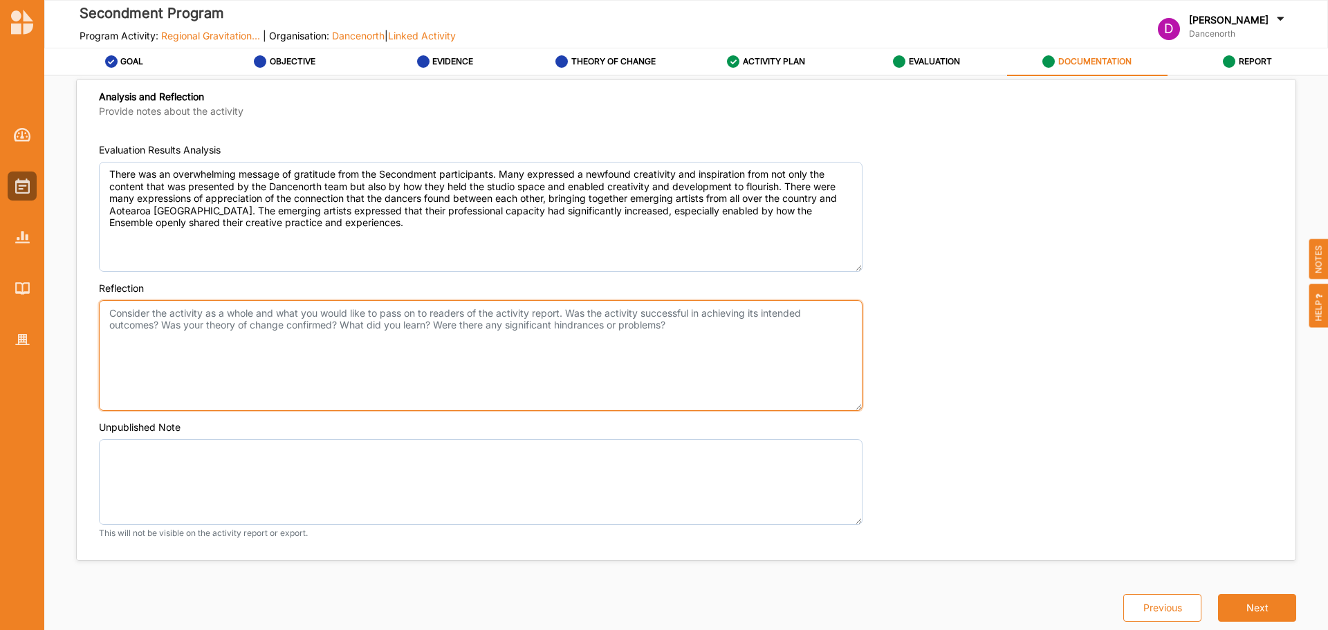
click at [367, 365] on textarea "Reflection" at bounding box center [481, 355] width 764 height 111
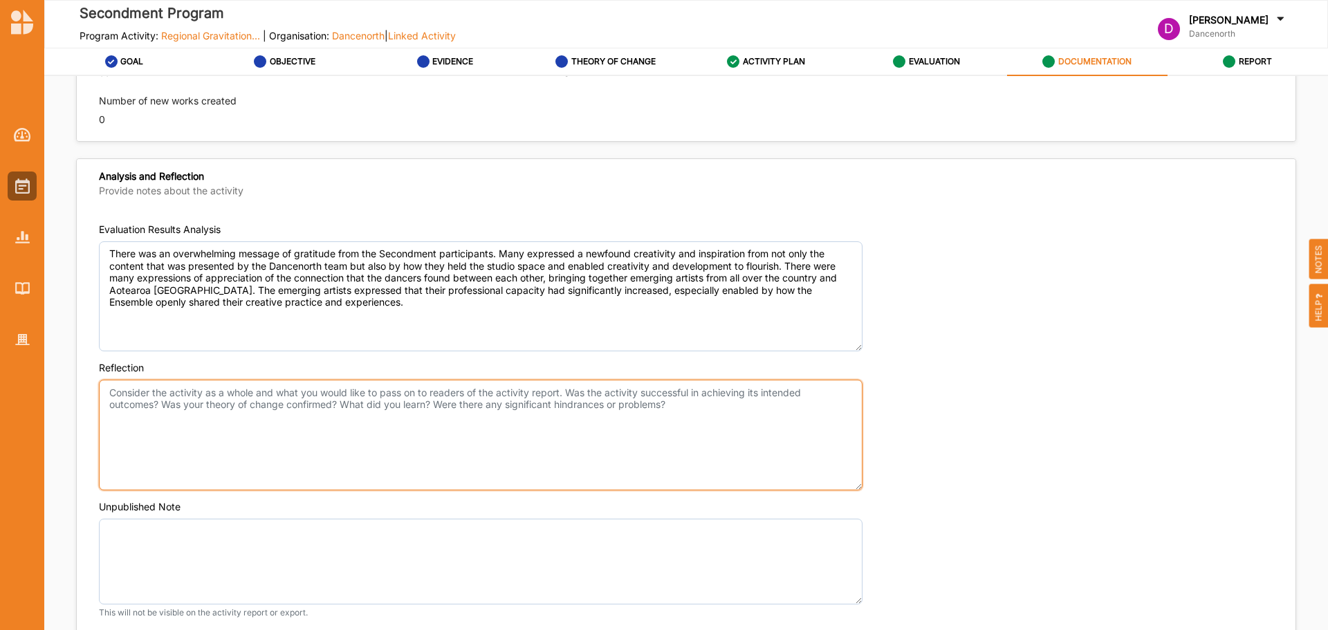
scroll to position [1045, 0]
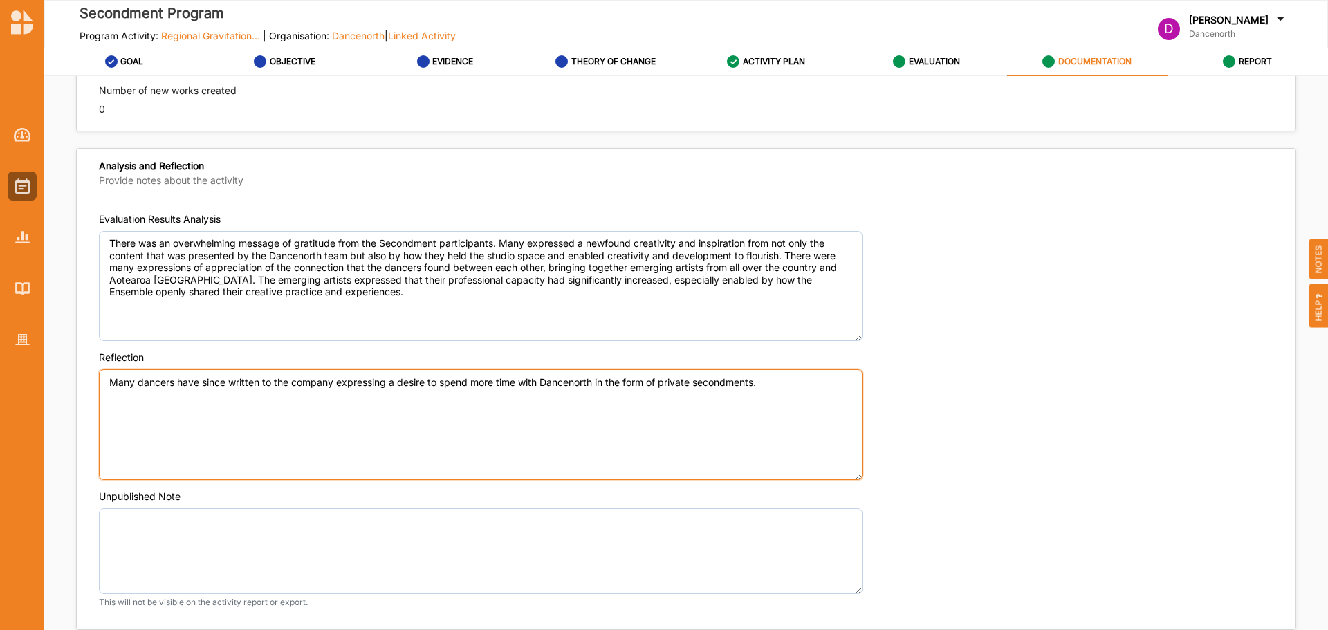
click at [118, 382] on textarea "Many dancers have since written to the company expressing a desire to spend mor…" at bounding box center [481, 424] width 764 height 111
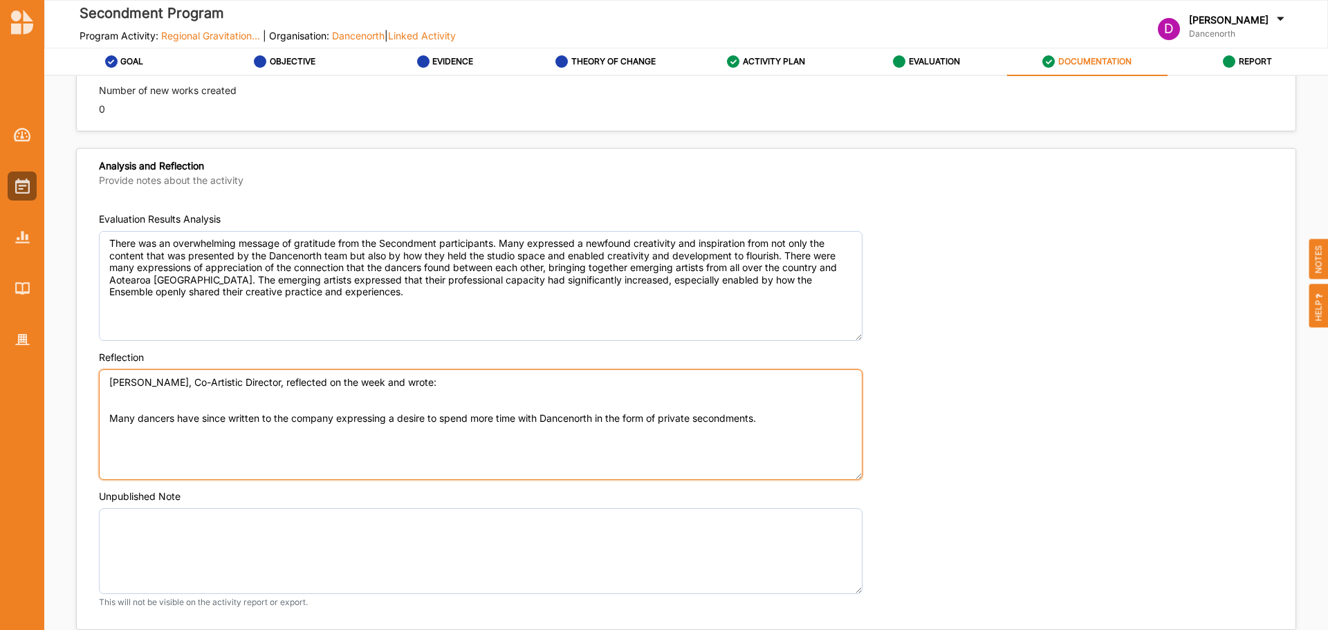
click at [206, 399] on textarea "[PERSON_NAME], Co-Artistic Director, reflected on the week and wrote: Many danc…" at bounding box center [481, 424] width 764 height 111
paste textarea "This week was envisioned and held as an expression lab - a generous, non-hierar…"
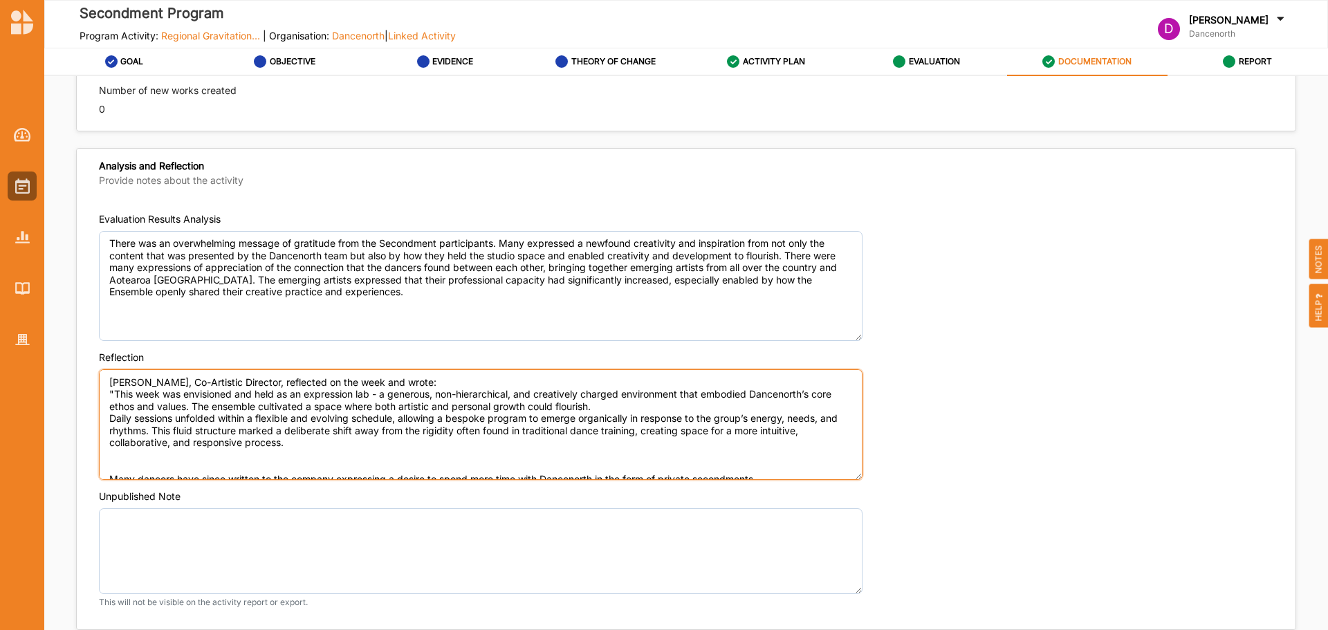
click at [321, 453] on textarea "[PERSON_NAME], Co-Artistic Director, reflected on the week and wrote: "This wee…" at bounding box center [481, 424] width 764 height 111
paste textarea "varied creative experiences. Bursary Scholarship recipient [PERSON_NAME] shared…"
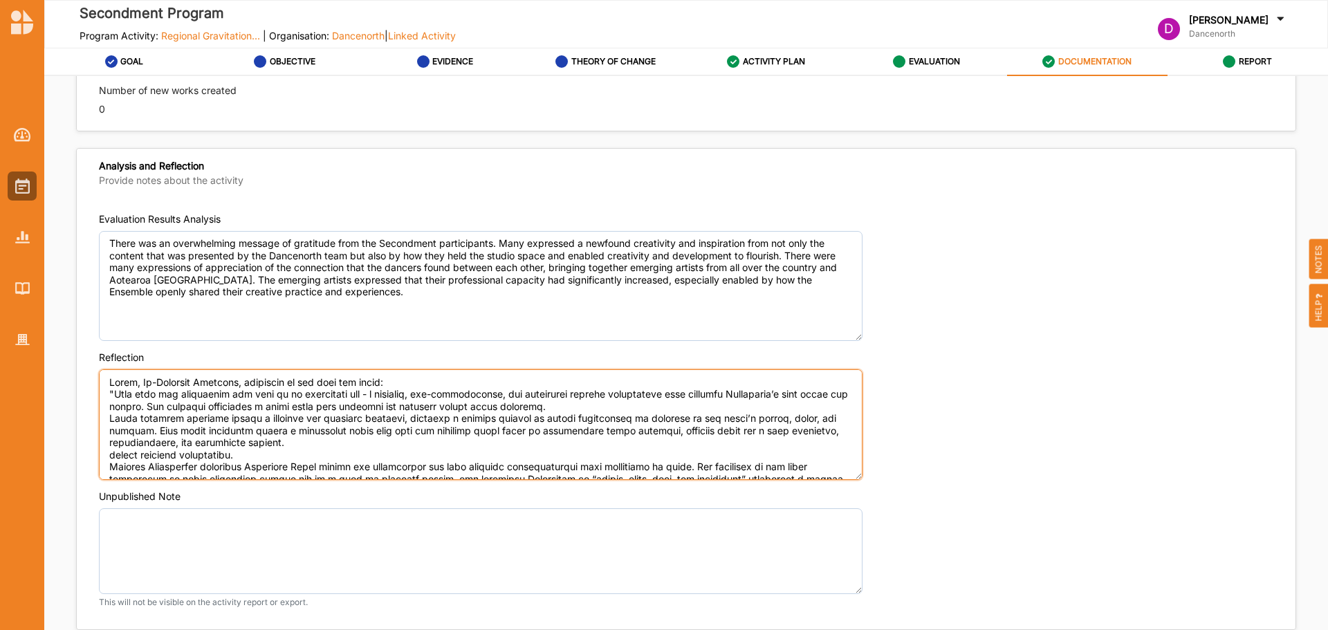
scroll to position [30, 0]
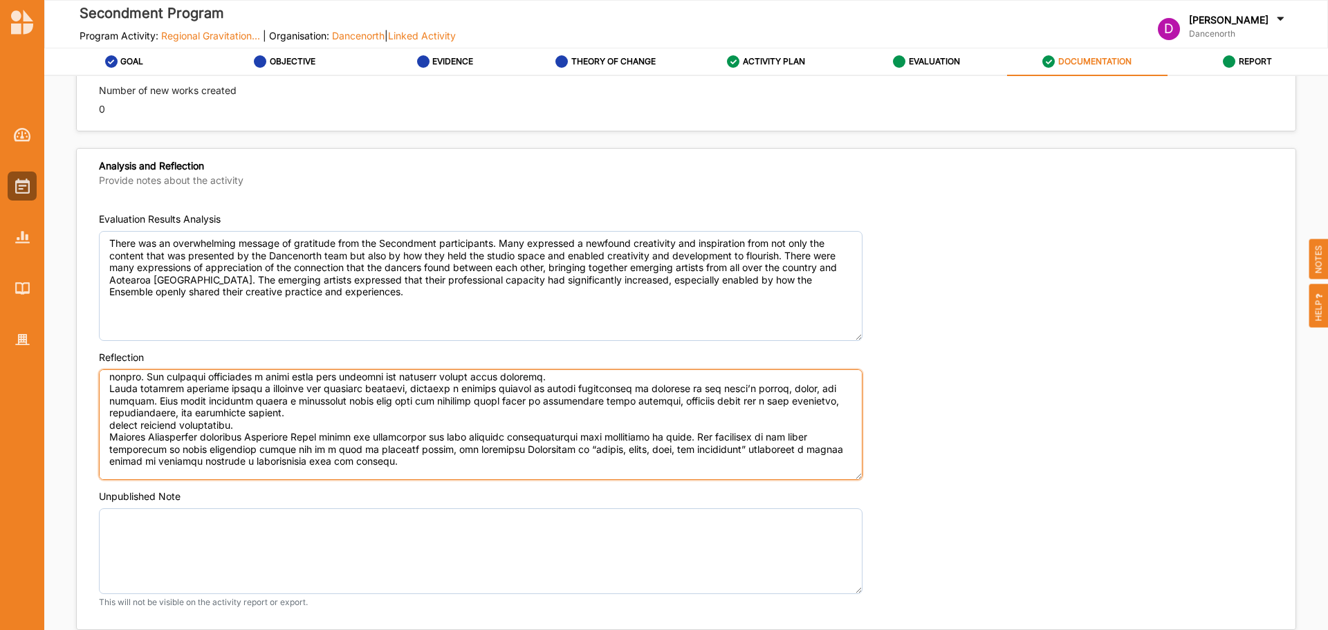
click at [409, 454] on textarea "Reflection" at bounding box center [481, 424] width 764 height 111
click at [397, 466] on textarea "Reflection" at bounding box center [481, 424] width 764 height 111
paste textarea "It was evident that joy, care, and shared exploration were the guiding principl…"
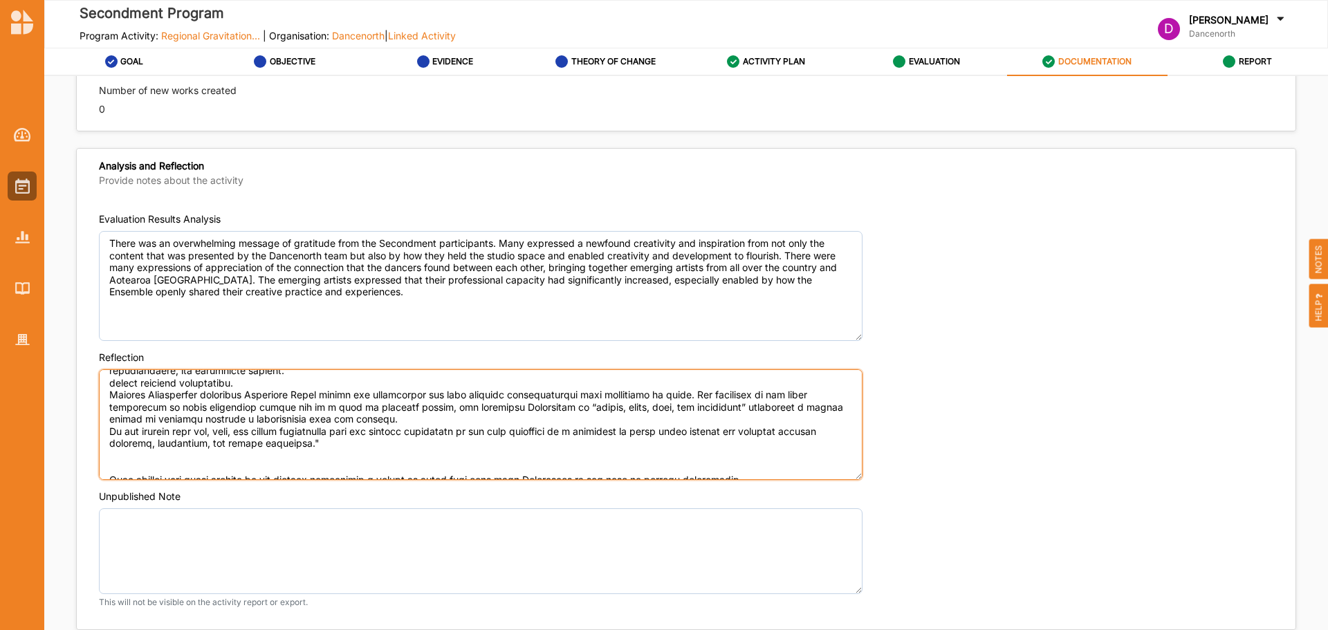
scroll to position [84, 0]
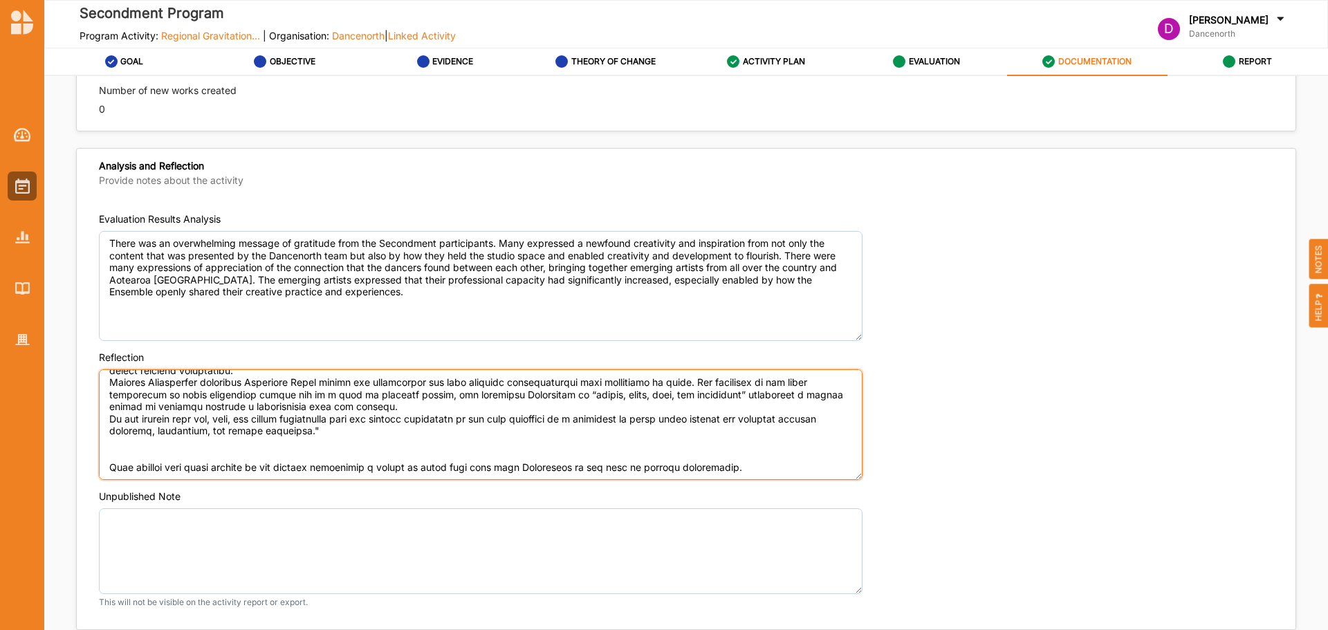
click at [300, 454] on textarea "Reflection" at bounding box center [481, 424] width 764 height 111
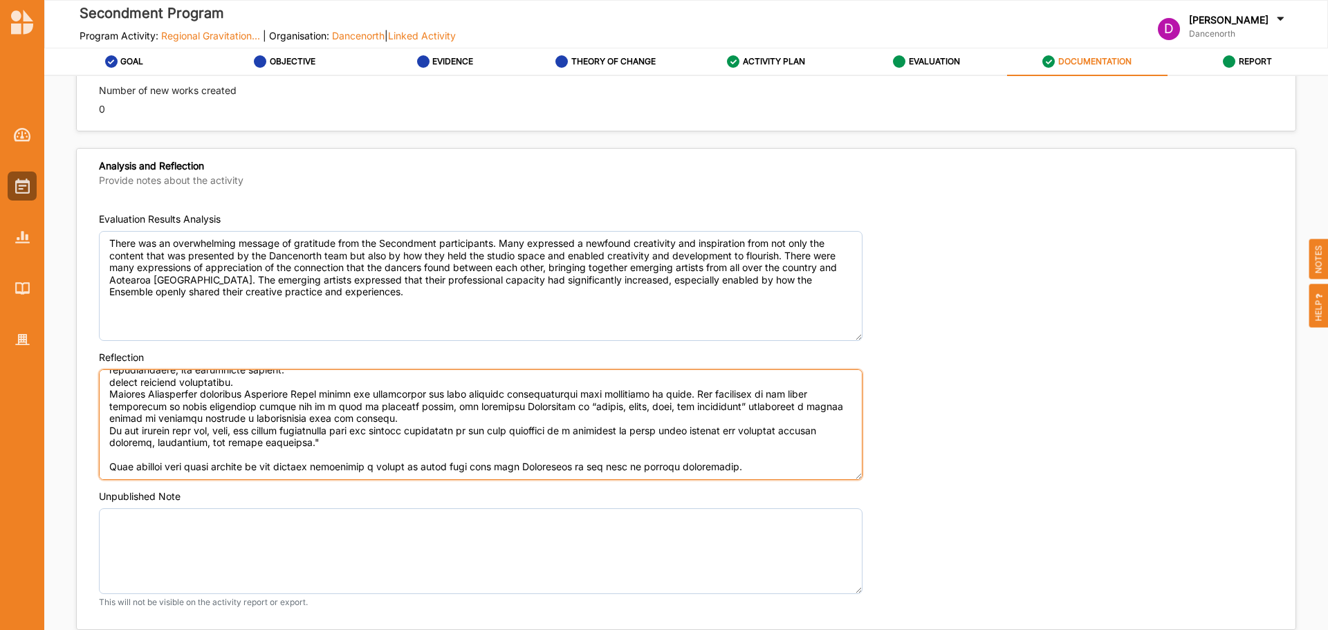
scroll to position [73, 0]
type textarea "Lorem, Ip-Dolorsit Ametcons, adipiscin el sed doei tem incid: "Utla etdo mag al…"
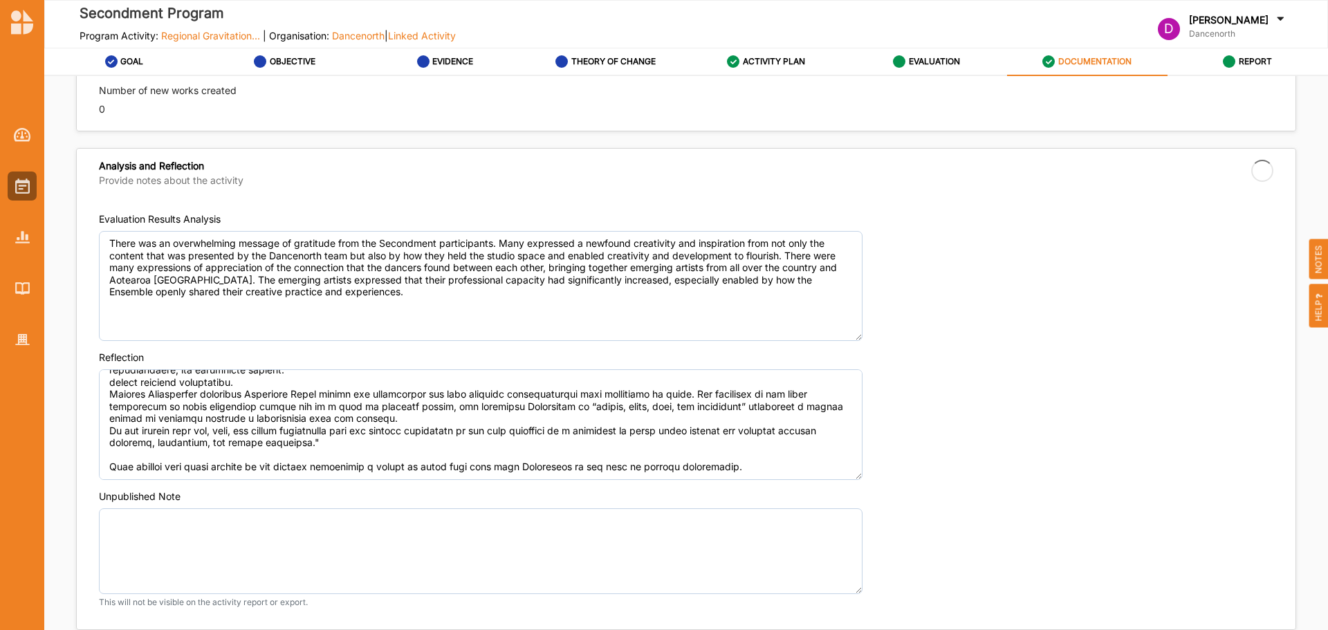
click at [998, 342] on form "Evaluation Results Analysis There was an overwhelming message of gratitude from…" at bounding box center [686, 410] width 1175 height 396
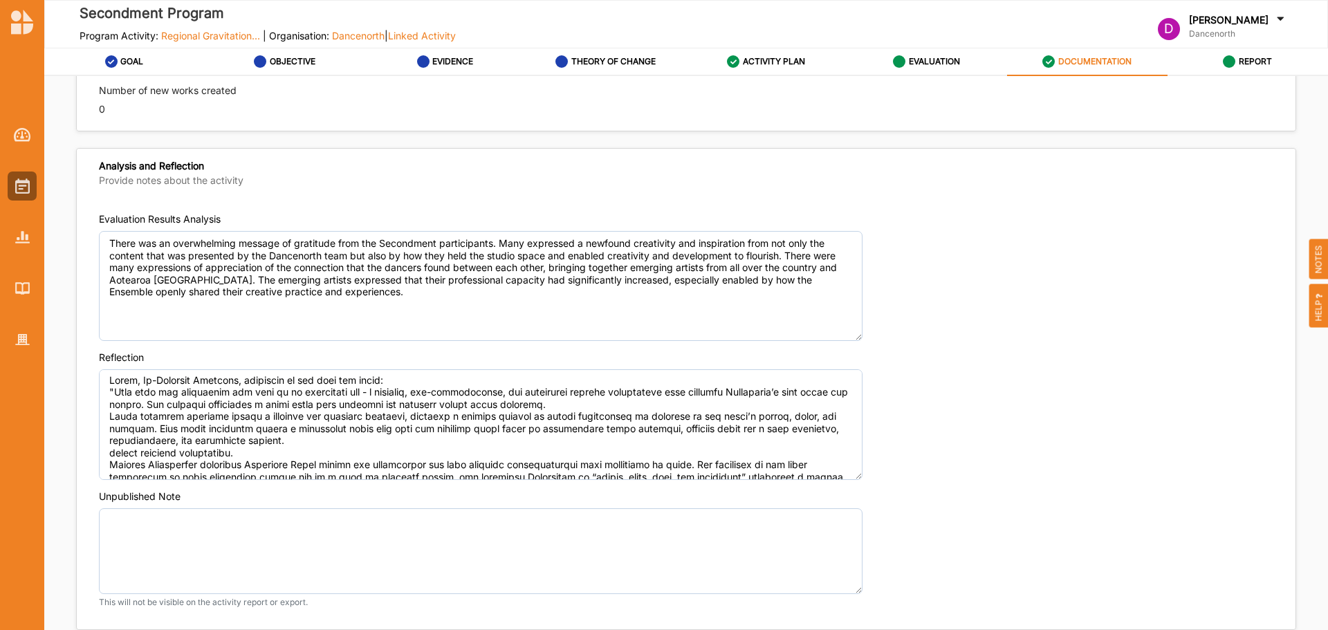
scroll to position [0, 0]
click at [1175, 342] on form "Evaluation Results Analysis There was an overwhelming message of gratitude from…" at bounding box center [686, 410] width 1175 height 396
click at [1031, 297] on div "Evaluation Results Analysis There was an overwhelming message of gratitude from…" at bounding box center [686, 276] width 1175 height 129
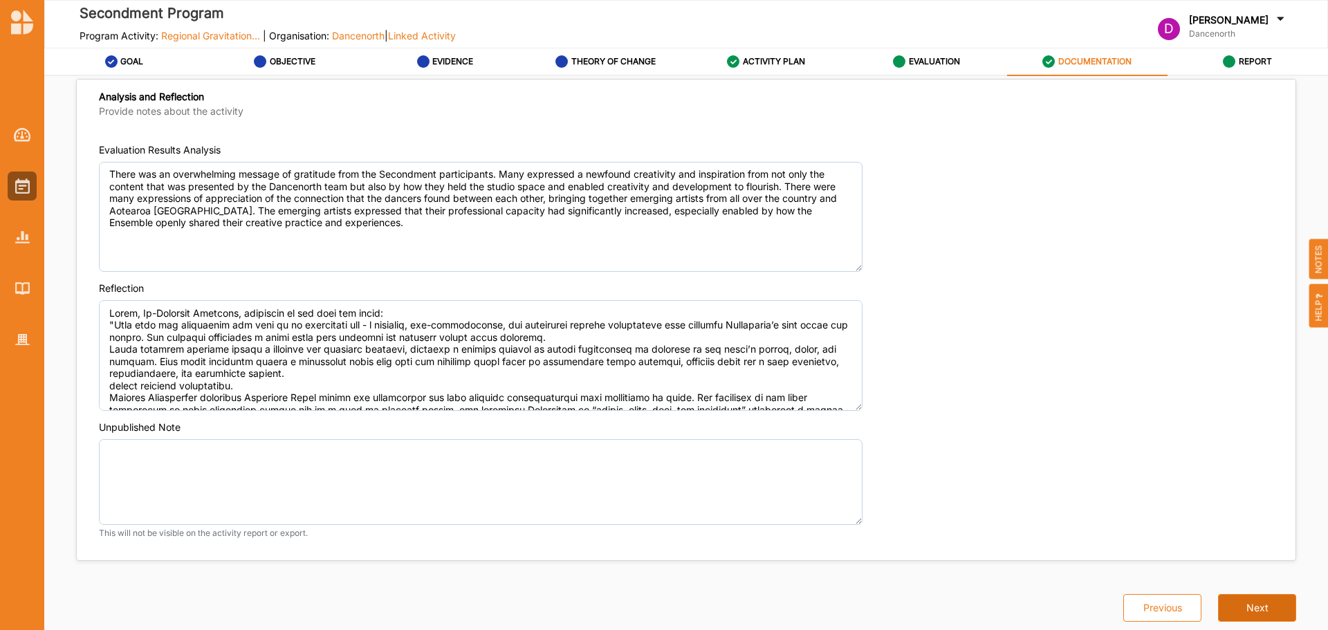
click at [1277, 598] on button "Next" at bounding box center [1257, 608] width 78 height 28
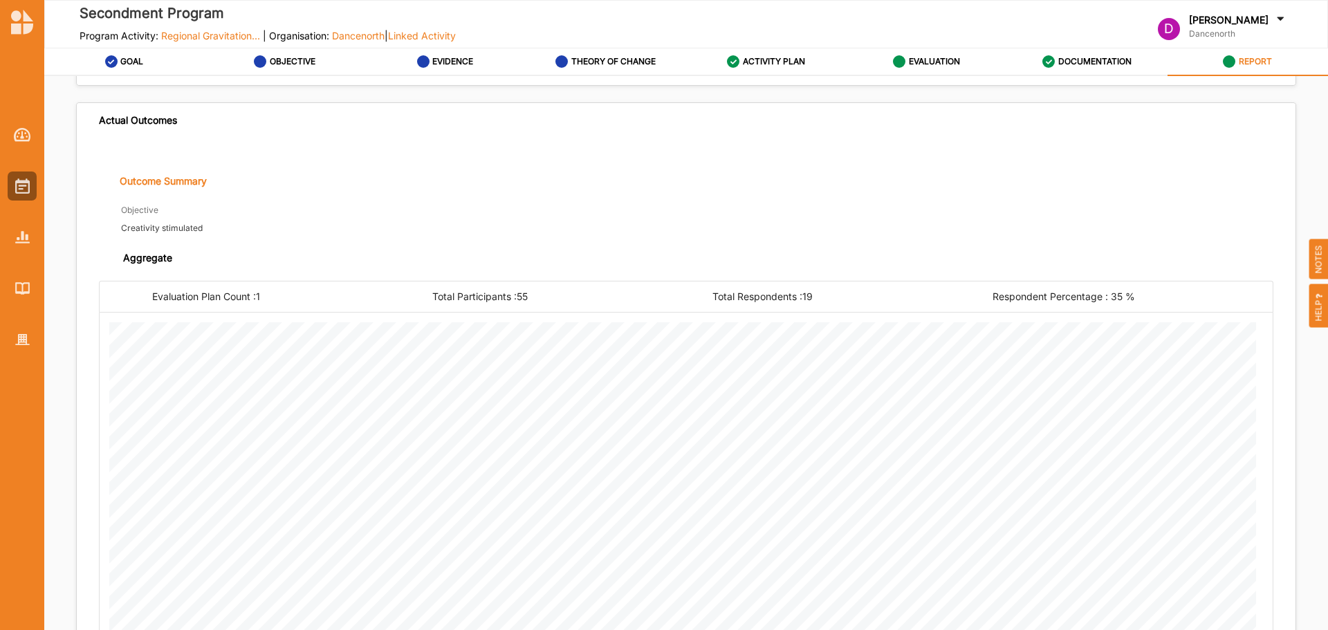
scroll to position [903, 0]
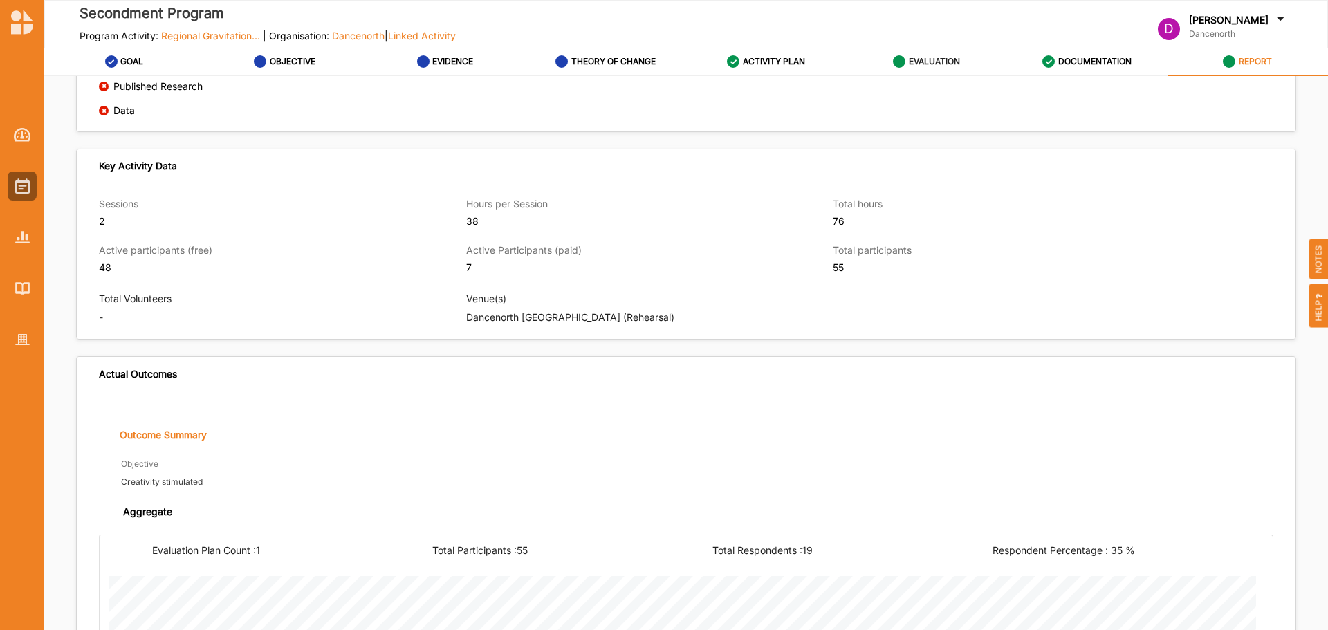
click at [904, 62] on icon at bounding box center [899, 61] width 12 height 12
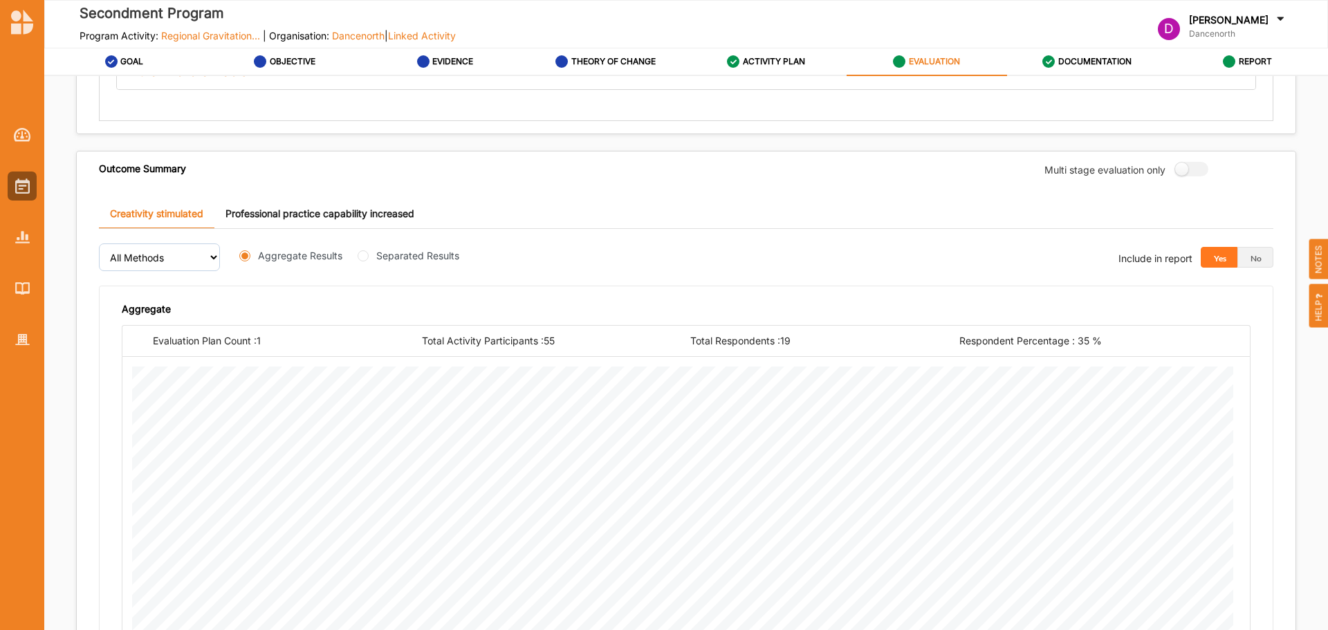
scroll to position [442, 0]
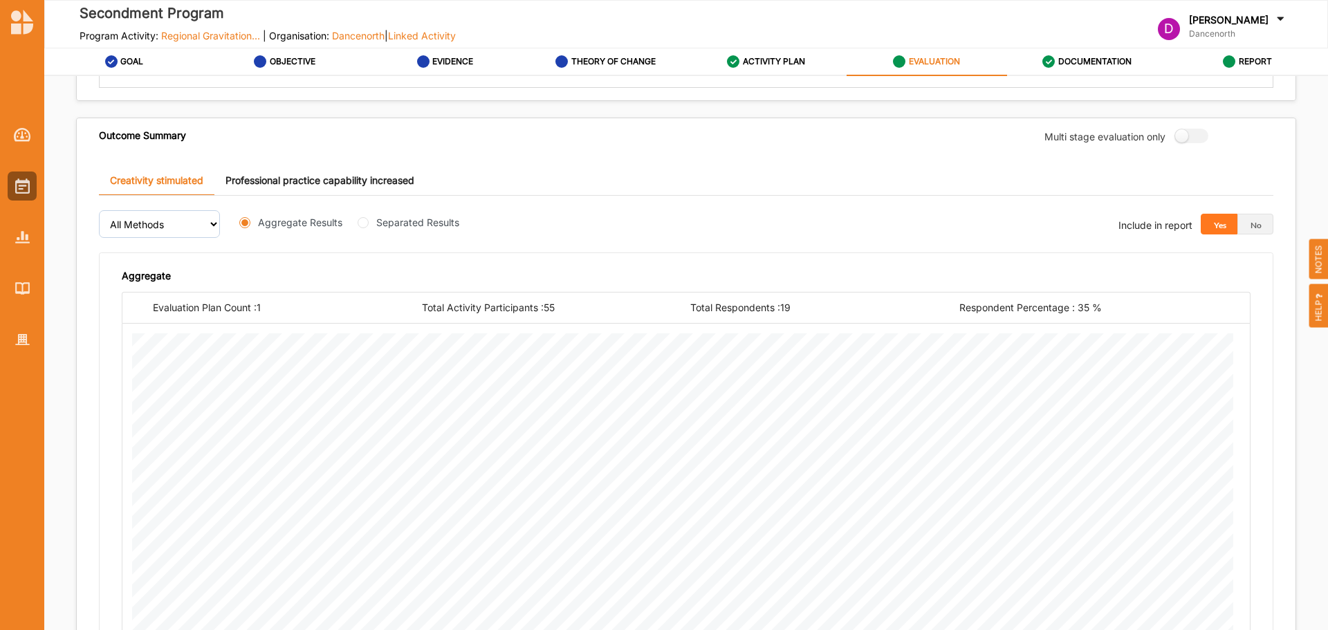
click at [347, 182] on link "Professional practice capability increased" at bounding box center [319, 181] width 211 height 30
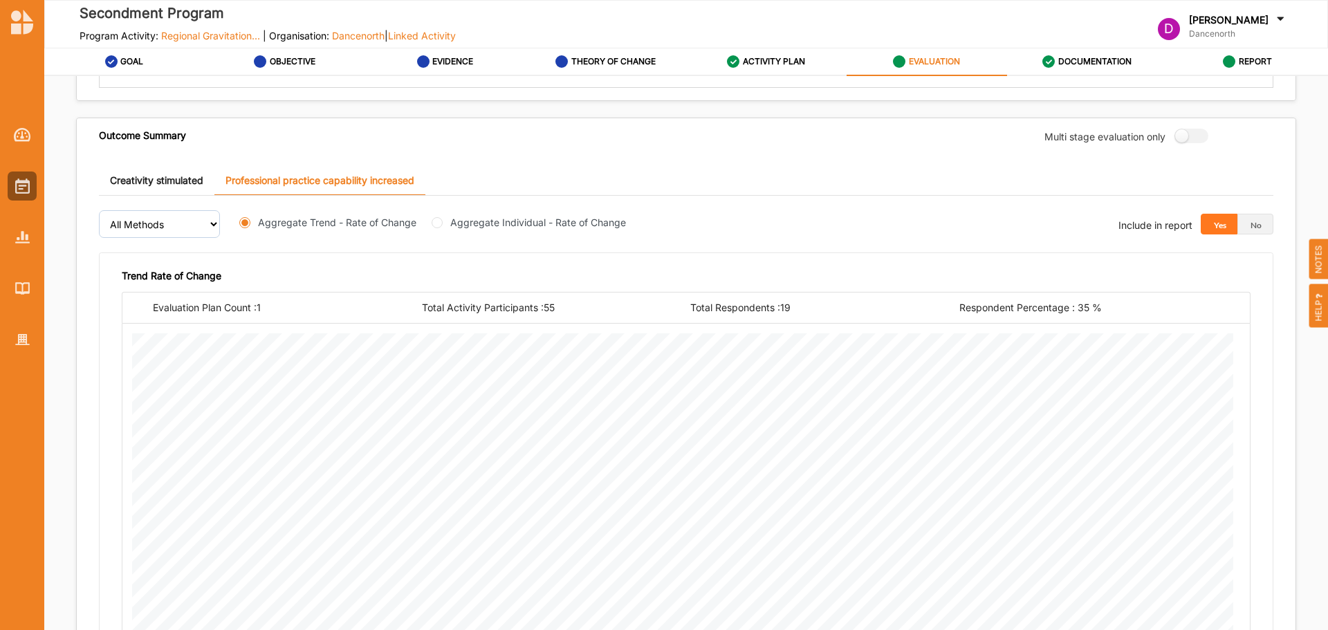
click at [174, 187] on link "Creativity stimulated" at bounding box center [157, 181] width 116 height 30
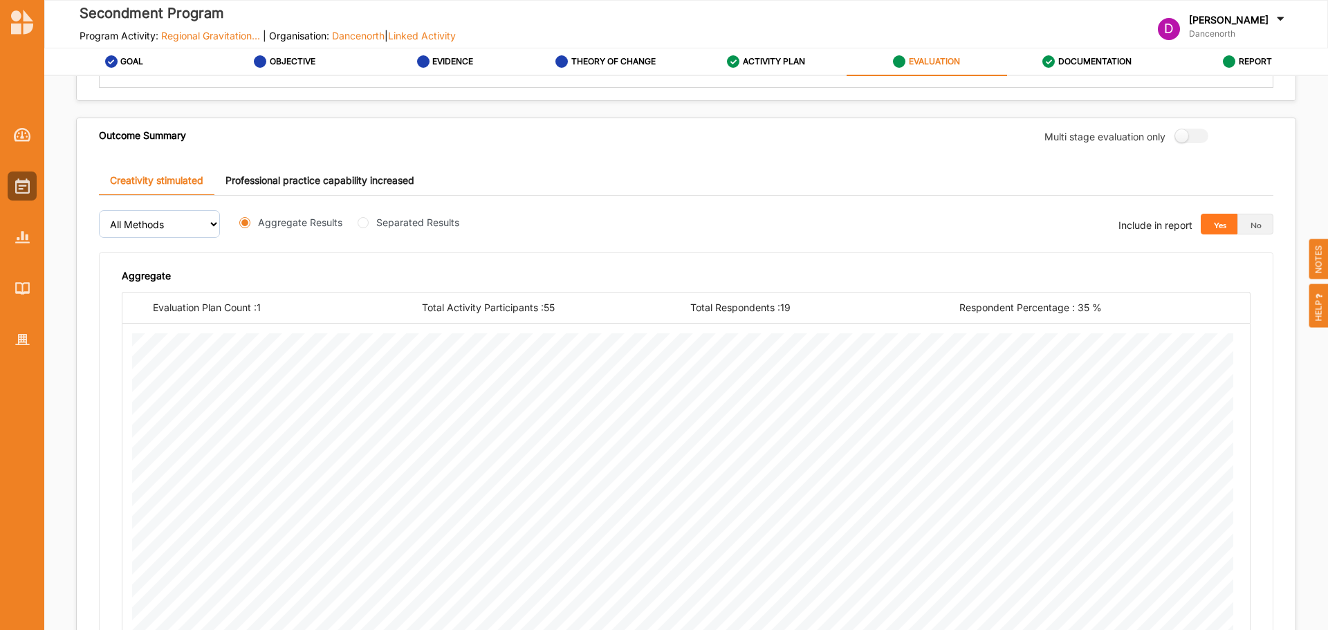
click at [413, 228] on label "Separated Results" at bounding box center [417, 222] width 83 height 15
click at [369, 228] on input "Separated Results" at bounding box center [363, 222] width 11 height 11
radio input "true"
click at [338, 184] on link "Professional practice capability increased" at bounding box center [319, 181] width 211 height 30
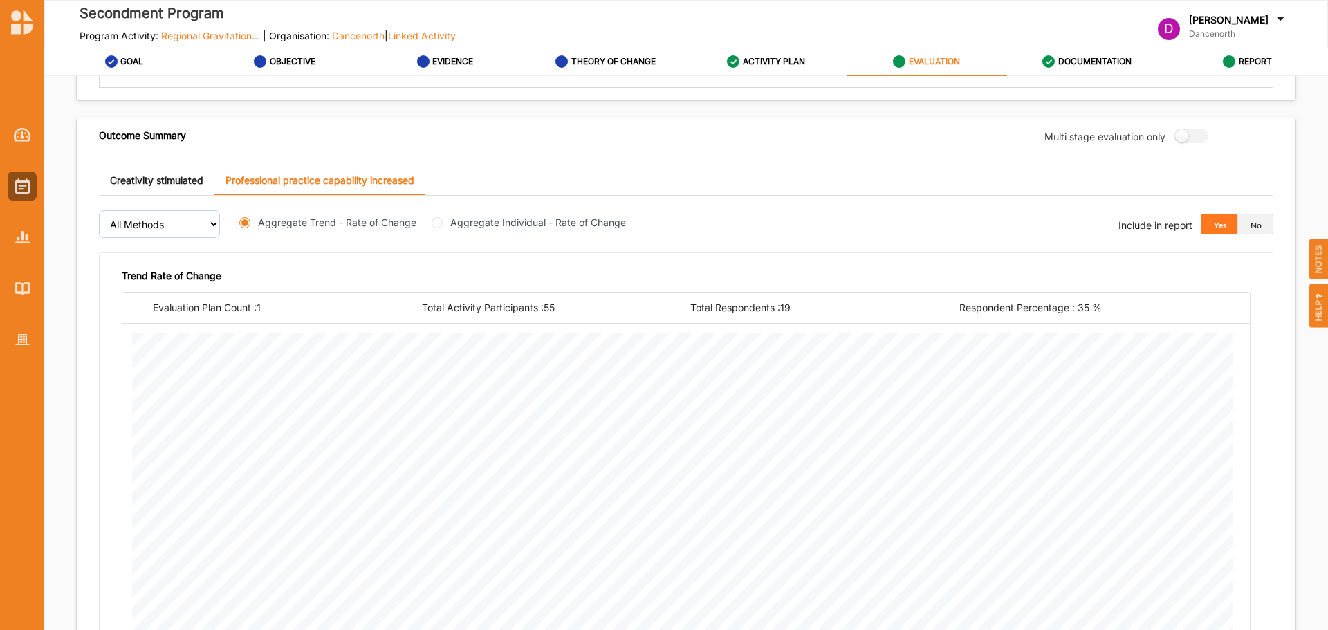
click at [1255, 228] on button "No" at bounding box center [1256, 224] width 37 height 21
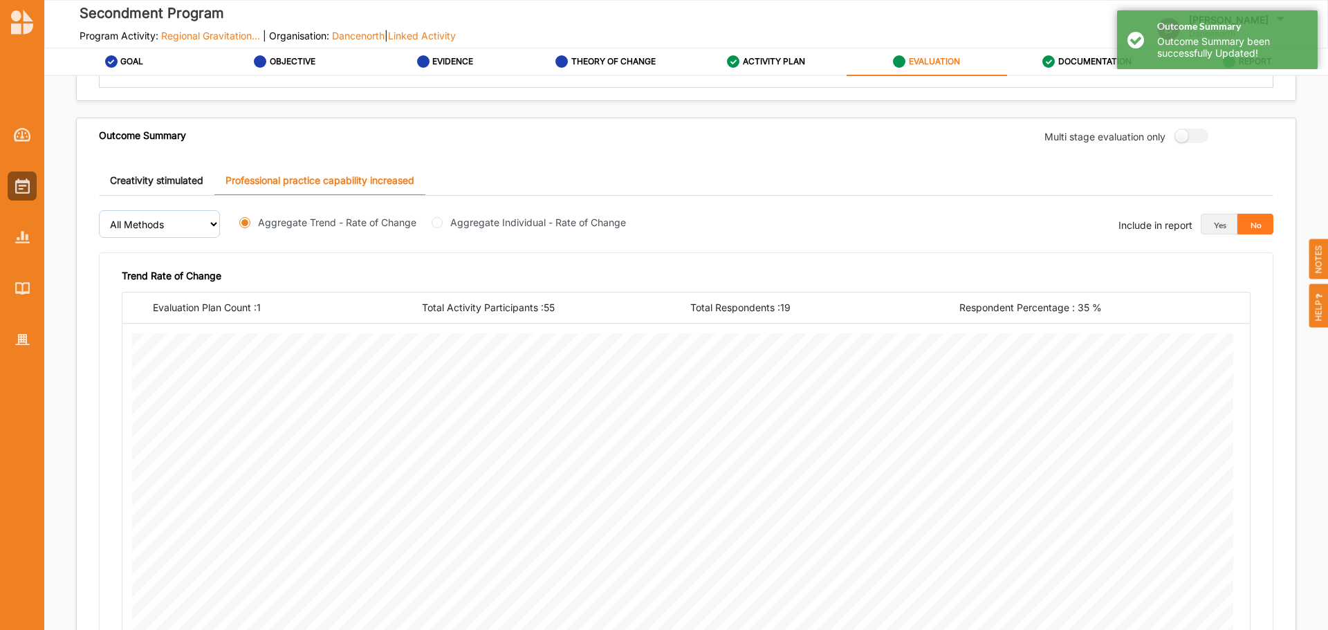
click at [161, 177] on link "Creativity stimulated" at bounding box center [157, 181] width 116 height 30
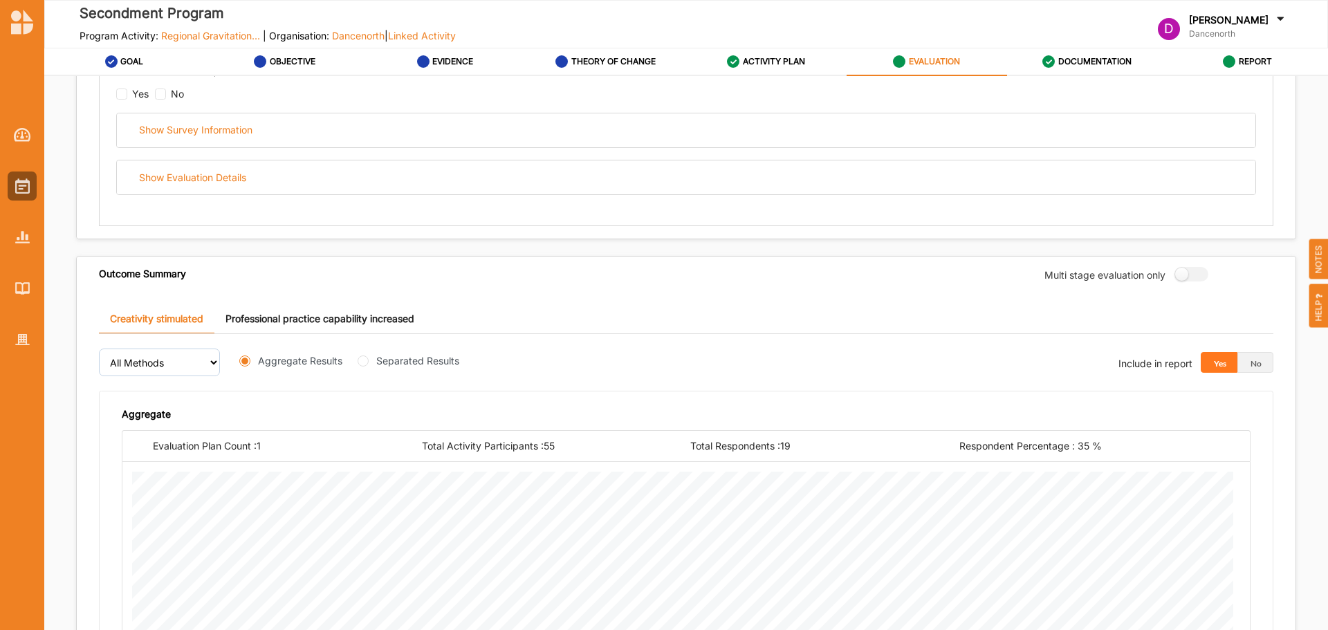
click at [323, 327] on link "Professional practice capability increased" at bounding box center [319, 319] width 211 height 30
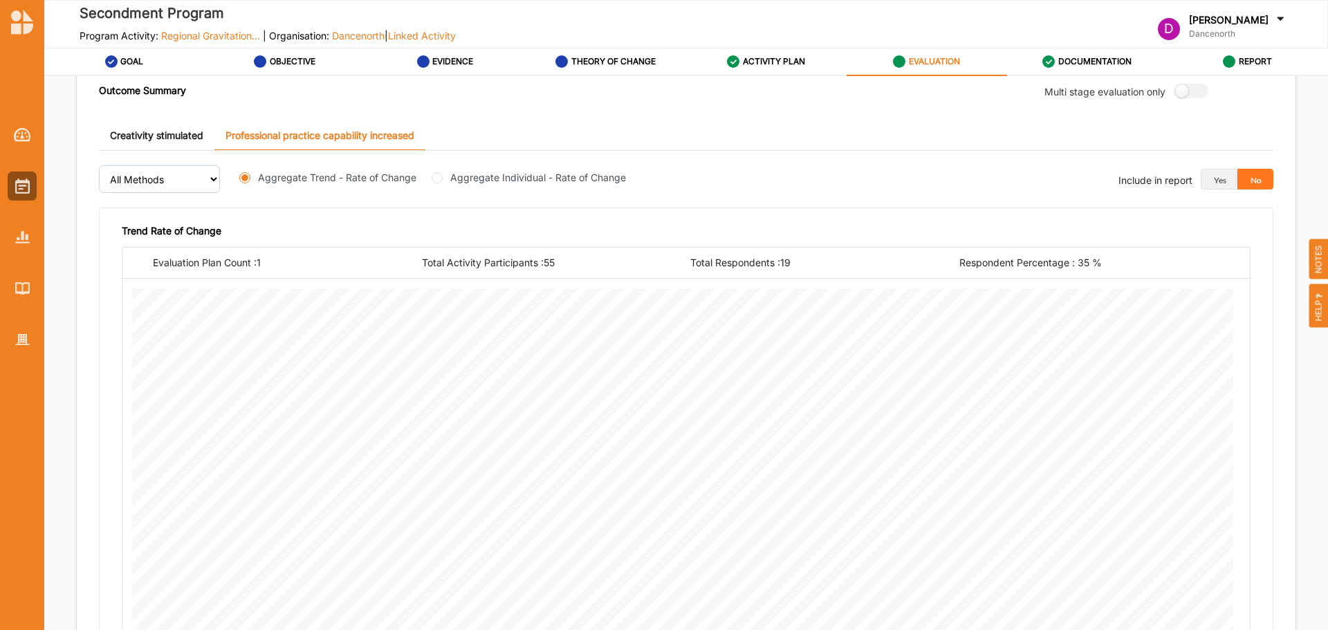
scroll to position [511, 0]
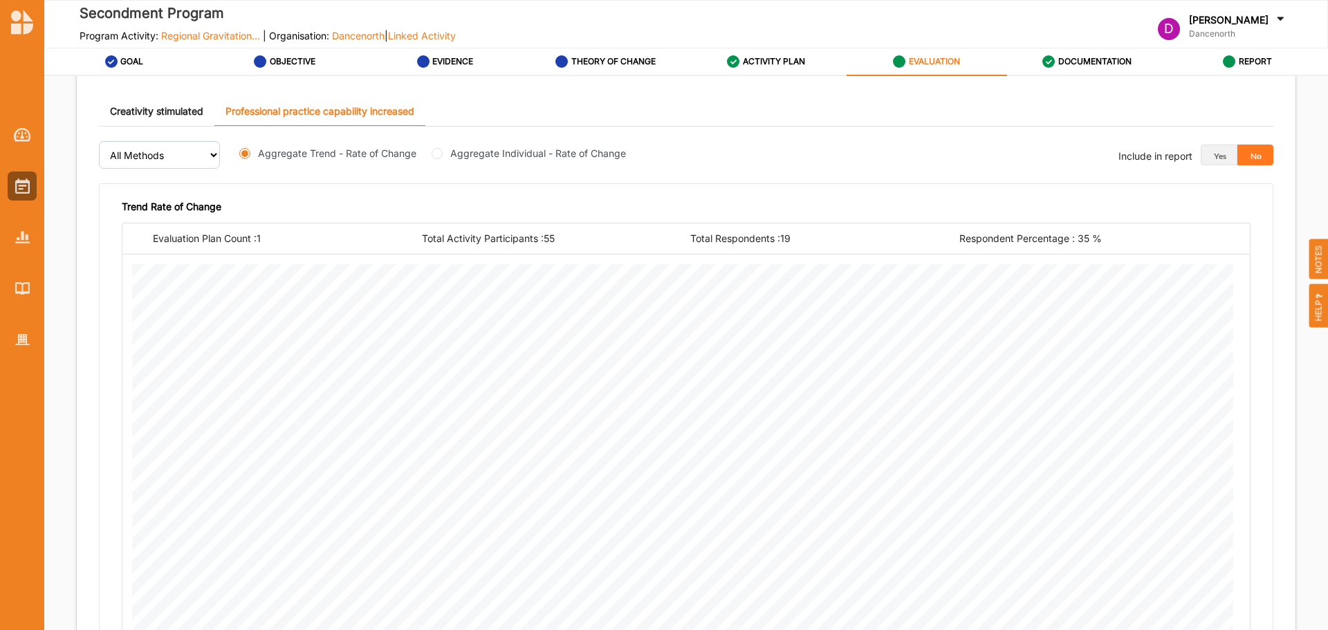
click at [503, 153] on label "Aggregate Individual - Rate of Change" at bounding box center [538, 153] width 176 height 15
click at [443, 153] on input "Aggregate Individual - Rate of Change" at bounding box center [437, 153] width 11 height 11
radio input "true"
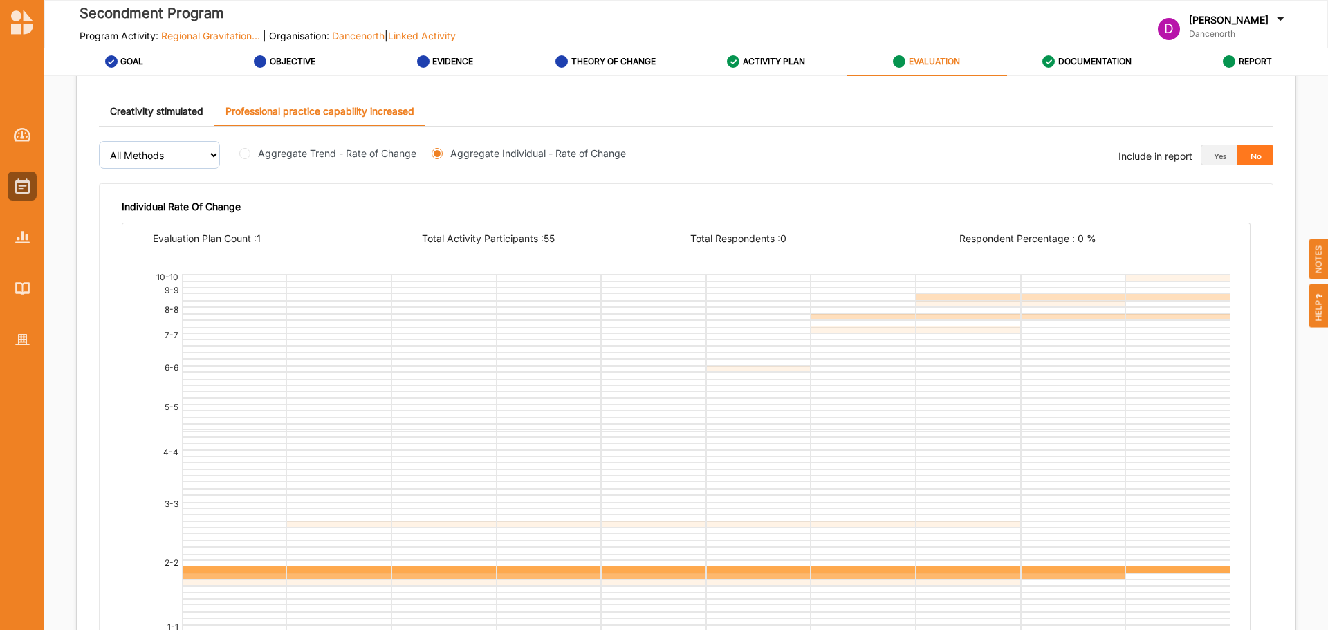
click at [196, 117] on link "Creativity stimulated" at bounding box center [157, 112] width 116 height 30
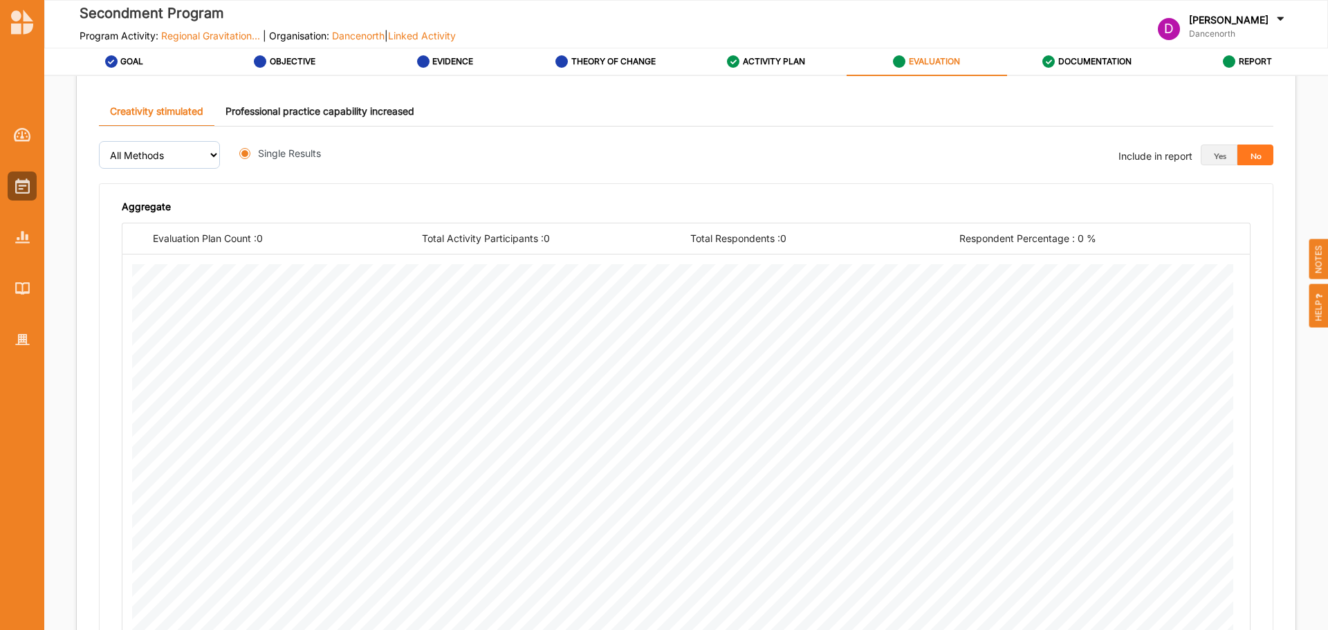
radio input "true"
click at [401, 157] on label "Separated Results" at bounding box center [417, 153] width 83 height 15
click at [369, 157] on input "Separated Results" at bounding box center [363, 153] width 11 height 11
radio input "true"
click at [284, 154] on label "Aggregate Results" at bounding box center [300, 153] width 84 height 15
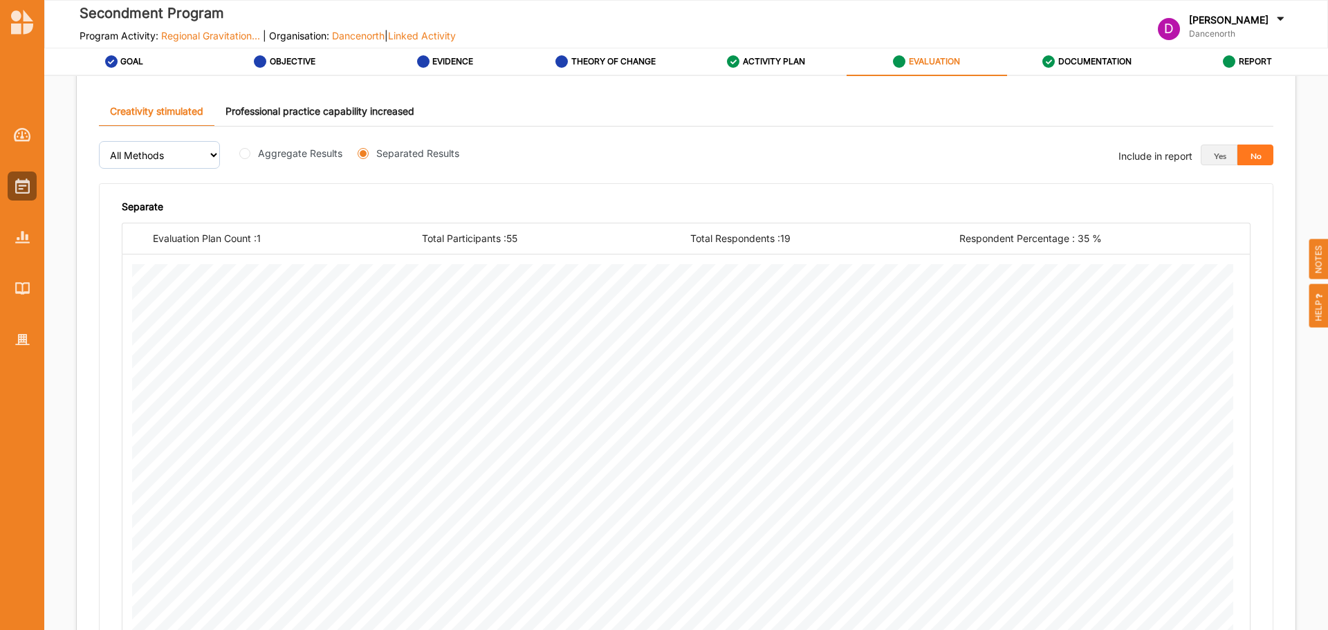
click at [250, 154] on input "Aggregate Results" at bounding box center [244, 153] width 11 height 11
radio input "true"
click at [310, 110] on link "Professional practice capability increased" at bounding box center [319, 112] width 211 height 30
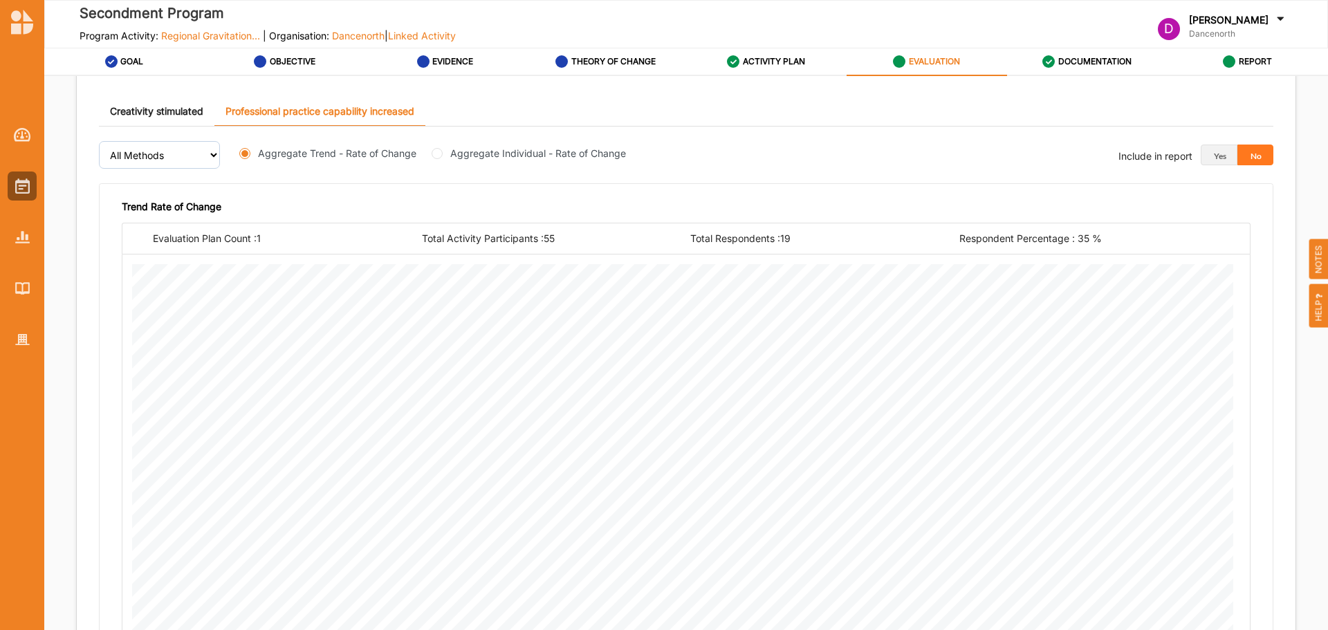
click at [1179, 159] on div "Include in report" at bounding box center [1156, 157] width 74 height 16
click at [1209, 156] on button "Yes" at bounding box center [1219, 155] width 37 height 21
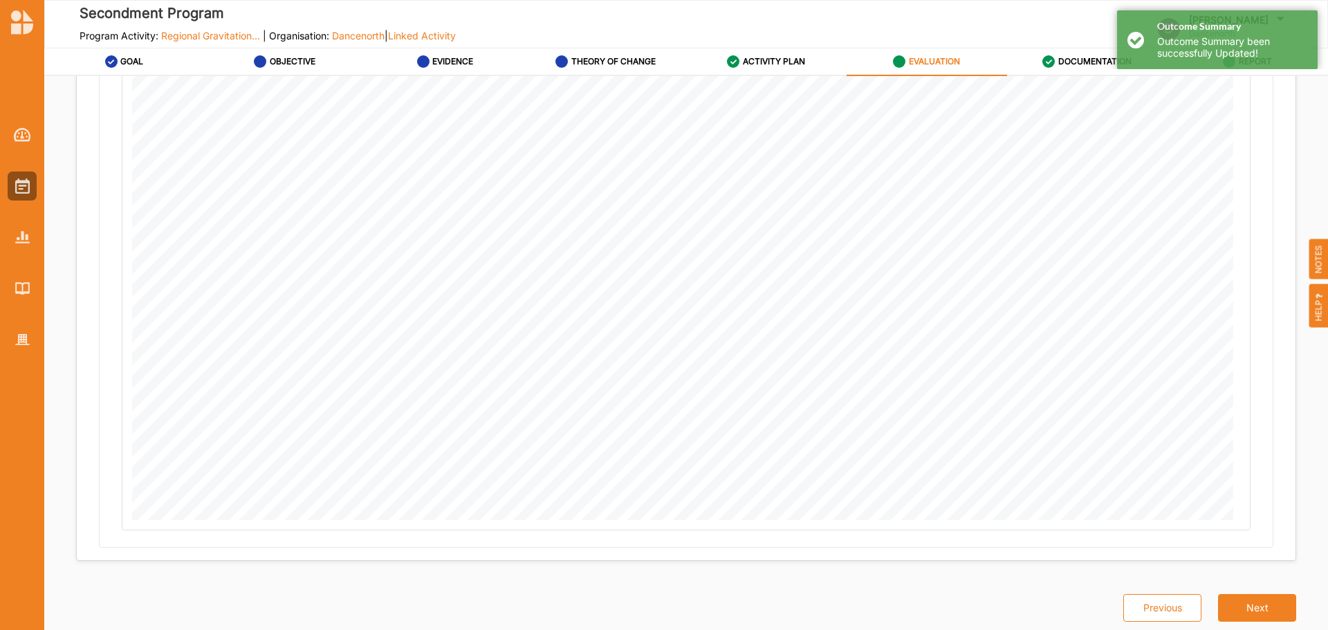
scroll to position [373, 0]
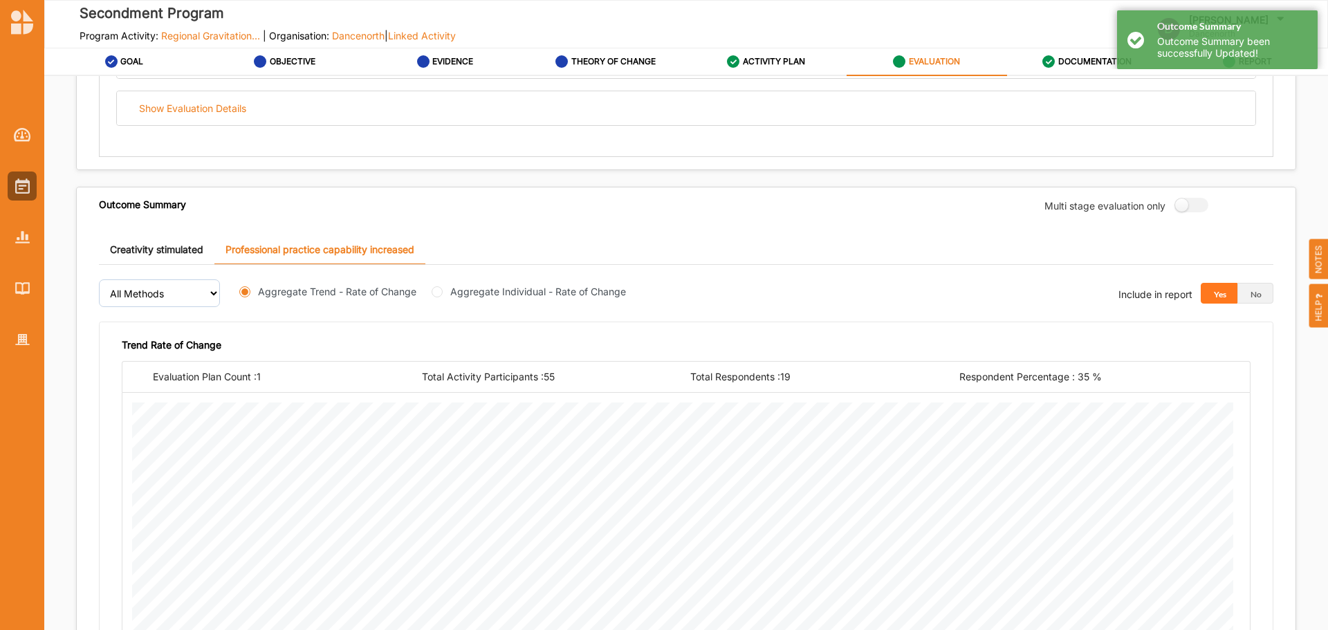
click at [512, 295] on label "Aggregate Individual - Rate of Change" at bounding box center [538, 291] width 176 height 15
click at [443, 295] on input "Aggregate Individual - Rate of Change" at bounding box center [437, 291] width 11 height 11
radio input "true"
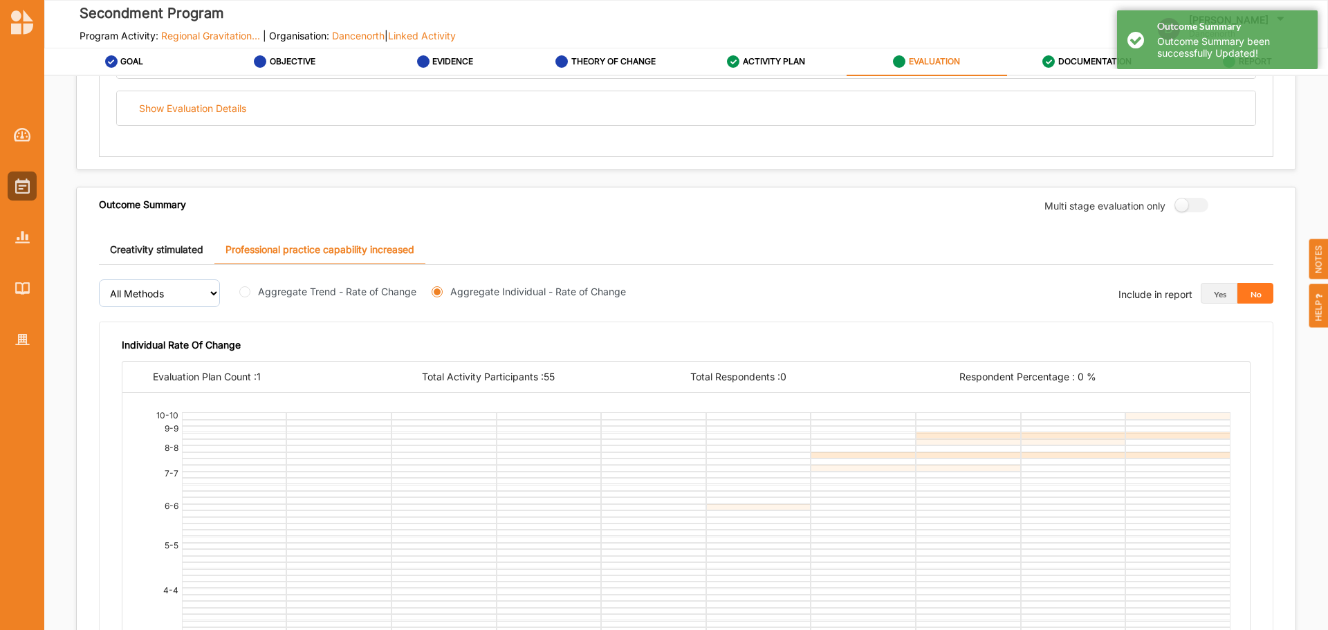
scroll to position [638, 0]
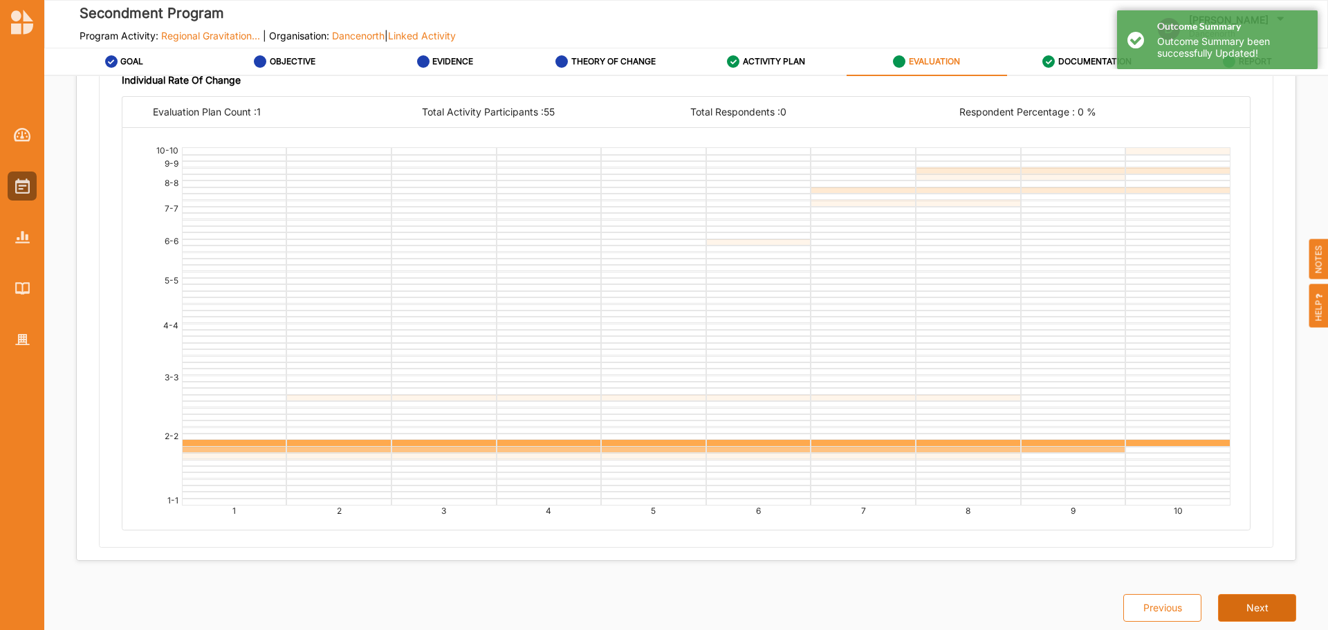
click at [1254, 602] on button "Next" at bounding box center [1257, 608] width 78 height 28
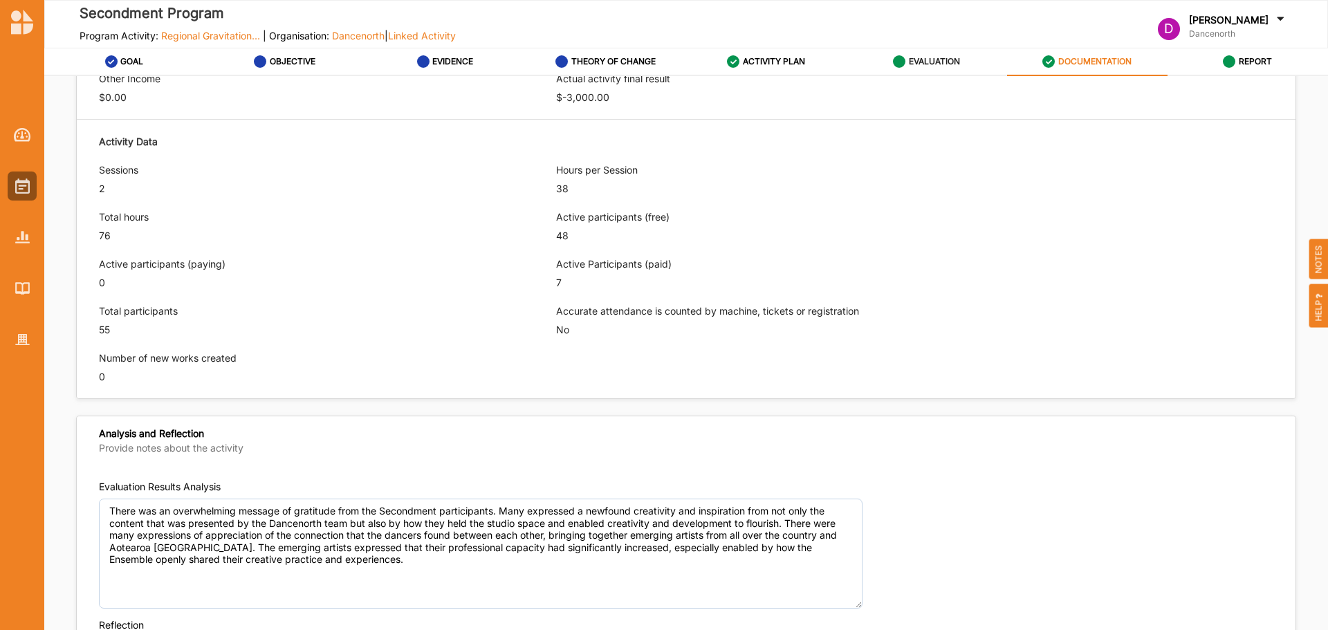
scroll to position [1114, 0]
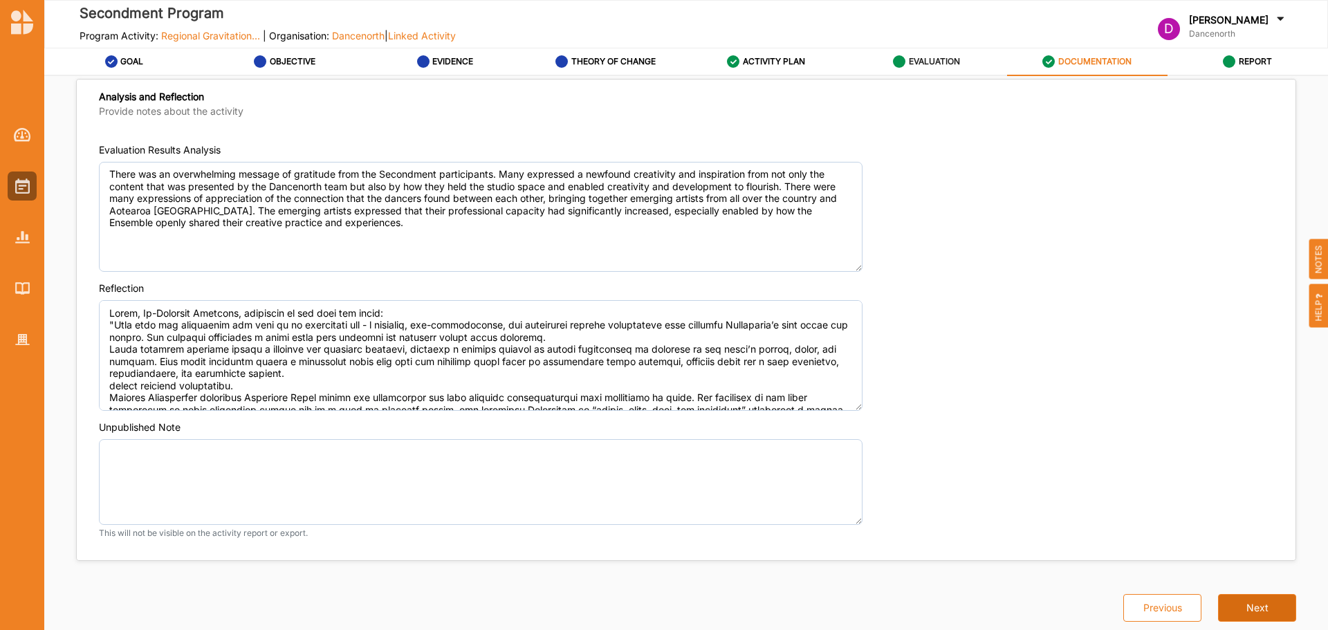
click at [1265, 607] on button "Next" at bounding box center [1257, 608] width 78 height 28
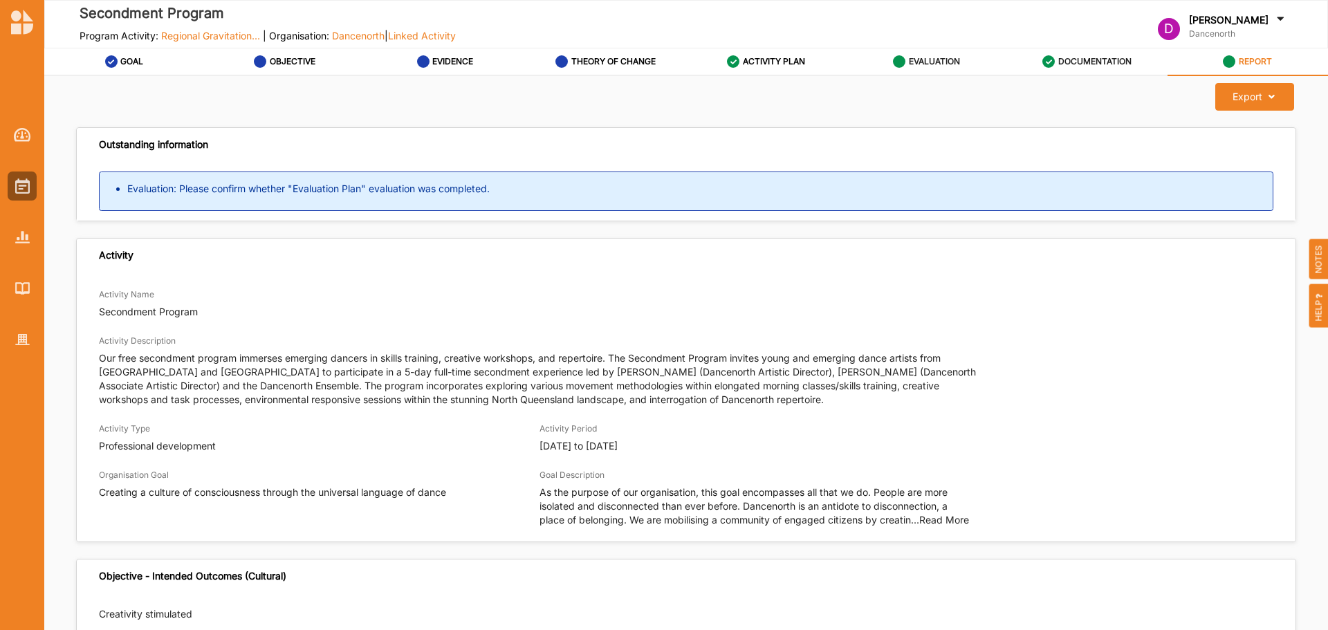
click at [1059, 51] on div "DOCUMENTATION" at bounding box center [1087, 61] width 89 height 25
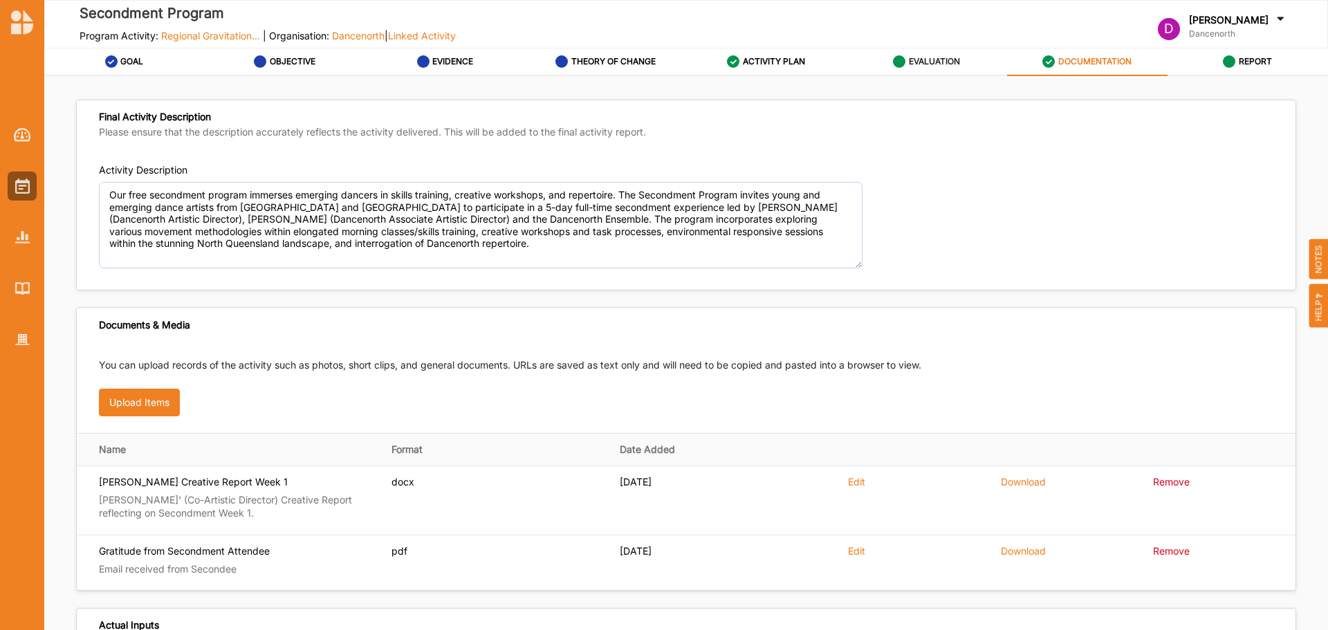
click at [930, 58] on label "EVALUATION" at bounding box center [934, 61] width 51 height 11
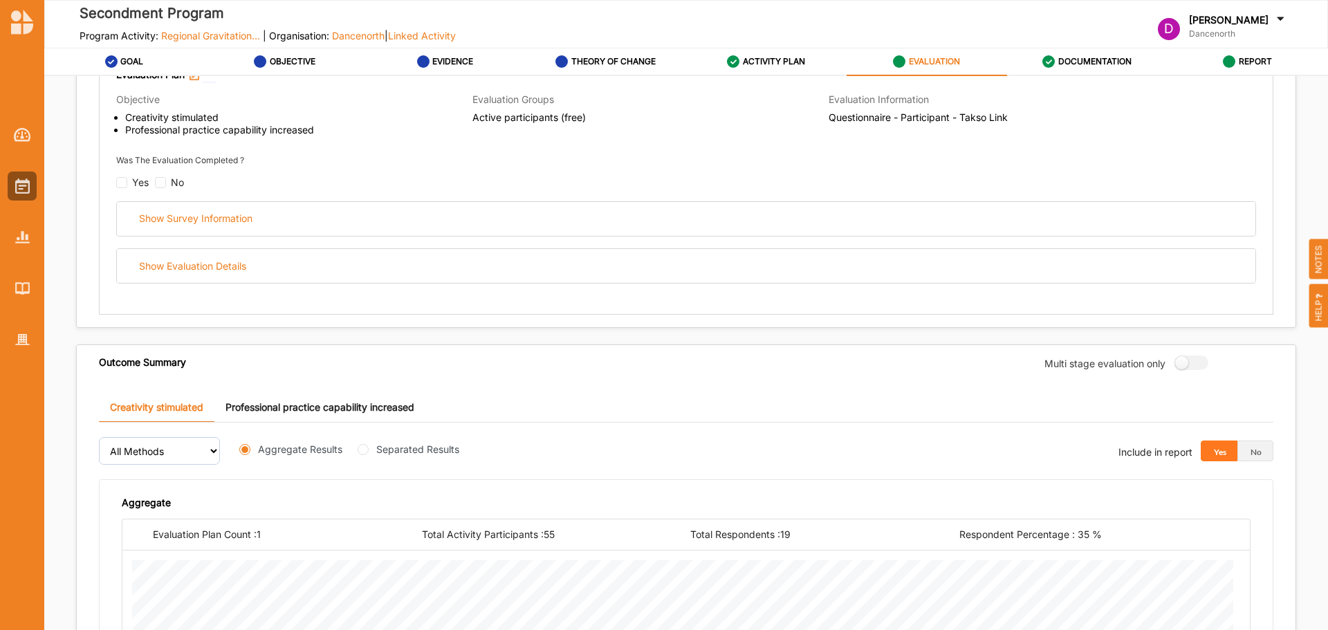
scroll to position [208, 0]
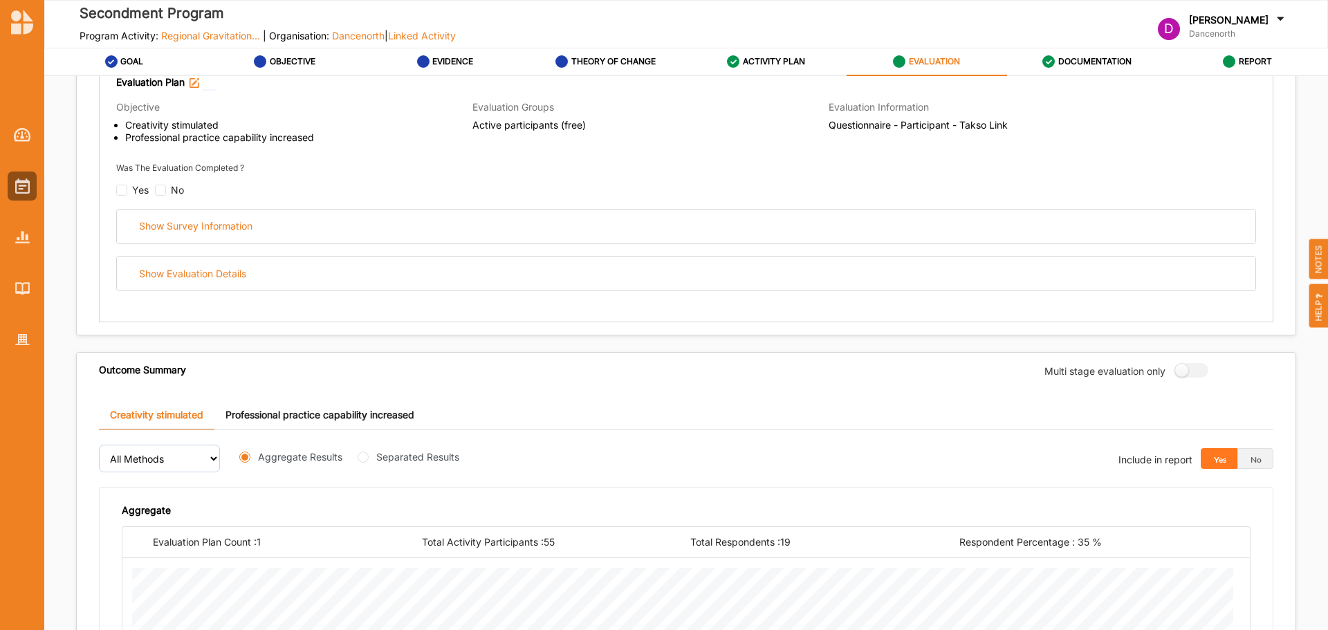
click at [135, 190] on div "Yes" at bounding box center [140, 190] width 17 height 14
click at [128, 192] on div "Yes" at bounding box center [132, 191] width 33 height 12
click at [120, 195] on input "checkbox" at bounding box center [121, 190] width 11 height 11
checkbox input "false"
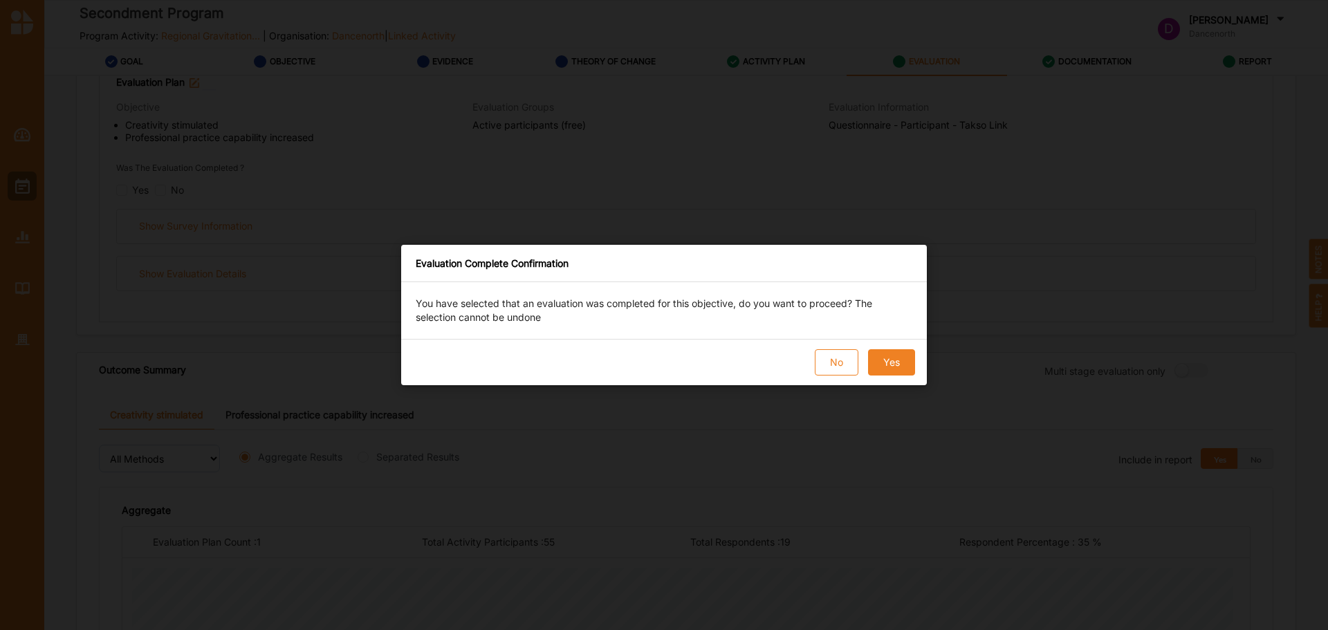
click at [905, 372] on button "Yes" at bounding box center [891, 362] width 47 height 26
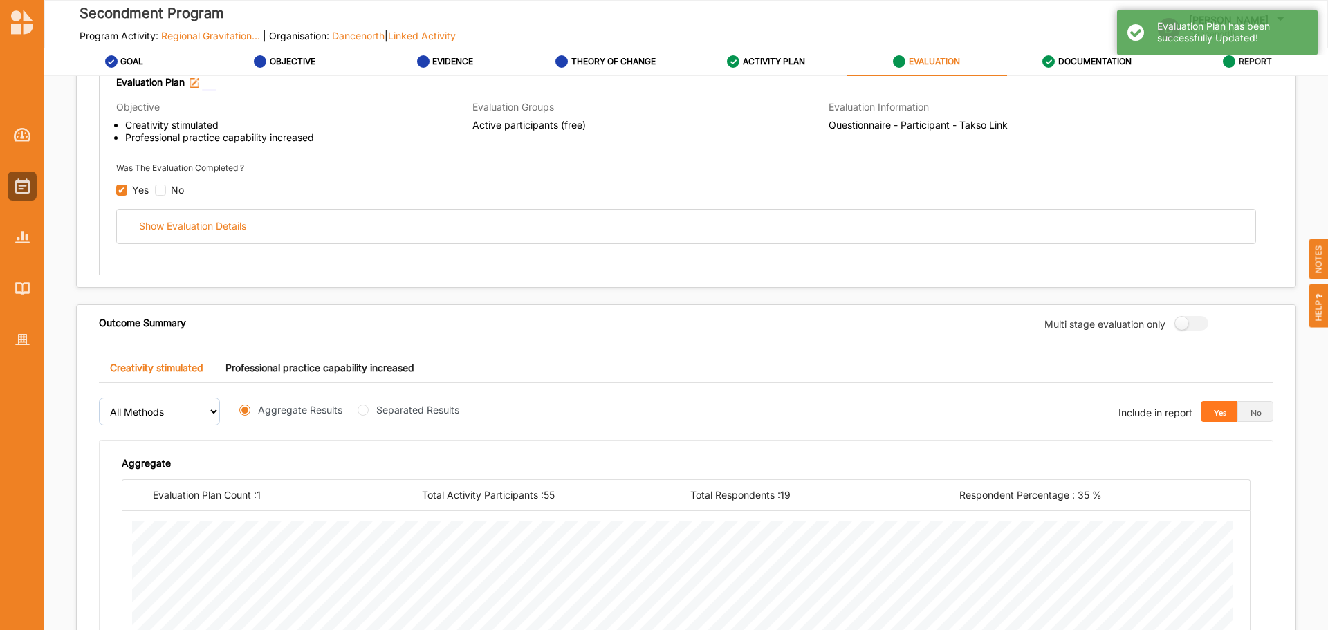
click at [1235, 66] on div "REPORT" at bounding box center [1247, 61] width 49 height 25
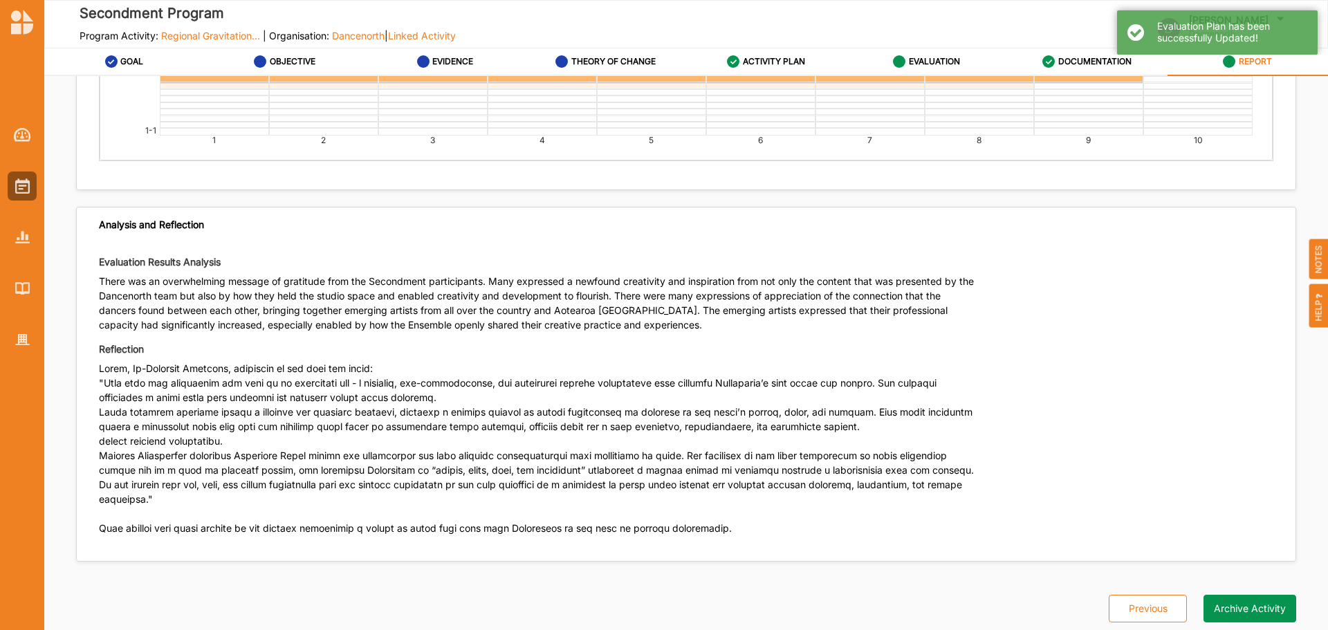
scroll to position [4390, 0]
click at [1224, 608] on button "Archive Activity" at bounding box center [1250, 608] width 93 height 28
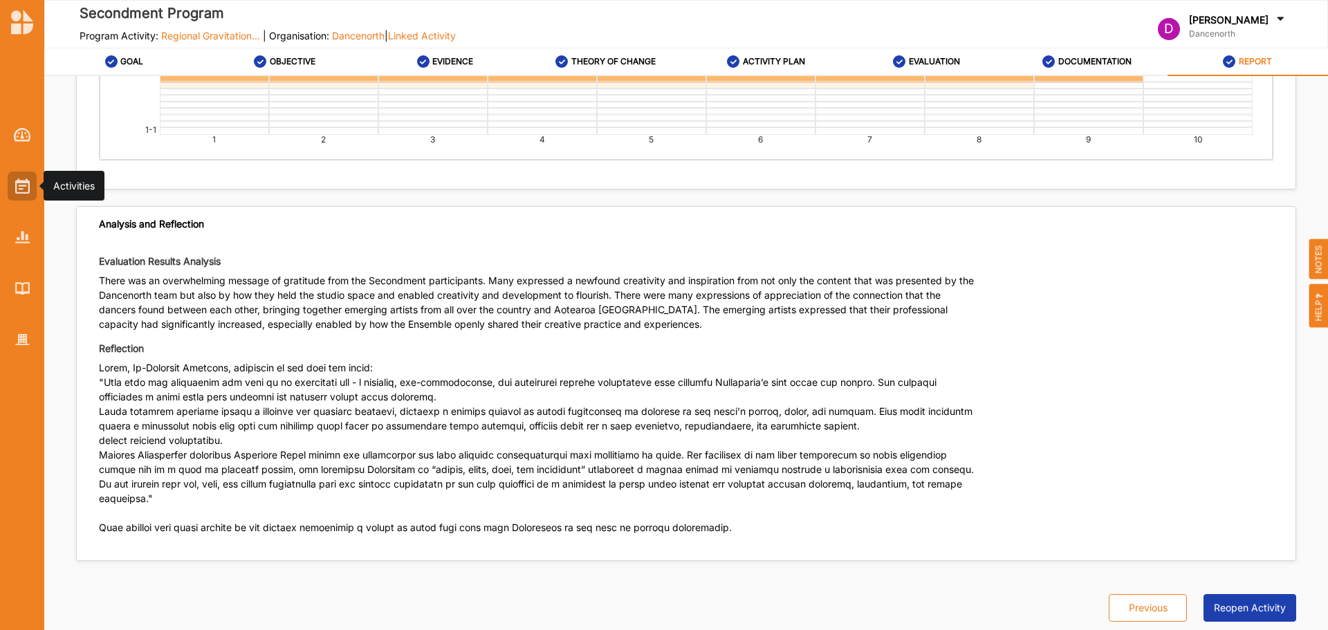
click at [18, 183] on img at bounding box center [22, 185] width 15 height 15
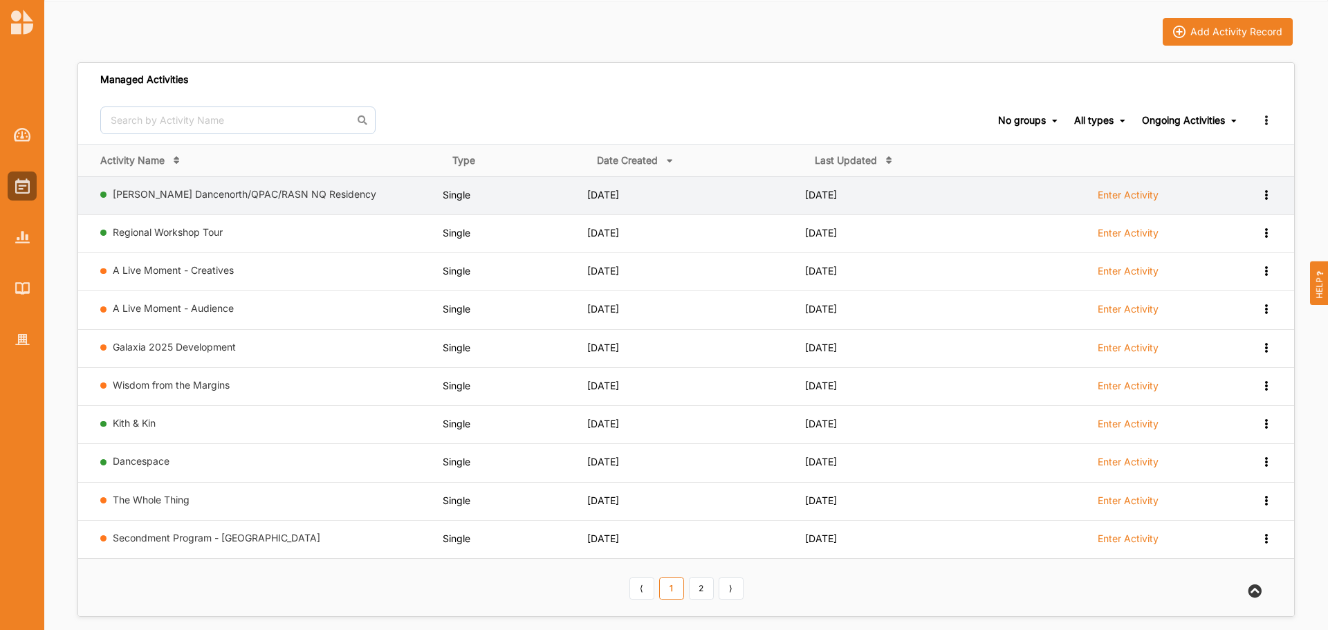
scroll to position [69, 0]
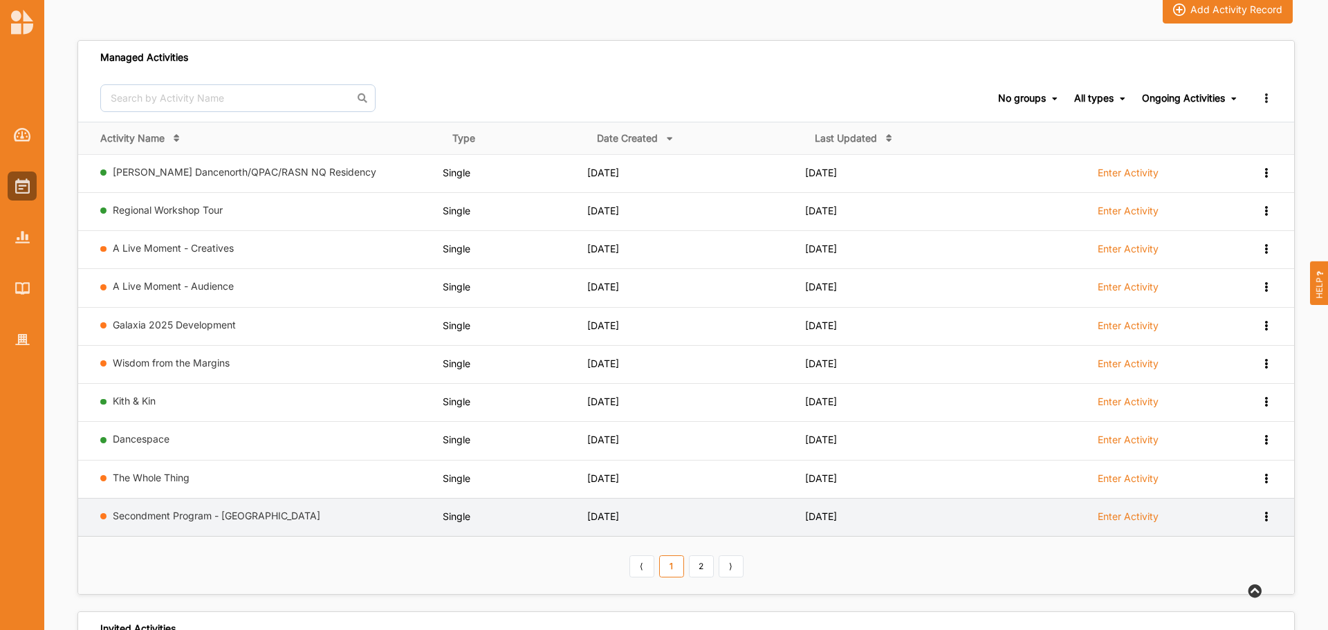
click at [1263, 515] on icon at bounding box center [1266, 516] width 12 height 10
click at [1211, 494] on div "Remove" at bounding box center [1216, 496] width 90 height 10
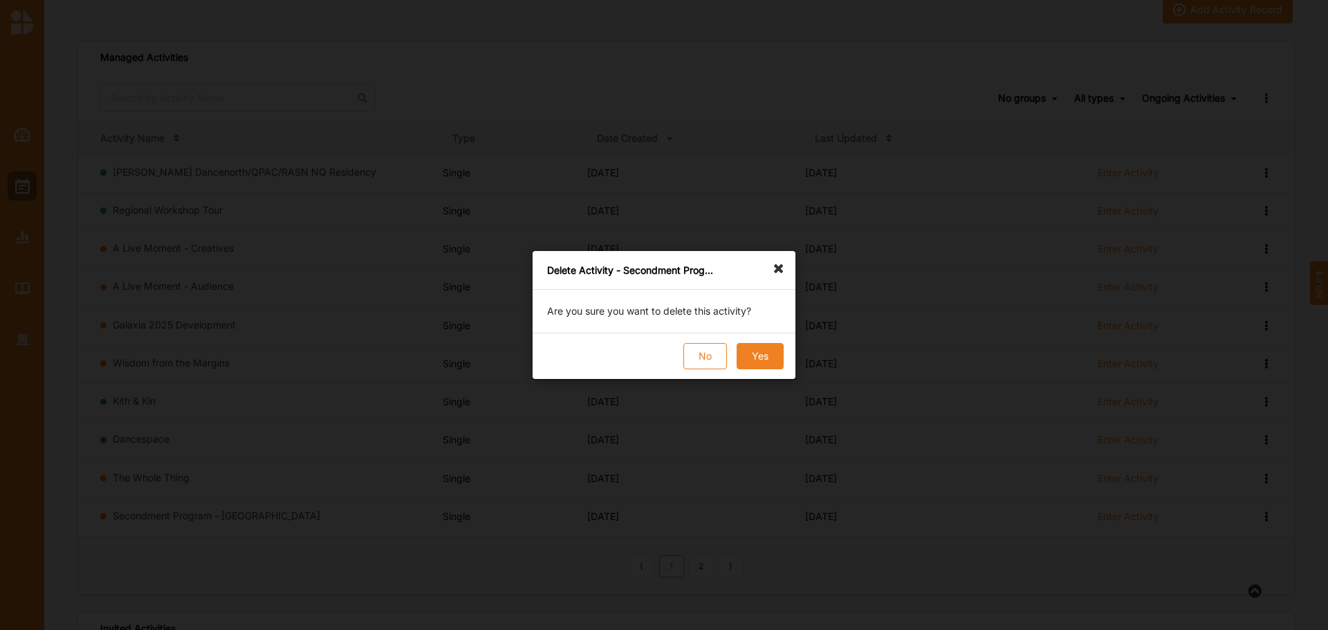
click at [750, 352] on button "Yes" at bounding box center [760, 356] width 47 height 26
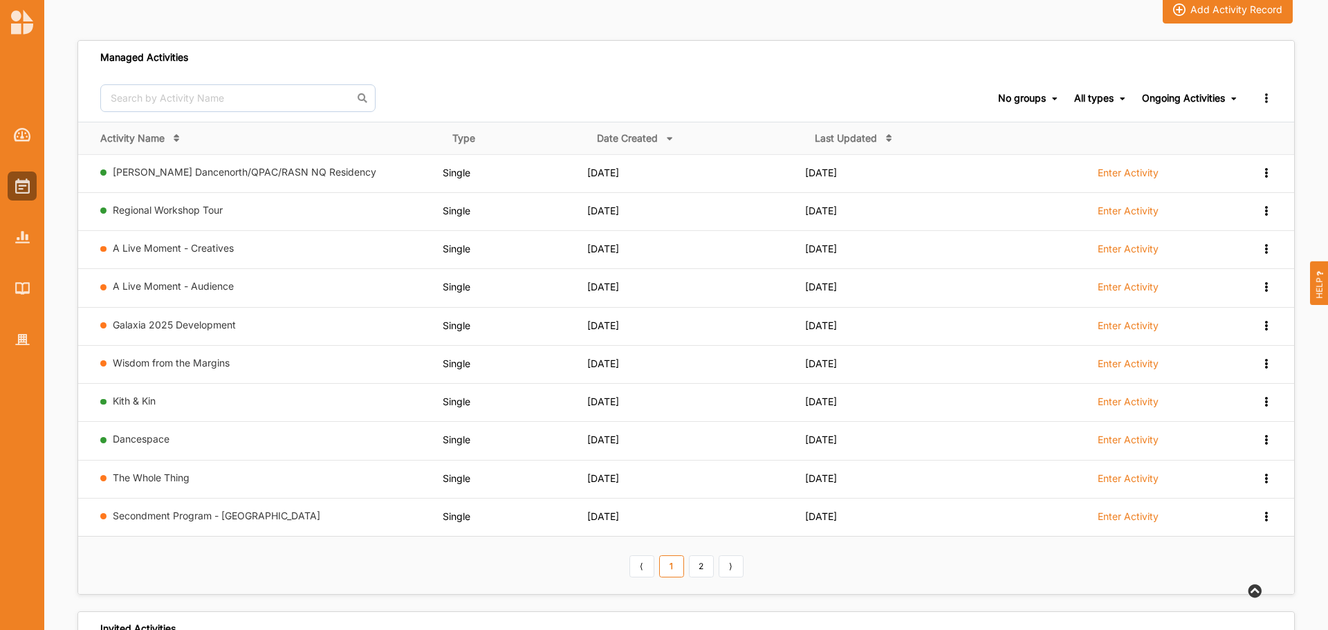
click at [917, 62] on div "Managed Activities" at bounding box center [686, 58] width 1216 height 34
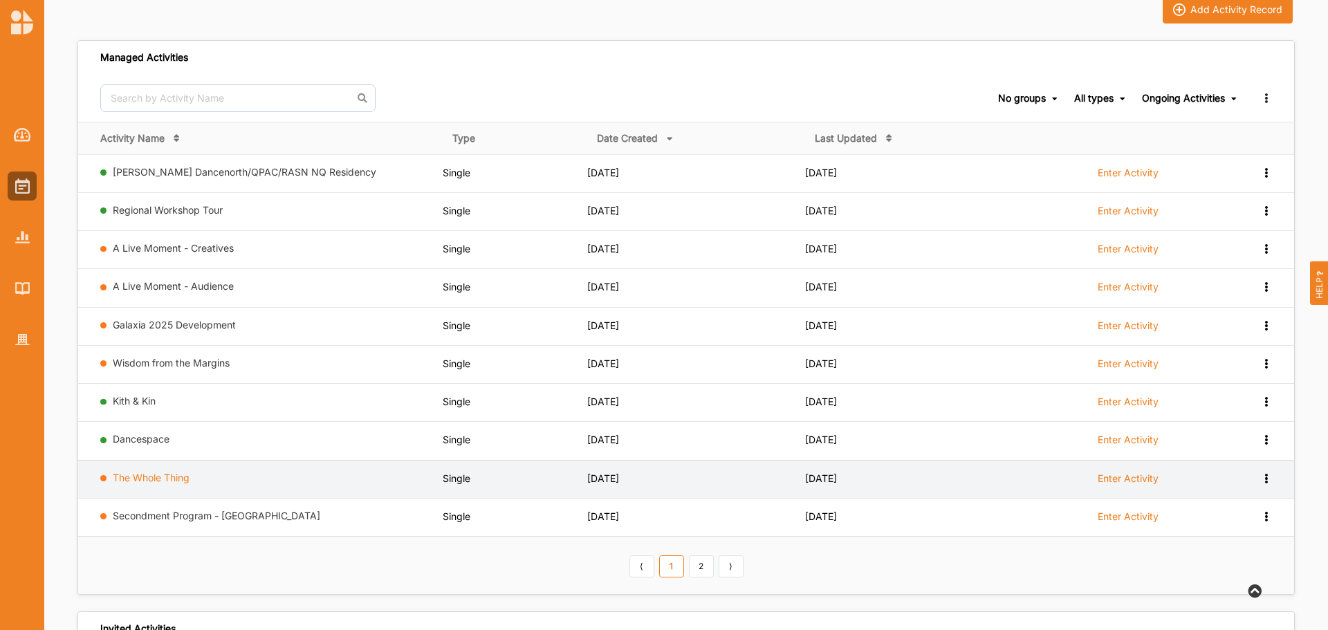
click at [155, 475] on link "The Whole Thing" at bounding box center [151, 478] width 77 height 12
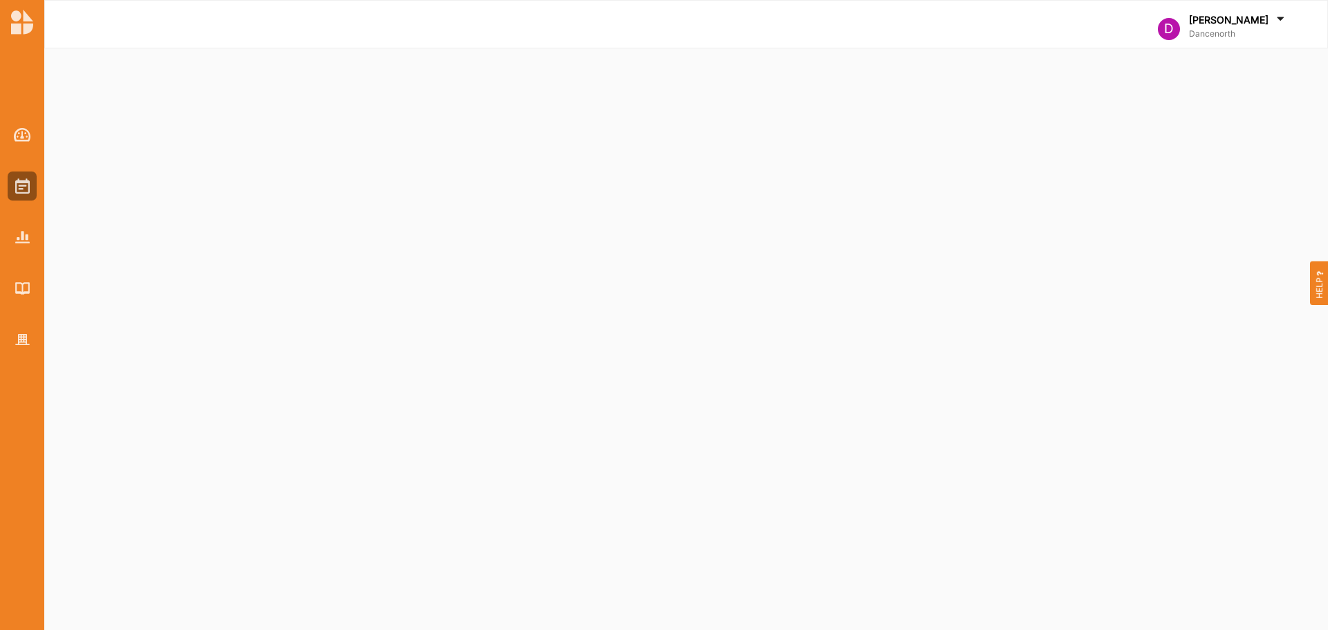
select select "1"
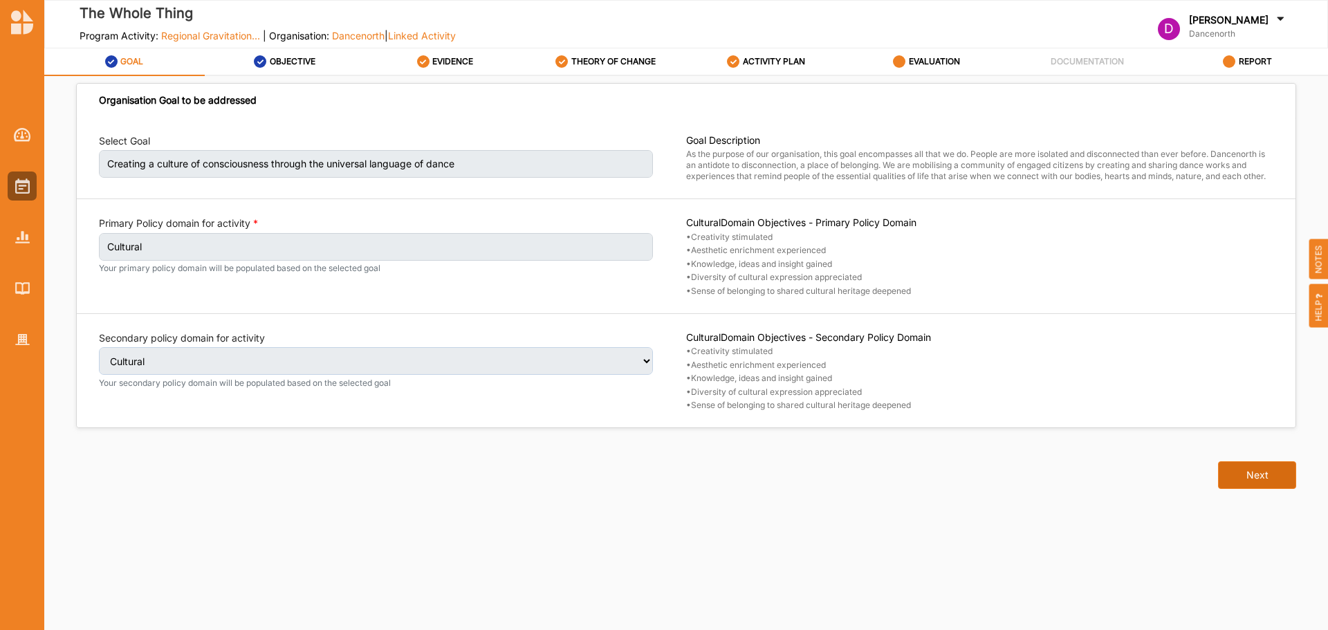
click at [1272, 467] on button "Next" at bounding box center [1257, 475] width 78 height 28
select select "1"
select select "3"
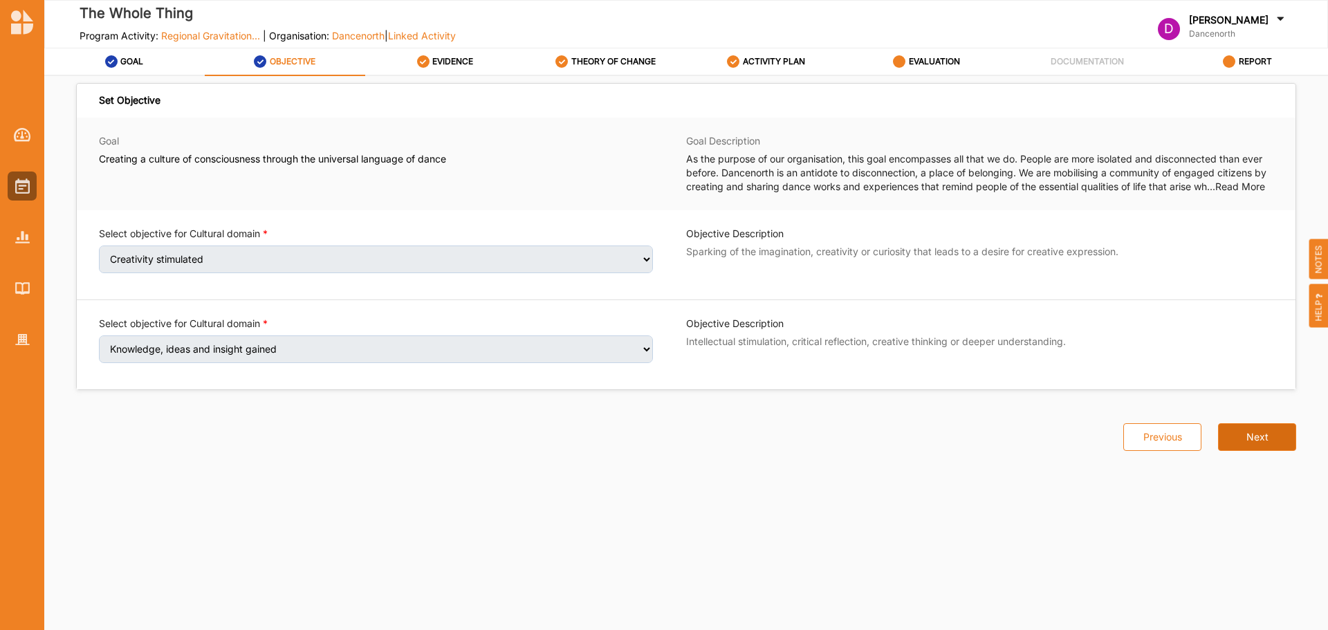
click at [1272, 467] on div "Set Objective Goal Creating a culture of consciousness through the universal la…" at bounding box center [686, 343] width 1218 height 500
click at [1280, 443] on button "Next" at bounding box center [1257, 437] width 78 height 28
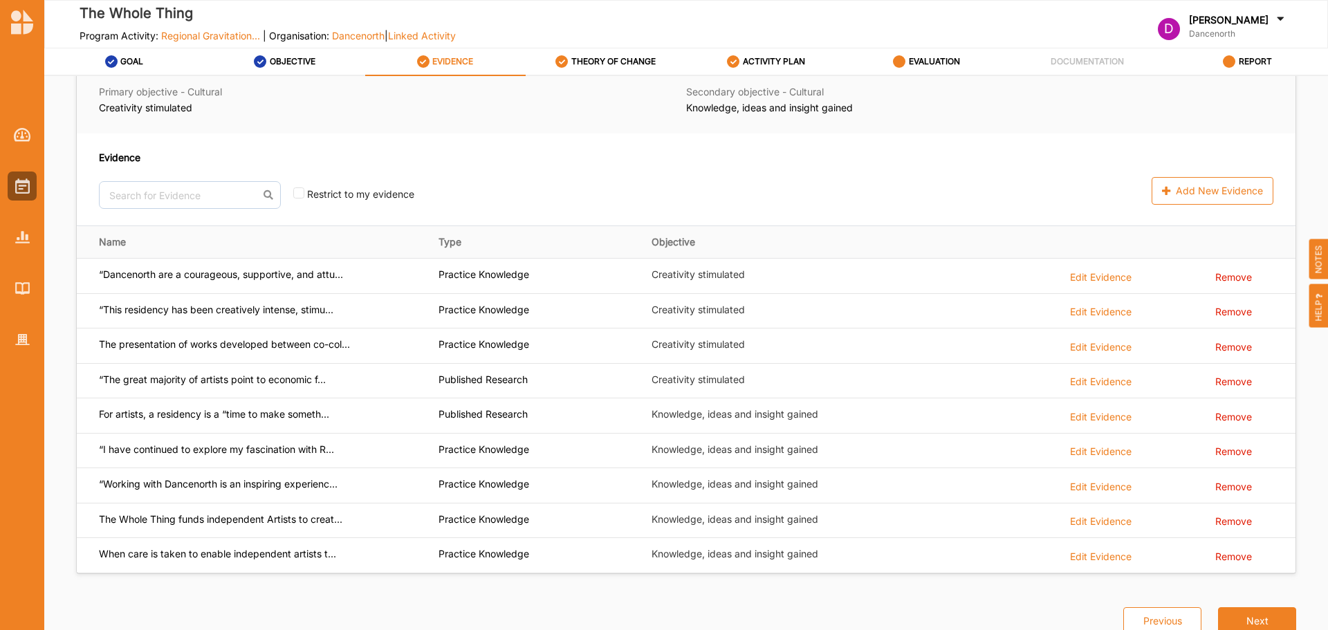
scroll to position [166, 0]
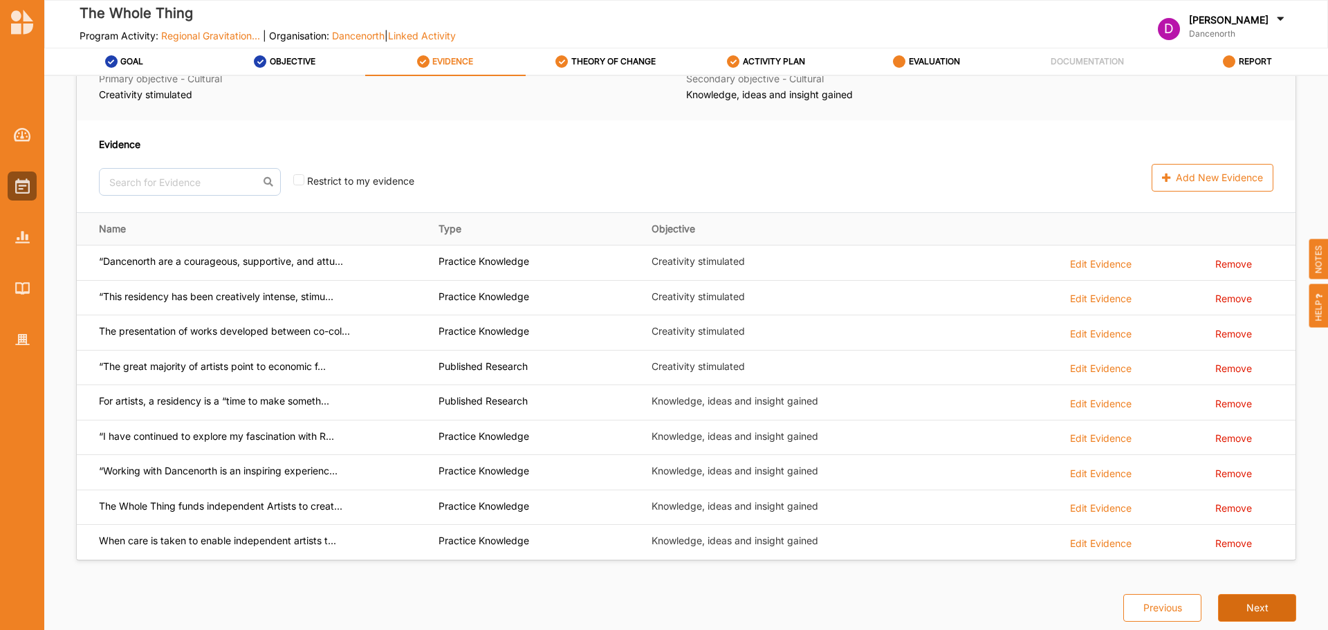
click at [1247, 604] on button "Next" at bounding box center [1257, 608] width 78 height 28
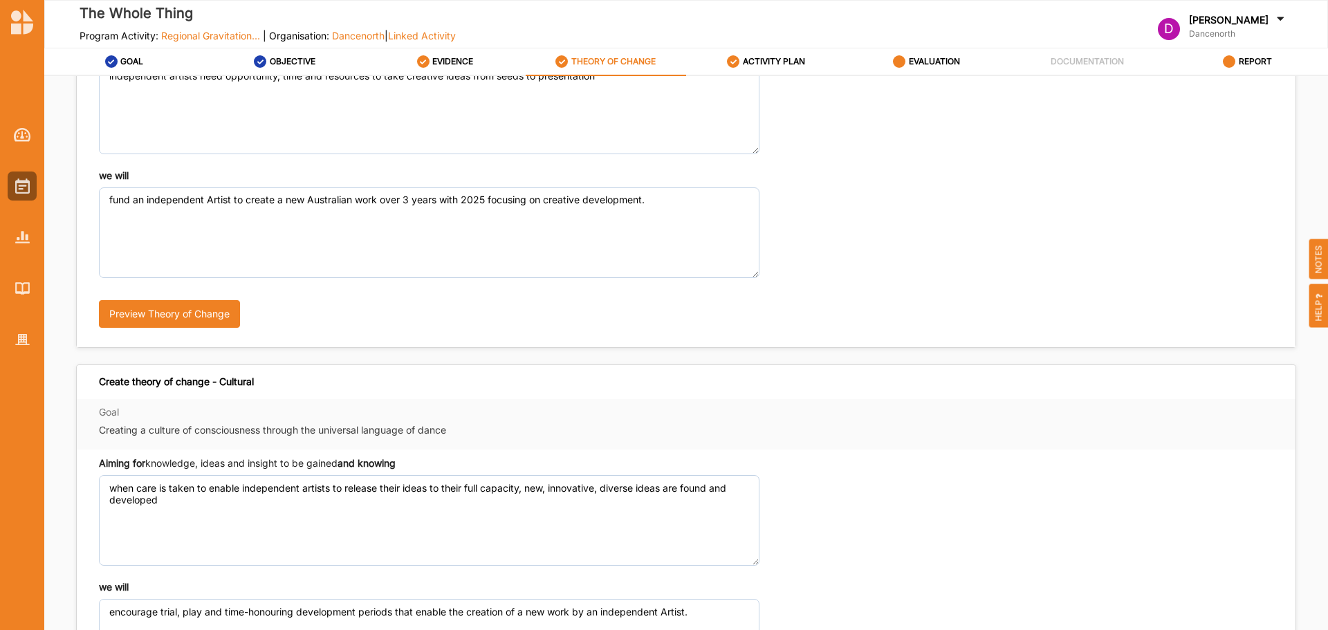
scroll to position [329, 0]
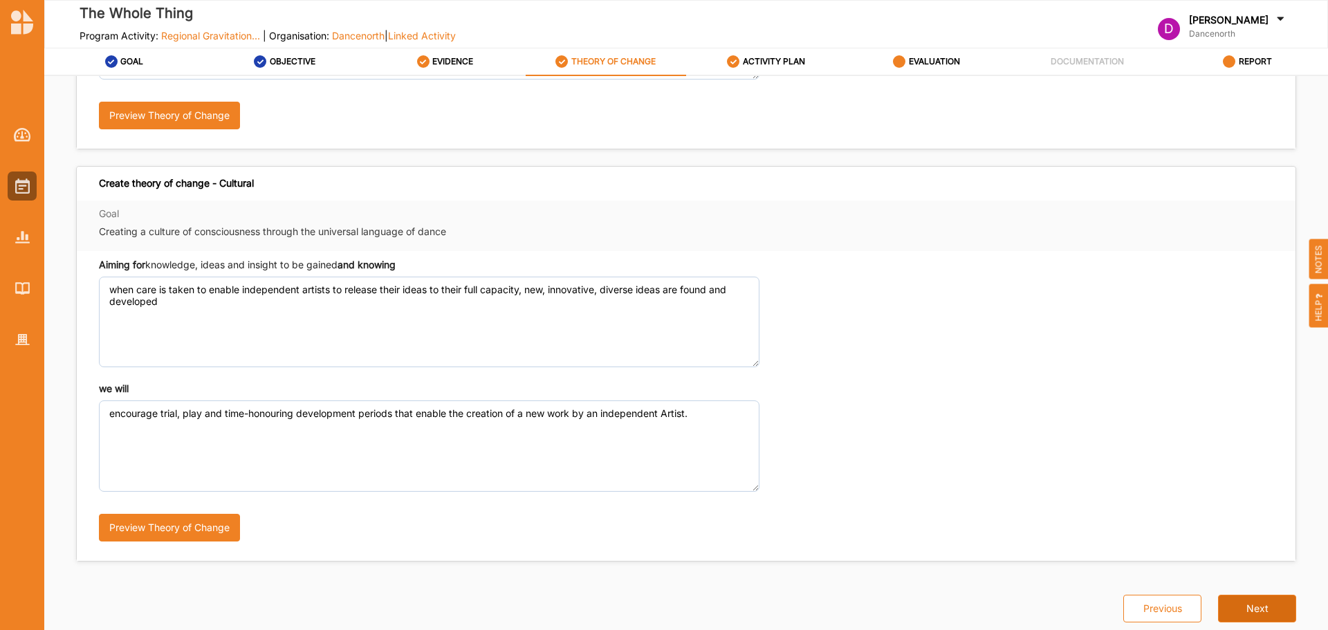
click at [1238, 600] on button "Next" at bounding box center [1257, 609] width 78 height 28
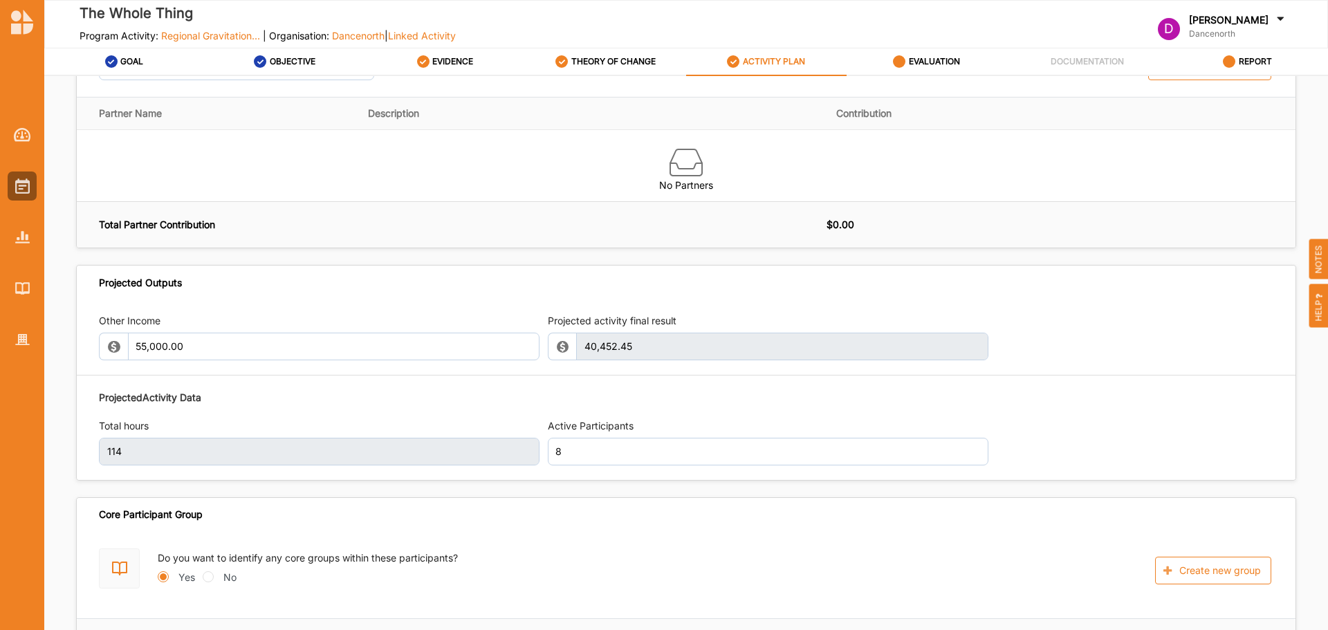
scroll to position [1461, 0]
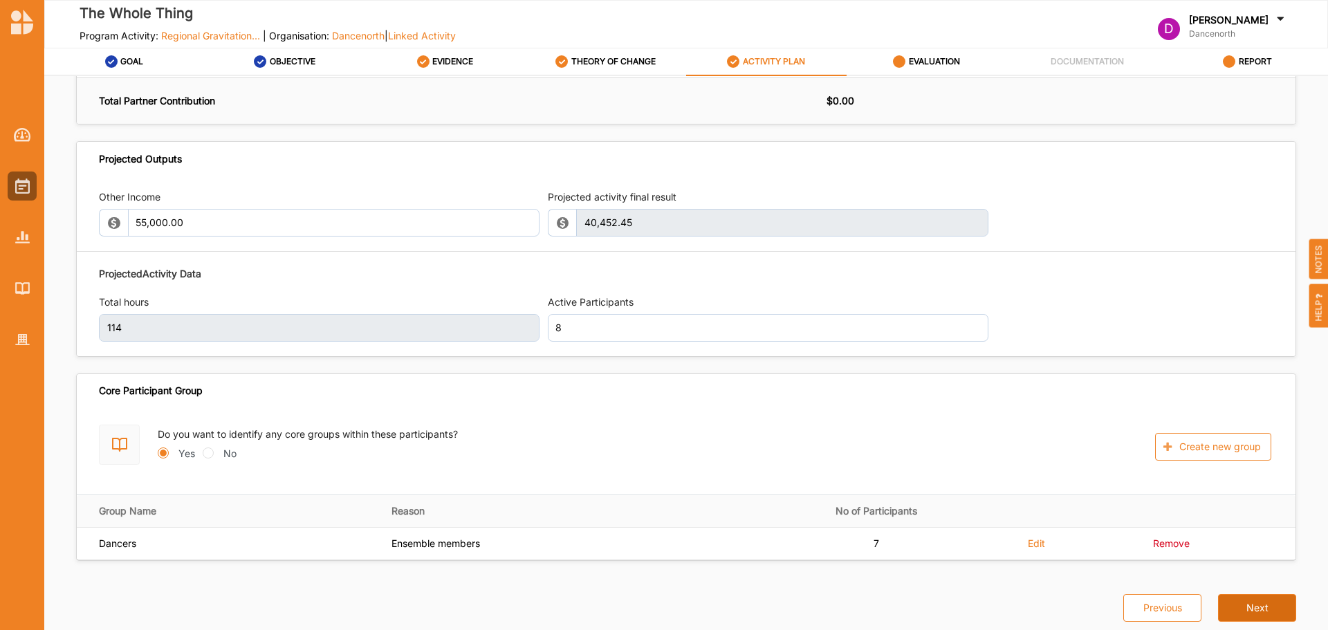
click at [1253, 608] on button "Next" at bounding box center [1257, 608] width 78 height 28
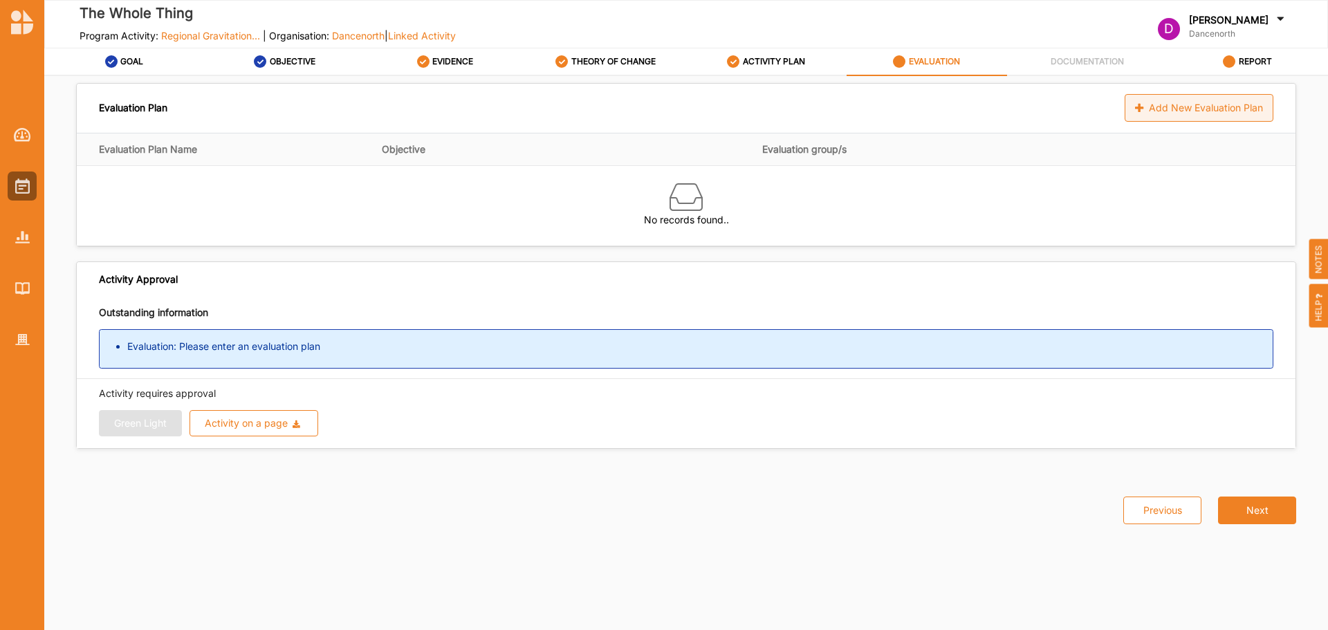
click at [1160, 107] on div "Add New Evaluation Plan" at bounding box center [1199, 108] width 149 height 28
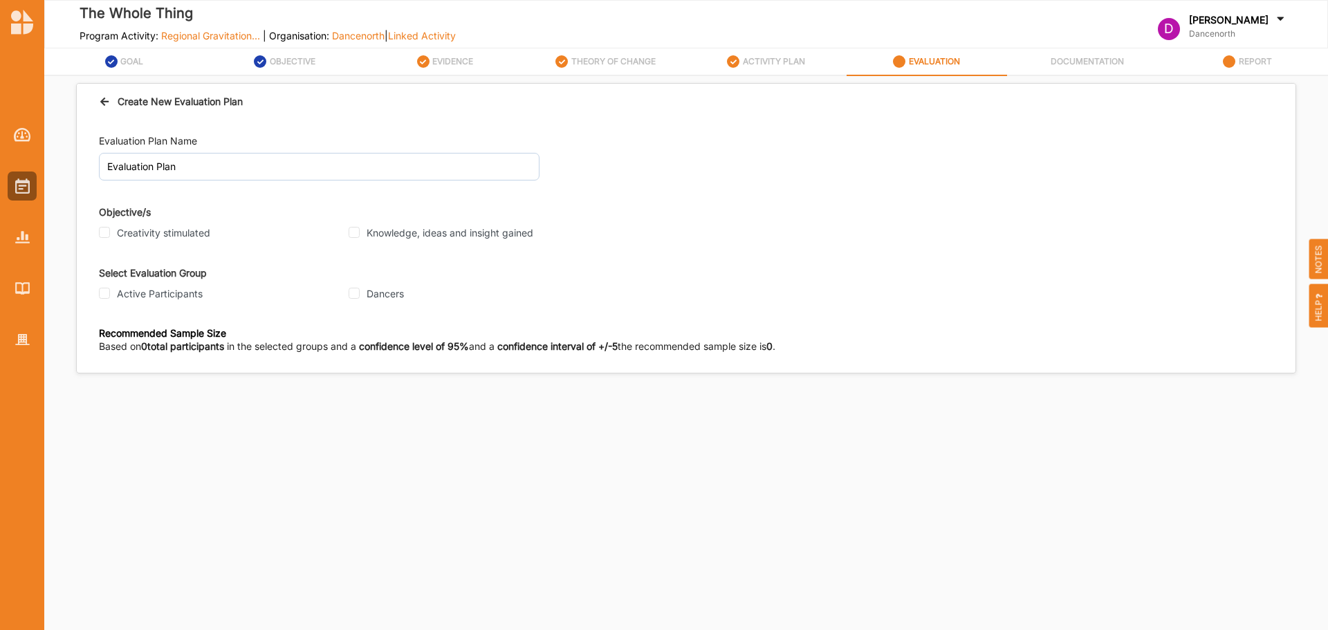
click at [140, 230] on label "Creativity stimulated" at bounding box center [163, 233] width 93 height 12
click at [110, 230] on input "Creativity stimulated" at bounding box center [104, 232] width 11 height 11
checkbox input "true"
click at [369, 230] on label "Knowledge, ideas and insight gained" at bounding box center [450, 233] width 167 height 12
click at [360, 230] on input "Knowledge, ideas and insight gained" at bounding box center [354, 232] width 11 height 11
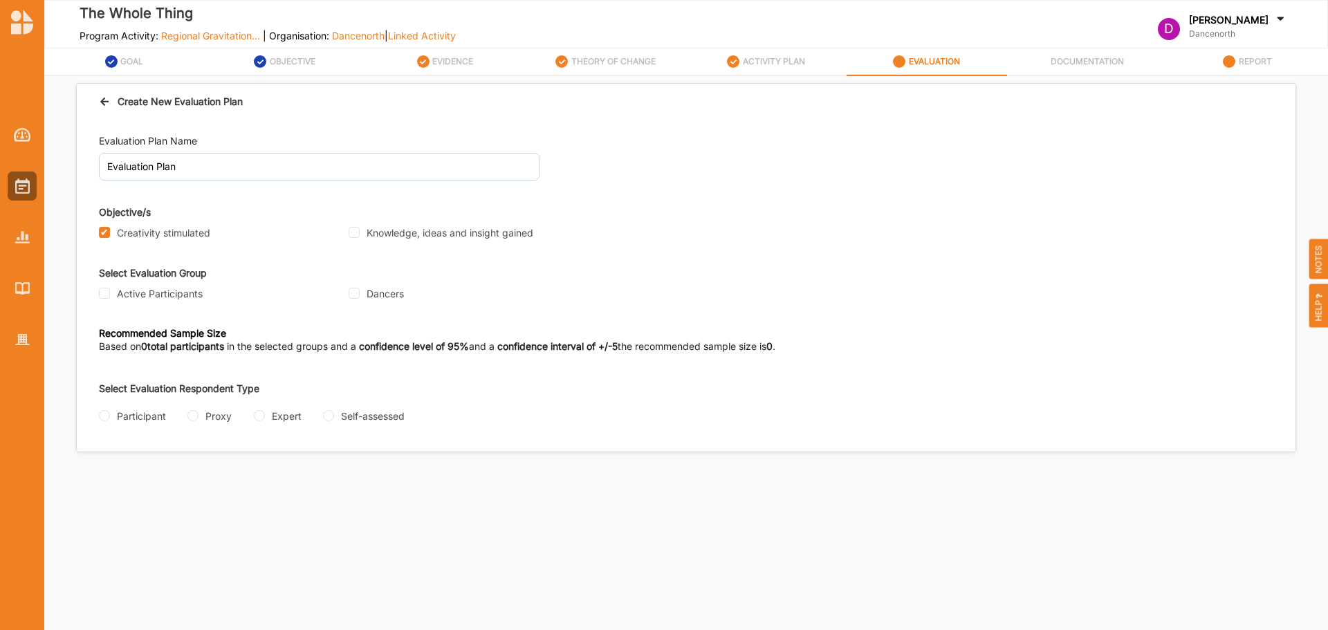
checkbox input "true"
click at [117, 297] on label "Active Participants" at bounding box center [160, 294] width 86 height 12
click at [110, 297] on input "Active Participants" at bounding box center [104, 293] width 11 height 11
checkbox input "true"
click at [134, 419] on div "Participant" at bounding box center [141, 416] width 49 height 15
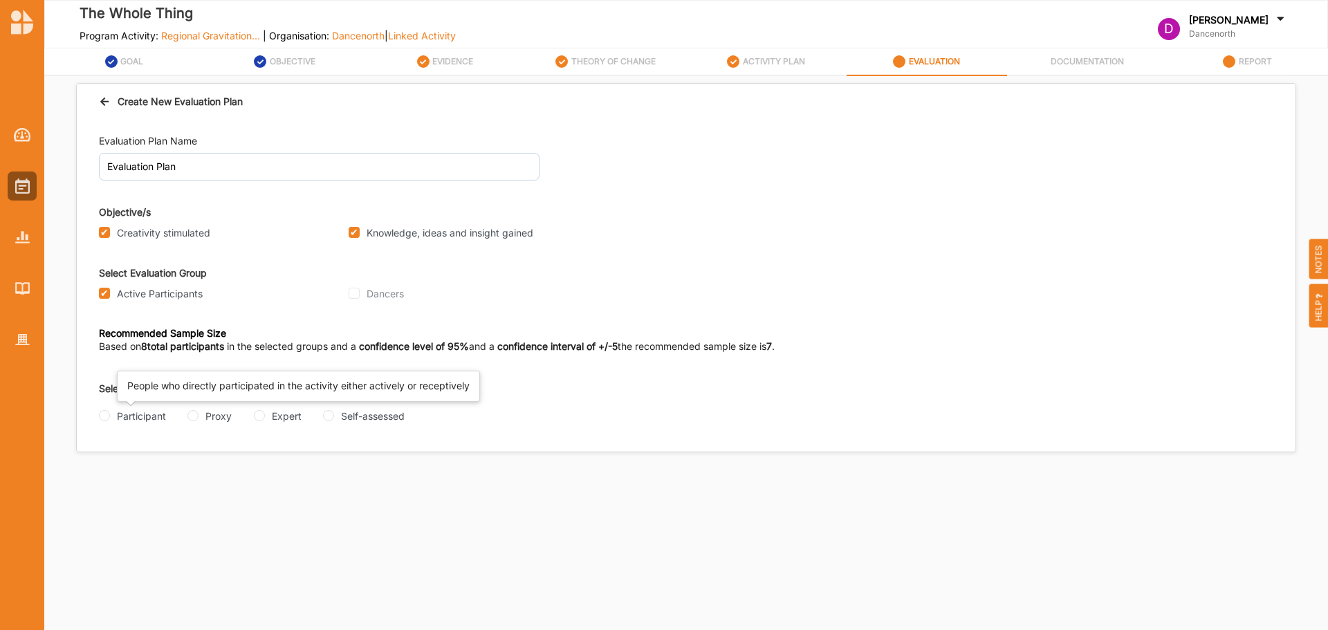
click at [110, 419] on input "Participant" at bounding box center [104, 415] width 11 height 11
radio input "true"
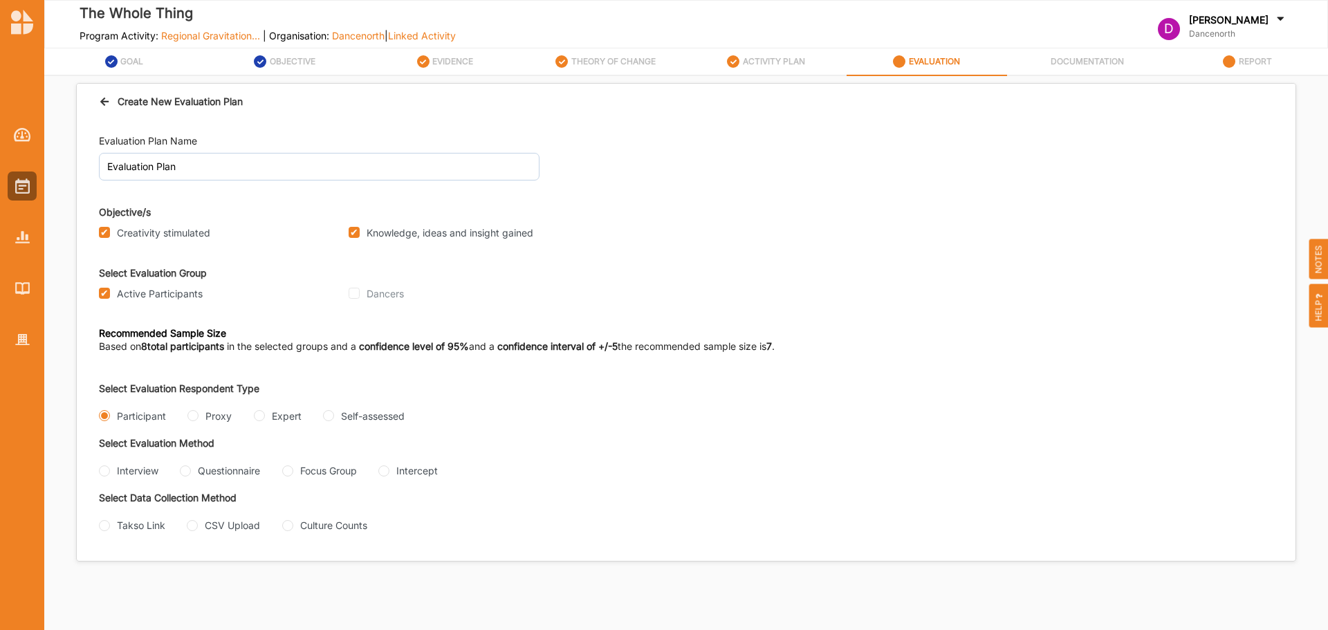
click at [125, 91] on div "Create New Evaluation Plan" at bounding box center [686, 102] width 1219 height 36
click at [122, 103] on div "Create New Evaluation Plan" at bounding box center [171, 101] width 144 height 15
click at [99, 102] on icon at bounding box center [105, 100] width 12 height 10
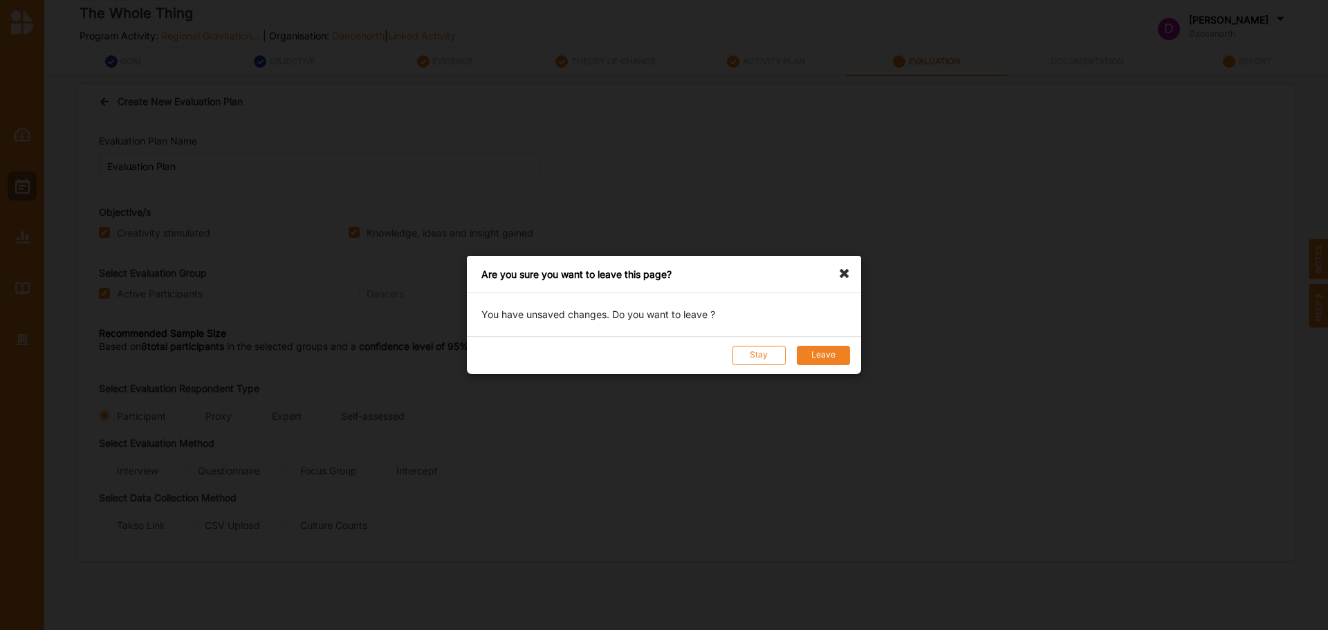
click at [817, 354] on button "Leave" at bounding box center [823, 355] width 53 height 19
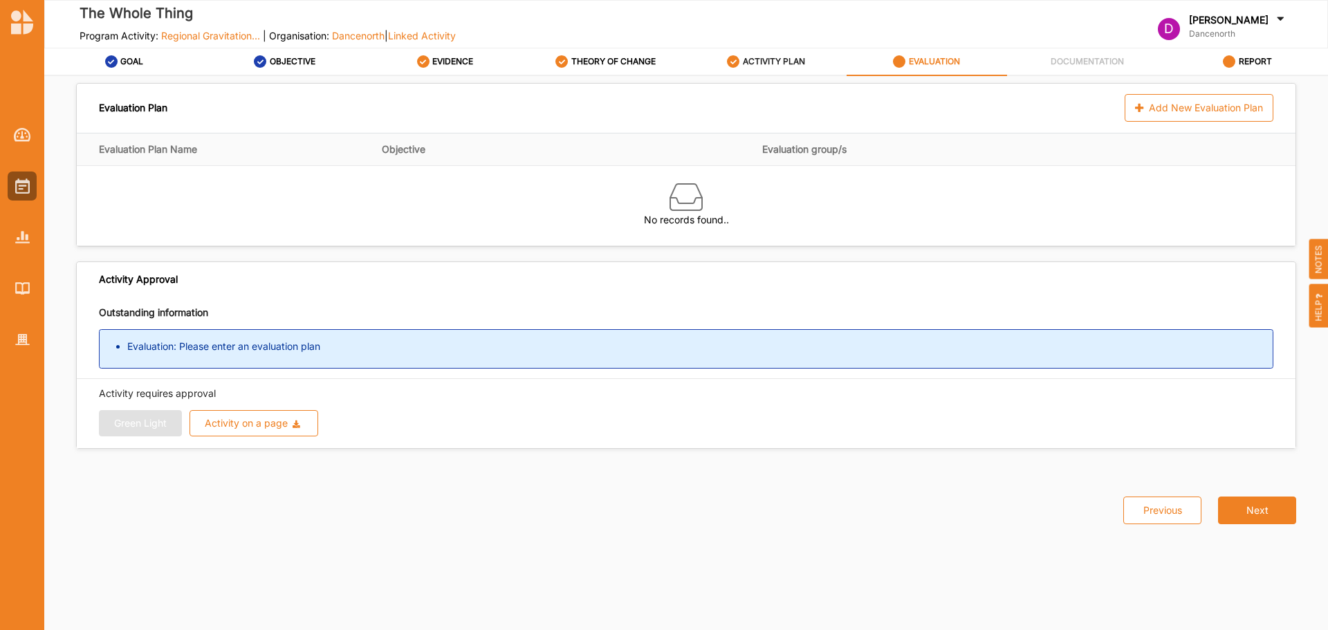
click at [793, 69] on div "ACTIVITY PLAN" at bounding box center [766, 61] width 78 height 25
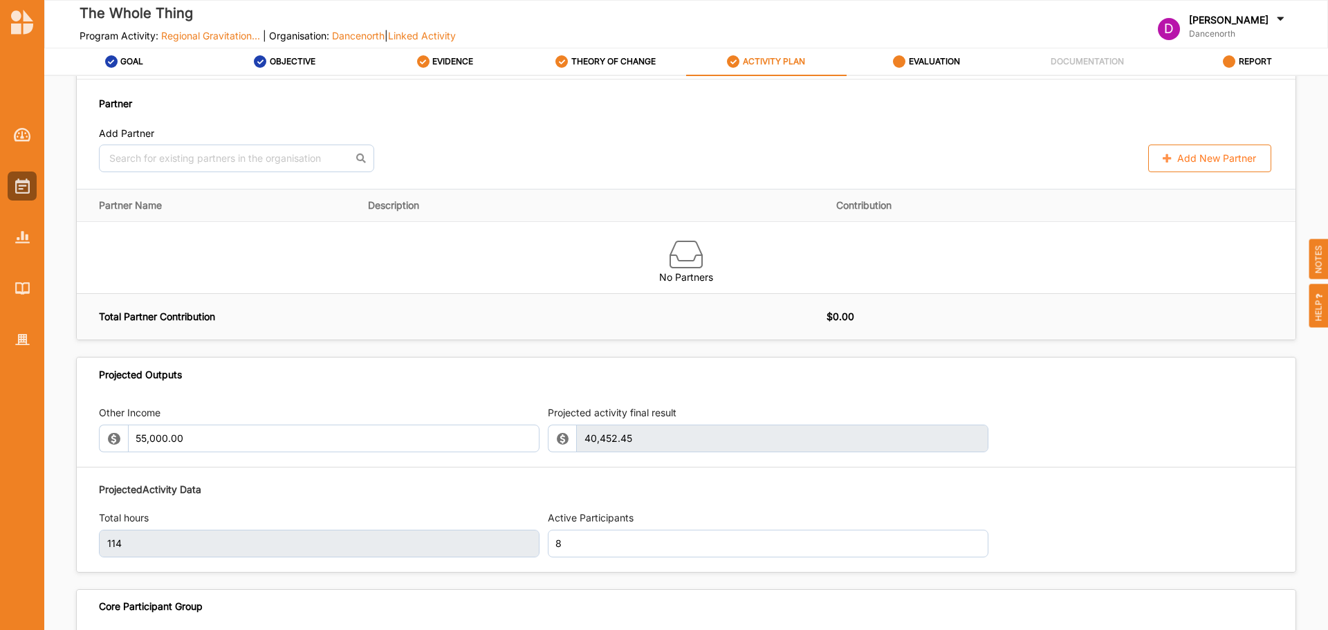
scroll to position [1461, 0]
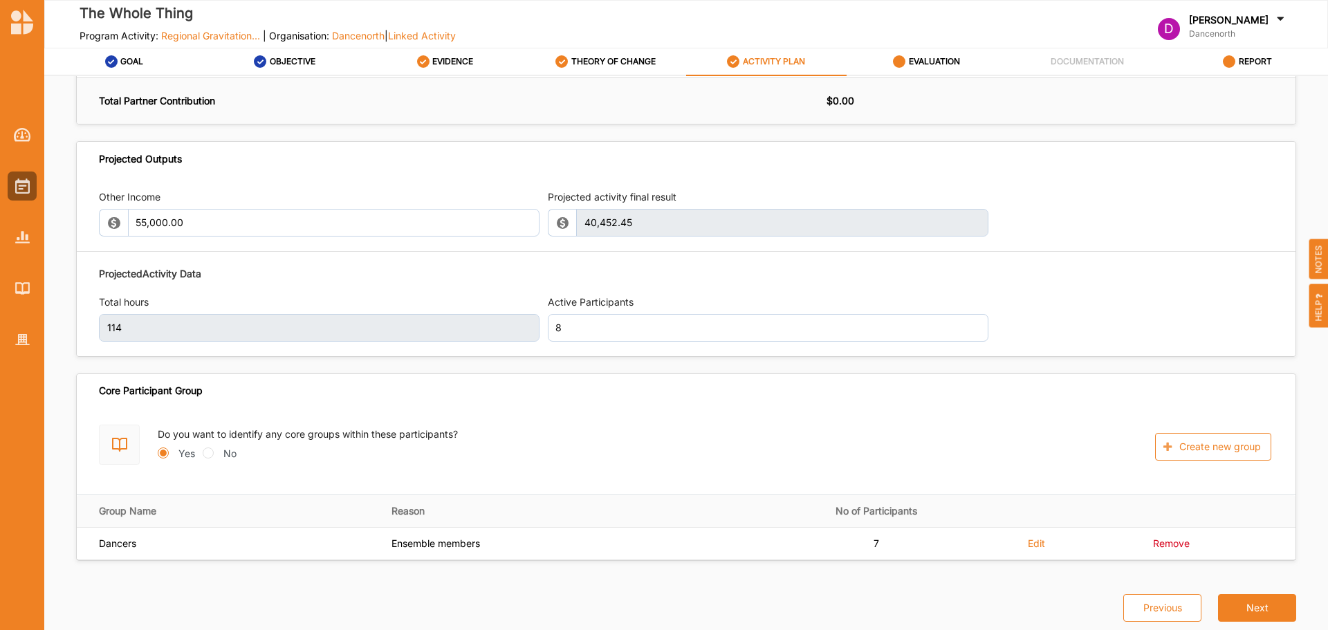
click at [1180, 426] on div "Do you want to identify any core groups within these participants? Yes No Creat…" at bounding box center [686, 445] width 1175 height 40
click at [1197, 450] on button "Create new group" at bounding box center [1213, 447] width 116 height 28
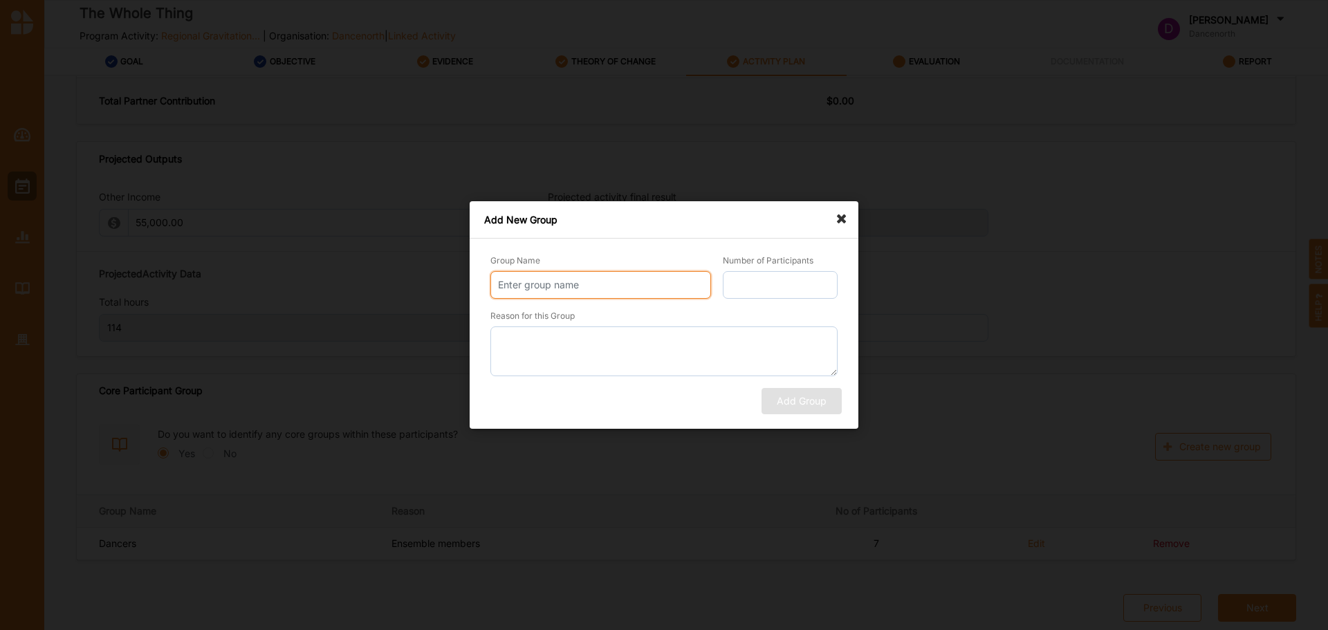
click at [626, 291] on input "Group Name" at bounding box center [600, 285] width 221 height 28
type input "Choreographer"
type input "1"
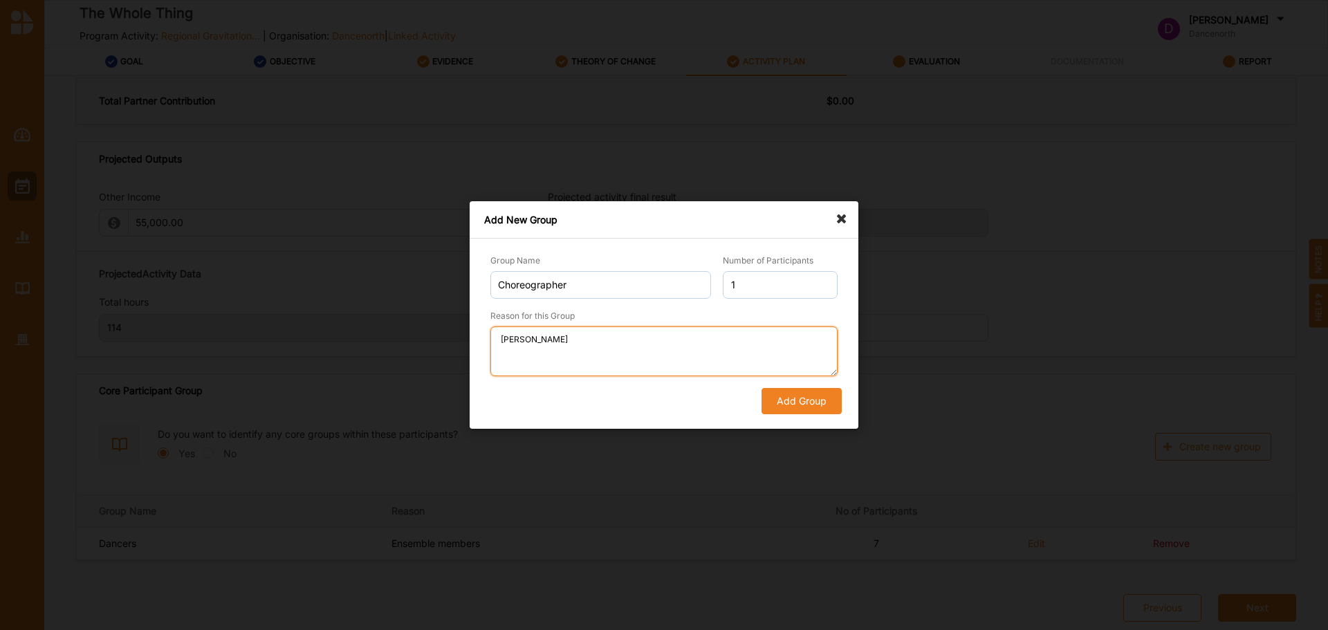
type textarea "[PERSON_NAME]"
click at [785, 407] on button "Add Group" at bounding box center [802, 401] width 80 height 26
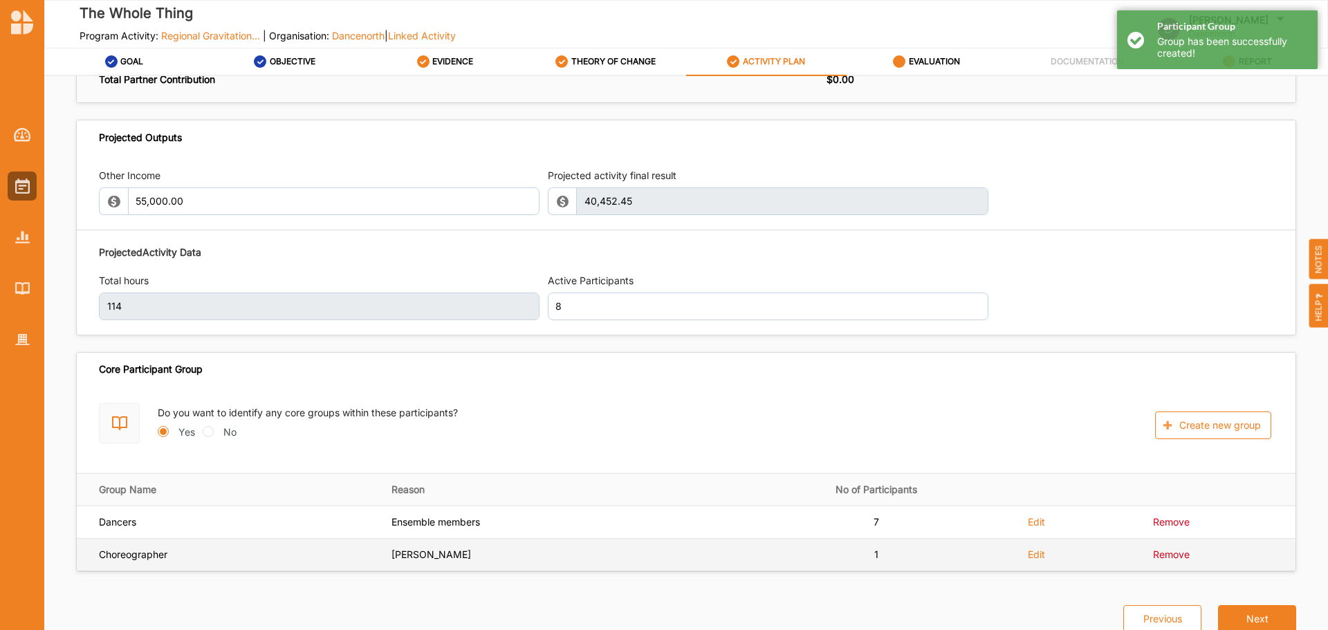
scroll to position [1494, 0]
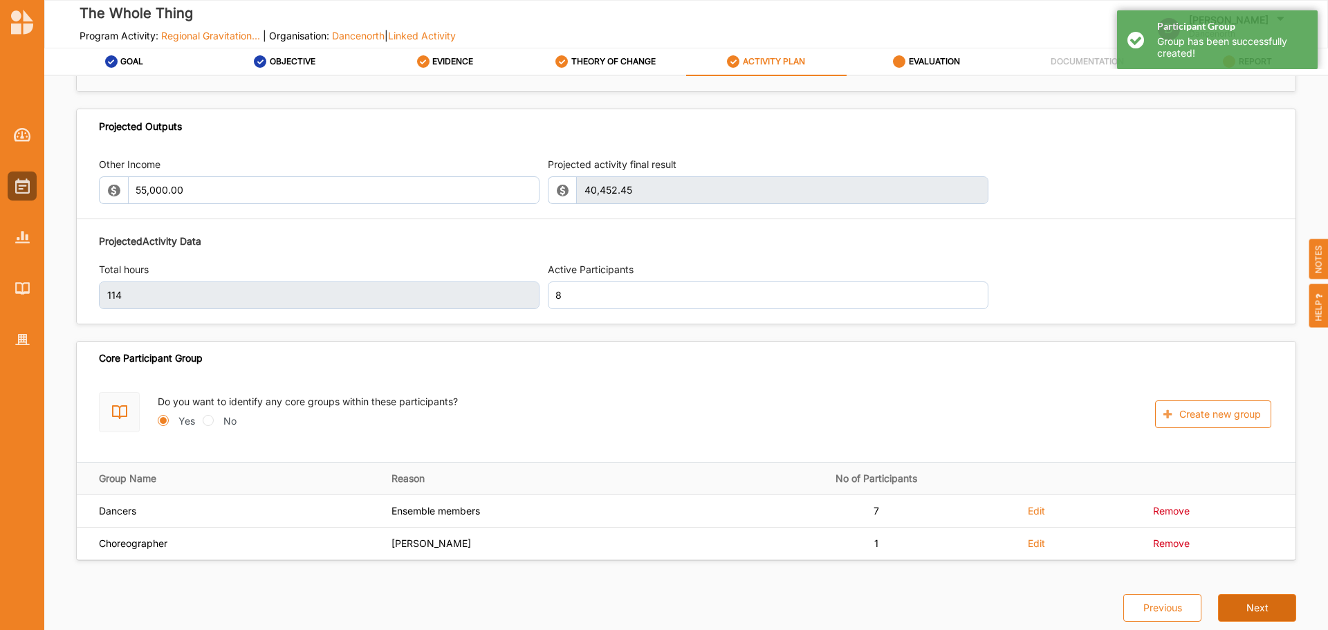
click at [1240, 614] on button "Next" at bounding box center [1257, 608] width 78 height 28
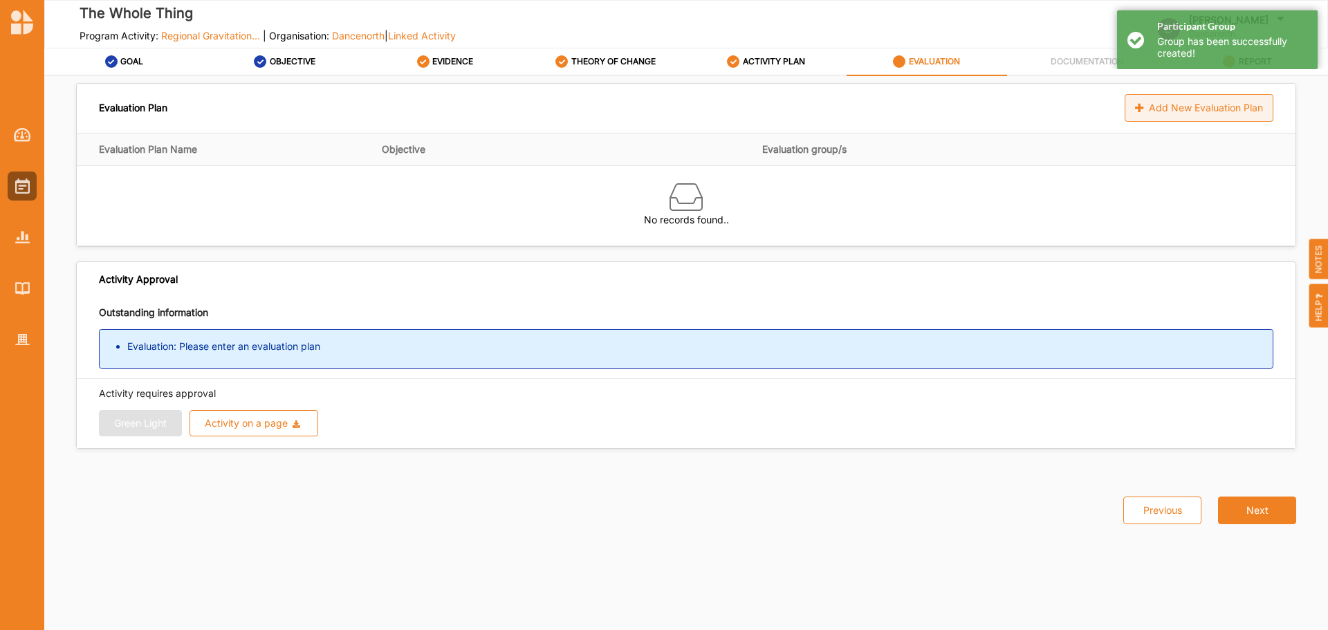
click at [1190, 111] on div "Add New Evaluation Plan" at bounding box center [1199, 108] width 149 height 28
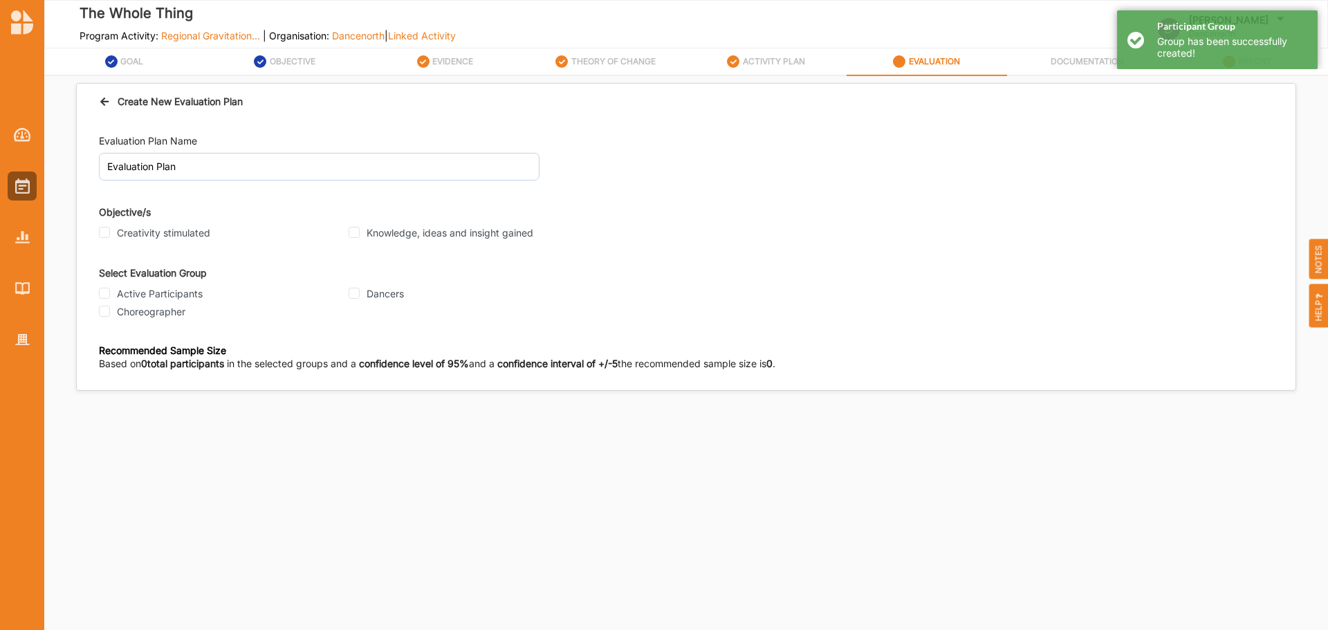
click at [171, 239] on label "Creativity stimulated" at bounding box center [163, 233] width 93 height 12
click at [110, 238] on input "Creativity stimulated" at bounding box center [104, 232] width 11 height 11
checkbox input "true"
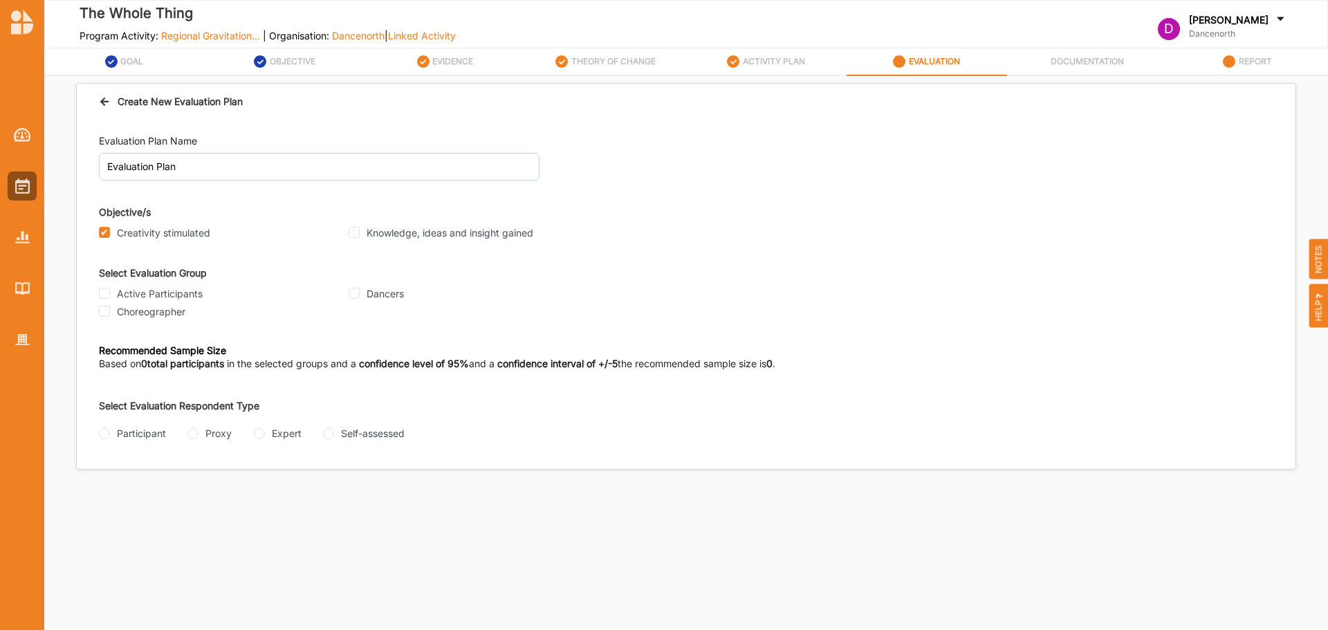
click at [436, 239] on div "Knowledge, ideas and insight gained" at bounding box center [469, 233] width 241 height 18
click at [410, 225] on div "Knowledge, ideas and insight gained" at bounding box center [469, 233] width 241 height 18
click at [389, 237] on label "Knowledge, ideas and insight gained" at bounding box center [450, 233] width 167 height 12
click at [360, 237] on input "Knowledge, ideas and insight gained" at bounding box center [354, 232] width 11 height 11
checkbox input "true"
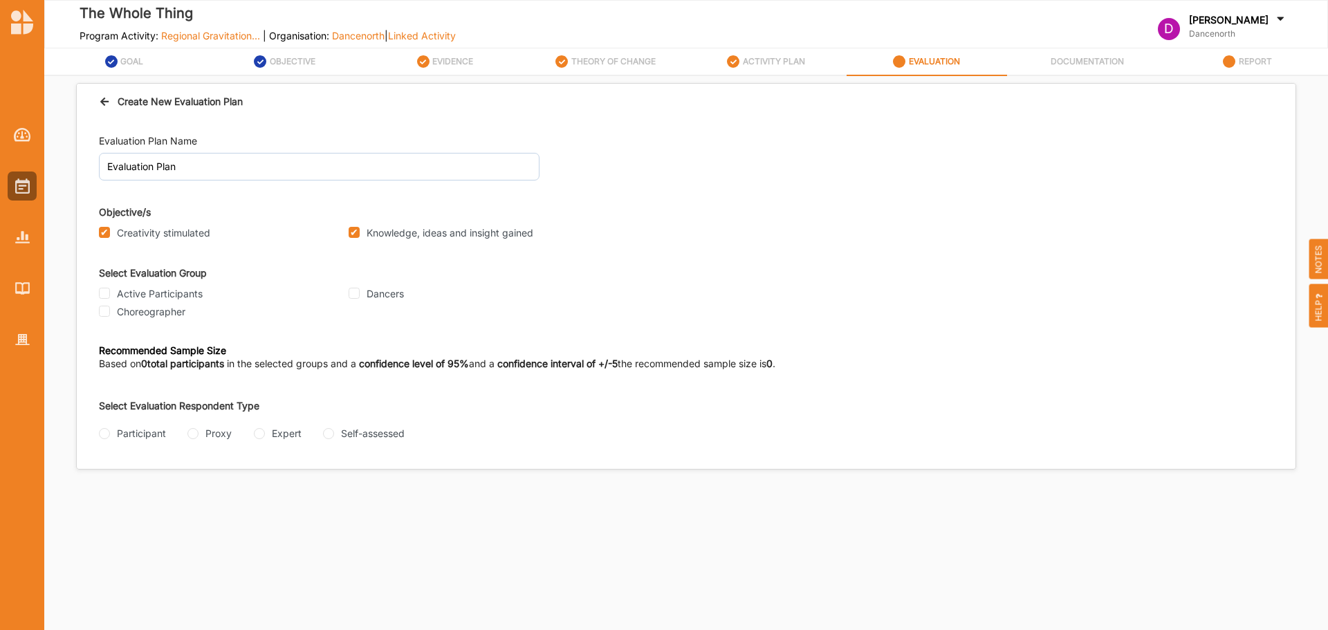
click at [131, 309] on label "Choreographer" at bounding box center [151, 312] width 68 height 12
click at [110, 309] on input "Choreographer" at bounding box center [104, 311] width 11 height 11
checkbox input "true"
click at [147, 438] on div "Participant" at bounding box center [141, 433] width 49 height 15
click at [110, 438] on input "Participant" at bounding box center [104, 433] width 11 height 11
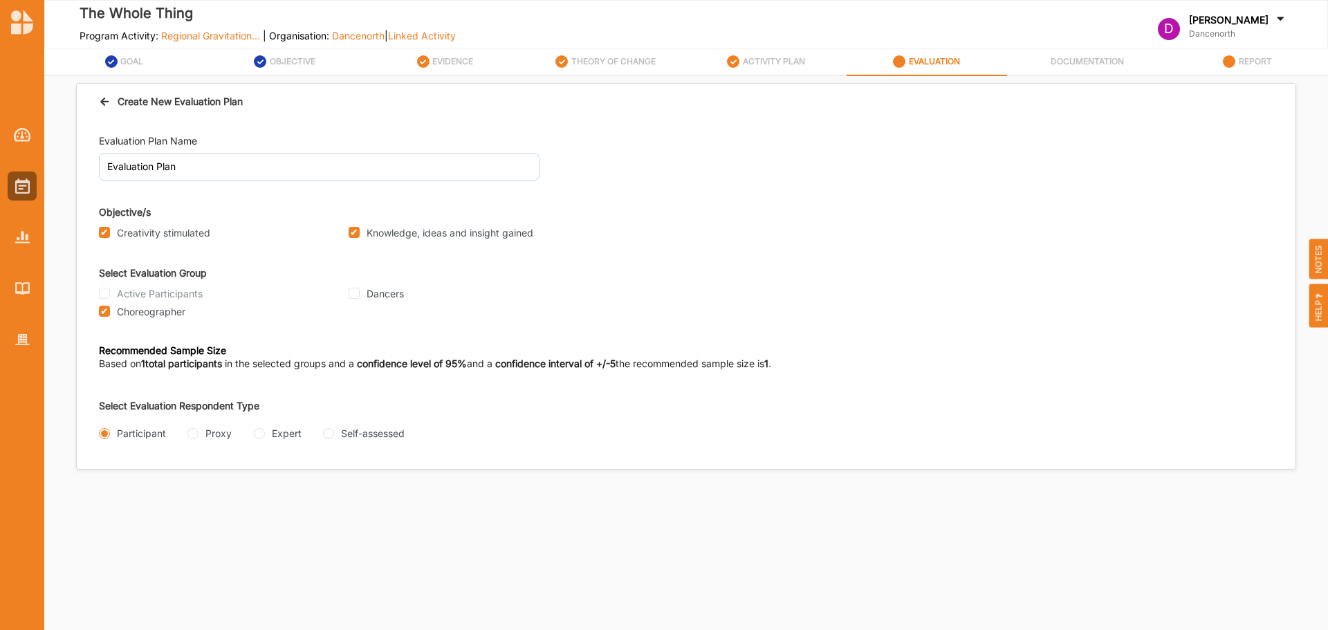
radio input "true"
click at [232, 488] on div "Questionnaire" at bounding box center [229, 488] width 62 height 15
click at [191, 488] on input "Questionnaire" at bounding box center [185, 488] width 11 height 11
radio input "true"
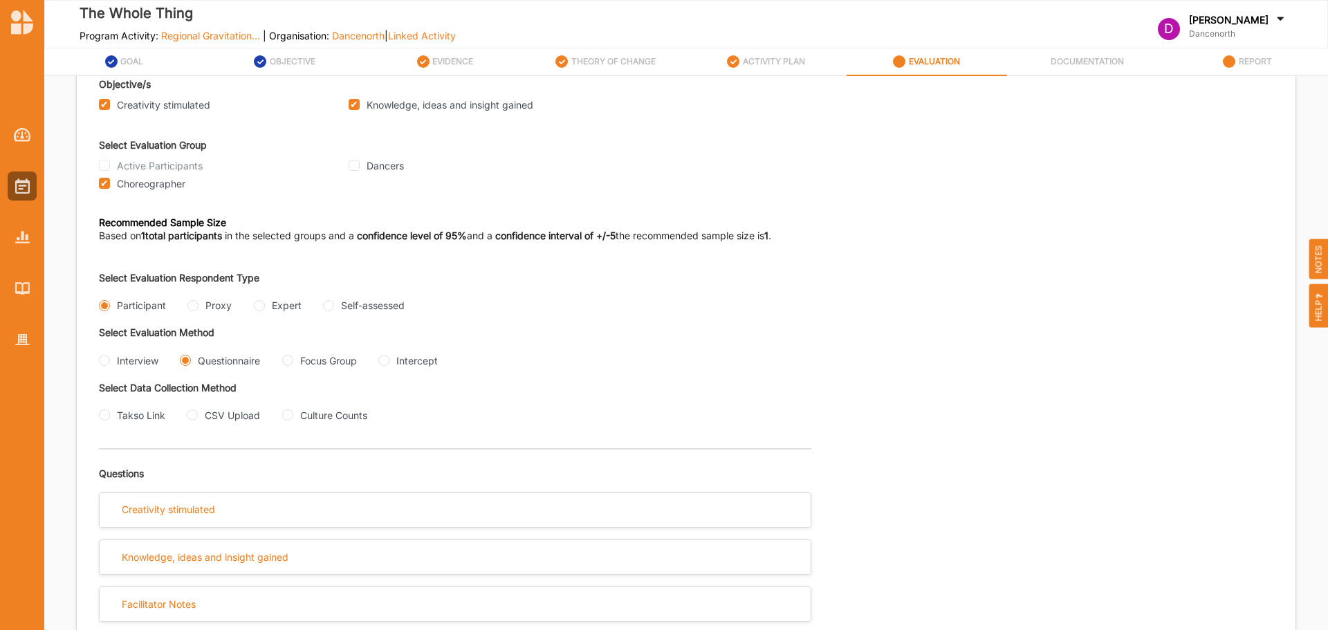
click at [162, 360] on div "Interview Questionnaire Focus Group Intercept" at bounding box center [392, 362] width 587 height 17
click at [131, 360] on div "Interview" at bounding box center [138, 361] width 42 height 15
click at [110, 360] on input "Interview" at bounding box center [104, 360] width 11 height 11
radio input "true"
click at [147, 417] on div "Takso Link" at bounding box center [141, 415] width 48 height 15
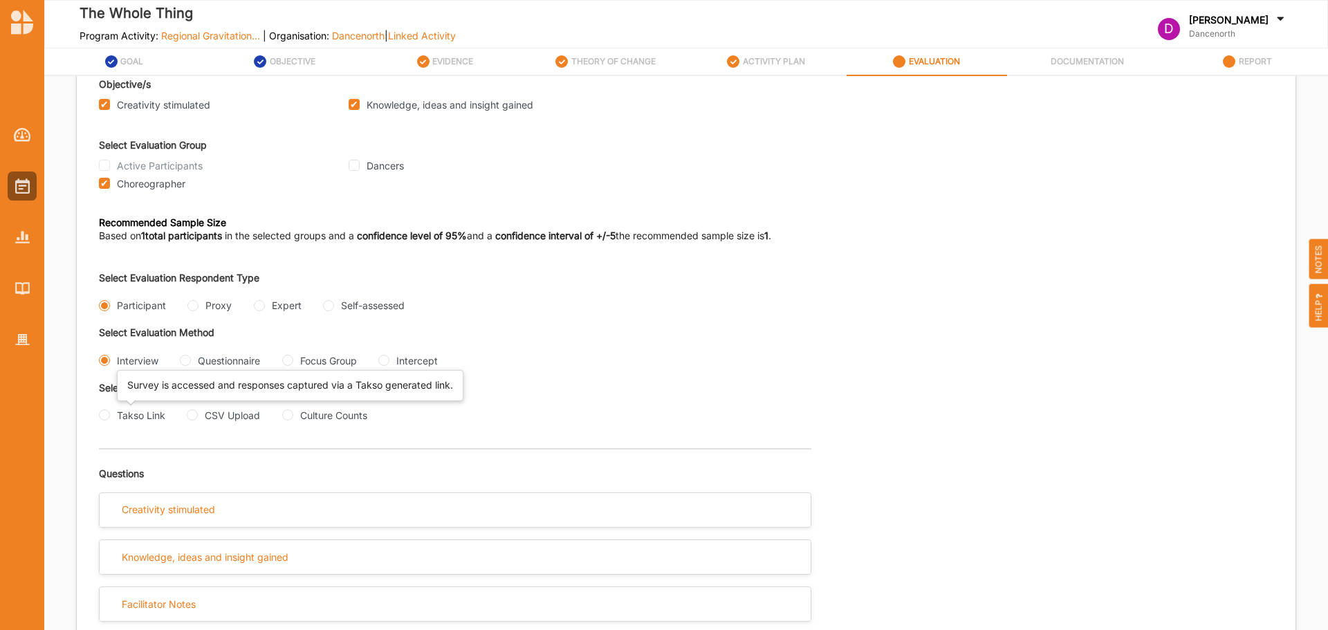
click at [110, 417] on input "Takso Link" at bounding box center [104, 415] width 11 height 11
radio input "true"
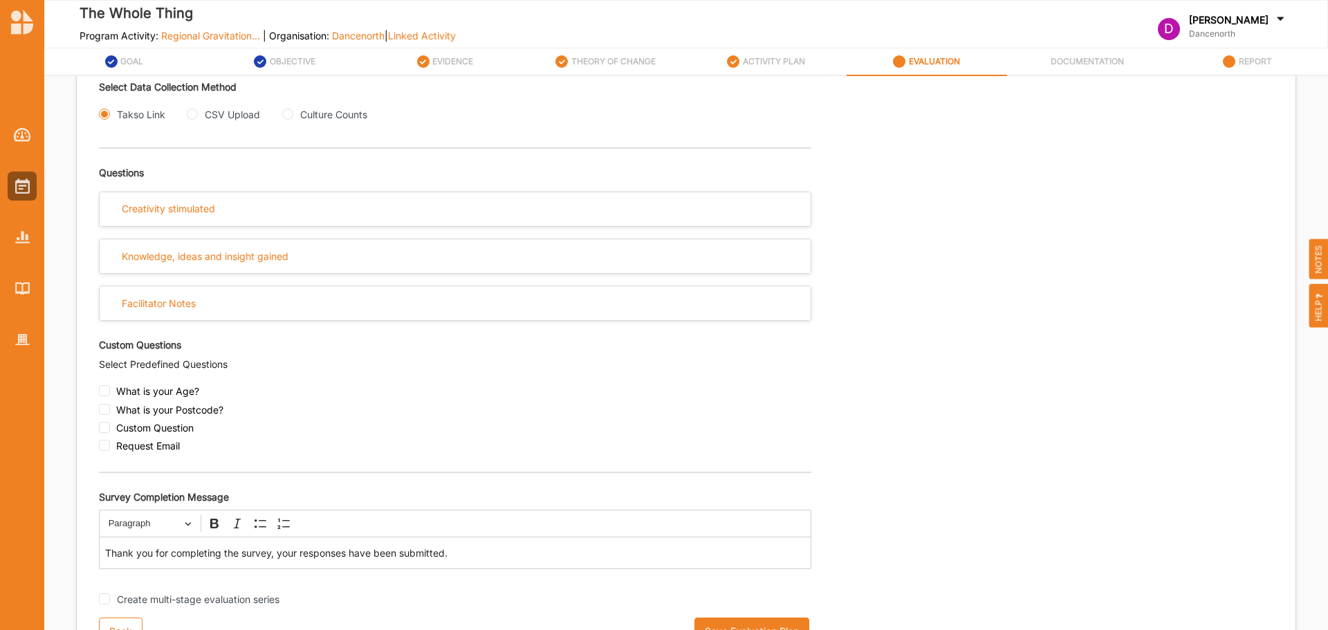
scroll to position [452, 0]
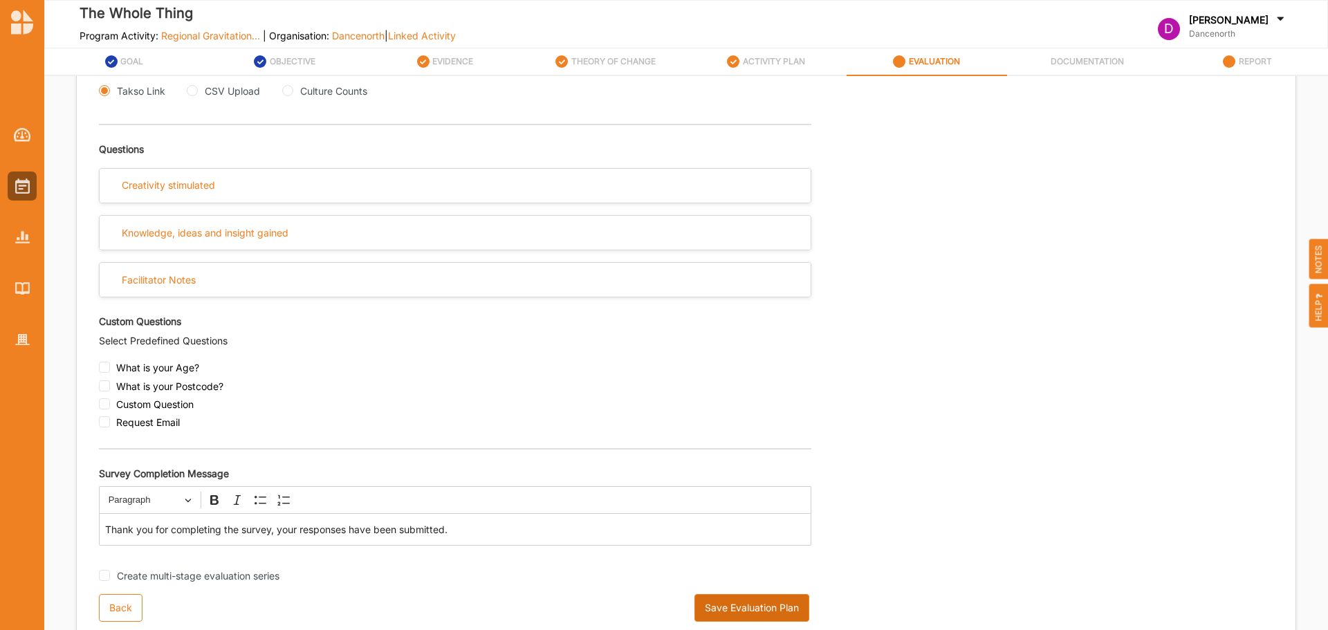
click at [750, 599] on button "Save Evaluation Plan" at bounding box center [752, 608] width 115 height 28
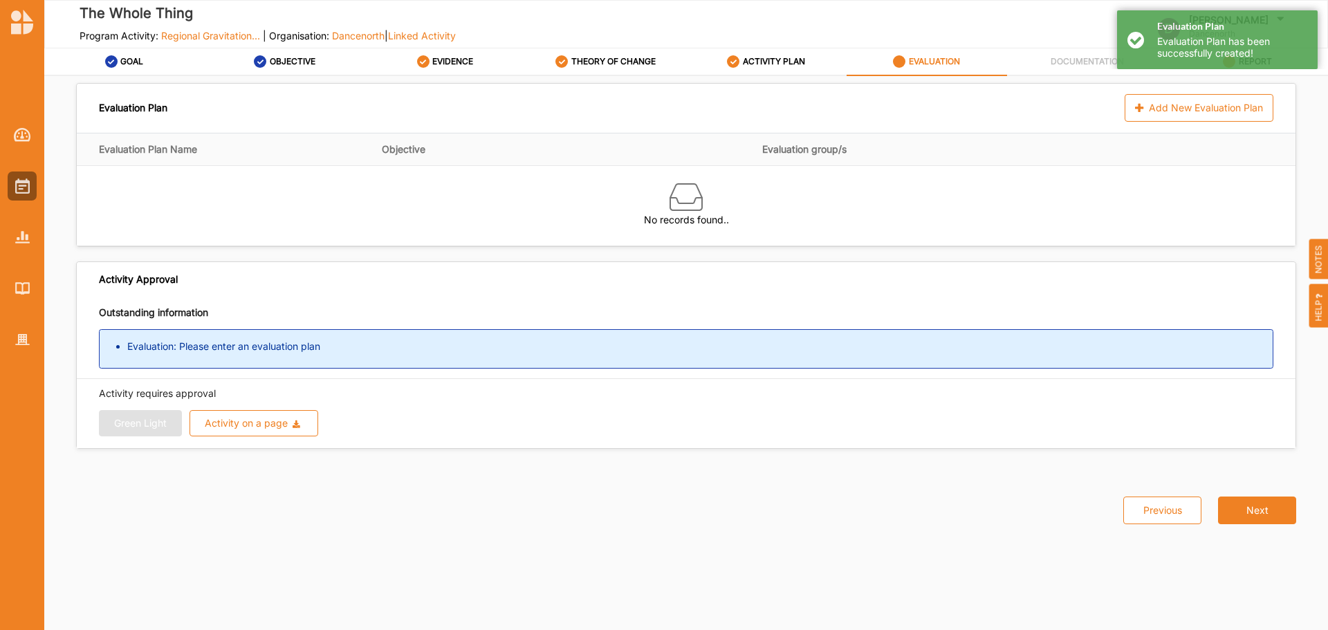
scroll to position [0, 0]
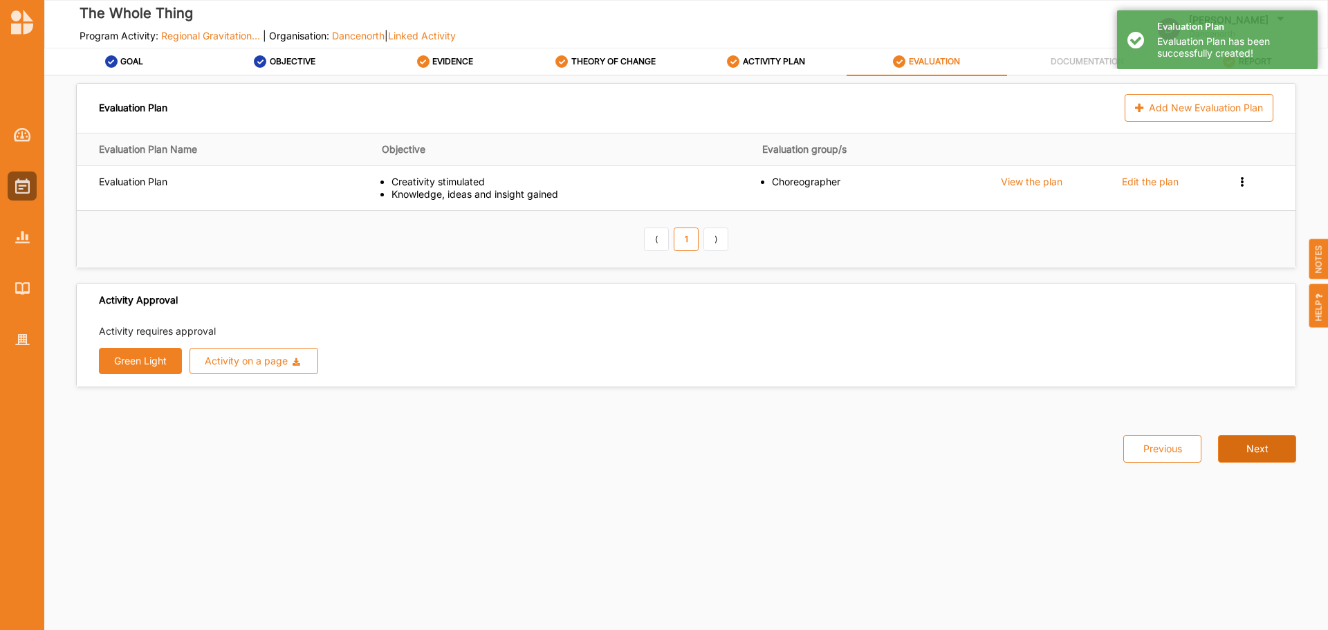
click at [1269, 450] on button "Next" at bounding box center [1257, 449] width 78 height 28
click at [1261, 451] on button "Next" at bounding box center [1257, 449] width 78 height 28
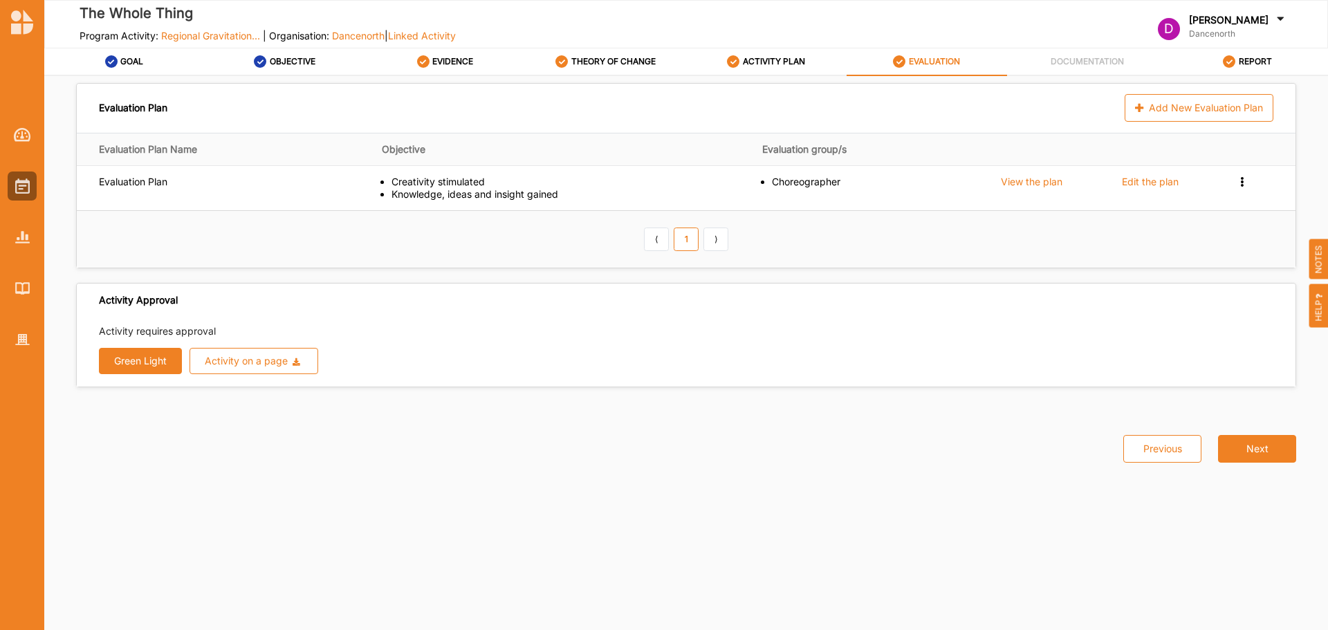
click at [149, 365] on button "Green Light" at bounding box center [140, 361] width 83 height 26
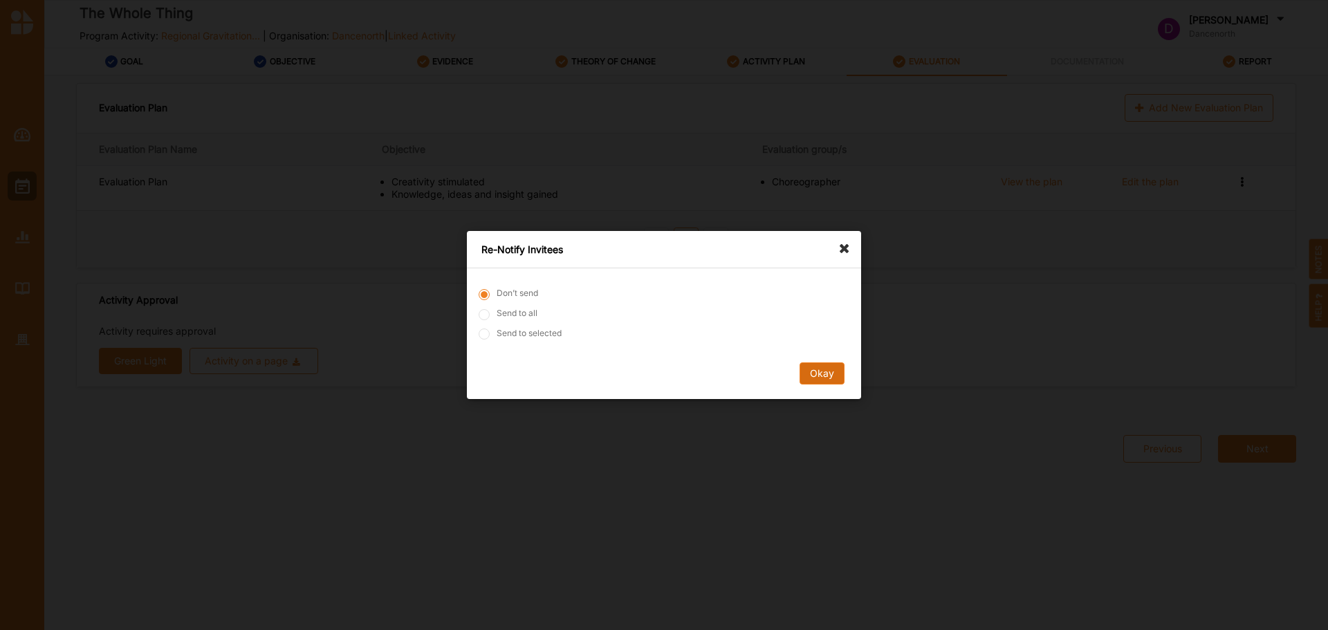
click at [830, 365] on button "Okay" at bounding box center [822, 373] width 45 height 22
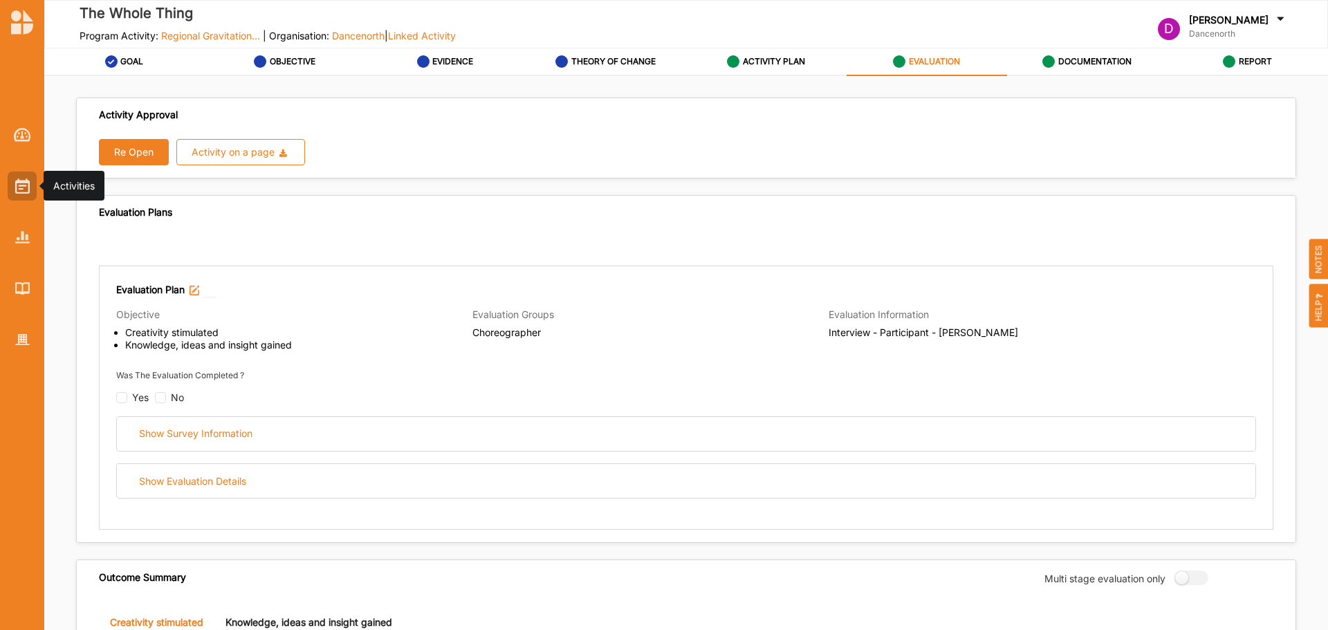
click at [19, 189] on img at bounding box center [22, 185] width 15 height 15
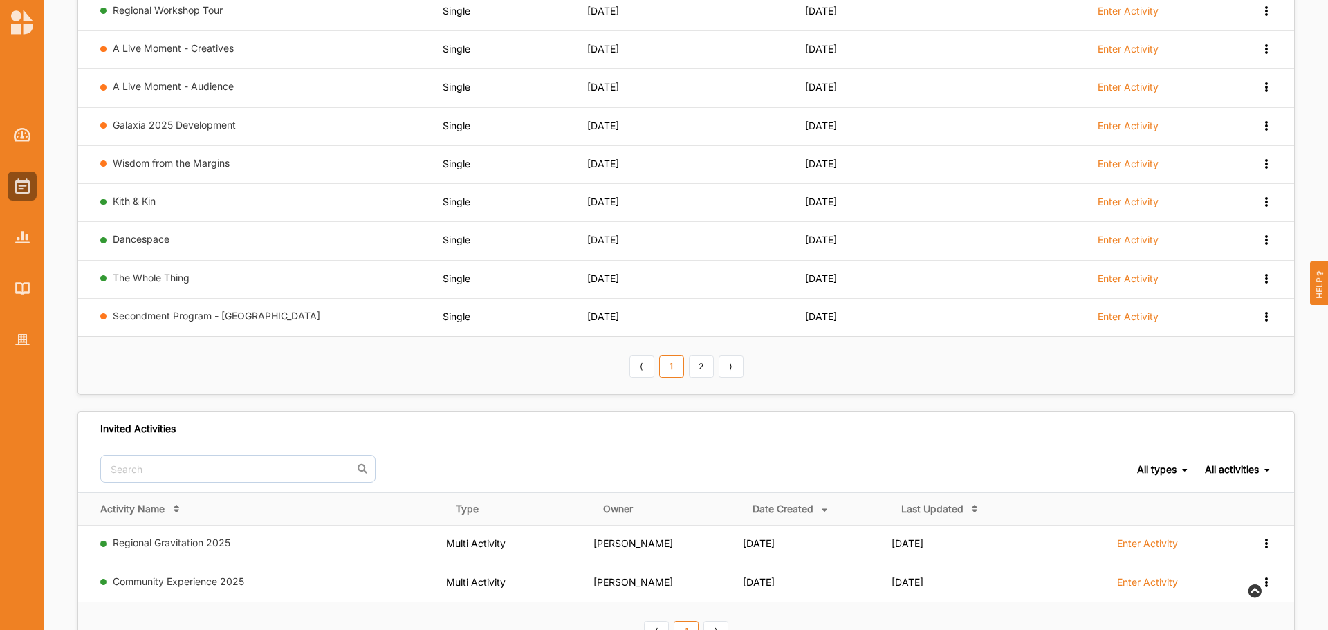
scroll to position [277, 0]
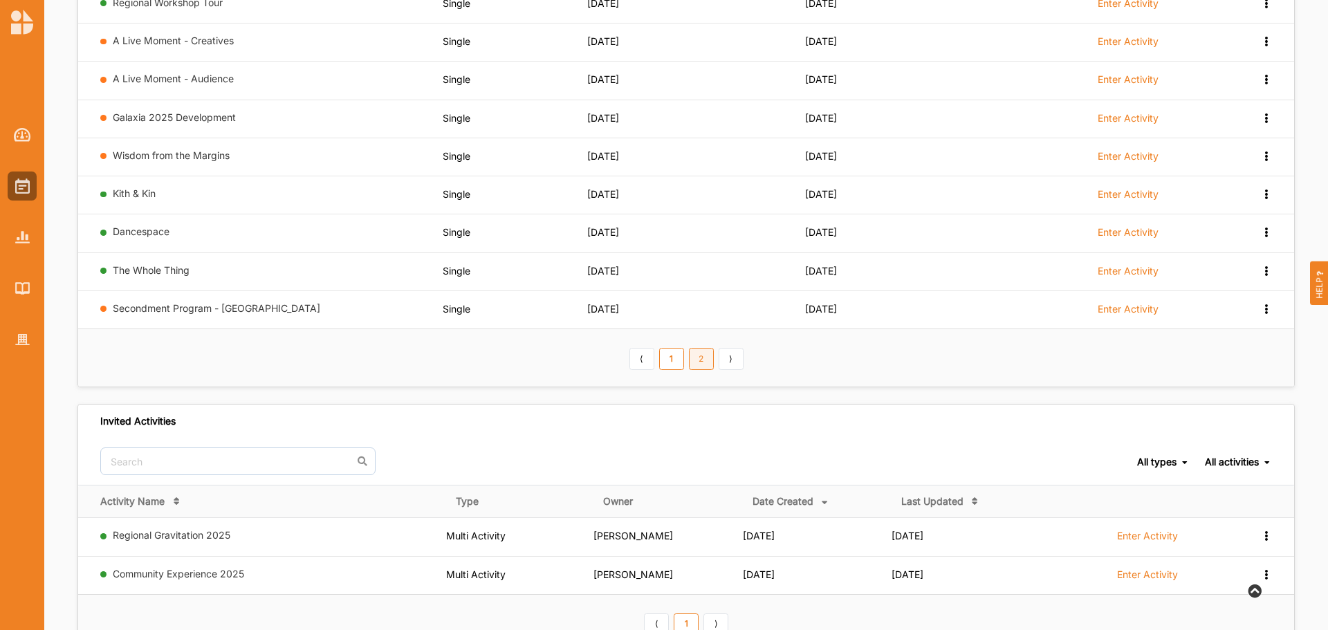
click at [699, 360] on link "2" at bounding box center [701, 359] width 25 height 22
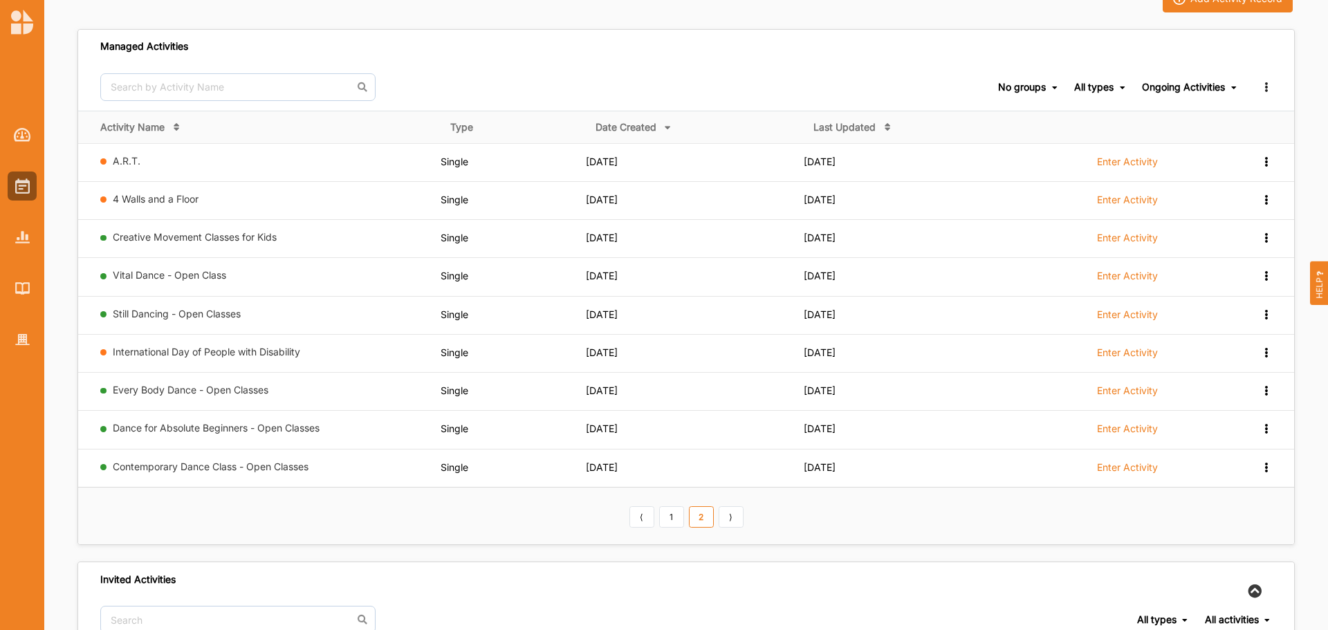
scroll to position [69, 0]
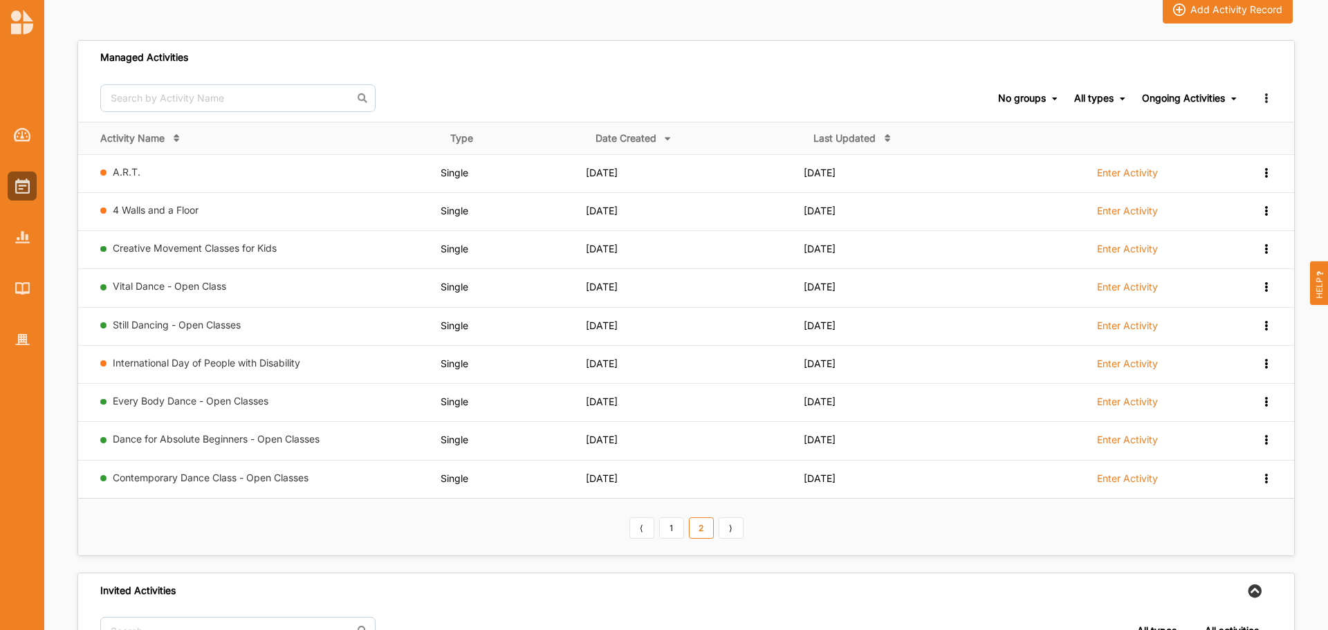
click at [1185, 104] on div "Ongoing Activities" at bounding box center [1183, 98] width 83 height 12
click at [1165, 141] on div "Completed Activities" at bounding box center [1179, 143] width 116 height 25
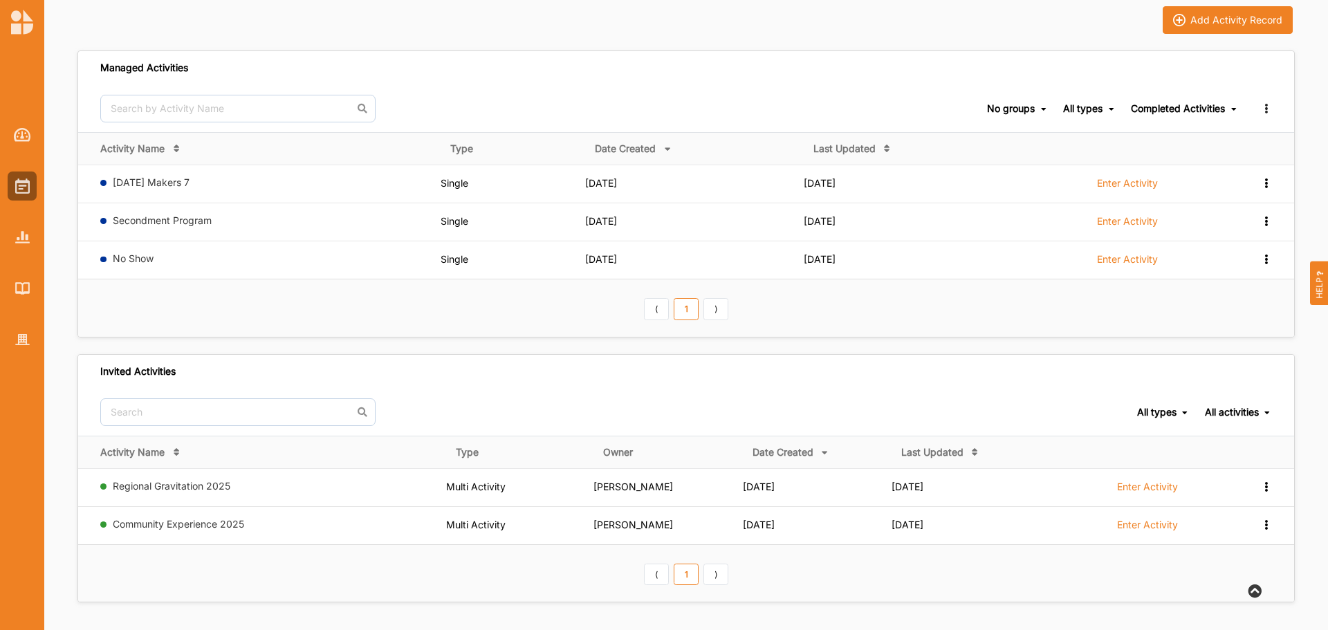
scroll to position [59, 0]
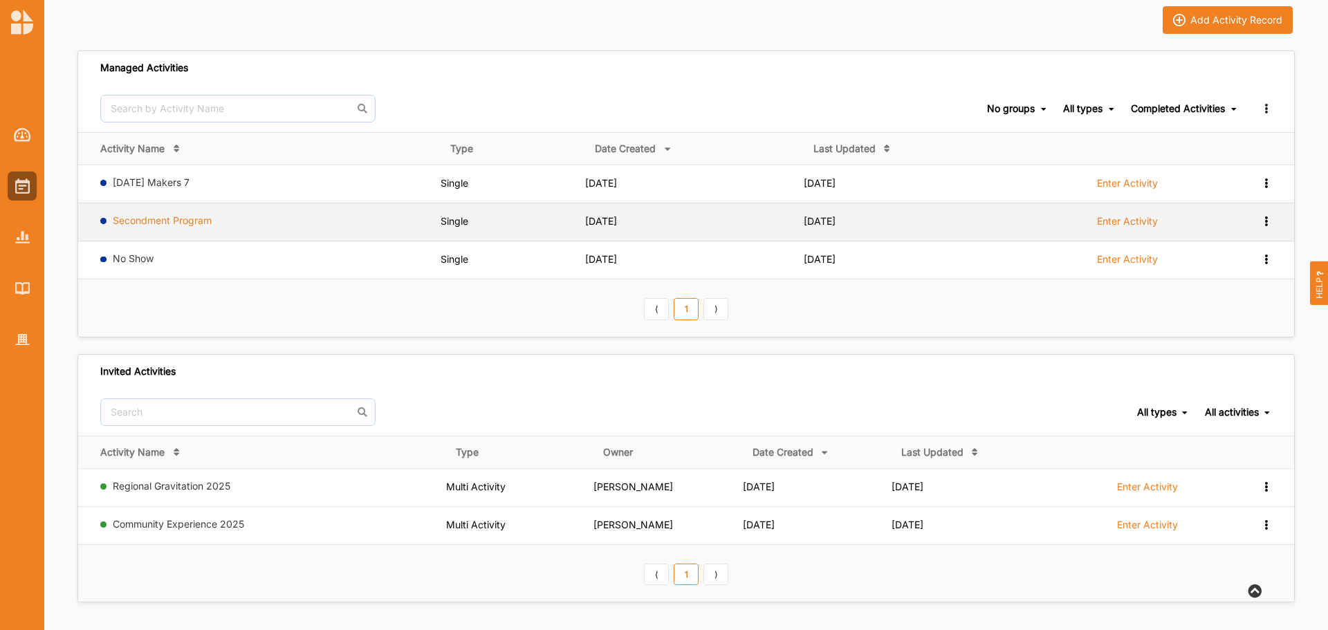
click at [158, 225] on link "Secondment Program" at bounding box center [162, 220] width 99 height 12
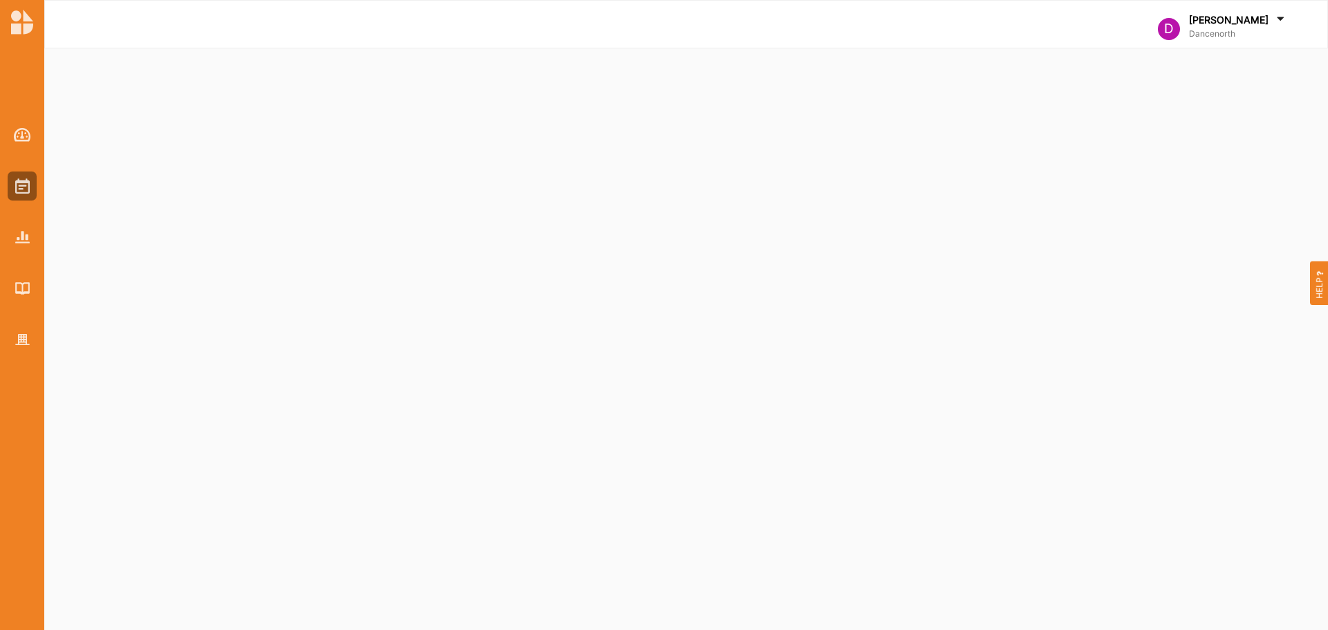
select select "3"
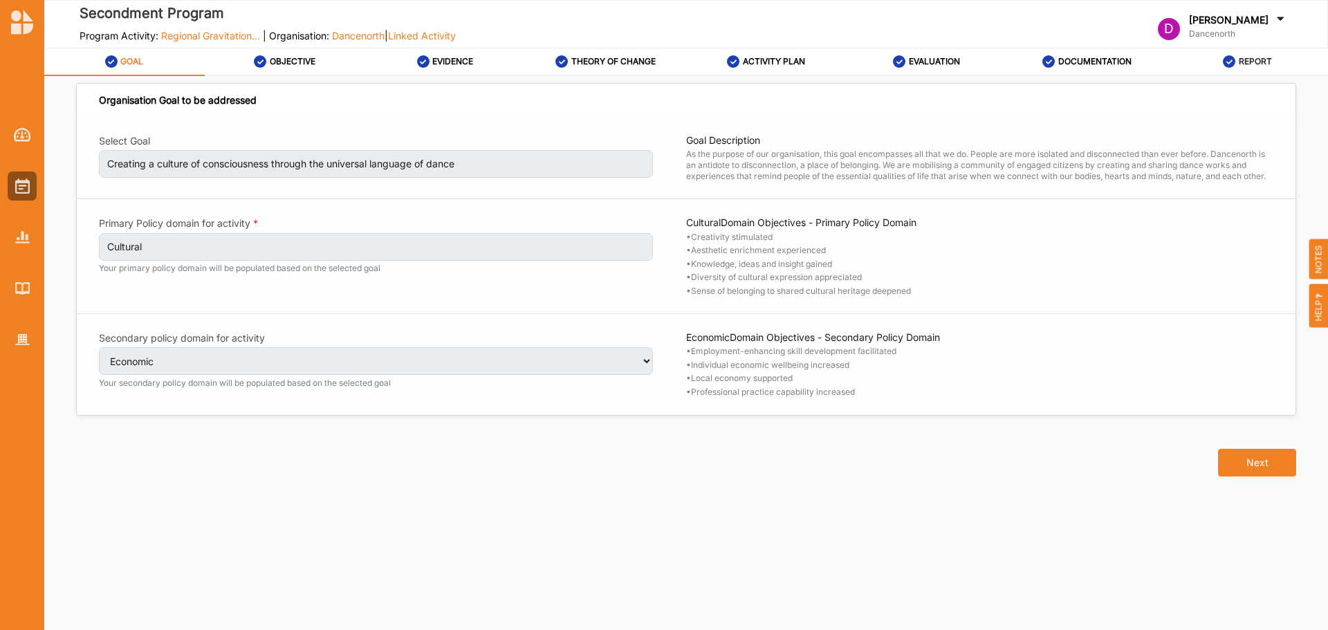
click at [1242, 67] on div "REPORT" at bounding box center [1247, 61] width 49 height 25
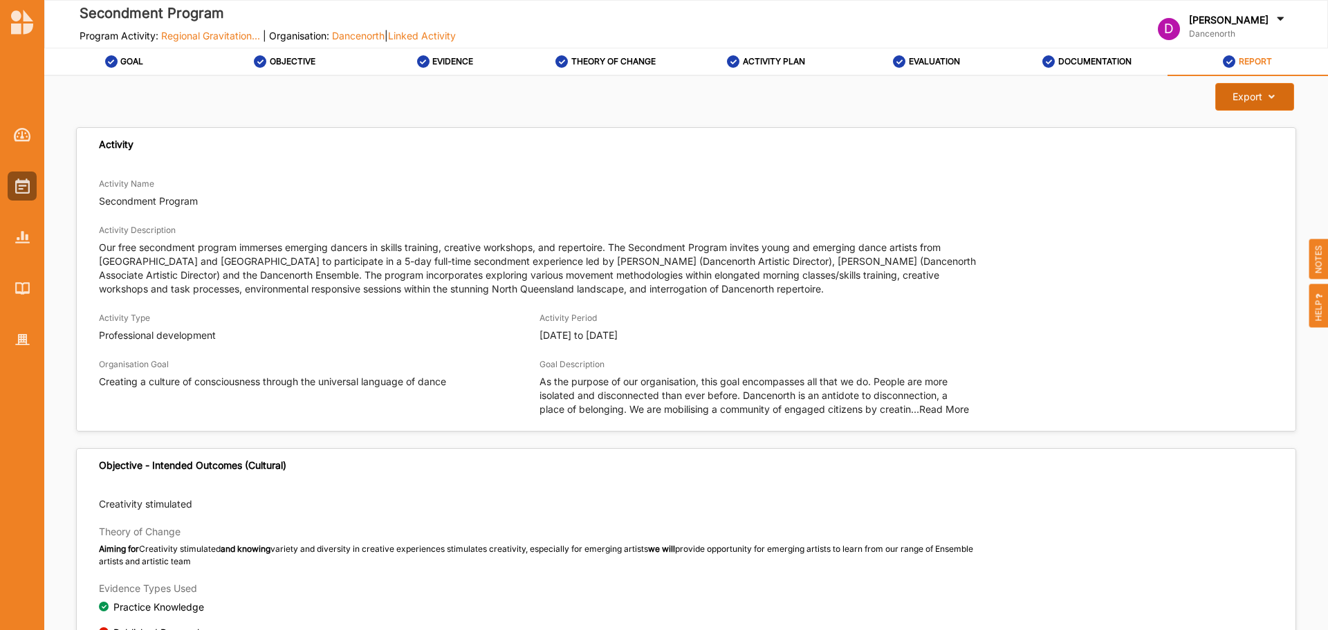
click at [1243, 91] on div "Export" at bounding box center [1248, 97] width 30 height 12
click at [1241, 137] on div "Download Report" at bounding box center [1243, 128] width 100 height 30
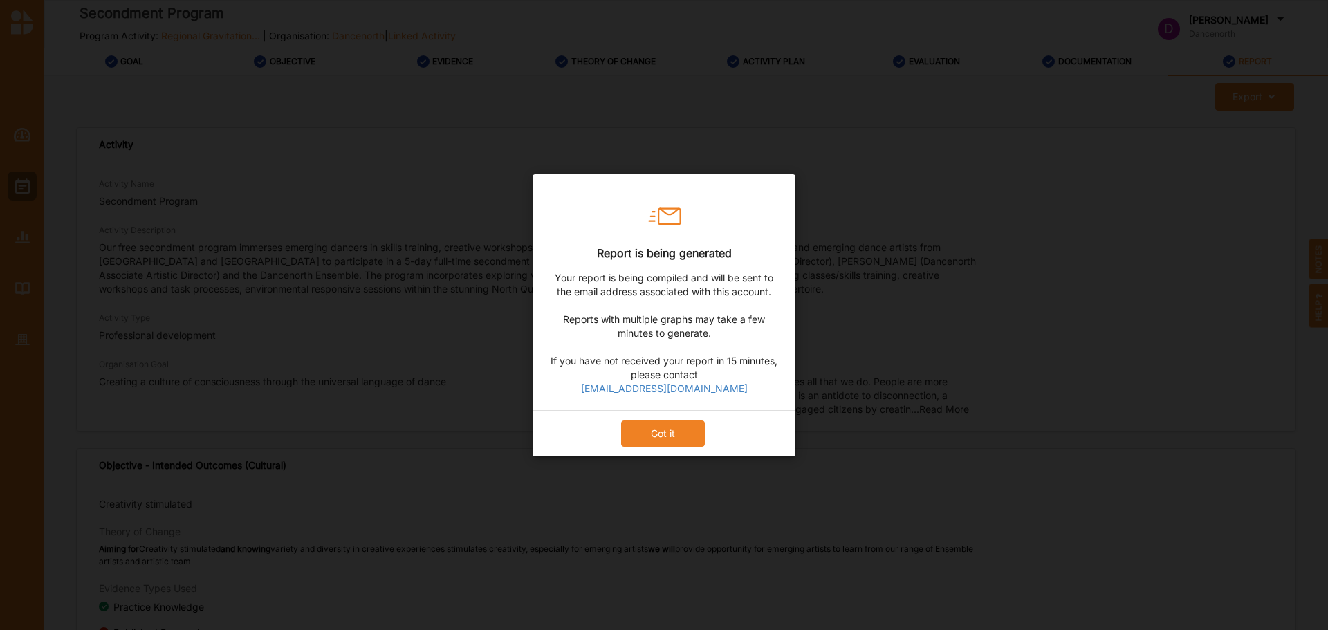
click at [671, 432] on button "Got it" at bounding box center [663, 433] width 84 height 26
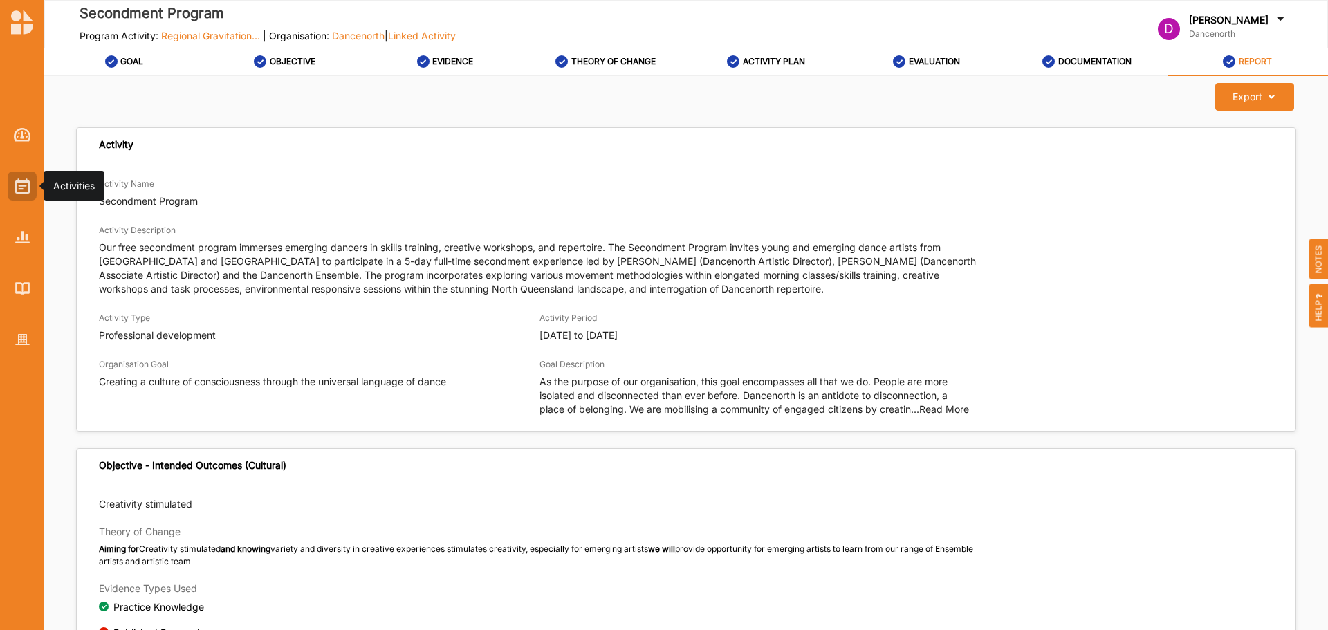
click at [24, 192] on img at bounding box center [22, 185] width 15 height 15
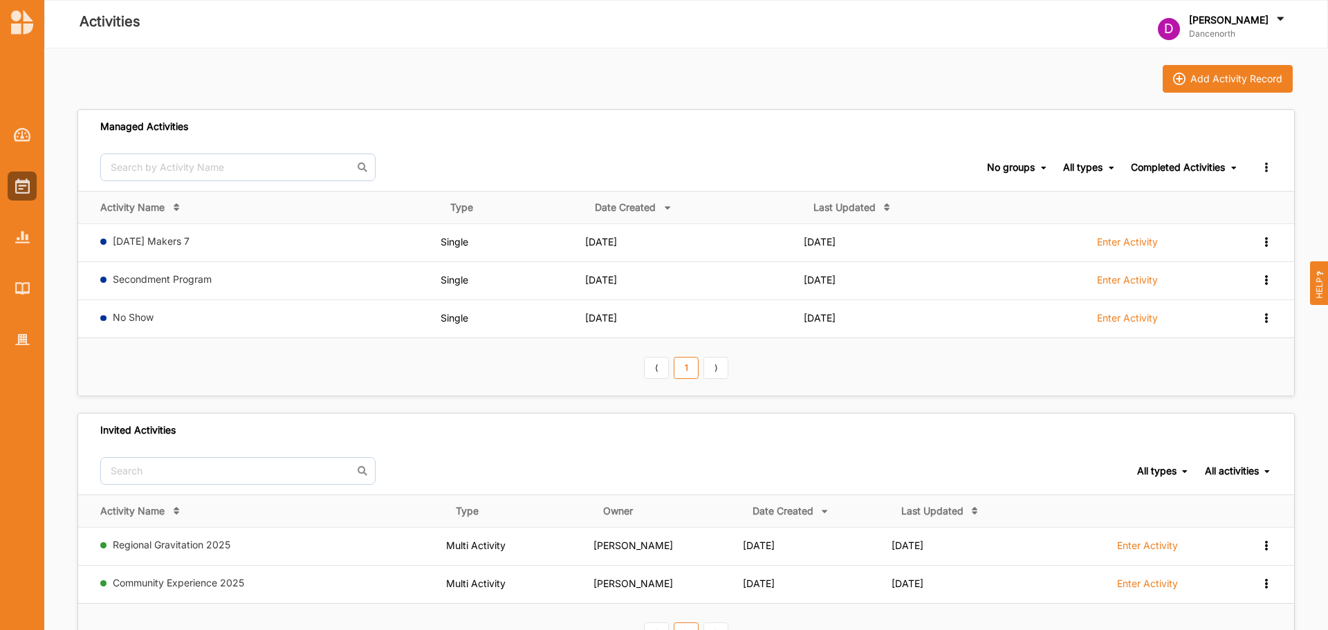
click at [1195, 169] on div "Completed Activities" at bounding box center [1178, 167] width 94 height 12
click at [1166, 193] on div "Ongoing Activities" at bounding box center [1179, 188] width 116 height 25
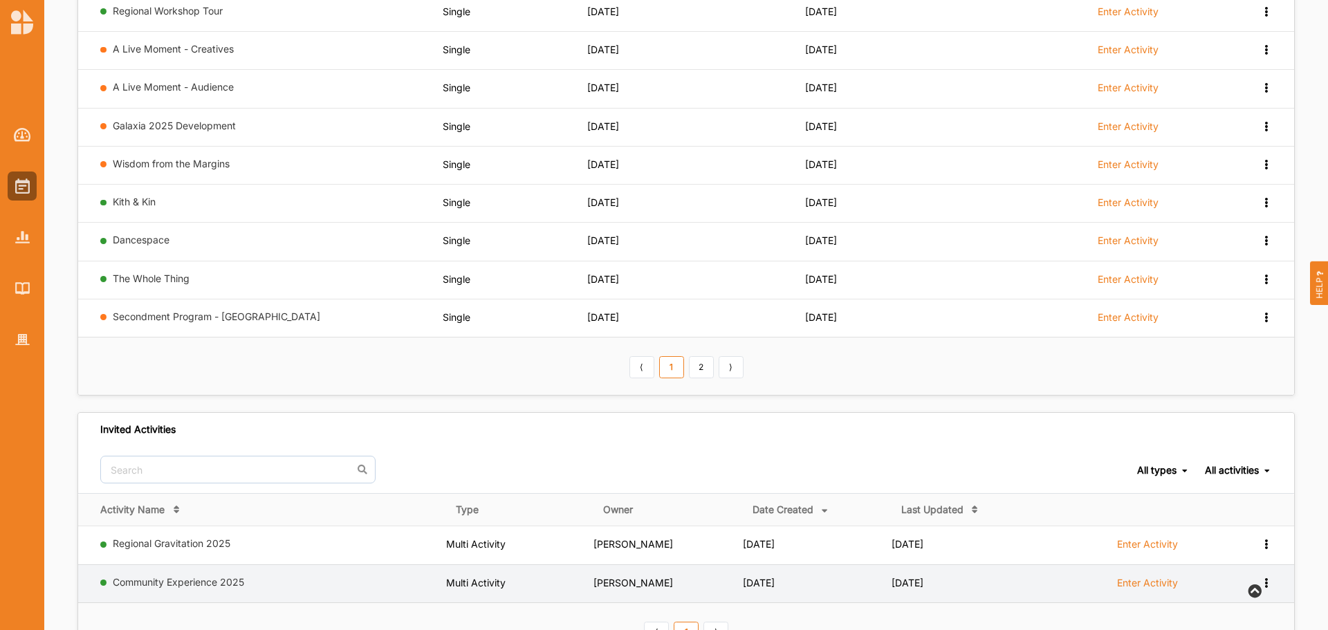
scroll to position [327, 0]
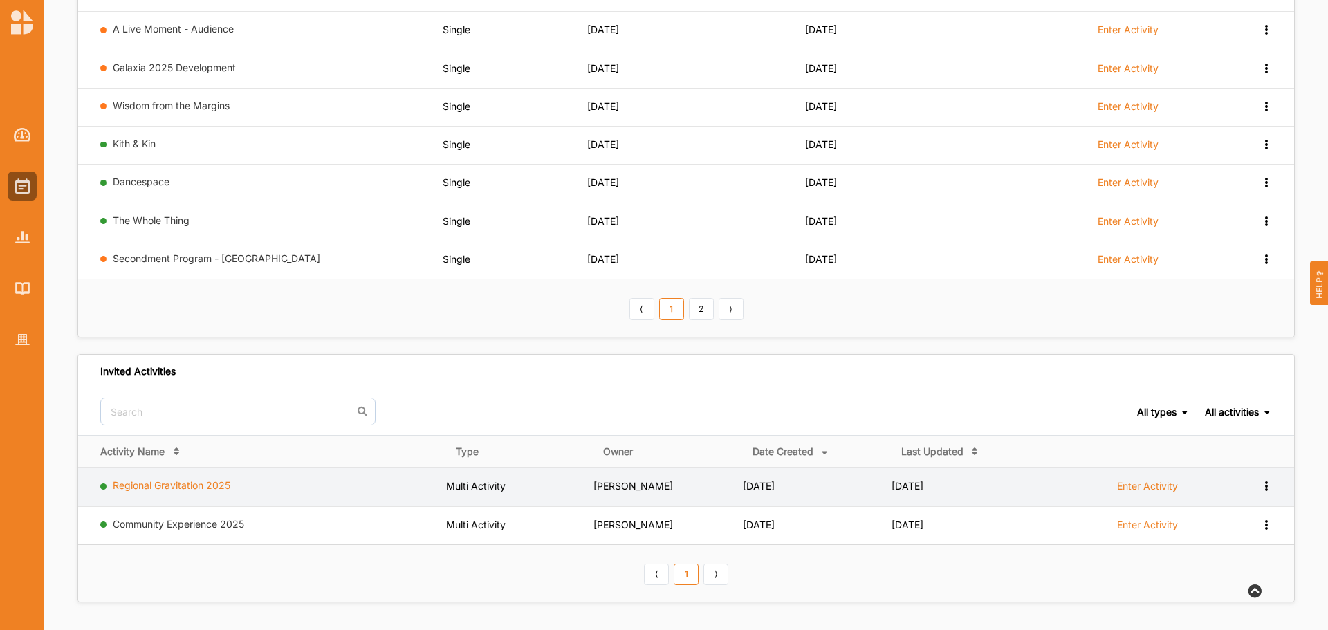
click at [199, 487] on link "Regional Gravitation 2025" at bounding box center [172, 485] width 118 height 12
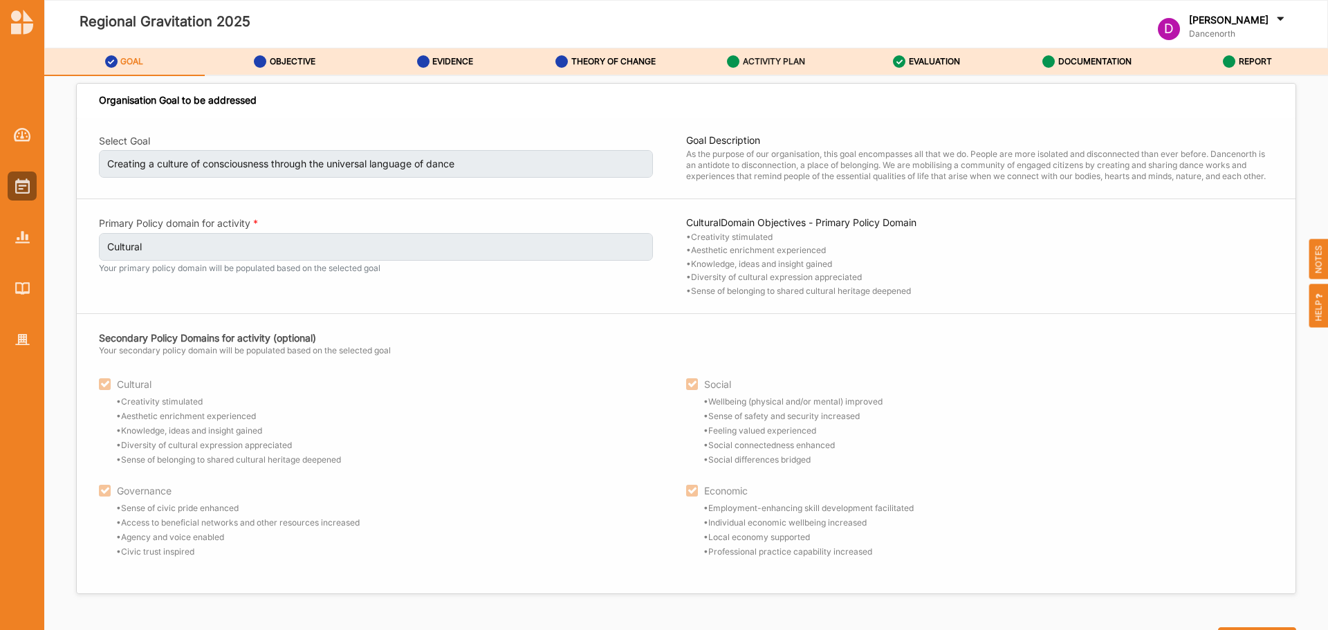
click at [743, 59] on label "ACTIVITY PLAN" at bounding box center [774, 61] width 62 height 11
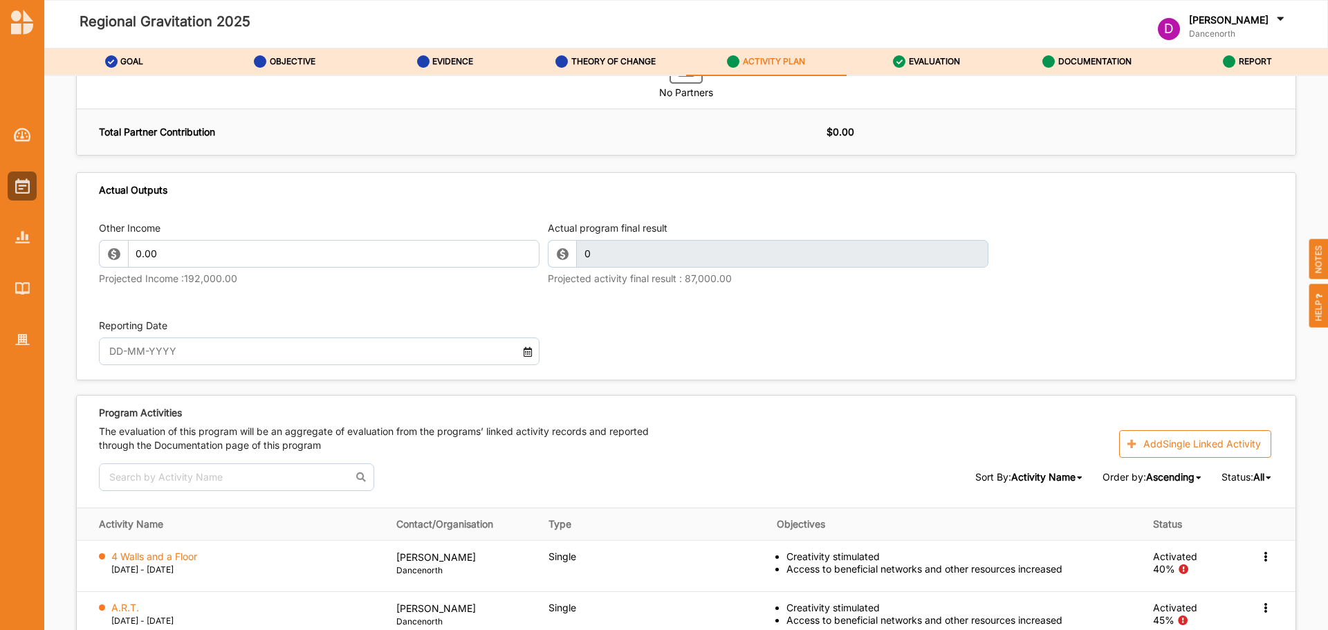
scroll to position [1591, 0]
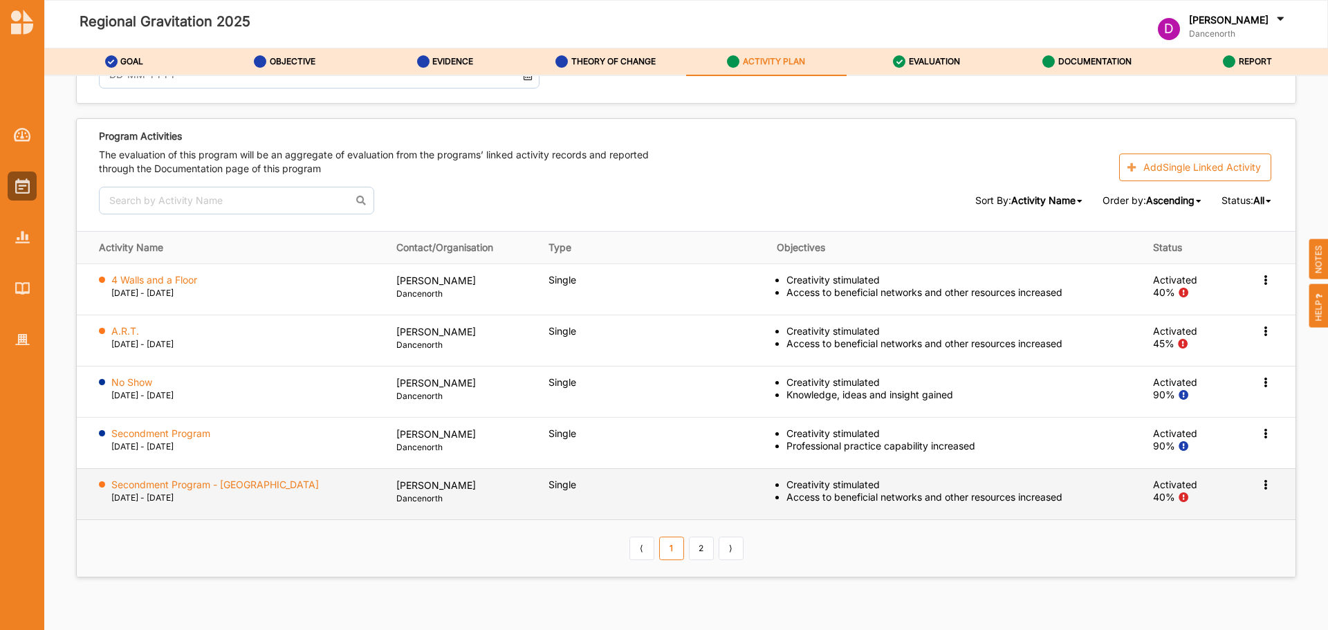
click at [1263, 484] on icon at bounding box center [1266, 484] width 12 height 10
click at [1177, 600] on div "Deactivate" at bounding box center [1199, 596] width 148 height 28
click at [1260, 479] on icon at bounding box center [1266, 484] width 12 height 10
click at [1162, 590] on label "Deactivate" at bounding box center [1159, 595] width 49 height 12
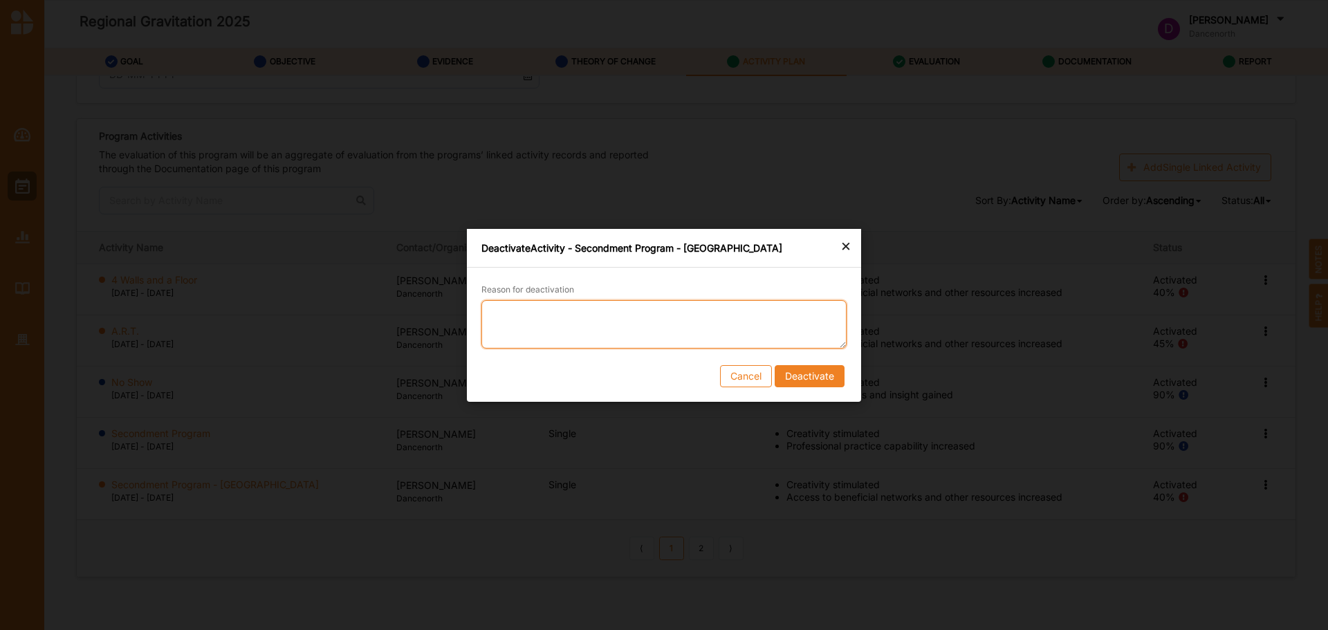
click at [677, 322] on textarea "Reason for deactivation" at bounding box center [663, 324] width 365 height 48
type textarea "Evaluation covered in Secondment Program"
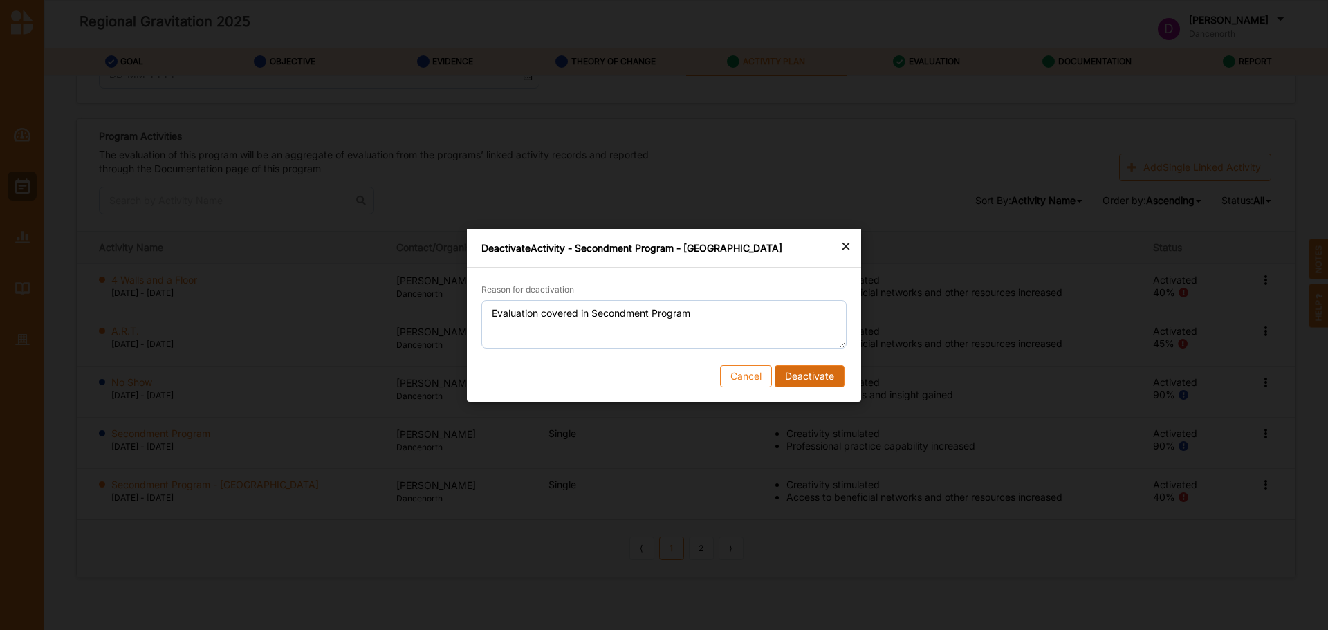
click at [785, 382] on button "Deactivate" at bounding box center [810, 376] width 70 height 22
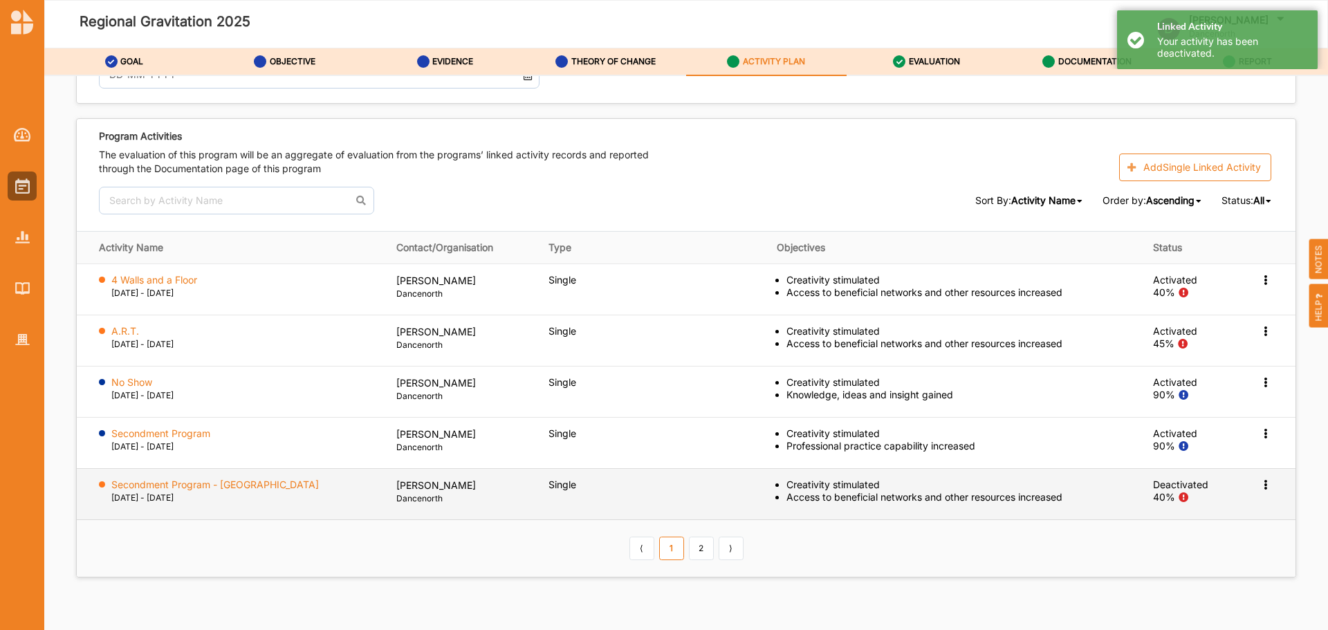
click at [1260, 486] on icon at bounding box center [1266, 484] width 12 height 10
click at [1168, 566] on label "Delete Activity" at bounding box center [1168, 566] width 66 height 12
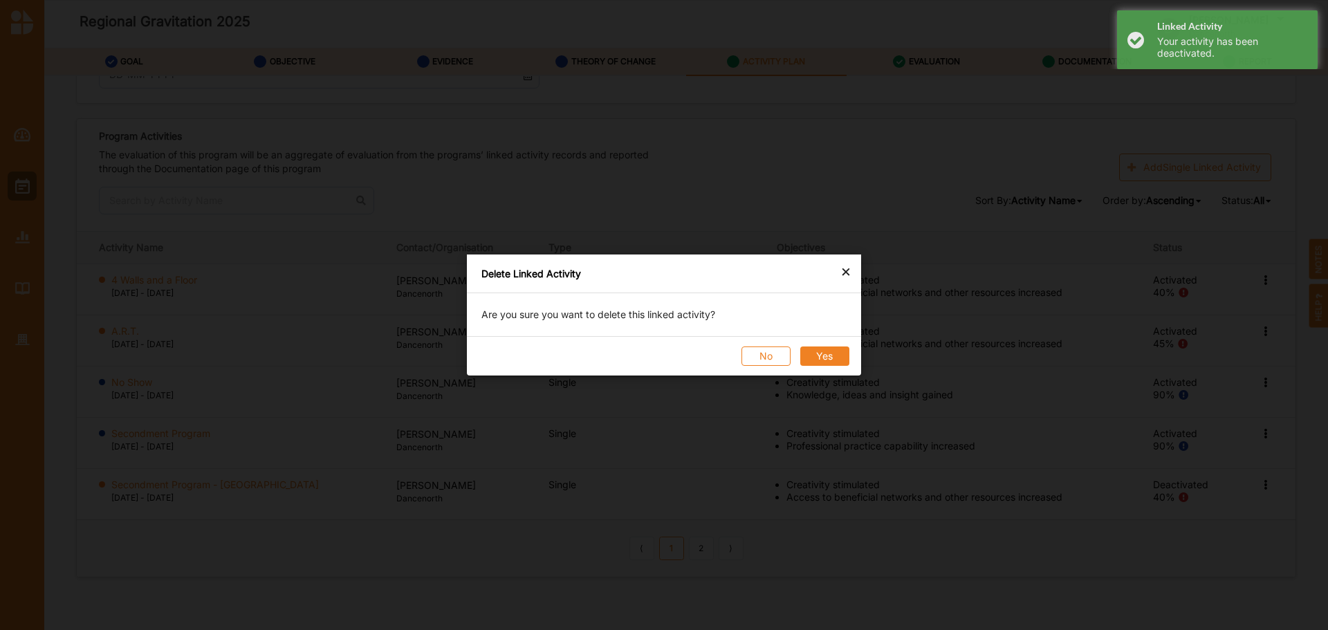
click at [831, 360] on button "Yes" at bounding box center [824, 356] width 49 height 19
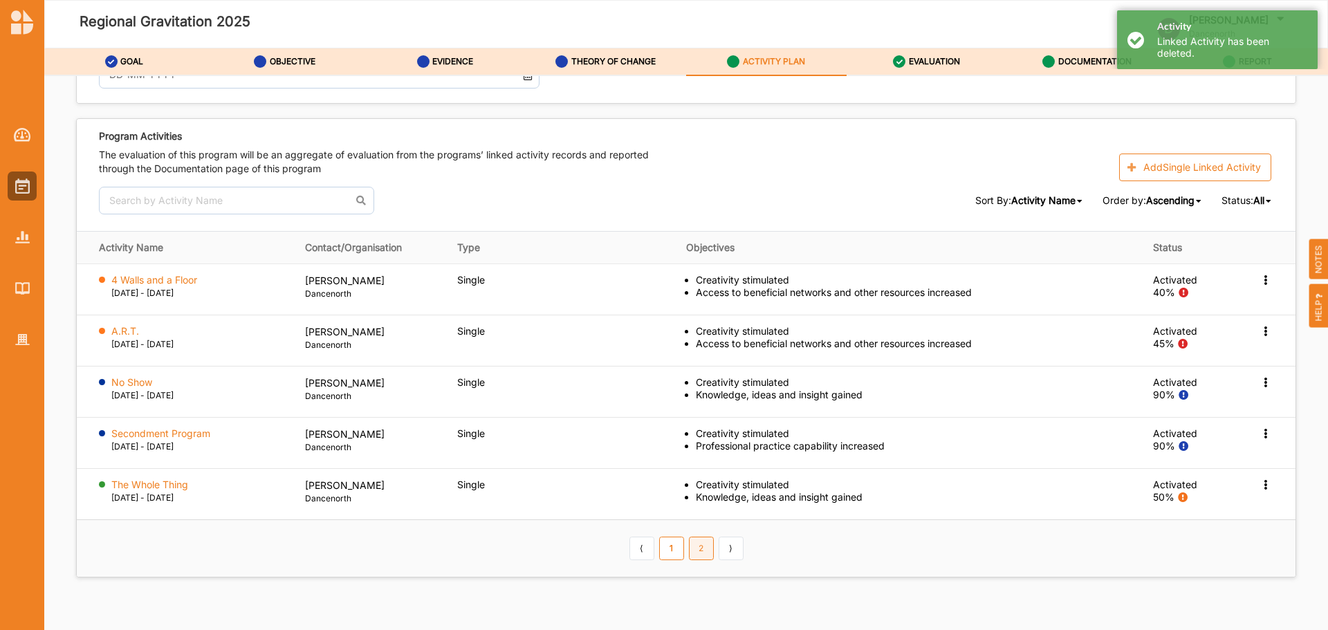
click at [691, 546] on link "2" at bounding box center [701, 549] width 25 height 24
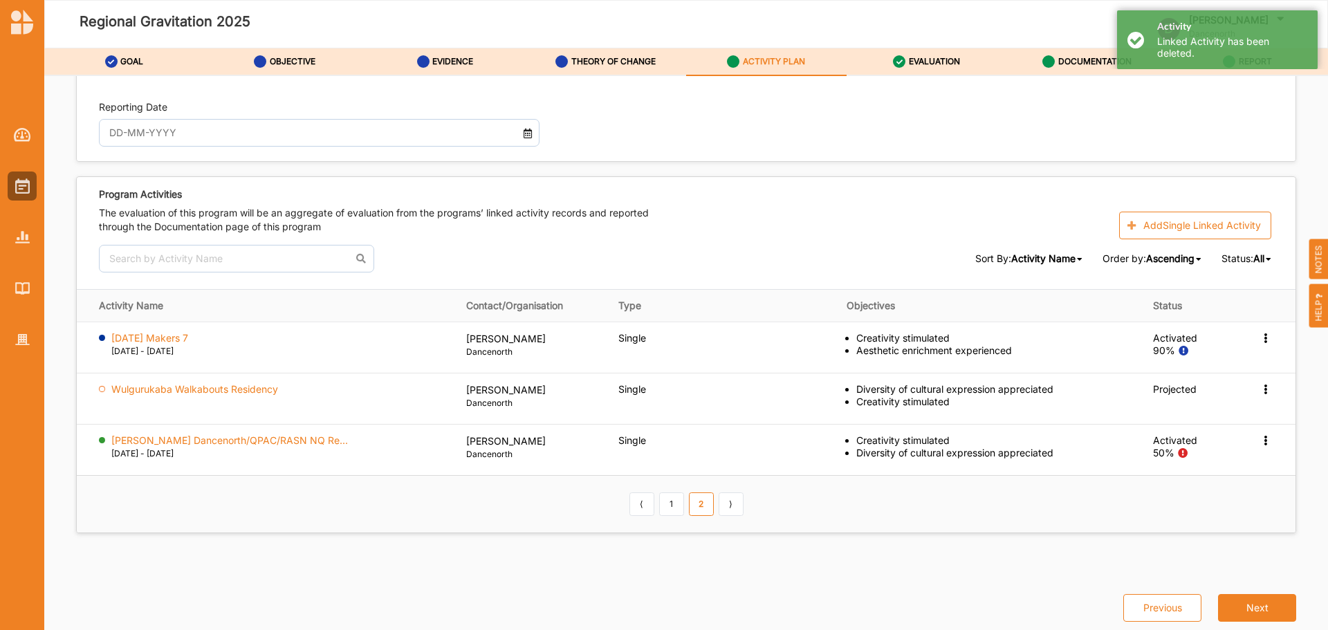
scroll to position [1533, 0]
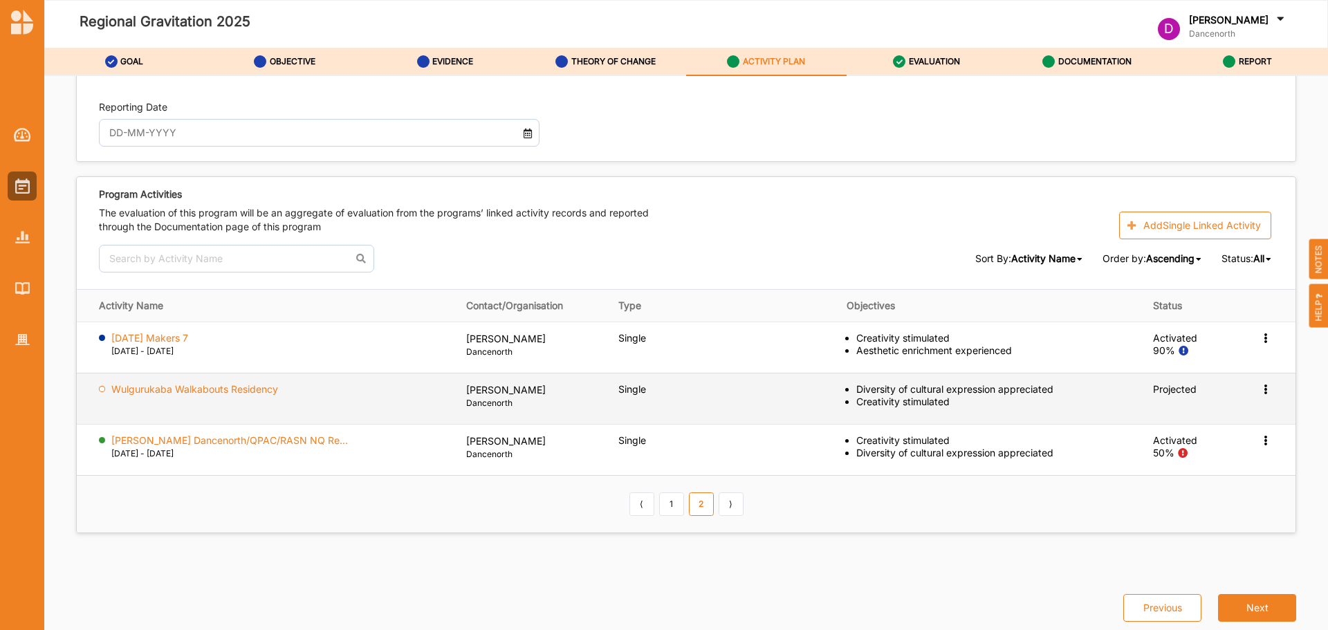
click at [1260, 384] on icon at bounding box center [1266, 388] width 12 height 10
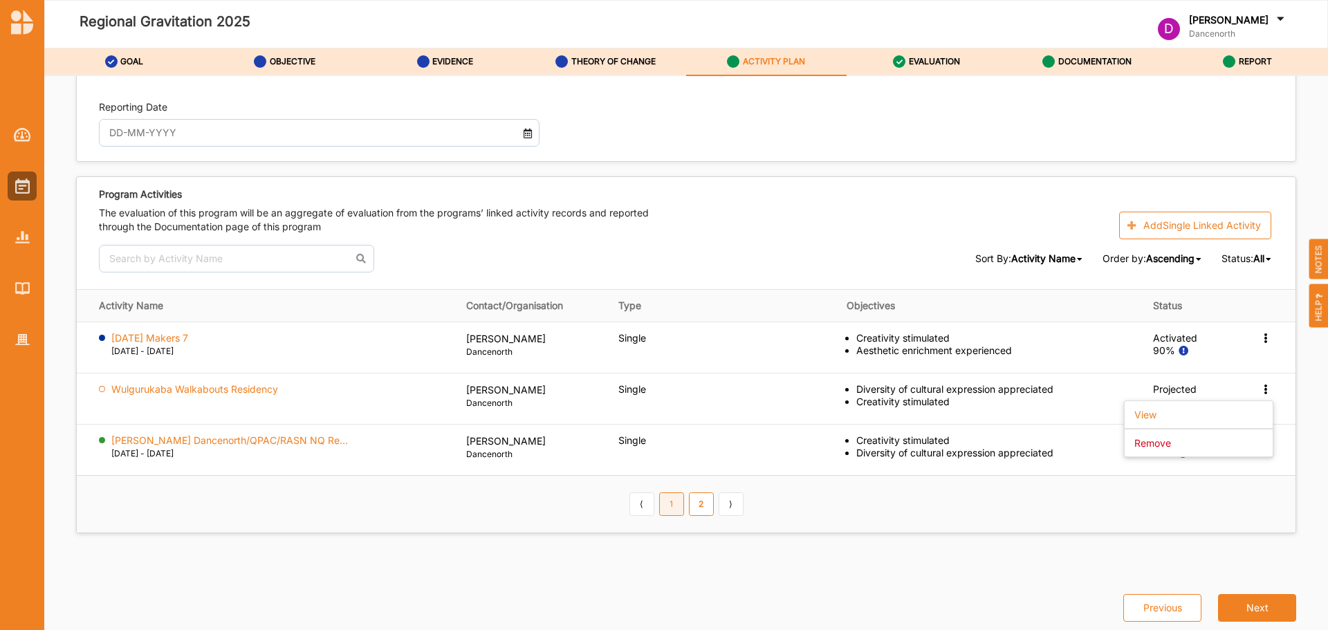
click at [665, 509] on link "1" at bounding box center [671, 505] width 25 height 24
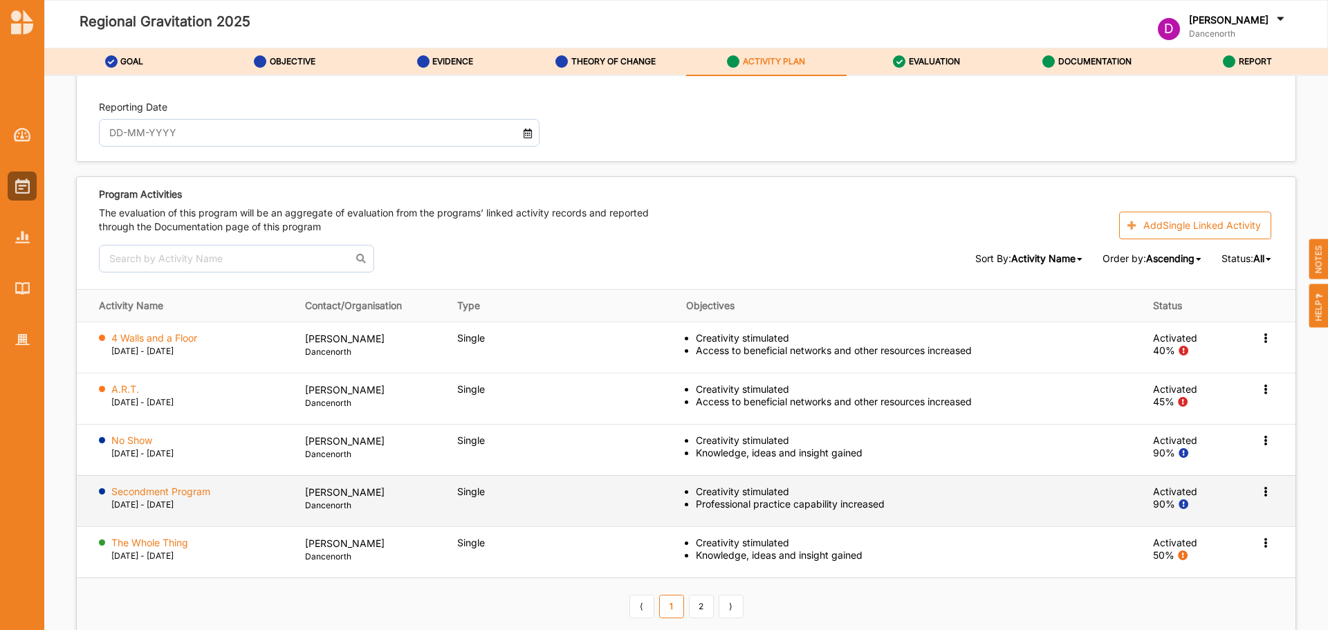
scroll to position [1602, 0]
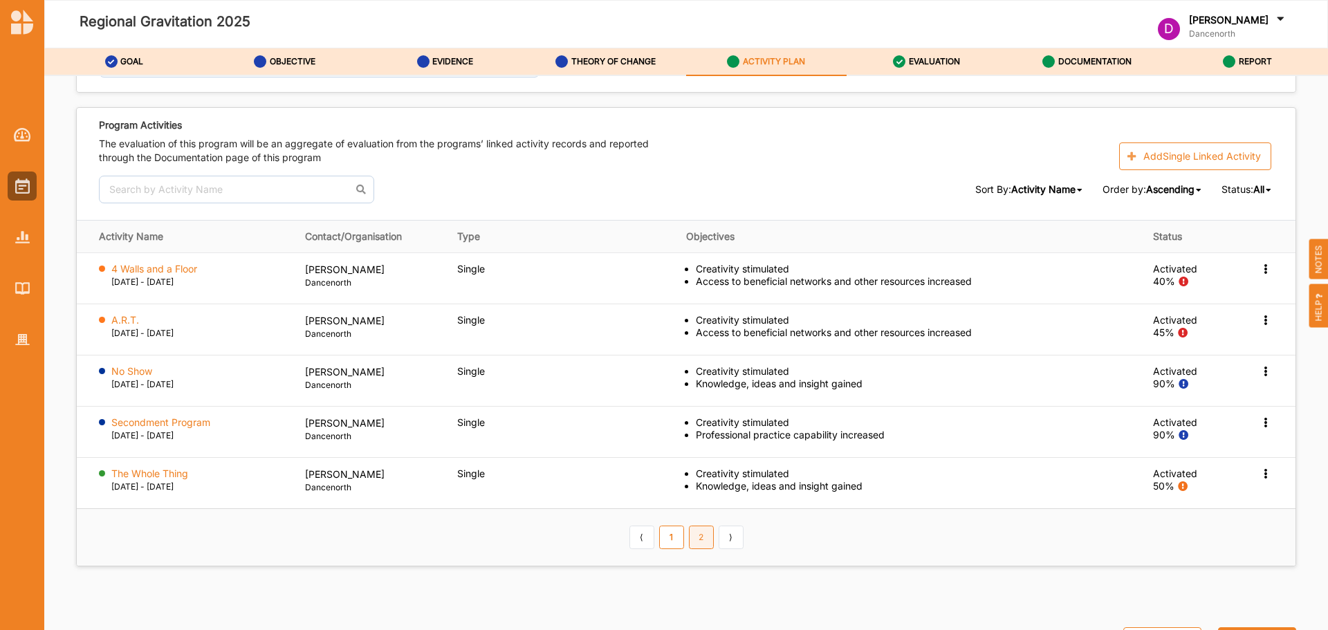
click at [695, 540] on link "2" at bounding box center [701, 538] width 25 height 24
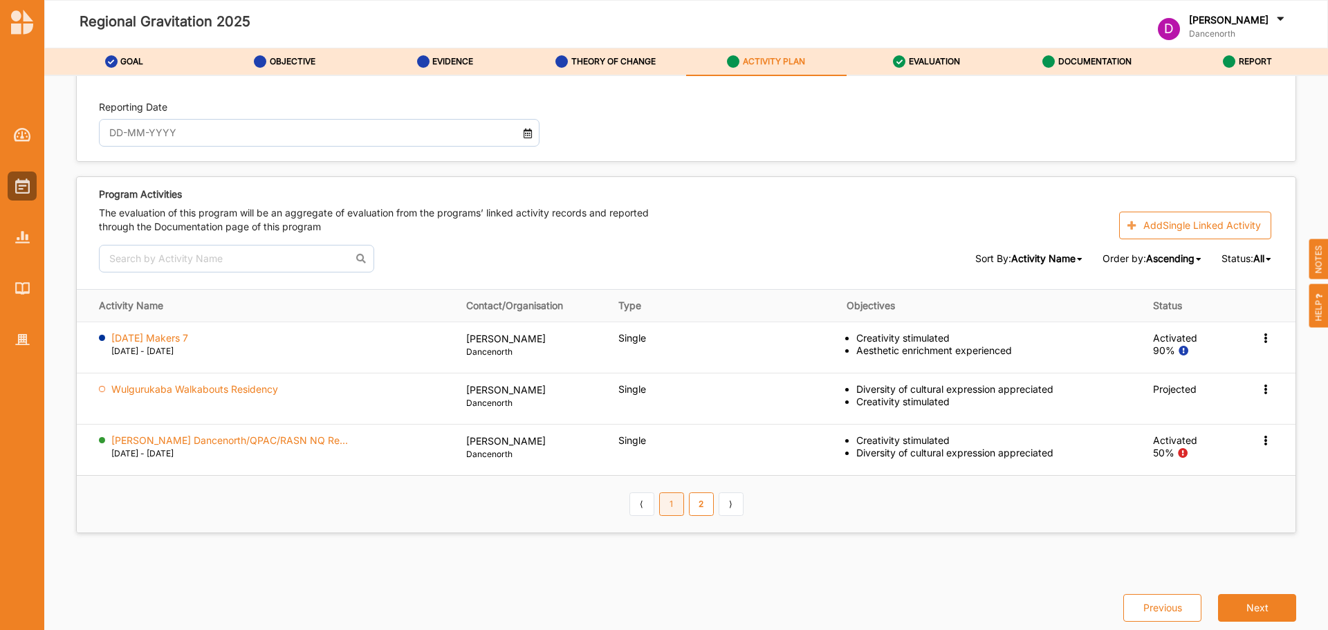
click at [679, 504] on link "1" at bounding box center [671, 505] width 25 height 24
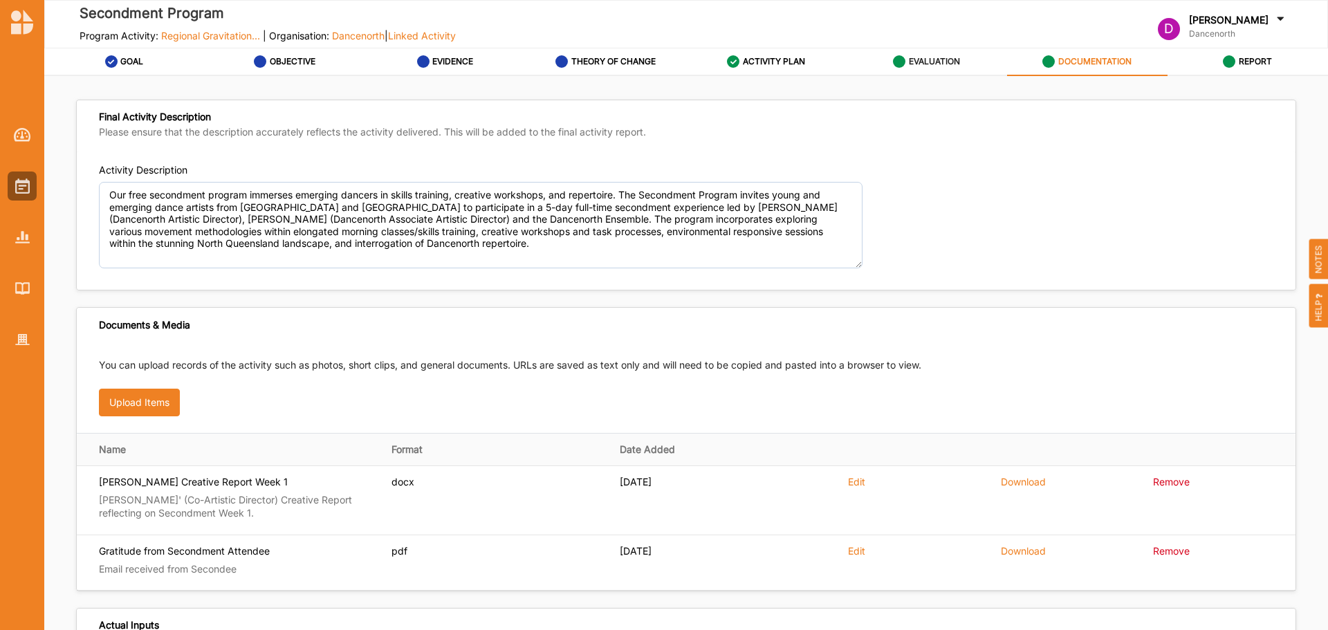
click at [927, 64] on label "EVALUATION" at bounding box center [934, 61] width 51 height 11
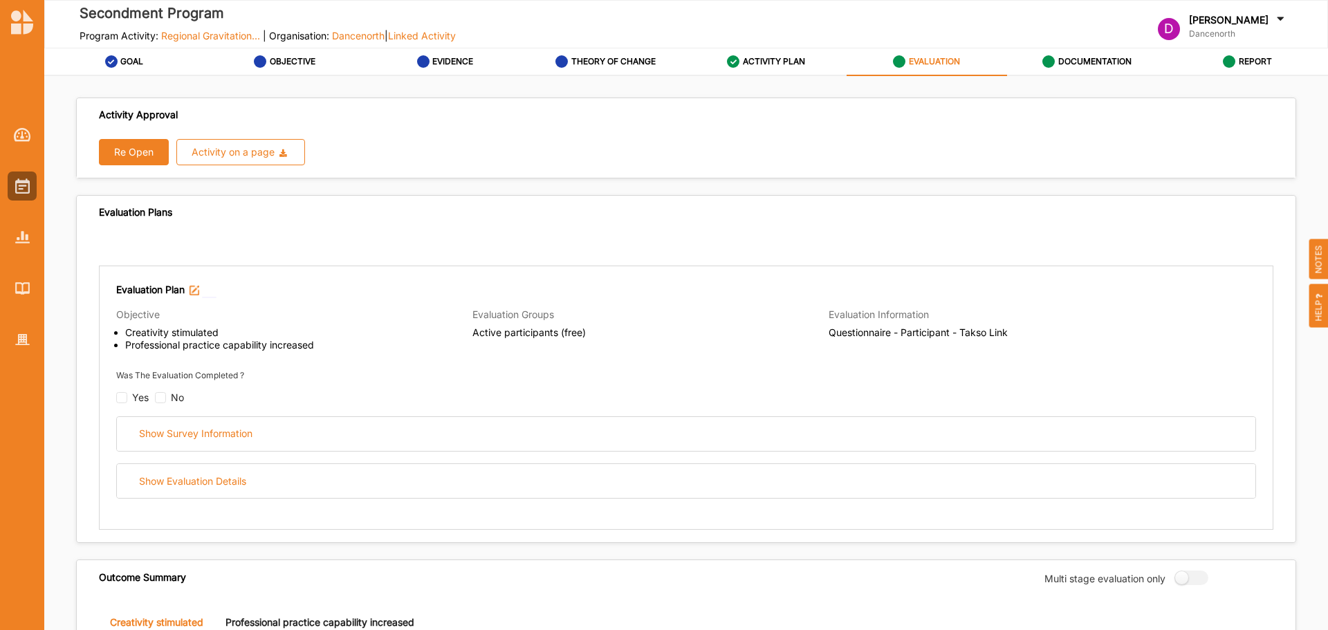
radio input "true"
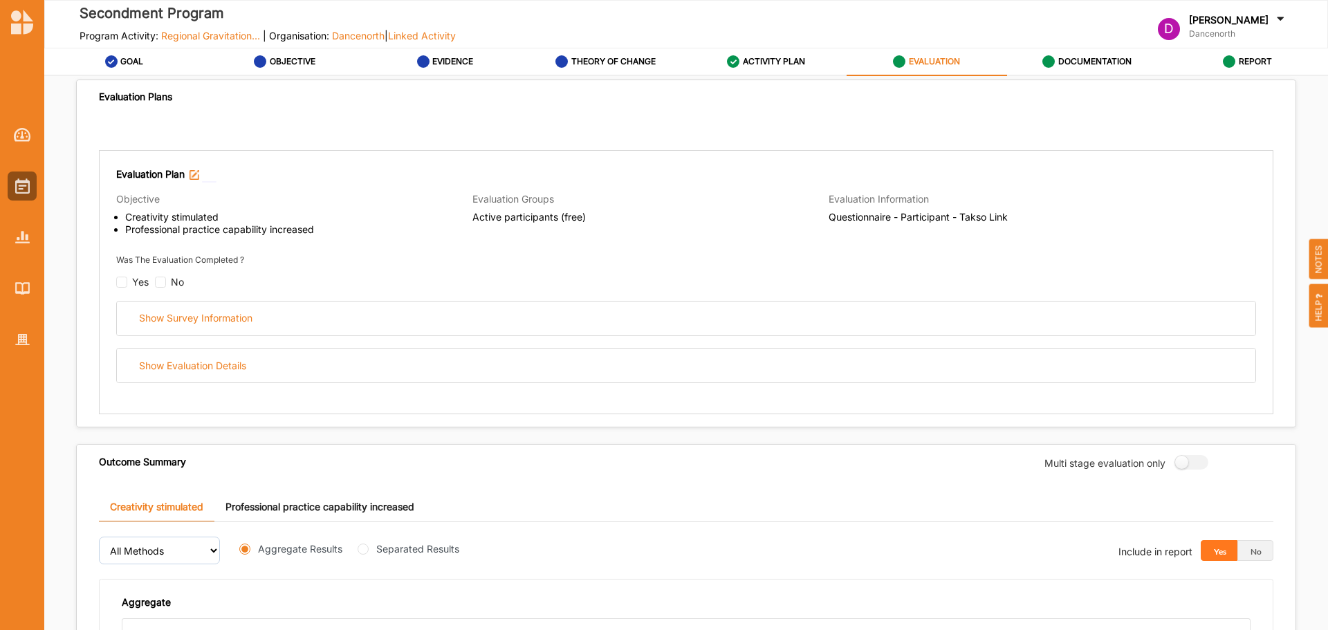
scroll to position [96, 0]
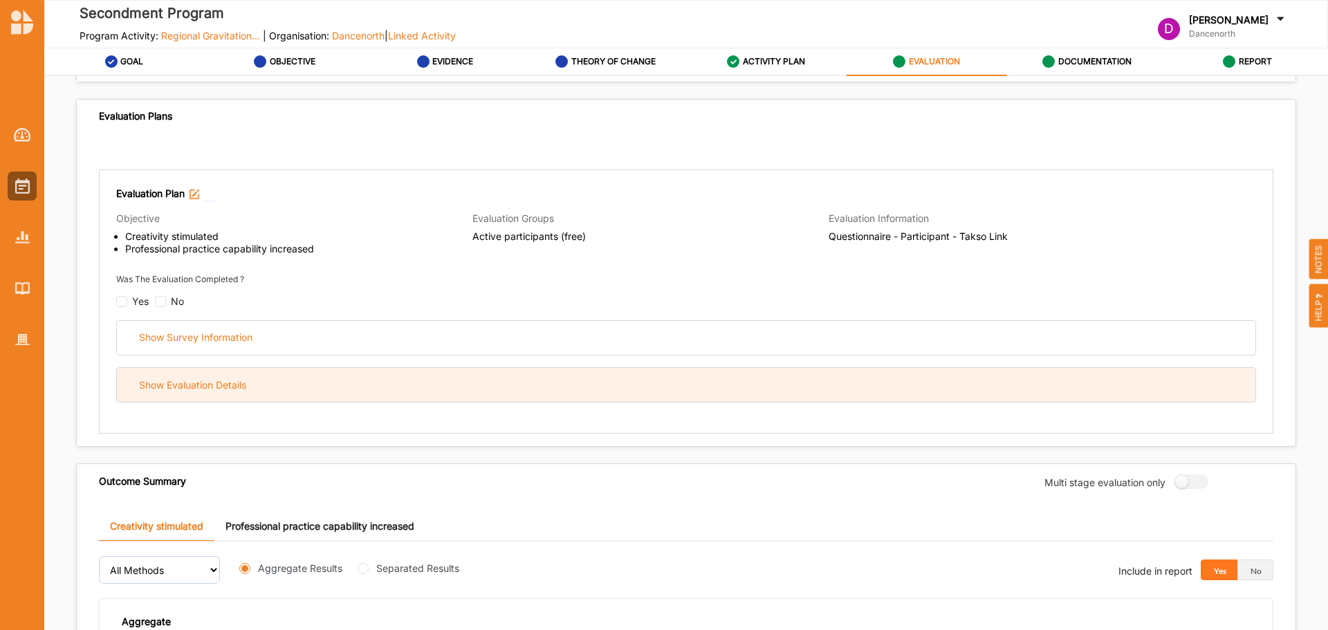
click at [246, 384] on div "Show Evaluation Details" at bounding box center [192, 385] width 107 height 12
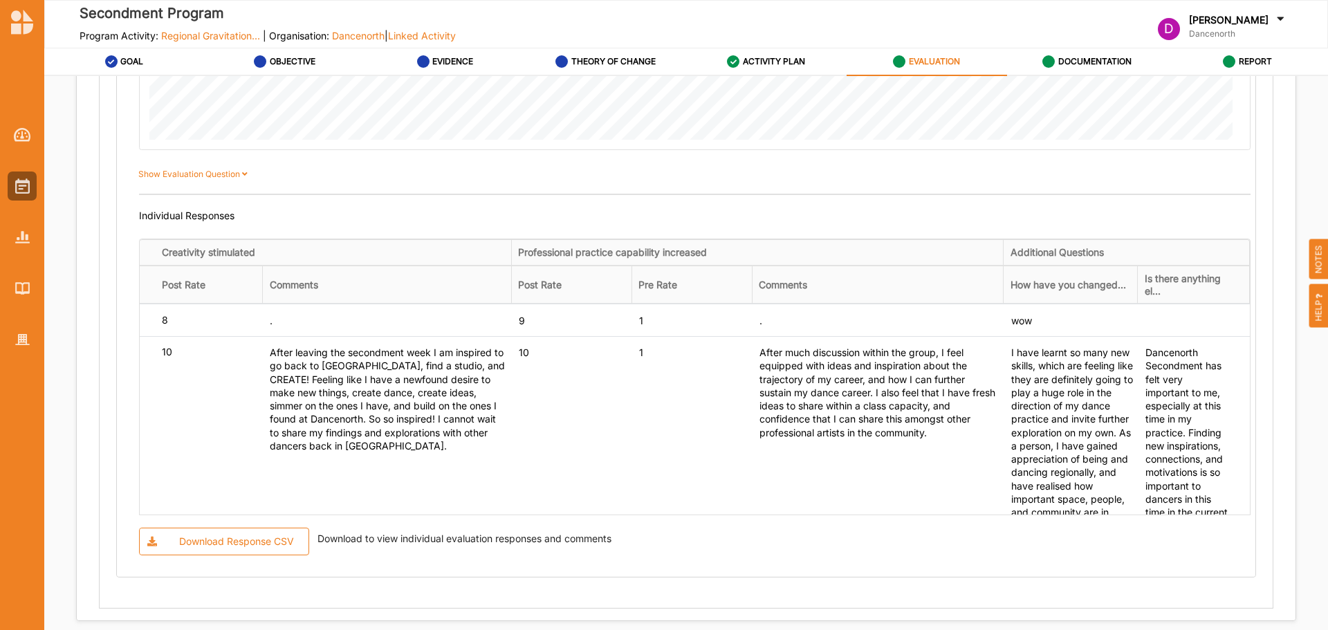
scroll to position [1203, 0]
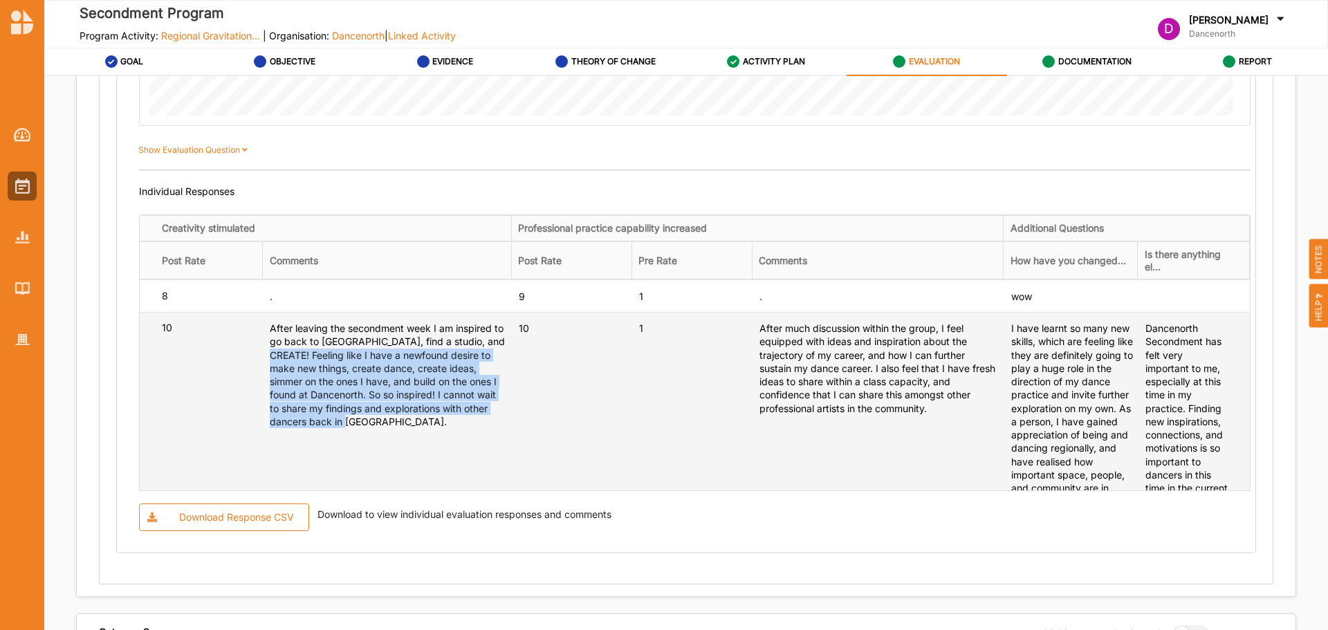
drag, startPoint x: 268, startPoint y: 351, endPoint x: 356, endPoint y: 425, distance: 114.9
copy div "Feeling like I have a newfound desire to make new things, create dance, create …"
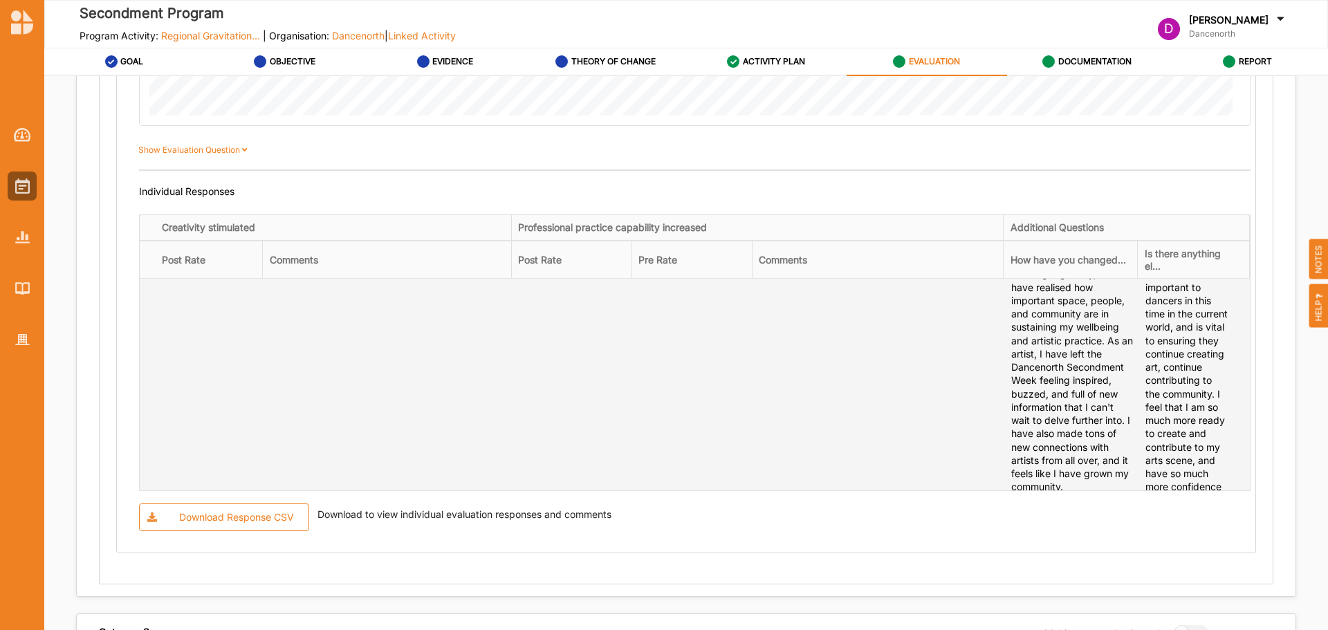
scroll to position [208, 0]
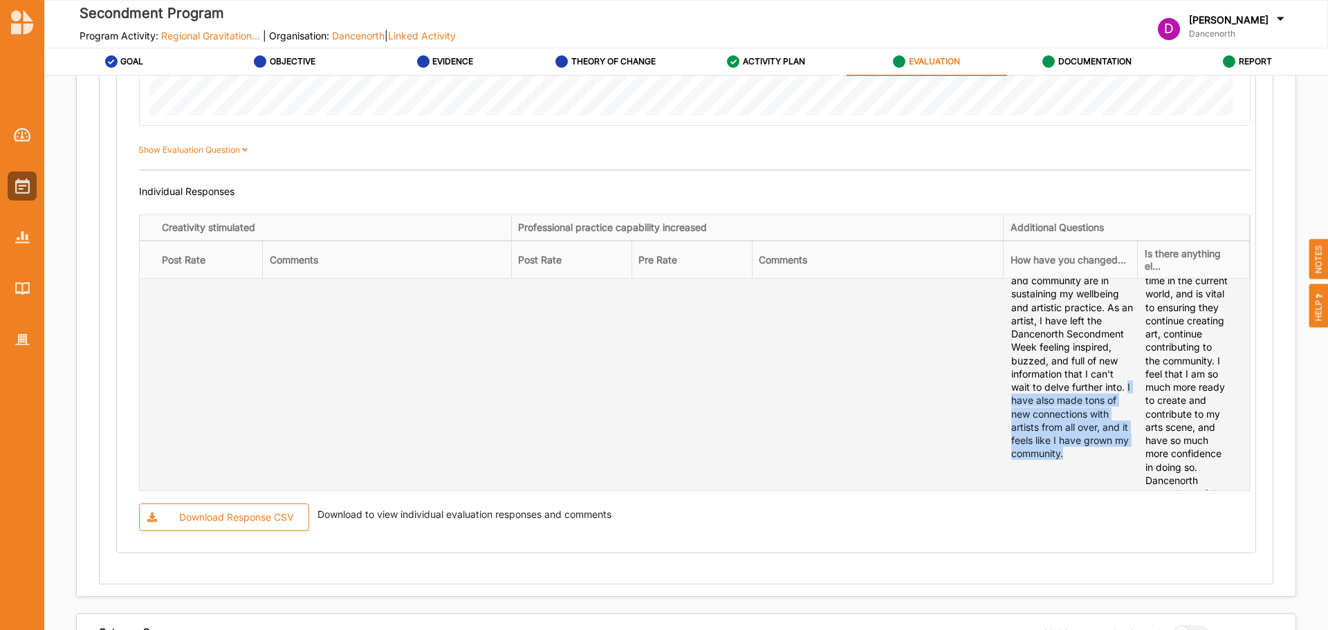
drag, startPoint x: 1104, startPoint y: 475, endPoint x: 1007, endPoint y: 417, distance: 113.5
click at [1007, 417] on td "I have learnt so many new skills, which are feeling like they are definitely go…" at bounding box center [1071, 493] width 134 height 778
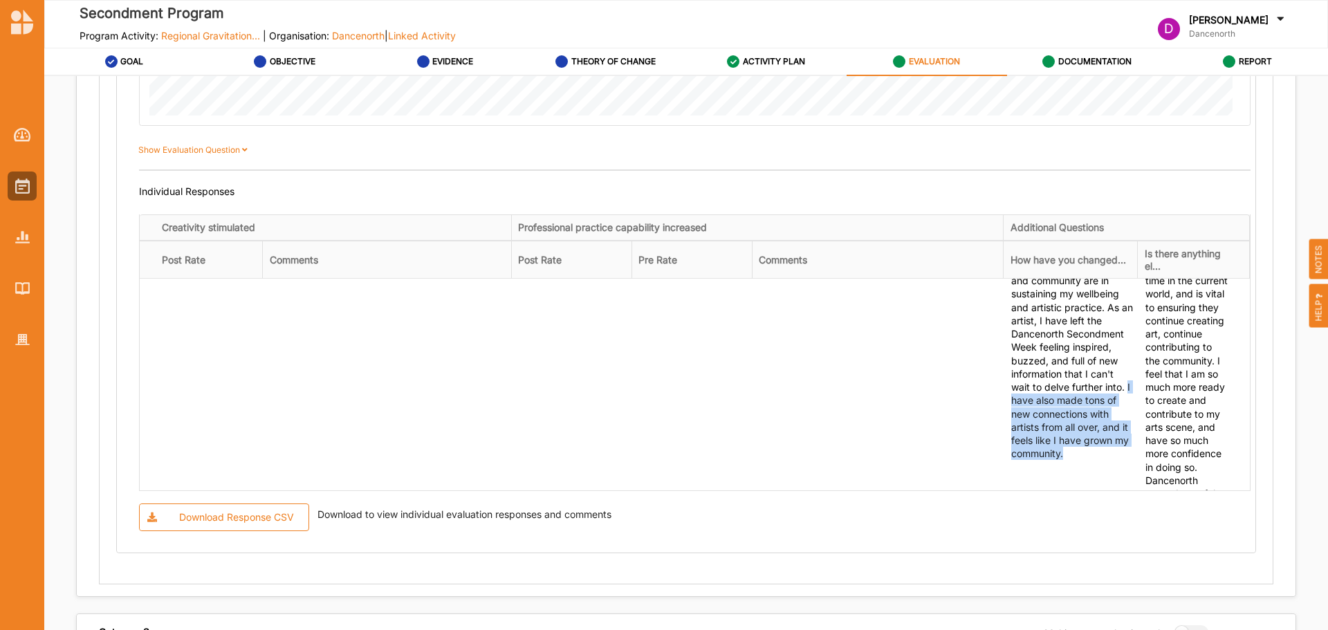
copy div "I have also made tons of new connections with artists from all over, and it fee…"
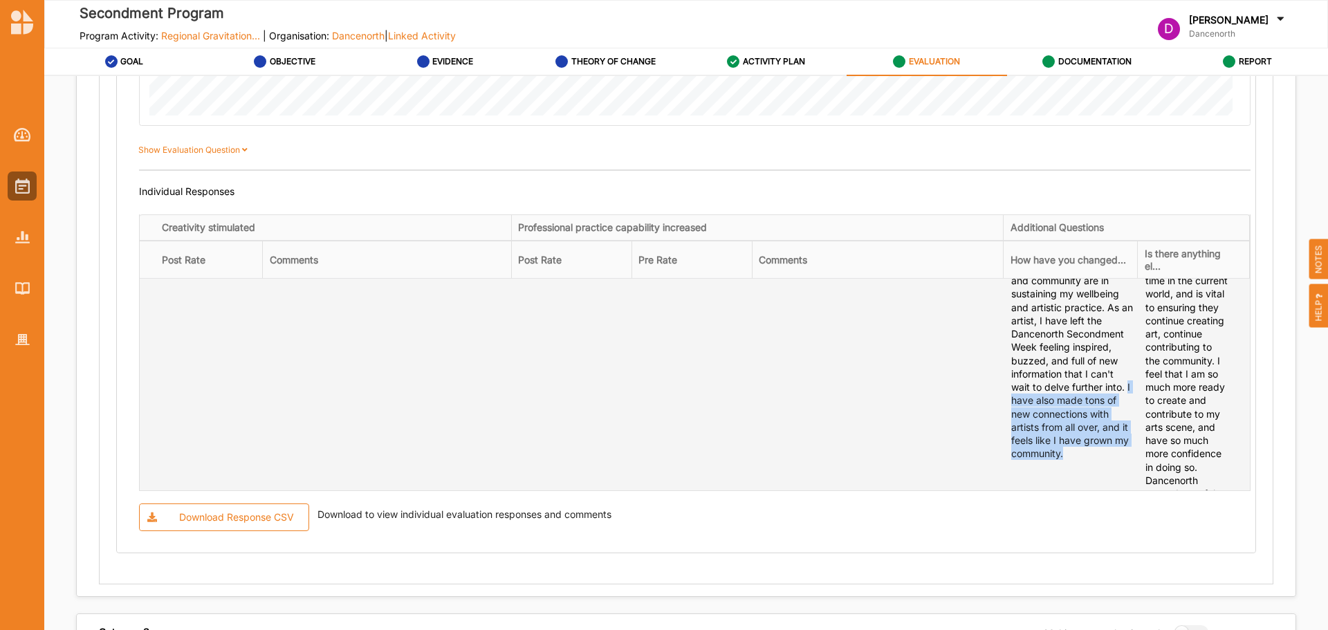
click at [913, 402] on td "After much discussion within the group, I feel equipped with ideas and inspirat…" at bounding box center [879, 493] width 252 height 778
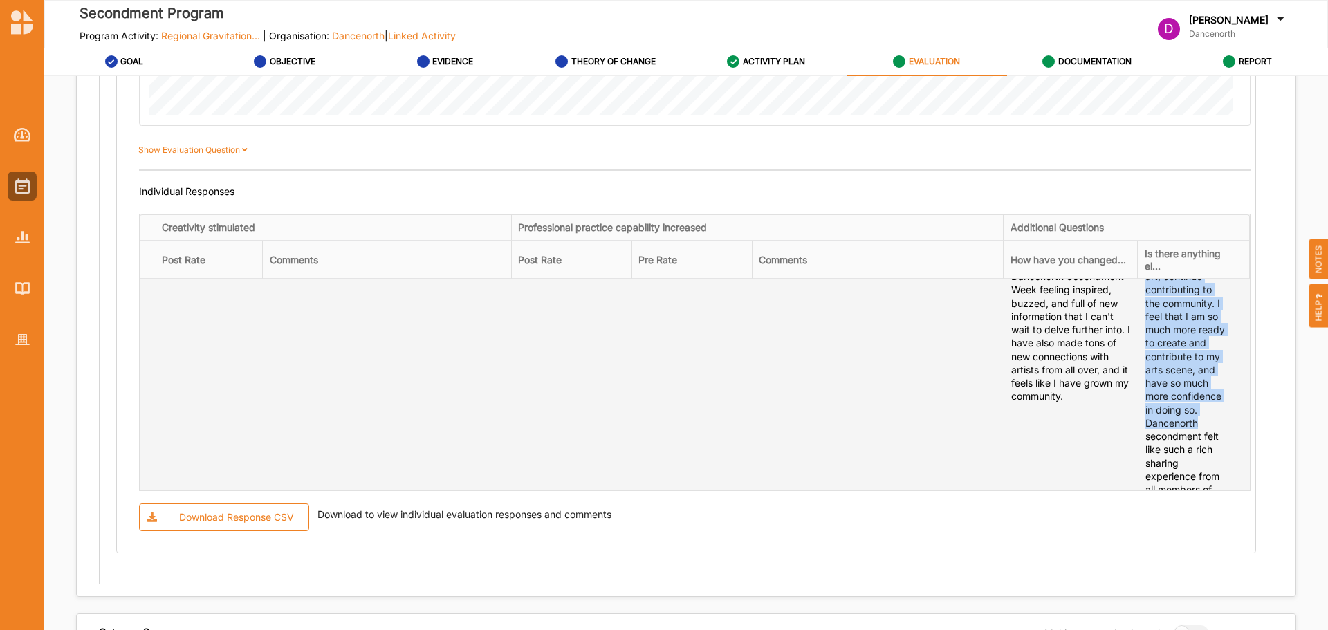
scroll to position [277, 0]
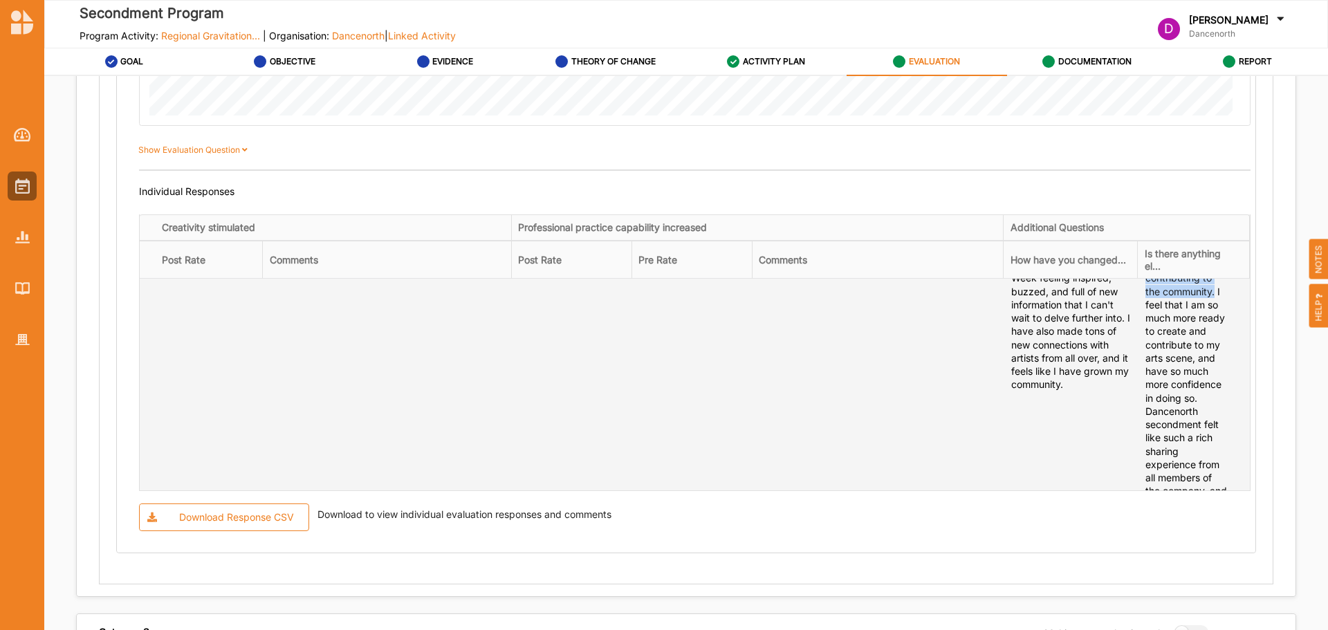
drag, startPoint x: 1137, startPoint y: 329, endPoint x: 1206, endPoint y: 329, distance: 69.9
click at [1206, 329] on div "Dancenorth Secondment has felt very important to me, especially at this time in…" at bounding box center [1187, 424] width 82 height 759
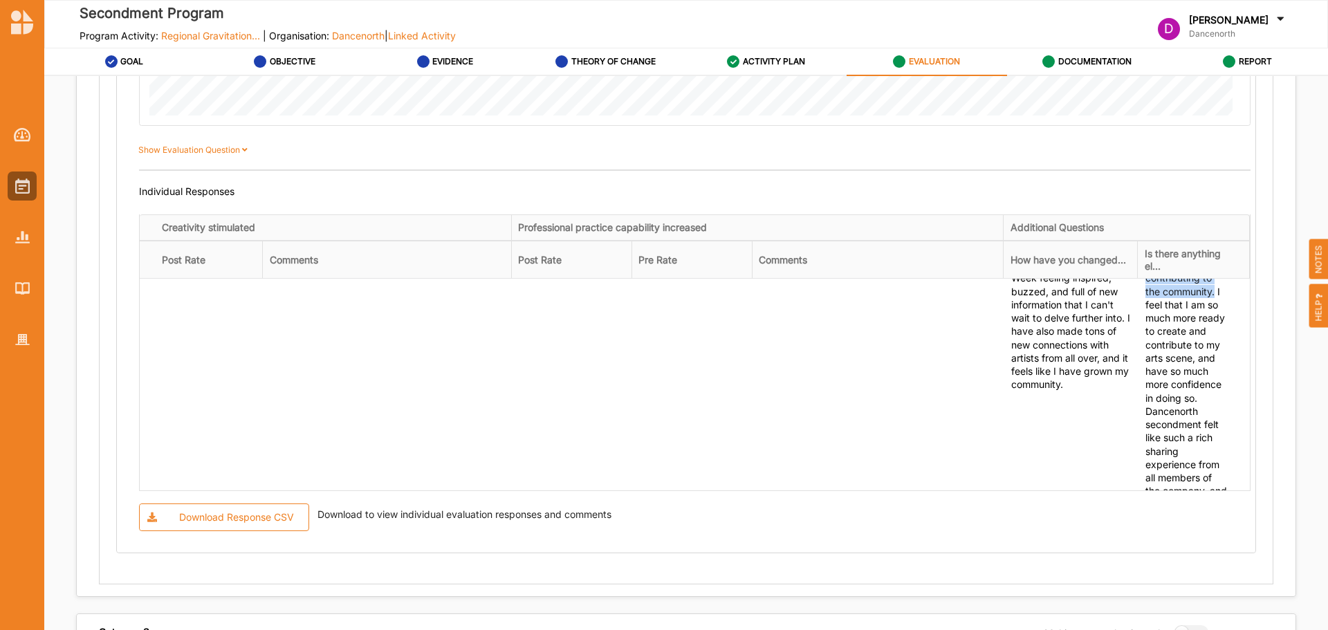
copy div "Dancenorth Secondment has felt very important to me, especially at this time in…"
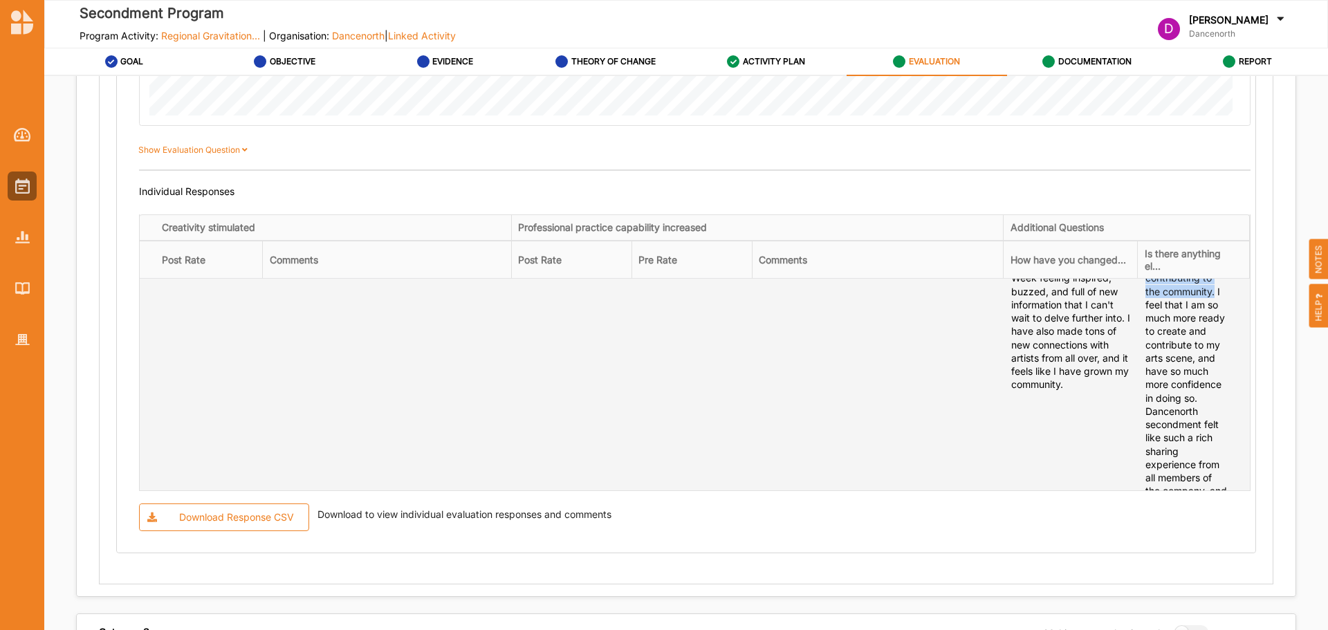
click at [1153, 413] on div "Dancenorth Secondment has felt very important to me, especially at this time in…" at bounding box center [1187, 424] width 82 height 759
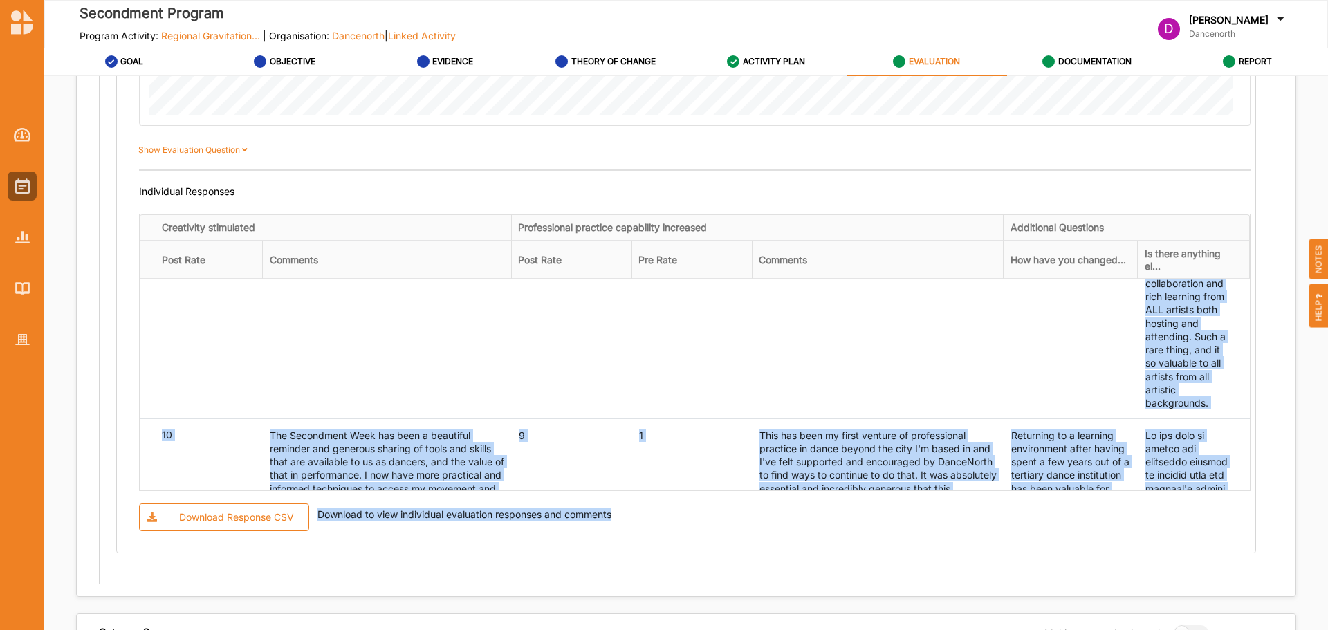
scroll to position [951, 0]
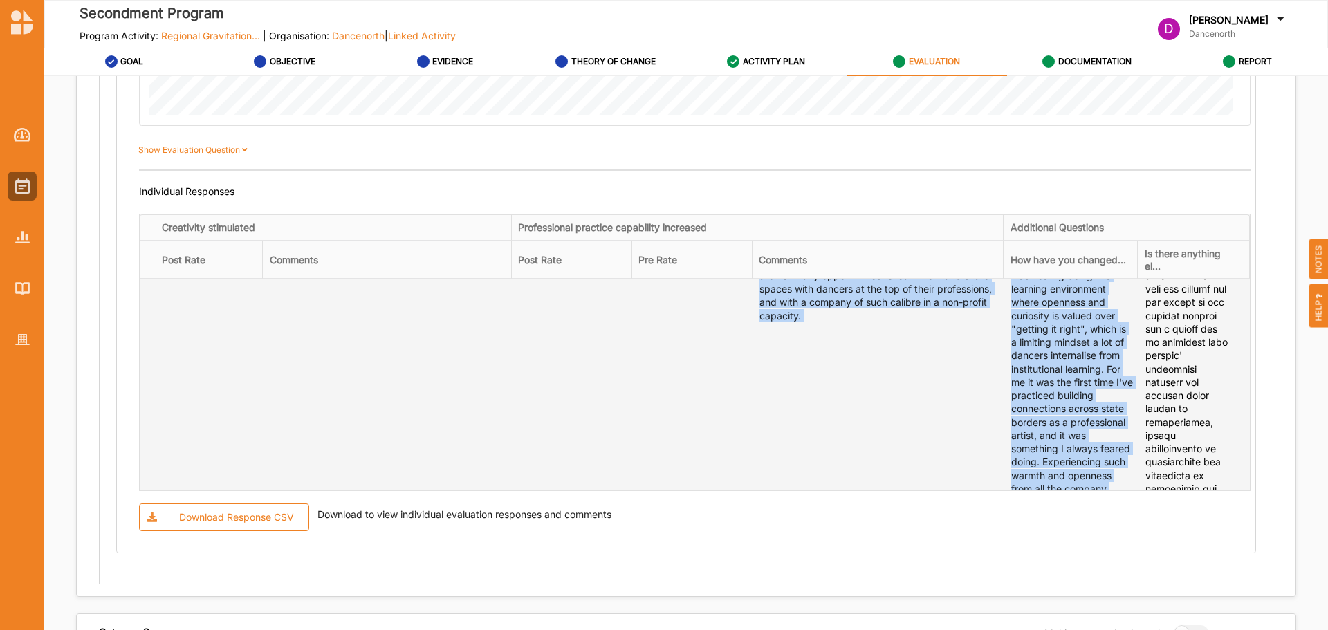
drag, startPoint x: 1139, startPoint y: 349, endPoint x: 1195, endPoint y: 288, distance: 82.7
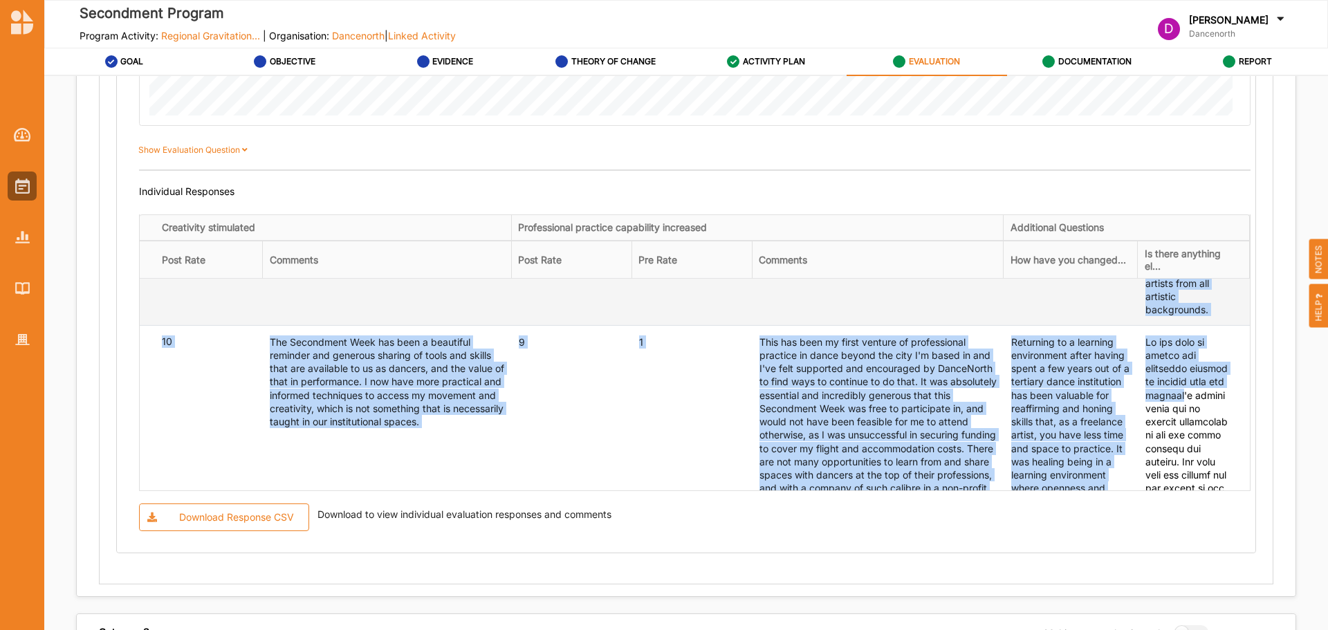
scroll to position [743, 0]
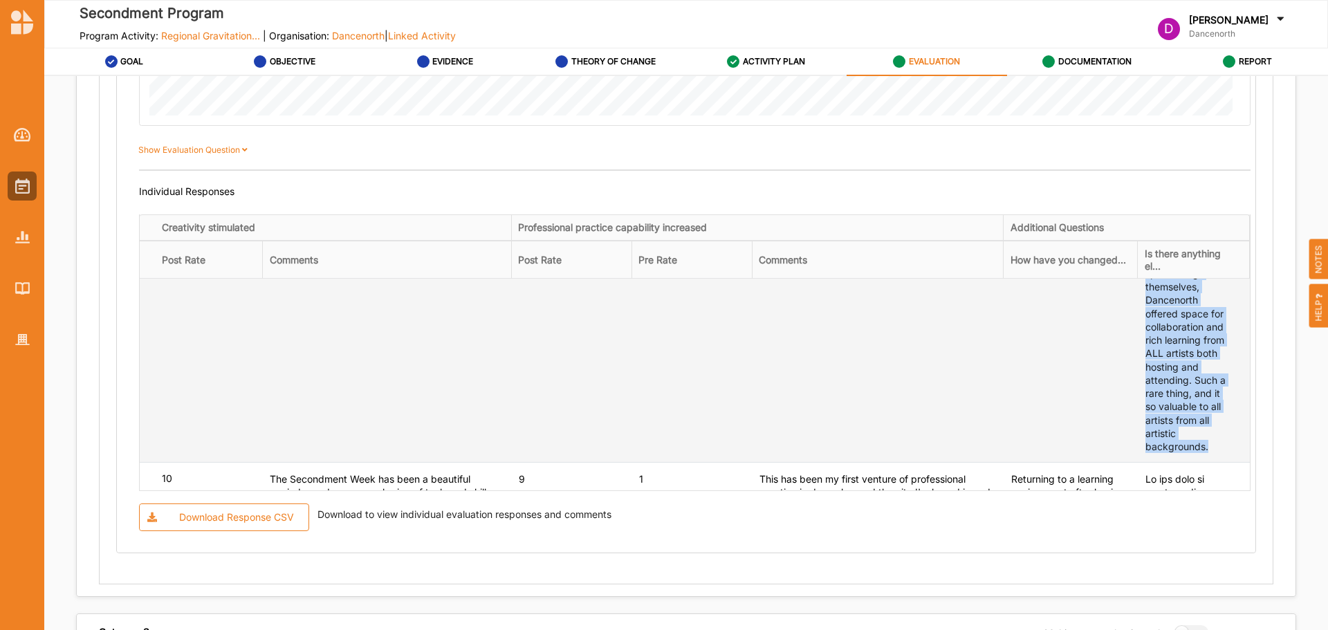
scroll to position [605, 0]
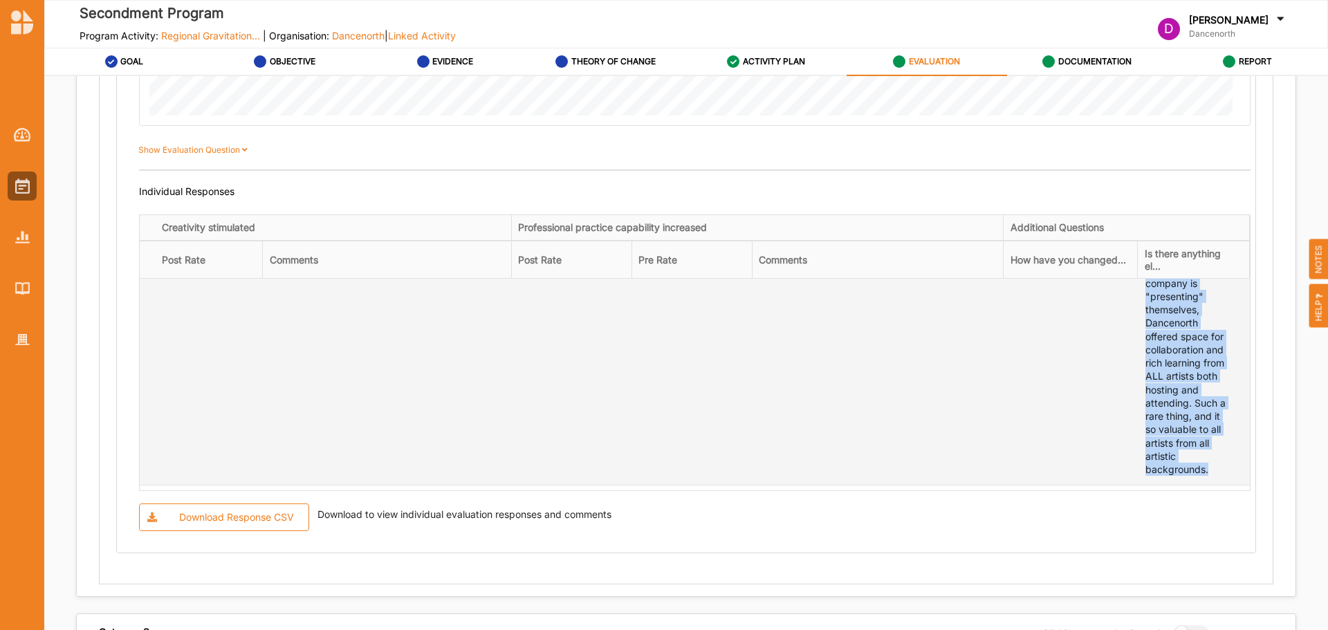
drag, startPoint x: 1203, startPoint y: 416, endPoint x: 1135, endPoint y: 300, distance: 135.5
click at [1138, 300] on td "Dancenorth Secondment has felt very important to me, especially at this time in…" at bounding box center [1194, 96] width 112 height 778
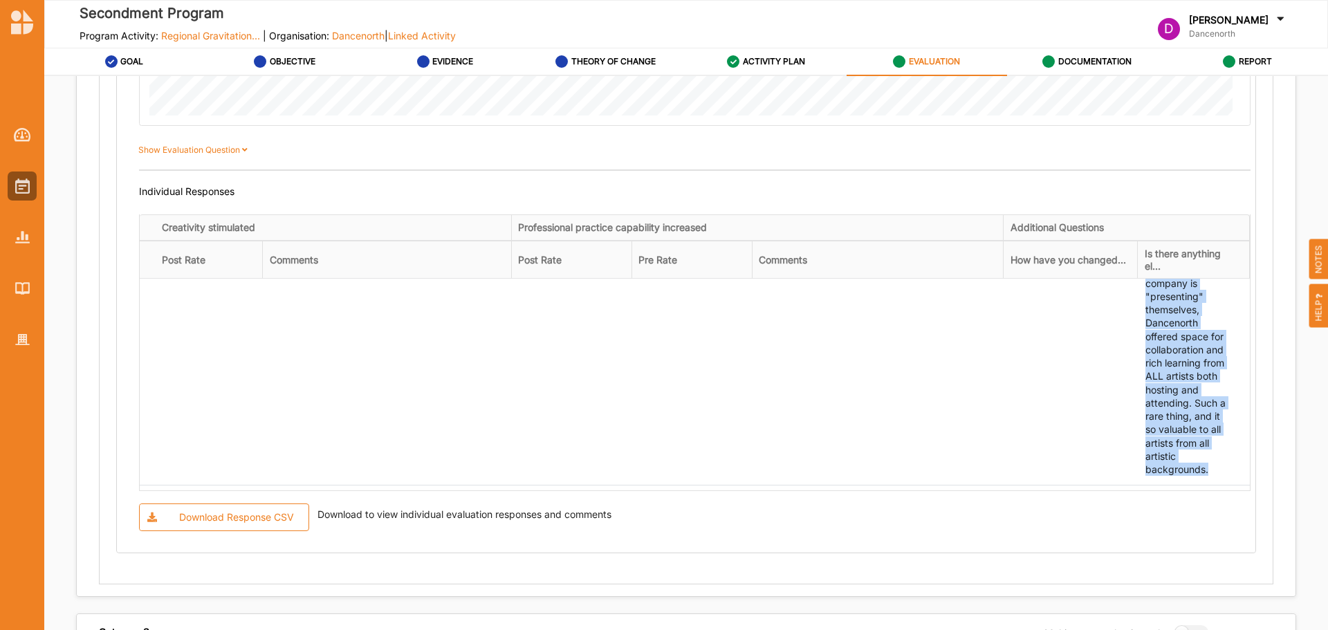
copy div "Unlike other secondment weeks, where it can feel like the company is "presentin…"
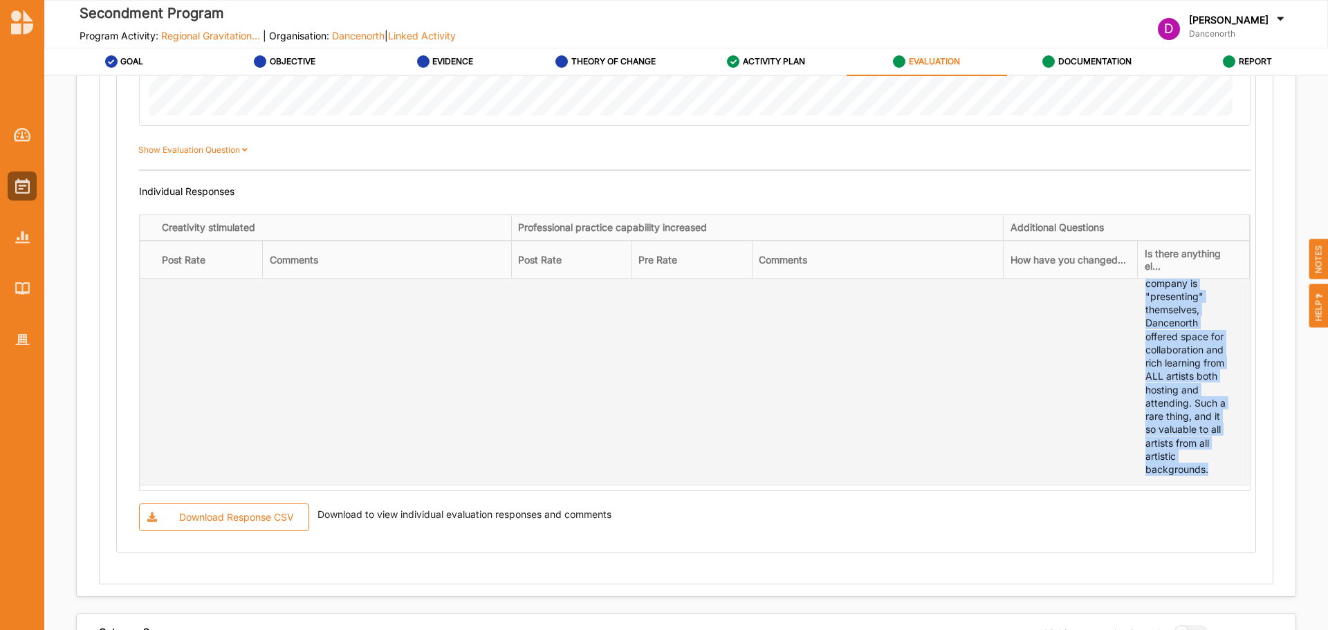
click at [1057, 413] on td "I have learnt so many new skills, which are feeling like they are definitely go…" at bounding box center [1071, 96] width 134 height 778
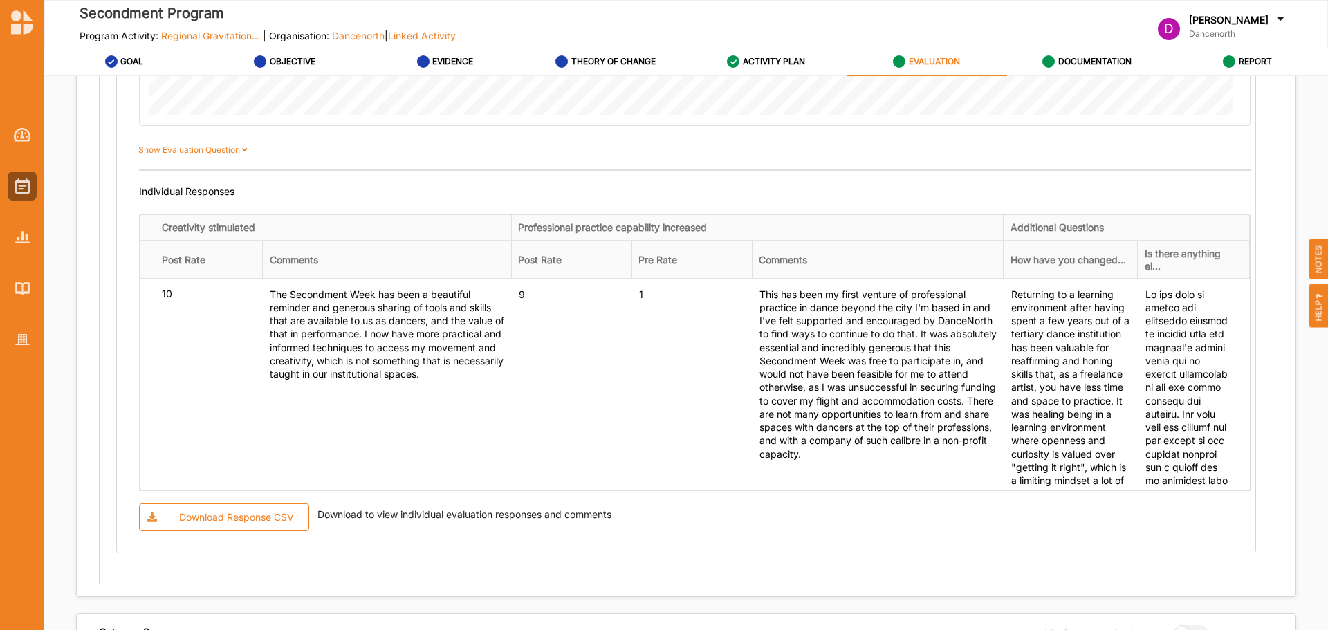
scroll to position [881, 0]
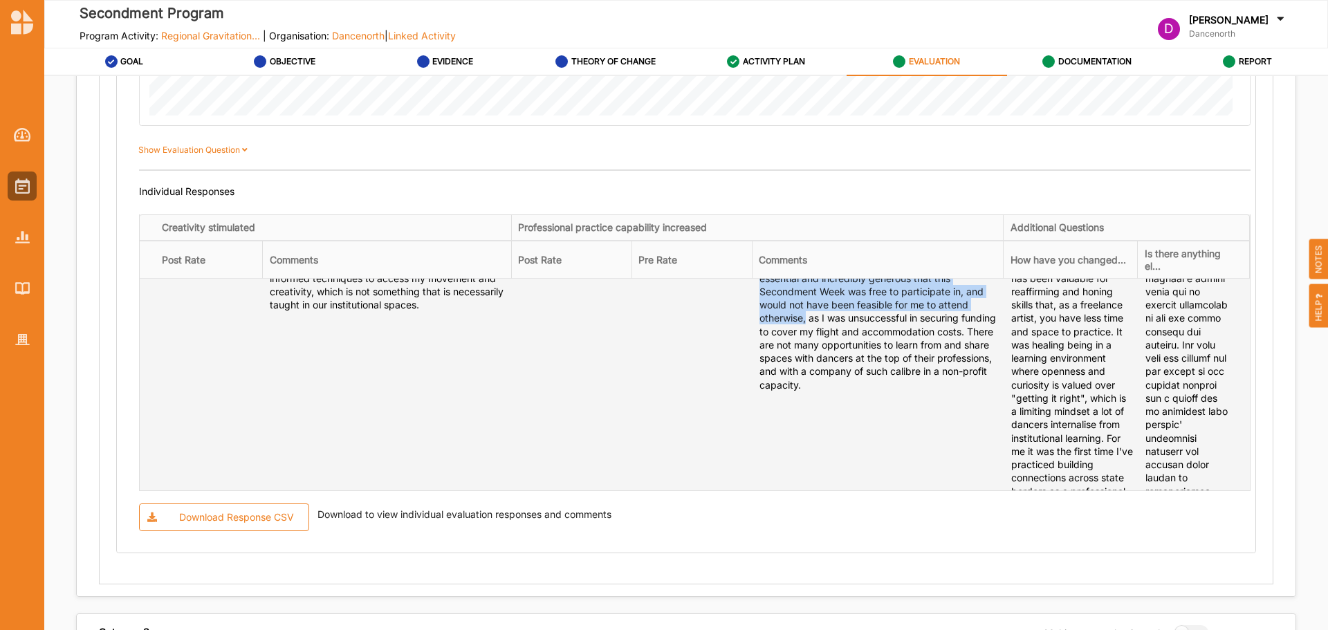
drag, startPoint x: 919, startPoint y: 342, endPoint x: 805, endPoint y: 399, distance: 128.1
click at [805, 392] on div "This has been my first venture of professional practice in dance beyond the cit…" at bounding box center [879, 305] width 239 height 173
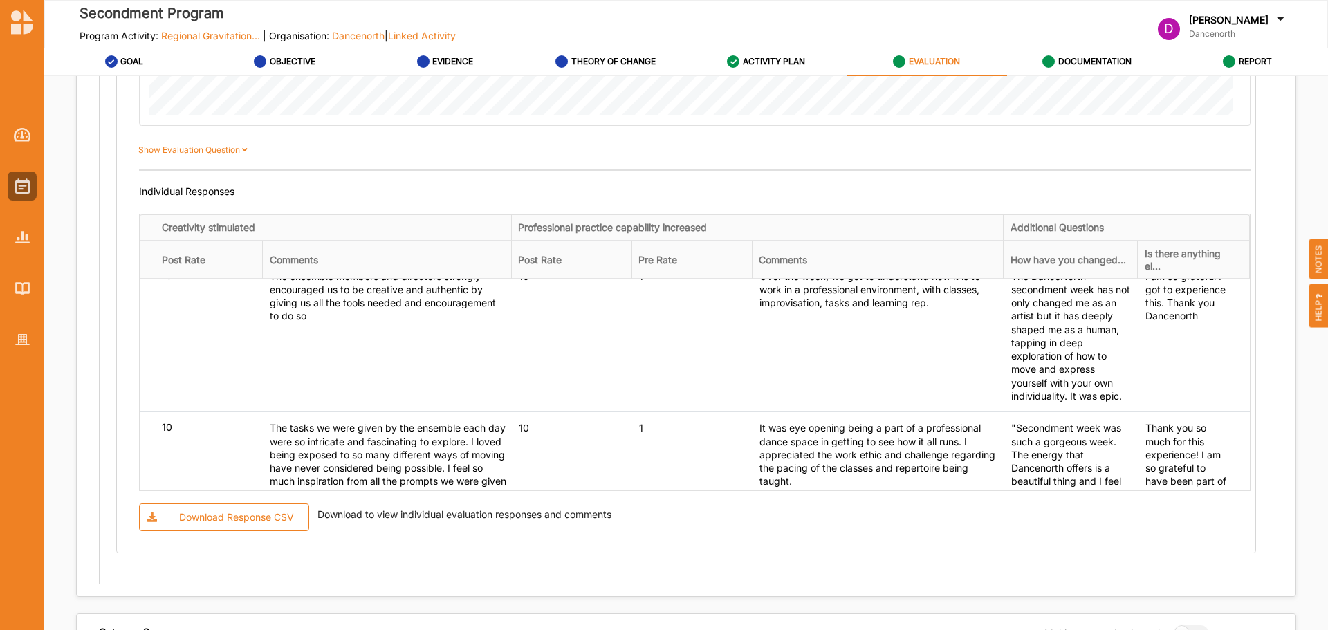
scroll to position [3579, 0]
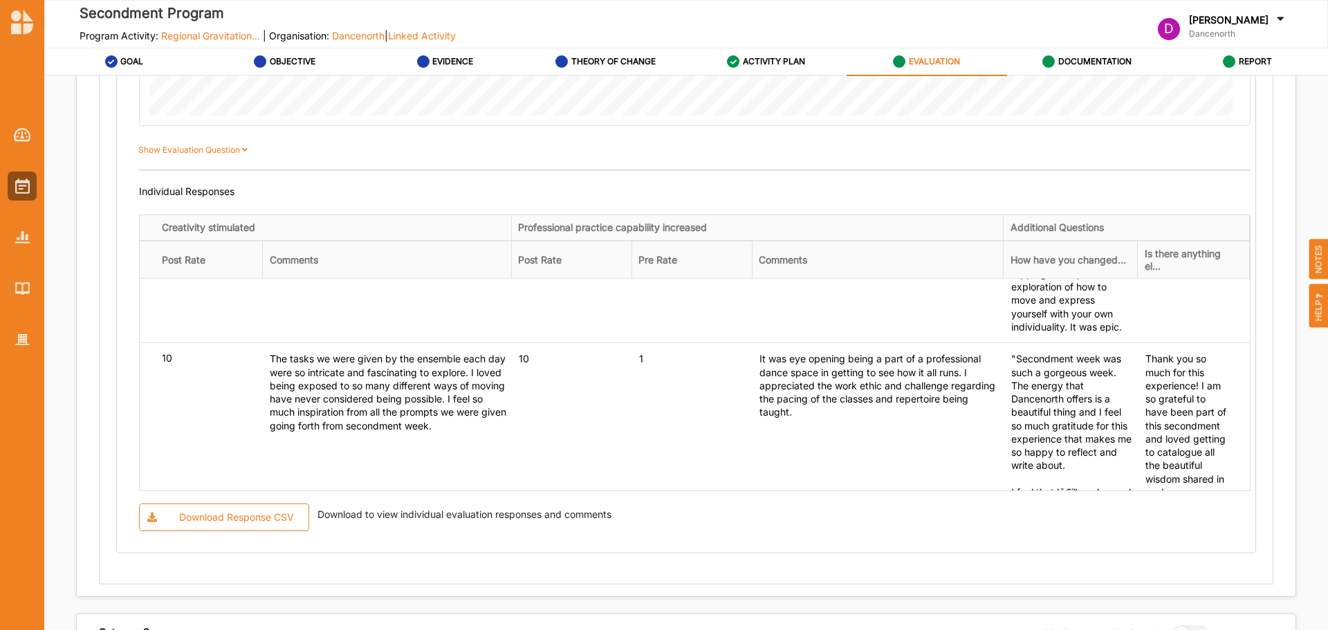
drag, startPoint x: 1040, startPoint y: 320, endPoint x: 1101, endPoint y: 385, distance: 89.6
copy div "I was able to spend 5 days with an incredibly generous and talented bunch of ar…"
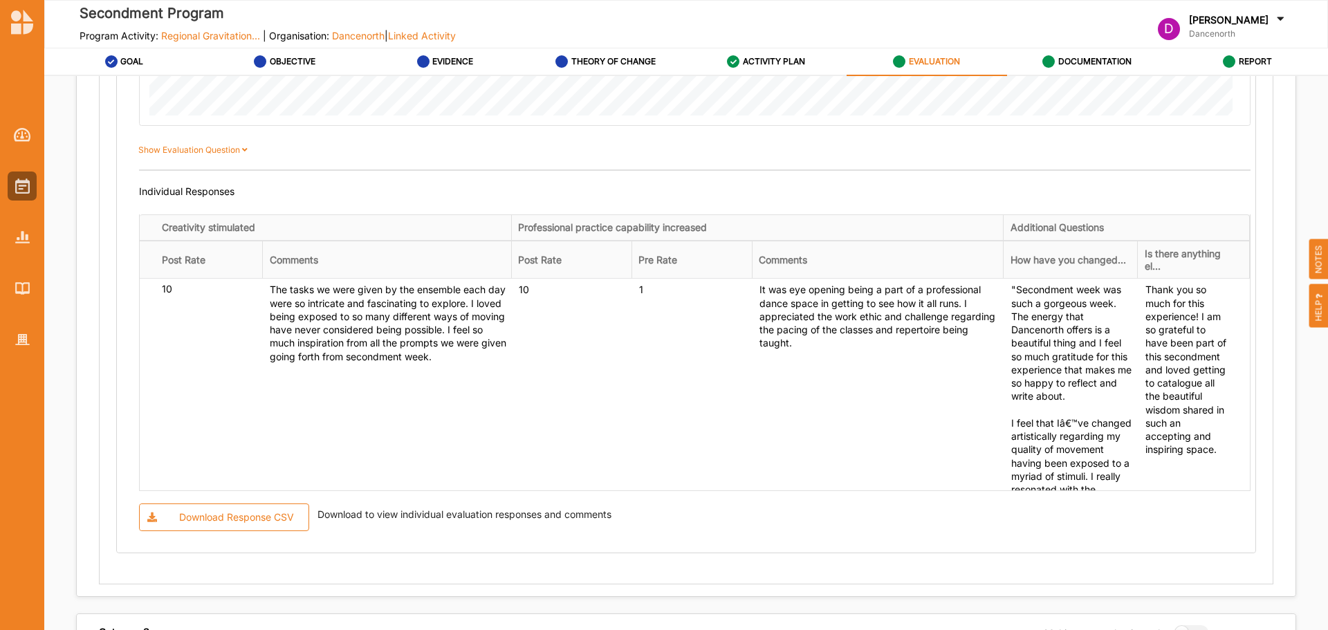
drag, startPoint x: 1108, startPoint y: 318, endPoint x: 1058, endPoint y: 408, distance: 102.5
copy div "As a dancer, the week provided me with so much growth and I feel that I have an…"
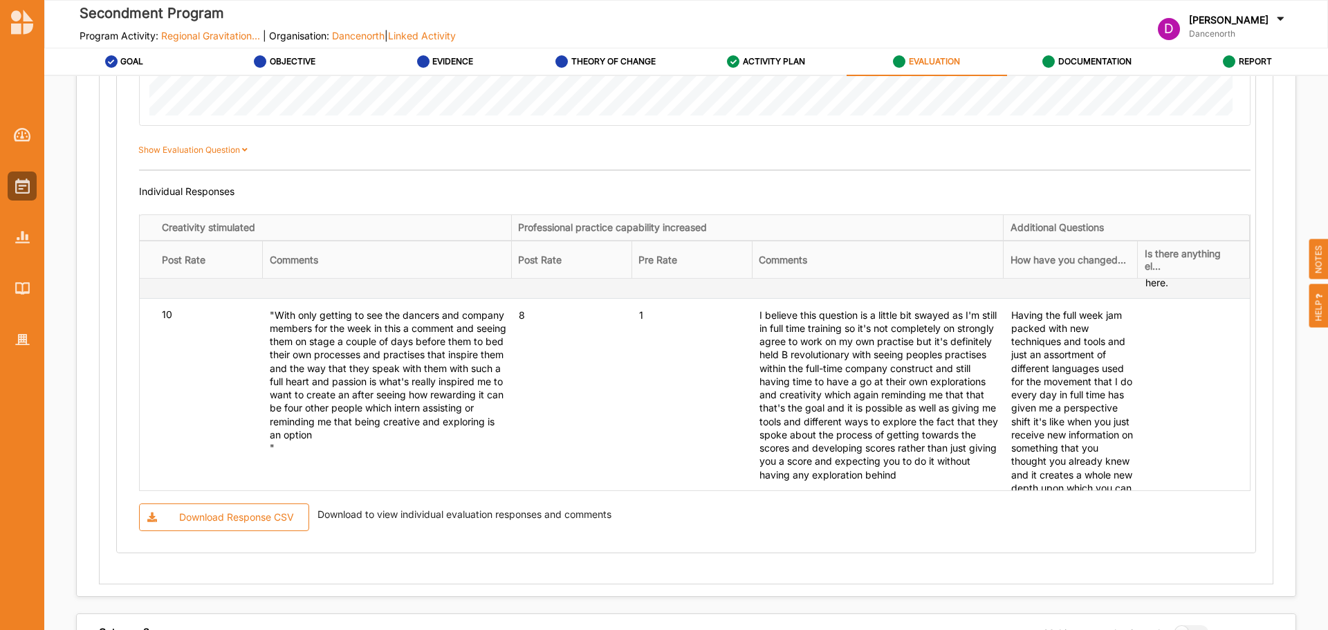
scroll to position [4409, 0]
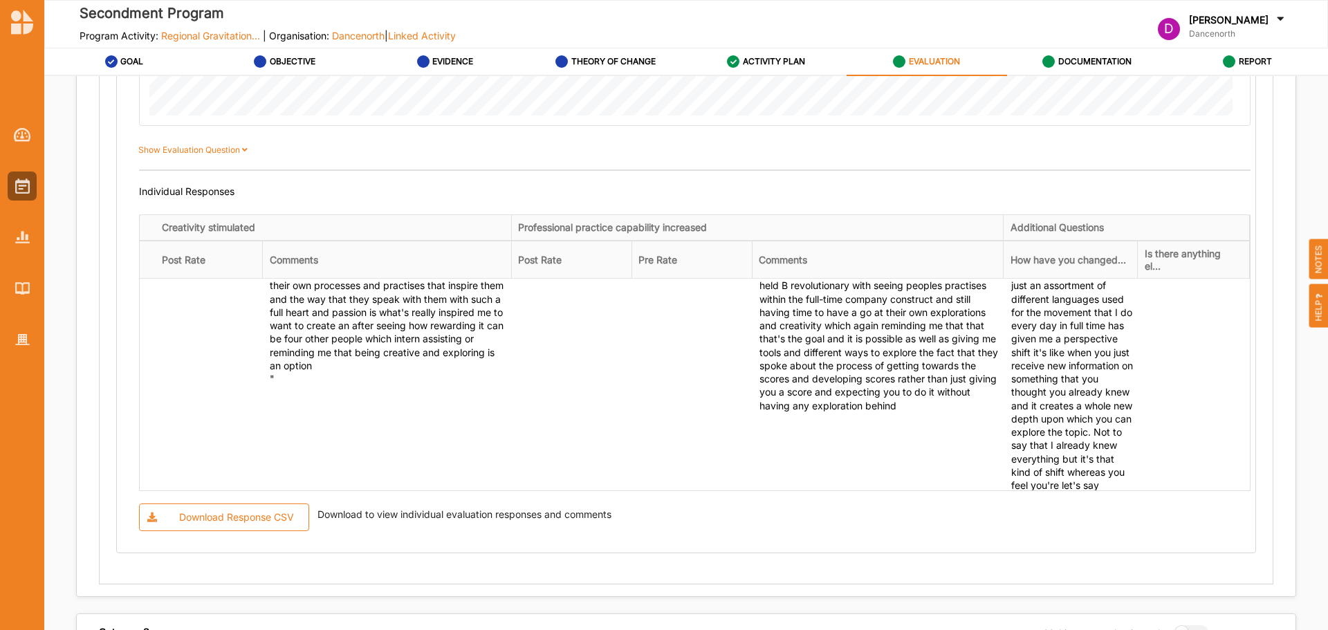
drag, startPoint x: 1045, startPoint y: 452, endPoint x: 1010, endPoint y: 286, distance: 169.6
click at [1011, 127] on div "This experience has given me more confidence to persist a career in dance and d…" at bounding box center [1072, 34] width 122 height 187
copy div "This experience has given me more confidence to persist a career in dance and d…"
click at [1173, 220] on div "This experience reminds young creatives, artists, dancers and choreographers wh…" at bounding box center [1187, 80] width 82 height 279
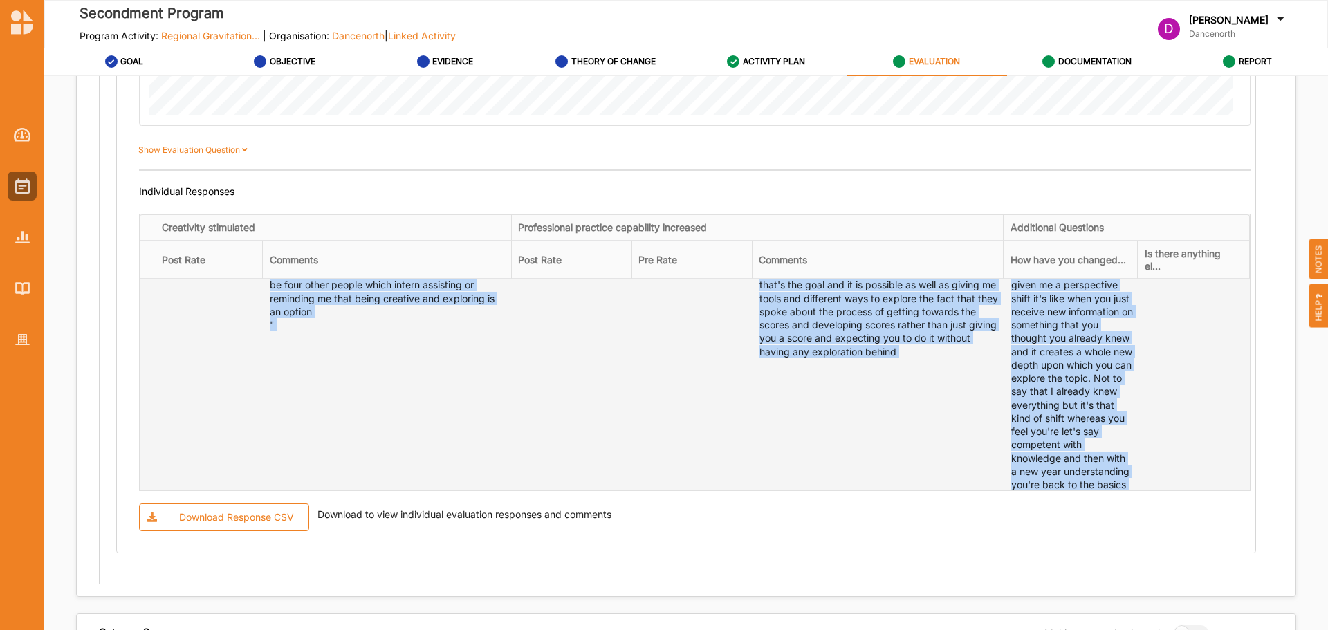
scroll to position [4545, 0]
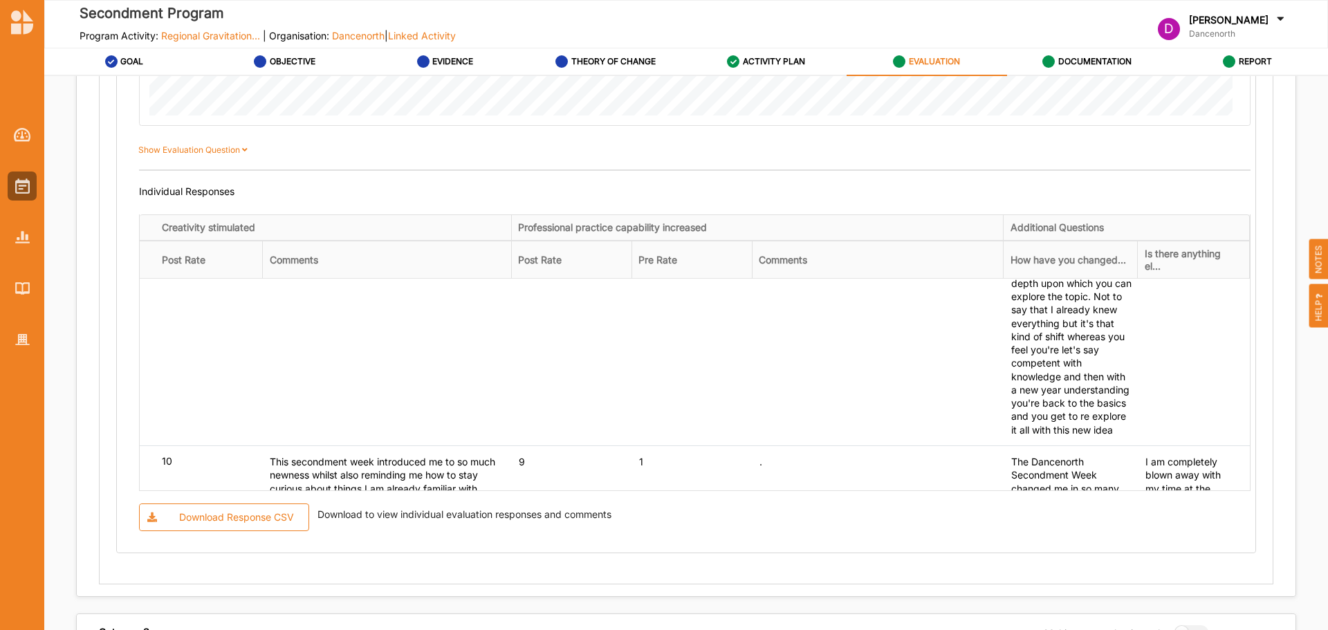
drag, startPoint x: 1139, startPoint y: 349, endPoint x: 1168, endPoint y: 427, distance: 83.2
copy div "This experience reminds young creatives, artists, dancers and choreographers wh…"
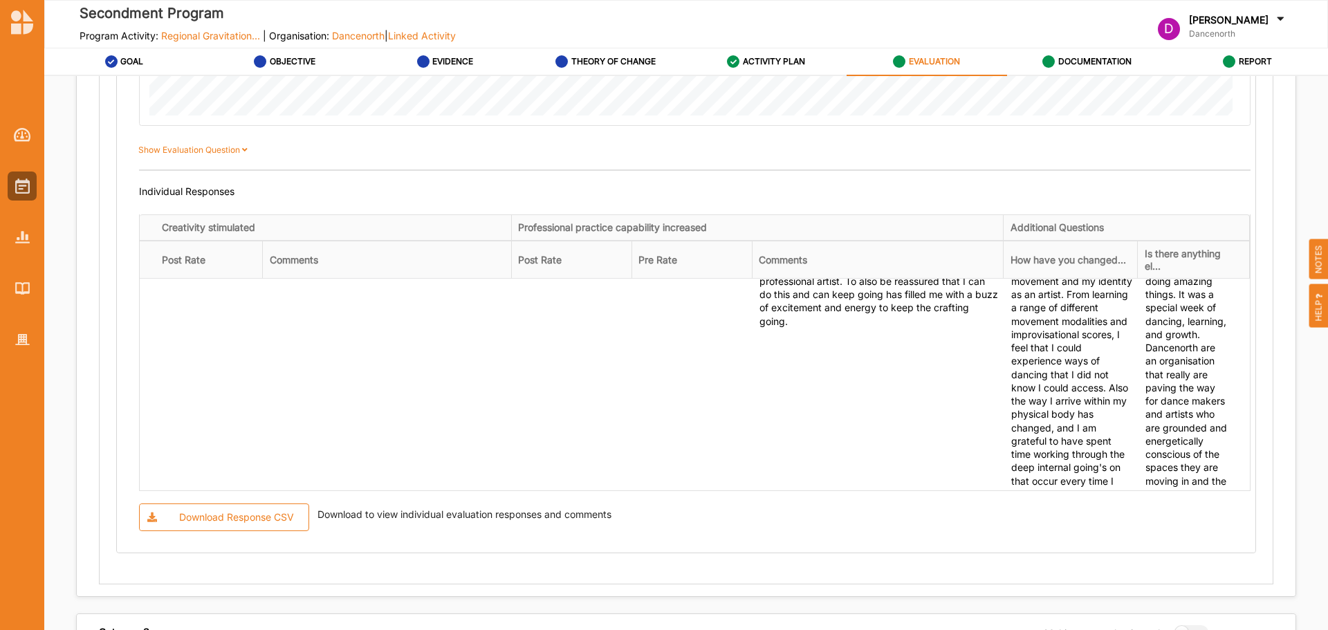
scroll to position [5425, 0]
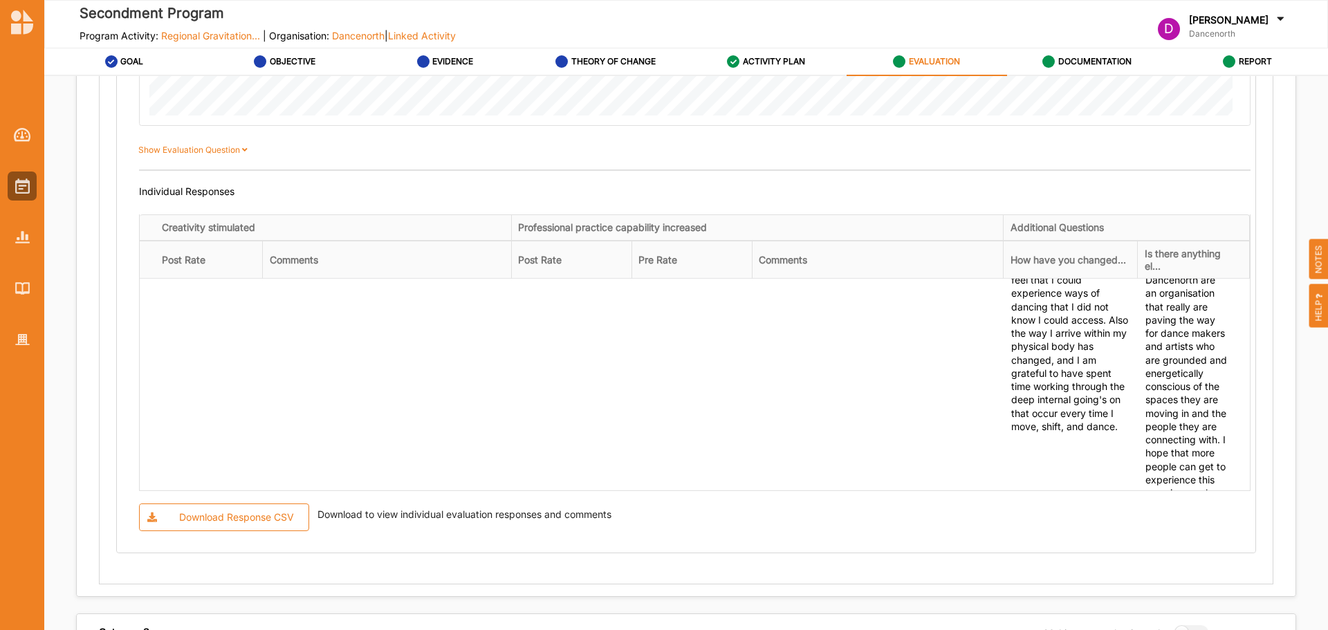
drag, startPoint x: 1166, startPoint y: 300, endPoint x: 1191, endPoint y: 363, distance: 68.3
copy div "The openness from the Dancenorth dancers, Kyle, and Amber, and their willingnes…"
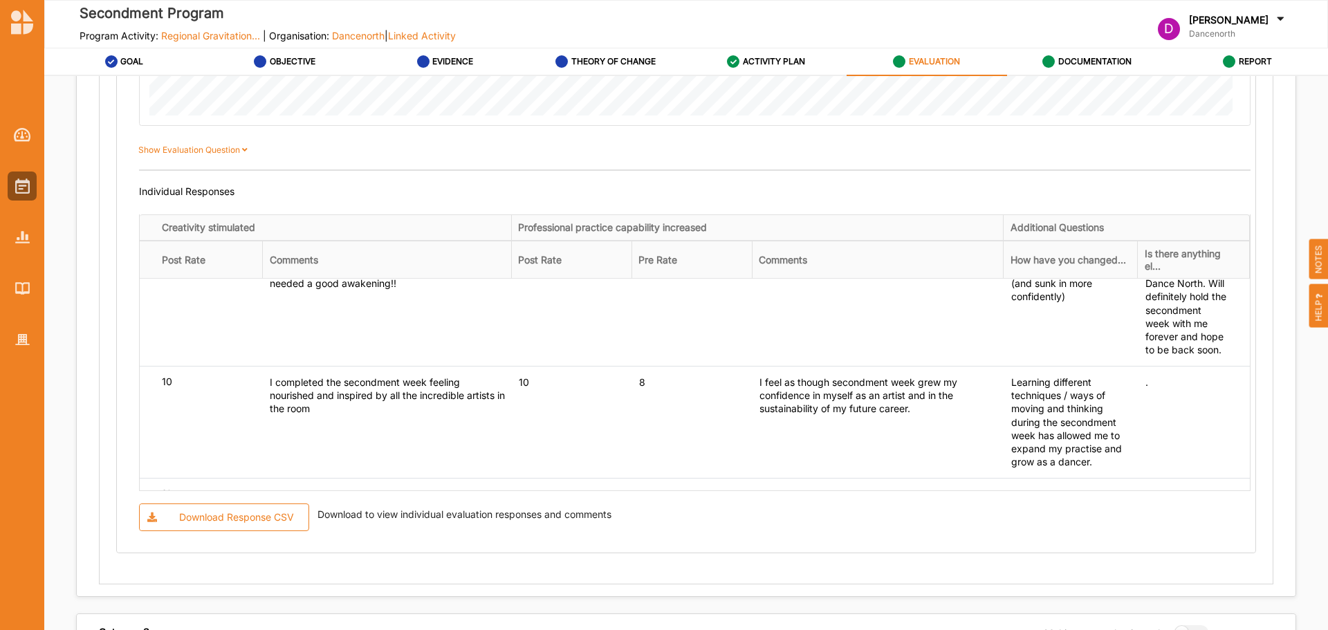
scroll to position [5771, 0]
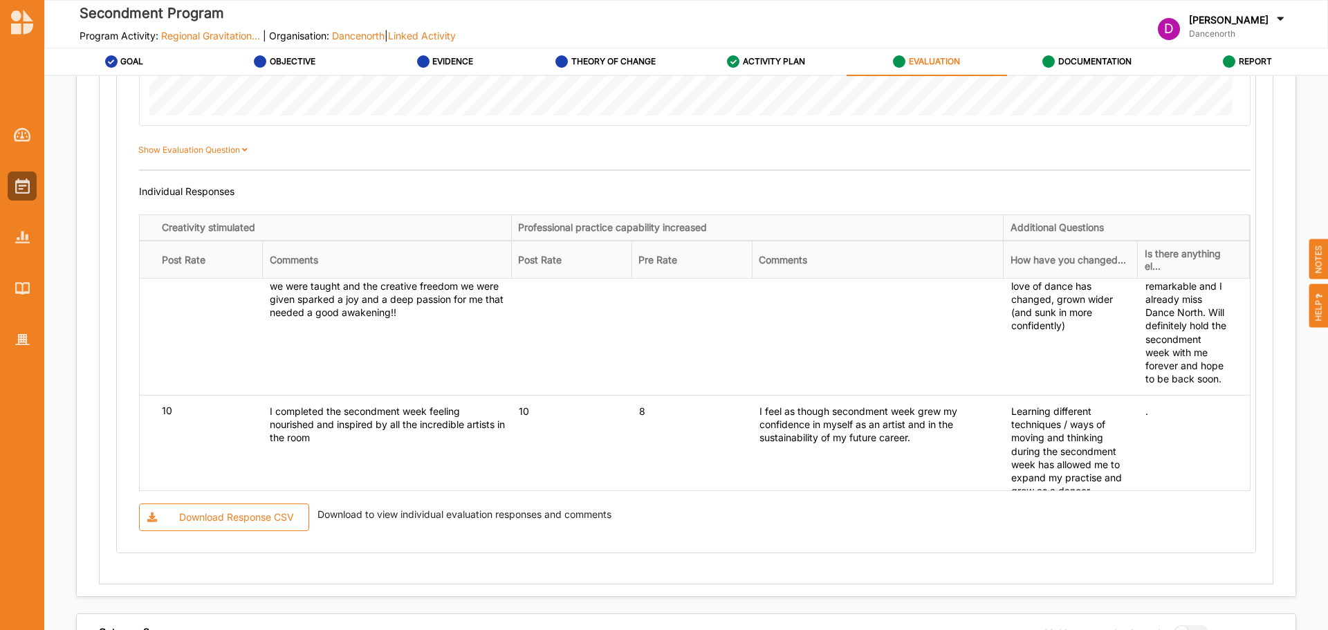
drag, startPoint x: 1175, startPoint y: 453, endPoint x: 1136, endPoint y: 337, distance: 122.5
copy div "Dancenorth are an organisation that really are paving the way for dance makers …"
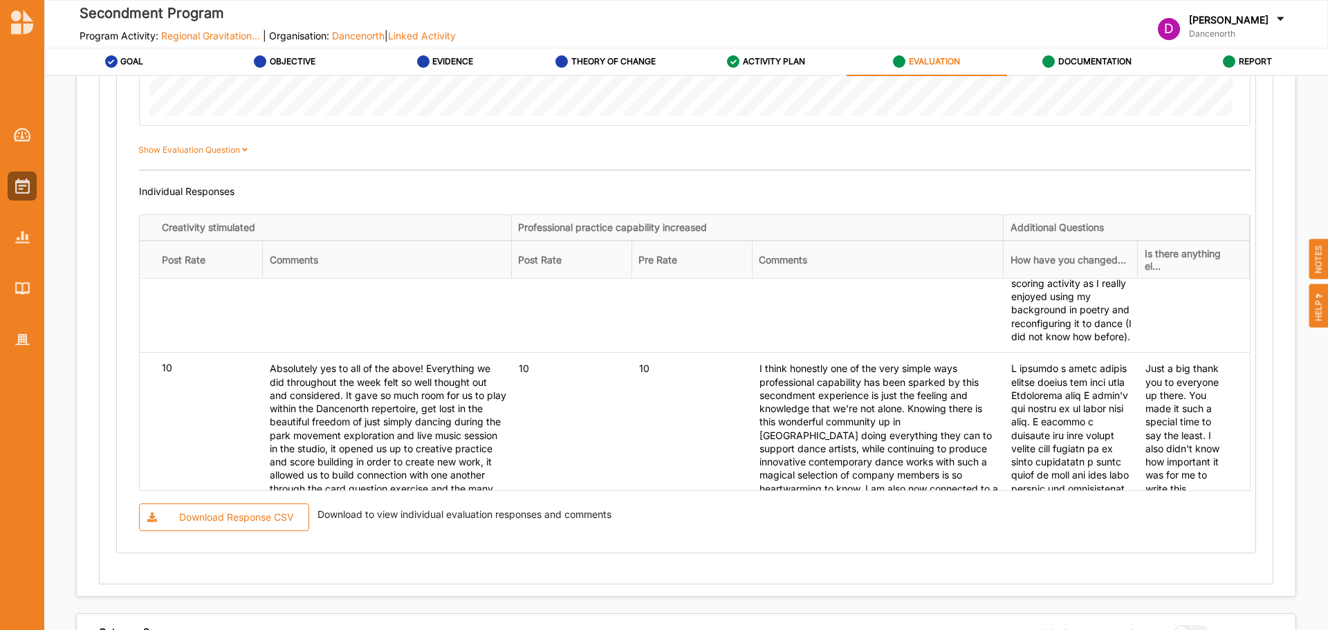
scroll to position [6784, 0]
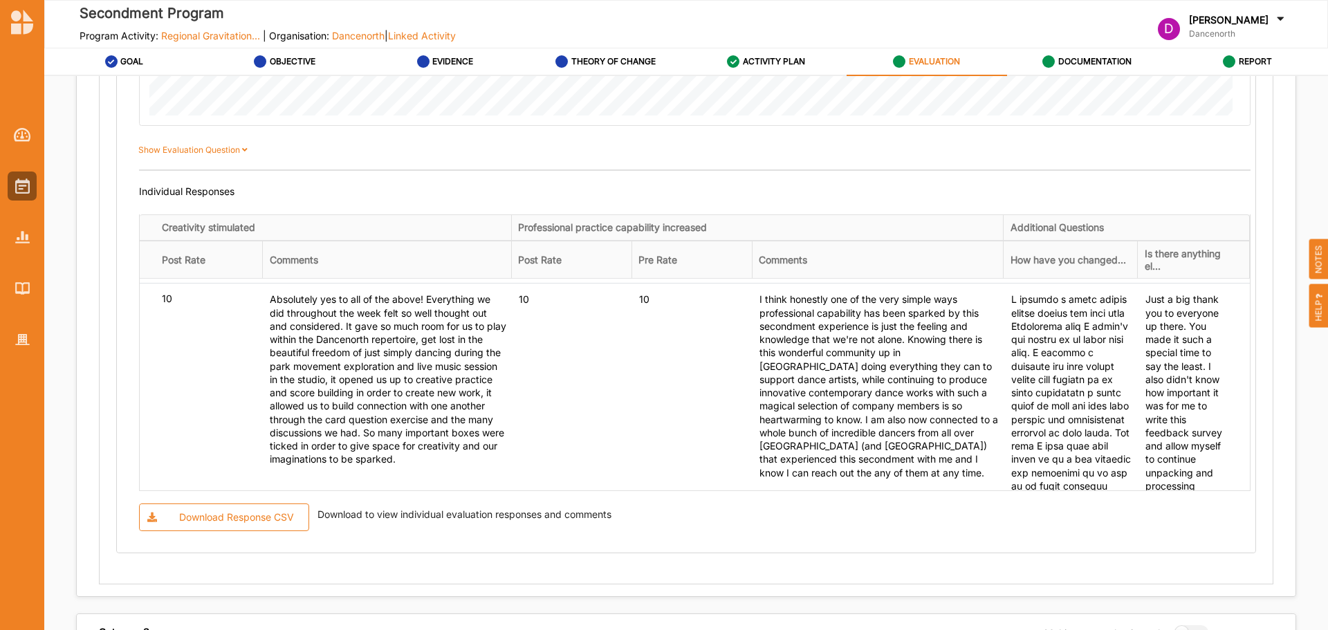
drag, startPoint x: 1100, startPoint y: 437, endPoint x: 1005, endPoint y: 357, distance: 123.7
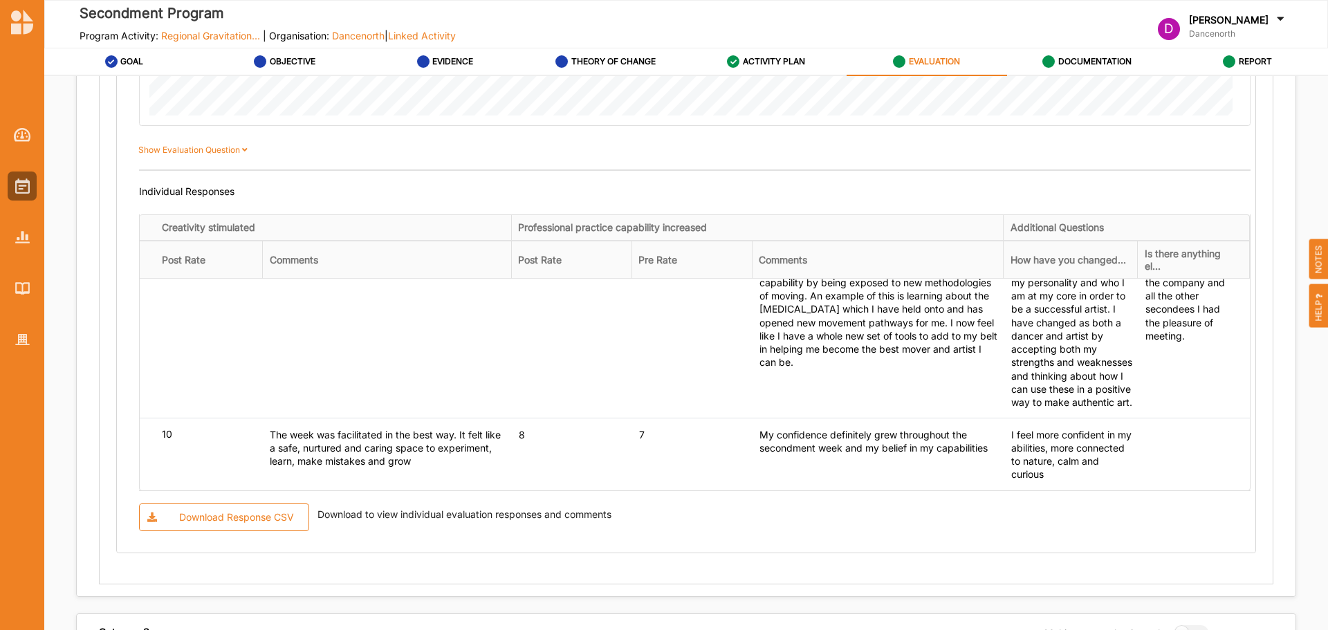
scroll to position [7614, 0]
drag, startPoint x: 1135, startPoint y: 295, endPoint x: 1206, endPoint y: 459, distance: 179.4
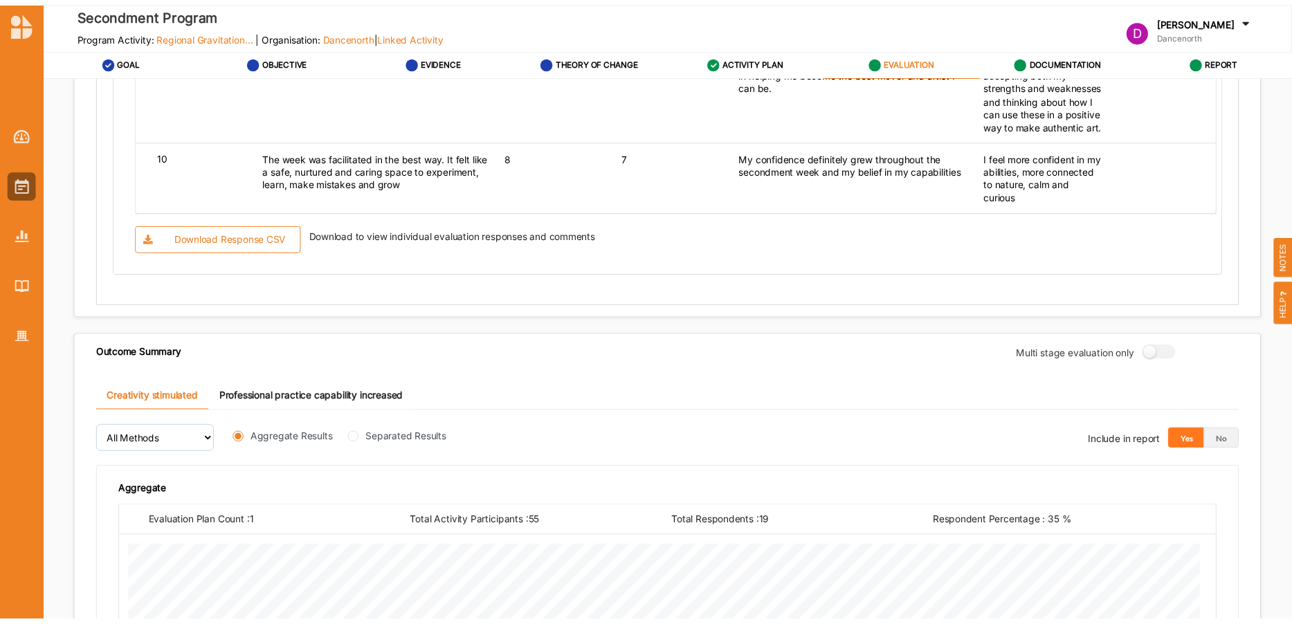
scroll to position [8138, 0]
